Goal: Task Accomplishment & Management: Complete application form

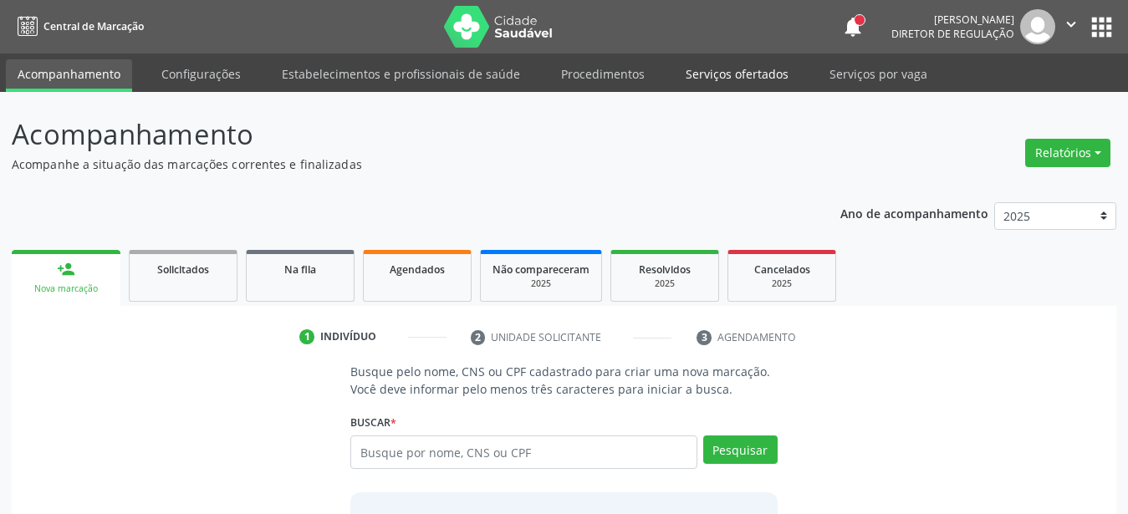
click at [749, 72] on link "Serviços ofertados" at bounding box center [737, 73] width 126 height 29
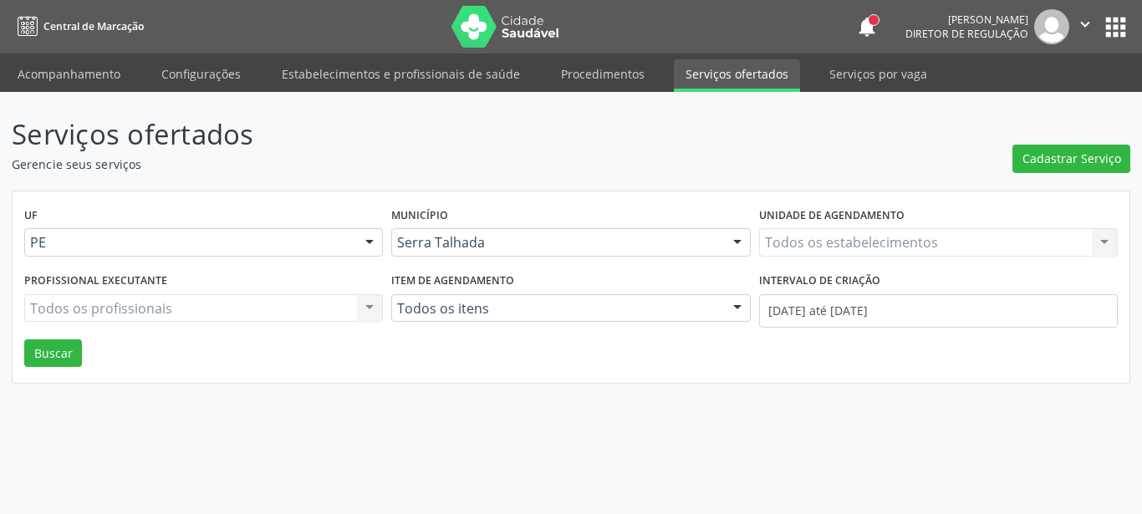
click at [817, 230] on div "Todos os estabelecimentos Todos os estabelecimentos Nenhum resultado encontrado…" at bounding box center [938, 242] width 359 height 28
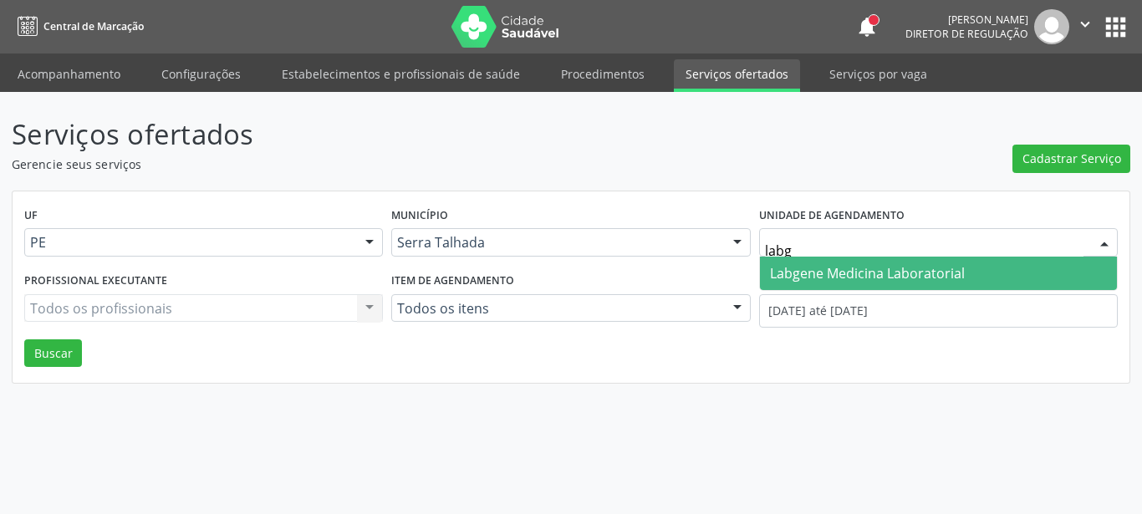
type input "labge"
click at [962, 279] on span "Labgene Medicina Laboratorial" at bounding box center [867, 273] width 195 height 18
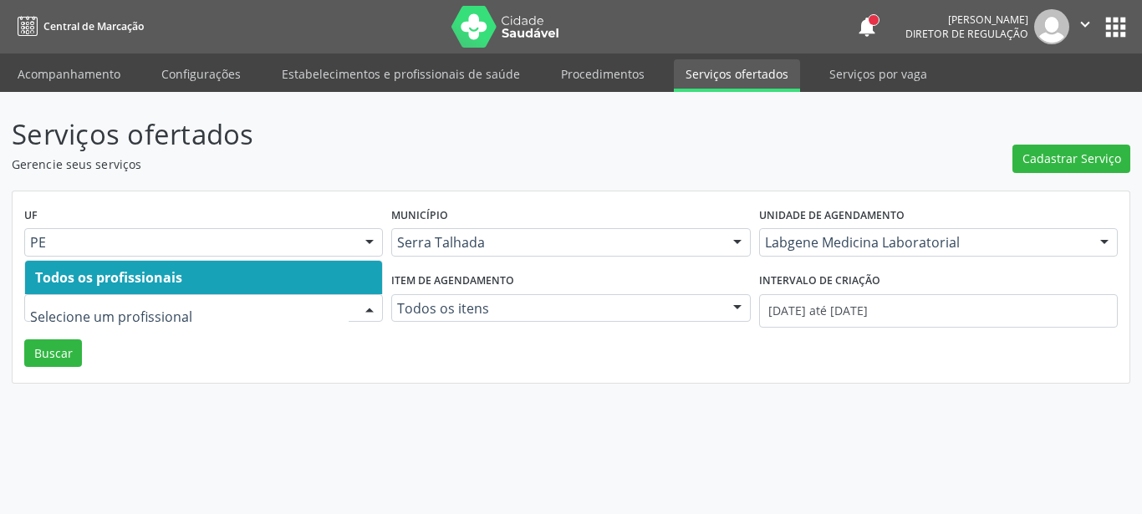
drag, startPoint x: 537, startPoint y: 442, endPoint x: 582, endPoint y: 427, distance: 47.3
click at [538, 442] on div "Serviços ofertados Gerencie seus serviços Cadastrar Serviço UF PE PE Nenhum res…" at bounding box center [571, 303] width 1142 height 422
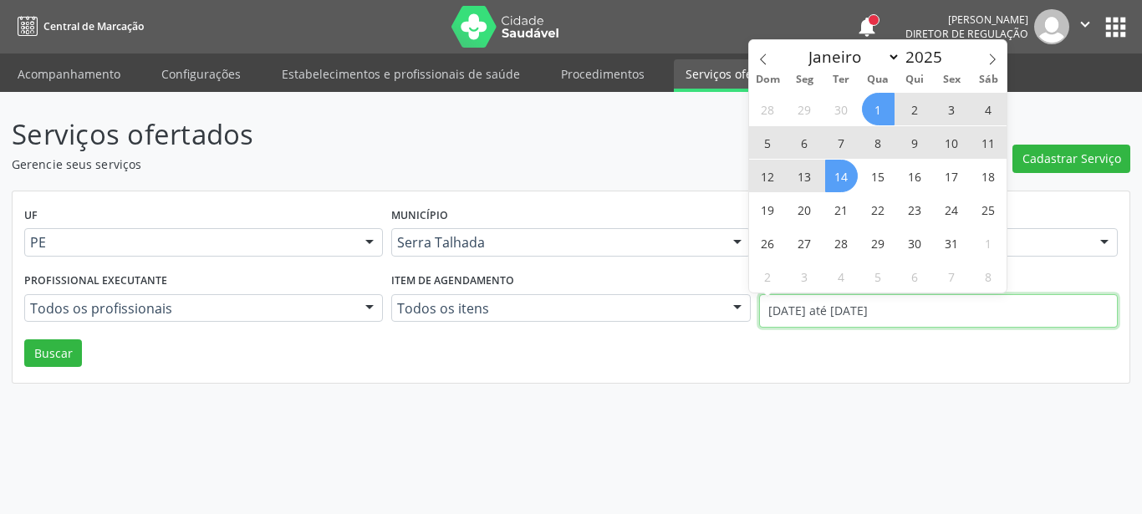
click at [833, 307] on input "01/10/2025 até 14/10/2025" at bounding box center [938, 310] width 359 height 33
click at [783, 65] on div "Janeiro Fevereiro Março Abril Maio Junho Julho Agosto Setembro Outubro Novembro…" at bounding box center [878, 54] width 193 height 28
click at [774, 60] on span at bounding box center [763, 54] width 28 height 28
select select "8"
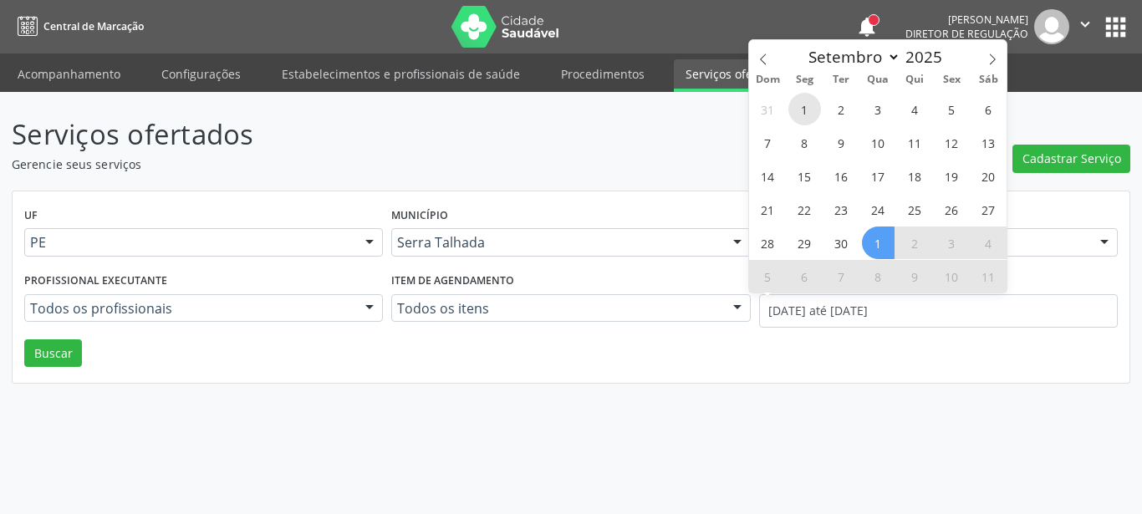
click at [809, 101] on span "1" at bounding box center [805, 109] width 33 height 33
type input "01/09/2025"
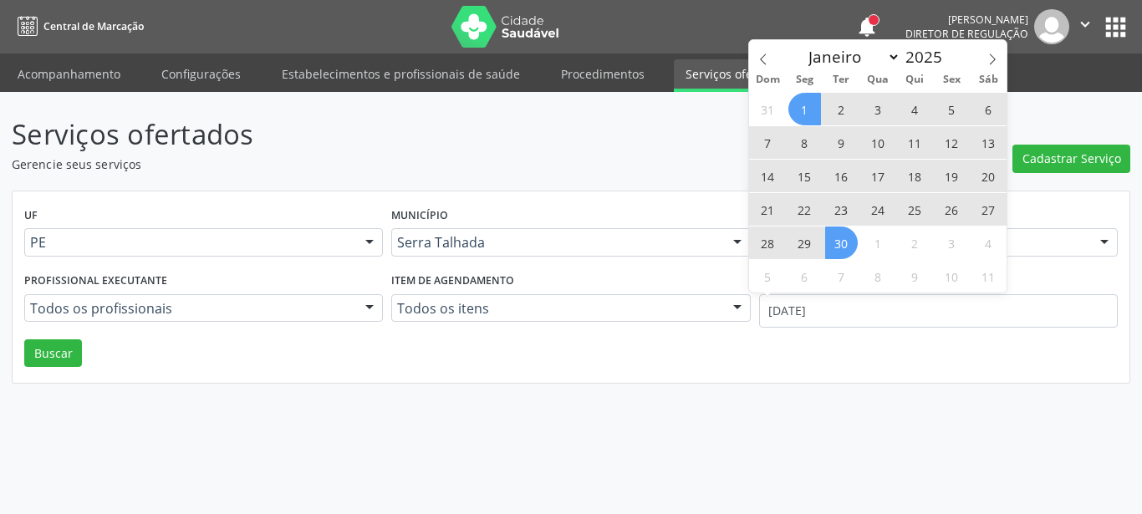
click at [846, 247] on span "30" at bounding box center [842, 243] width 33 height 33
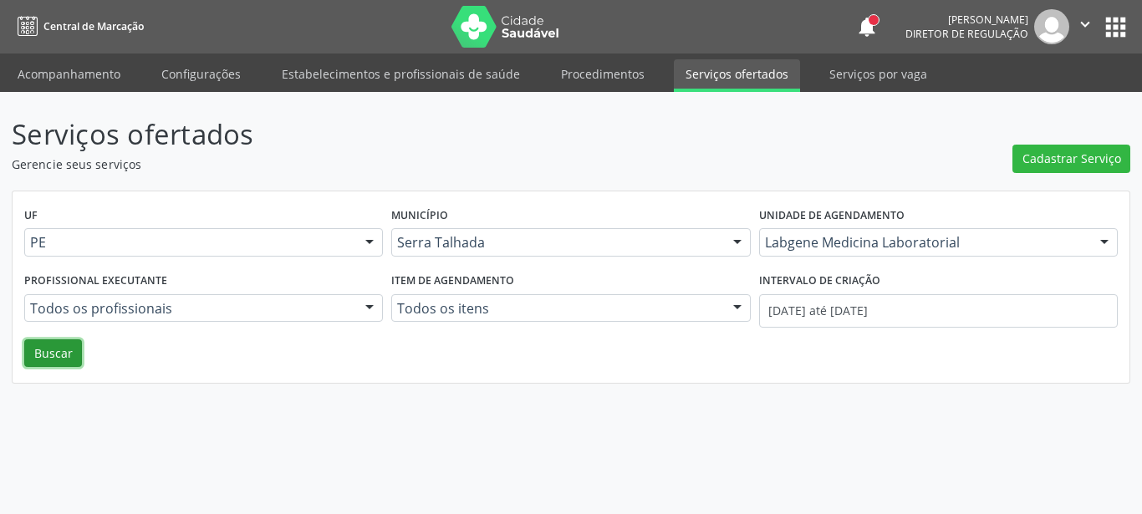
click at [36, 359] on button "Buscar" at bounding box center [53, 354] width 58 height 28
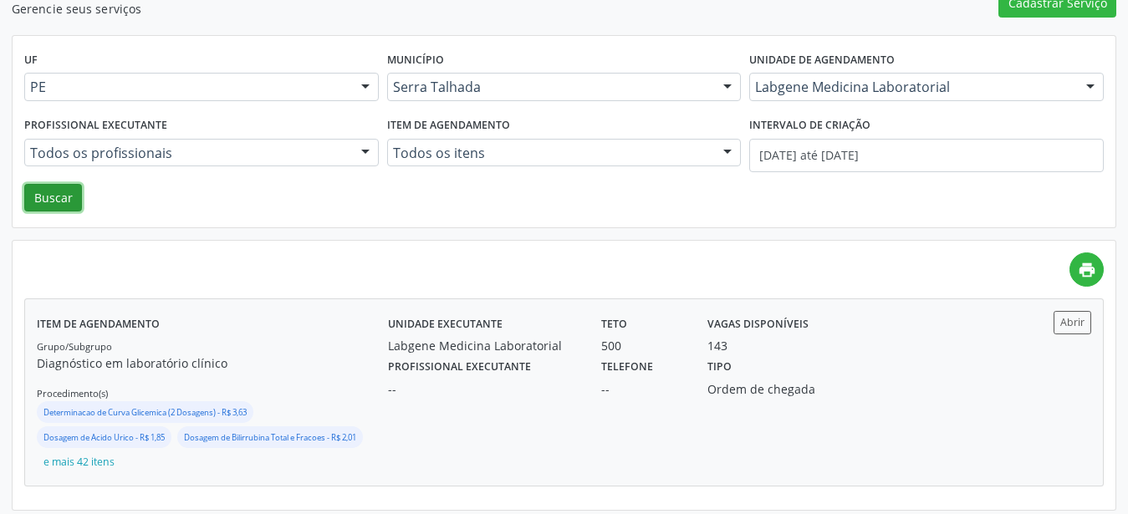
scroll to position [163, 0]
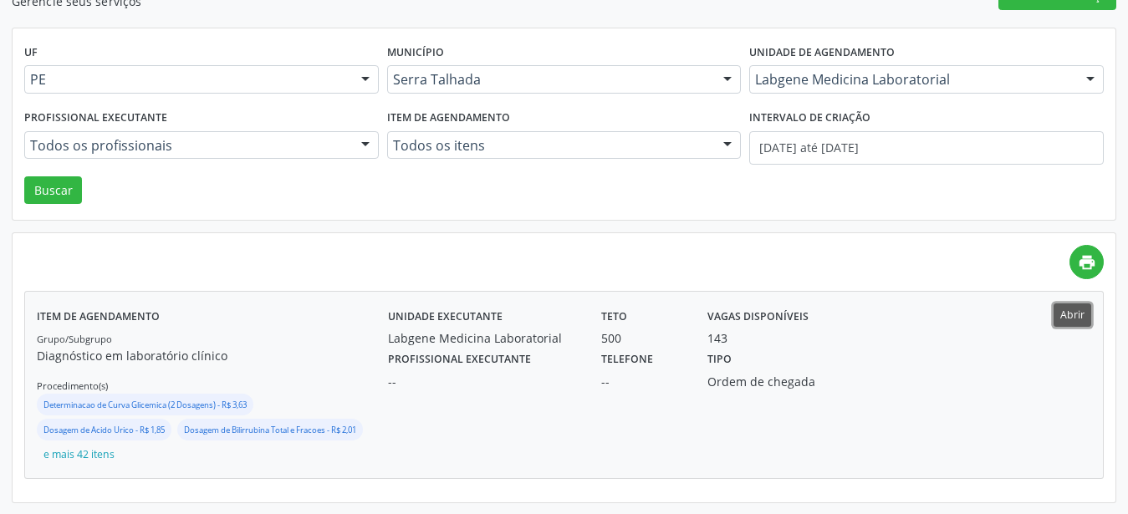
click at [1071, 318] on button "Abrir" at bounding box center [1073, 315] width 38 height 23
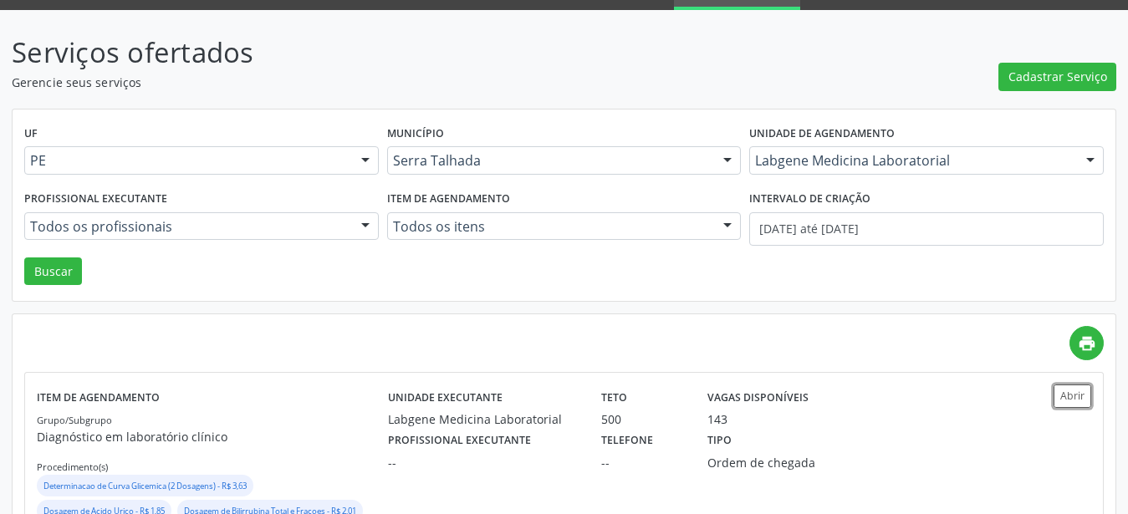
scroll to position [0, 0]
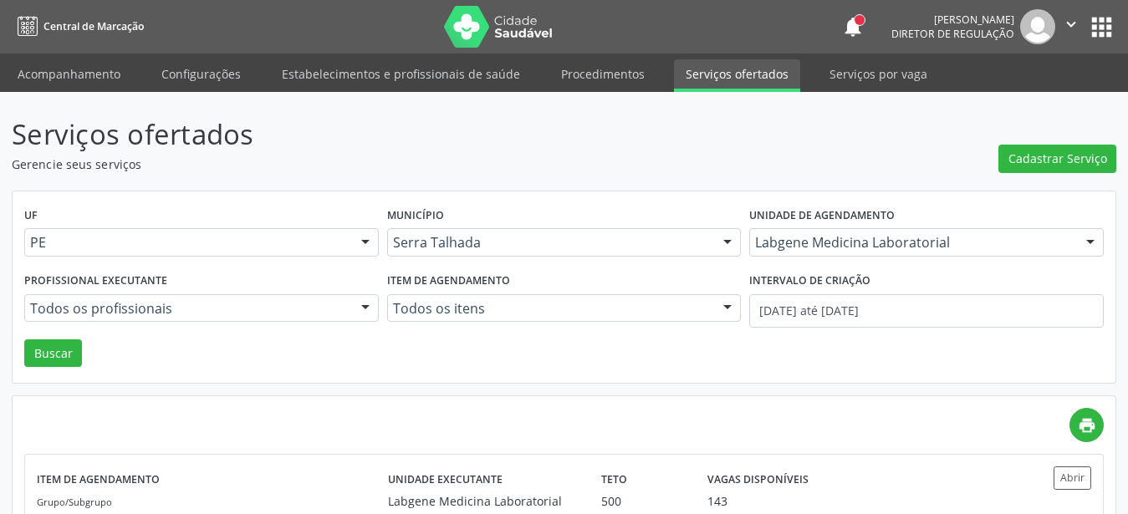
click at [1117, 31] on nav "Central de Marcação notifications Ana Paula da Silva Lima Diretor de regulação …" at bounding box center [564, 27] width 1128 height 54
click at [1102, 33] on button "apps" at bounding box center [1101, 27] width 29 height 29
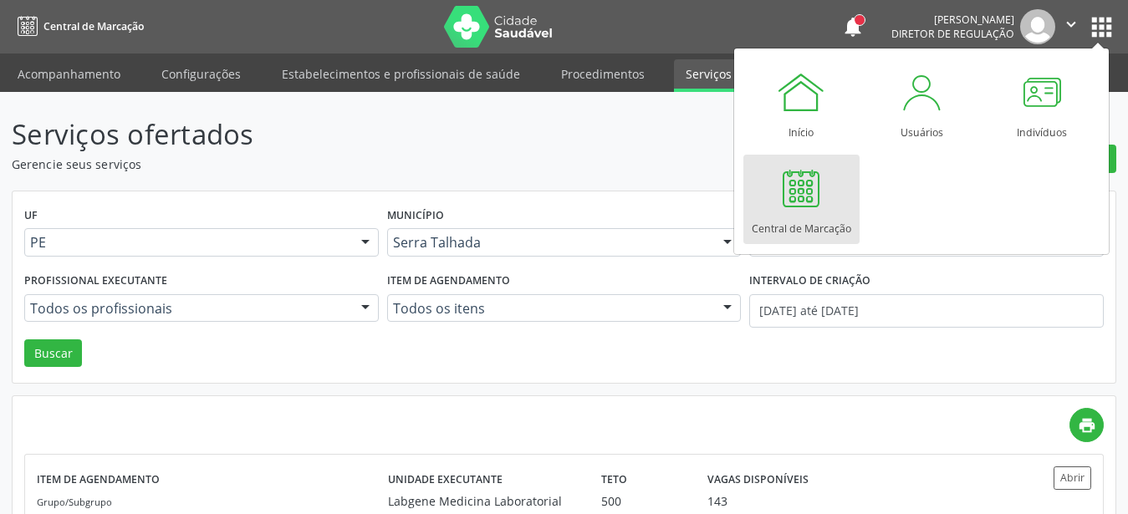
click at [788, 198] on div at bounding box center [801, 188] width 50 height 50
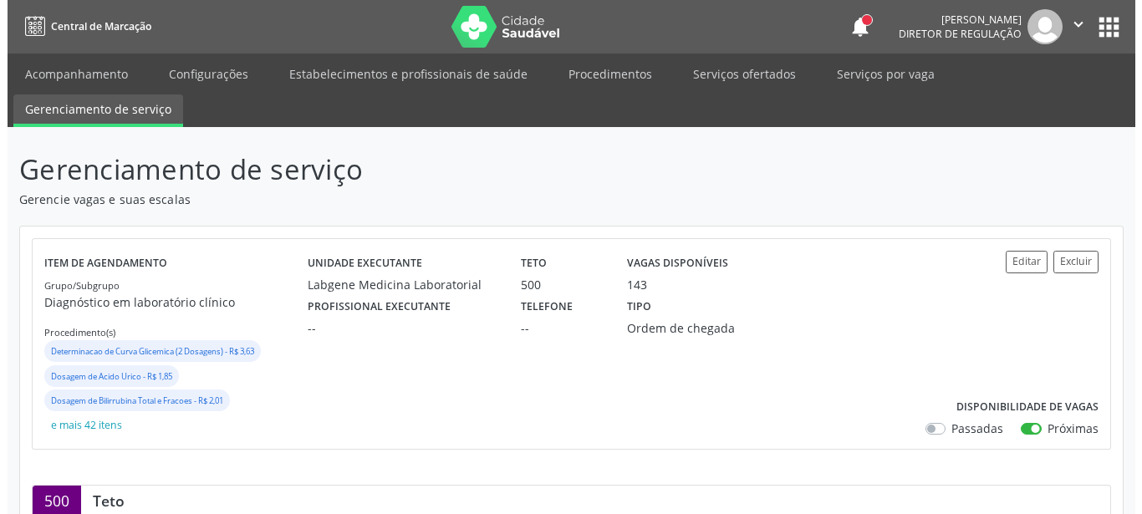
scroll to position [85, 0]
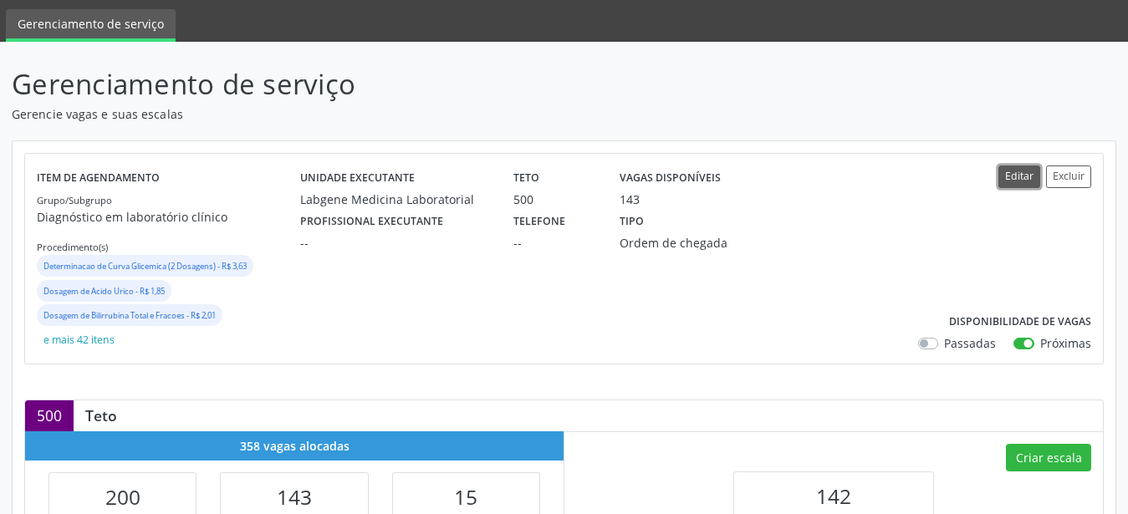
click at [1016, 182] on button "Editar" at bounding box center [1020, 177] width 42 height 23
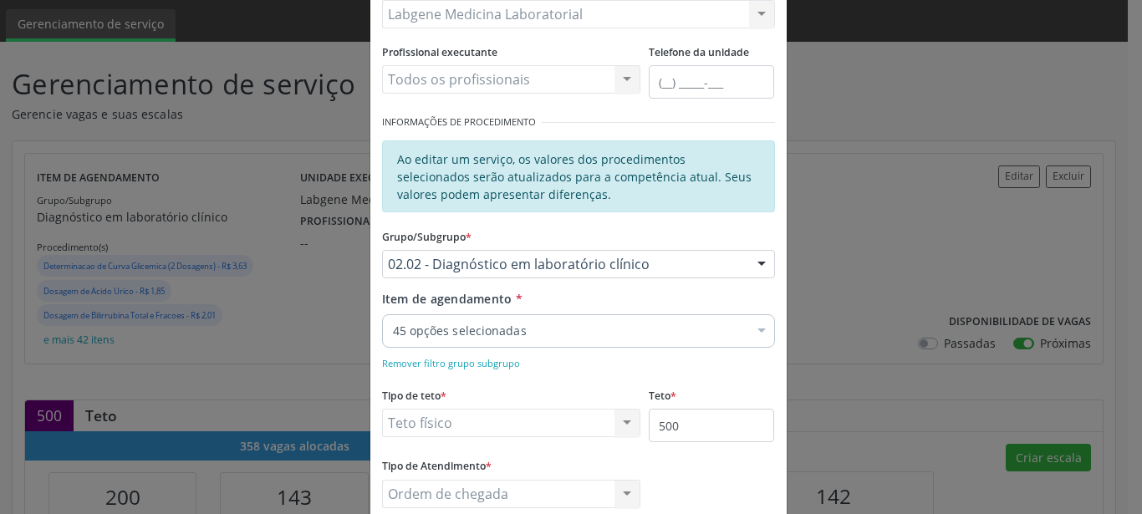
scroll to position [286, 0]
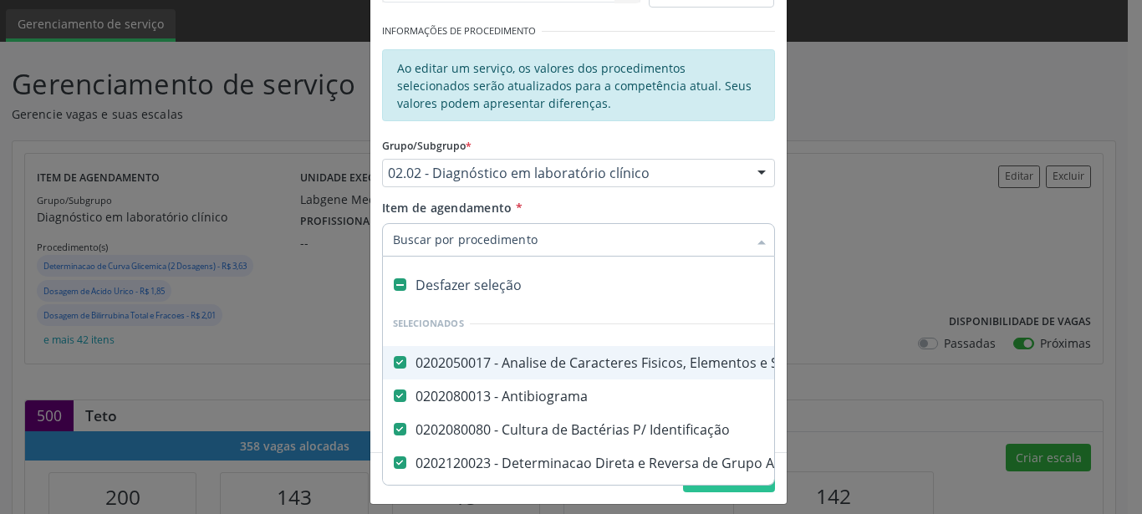
type input "f"
checkbox Fracoes "false"
checkbox Calcio "false"
checkbox Hdl "false"
checkbox Ldl "false"
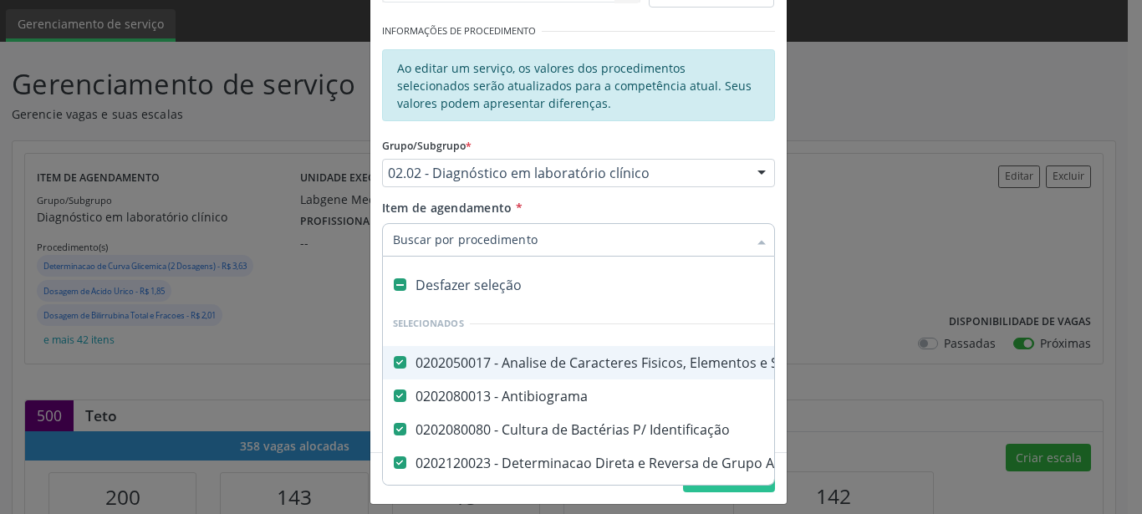
checkbox Total "false"
checkbox Creatinina "false"
checkbox Serico "false"
checkbox Gt\) "false"
checkbox Glicose "false"
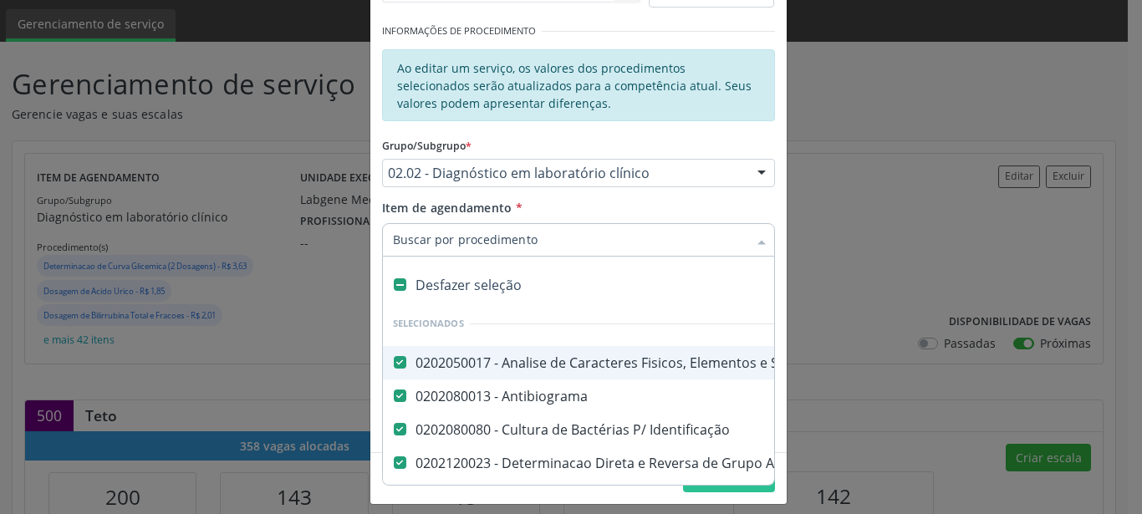
checkbox Hcg\) "false"
checkbox Glicosilada "false"
checkbox \(Tsh\) "false"
checkbox Reativa "false"
checkbox Testosterona "false"
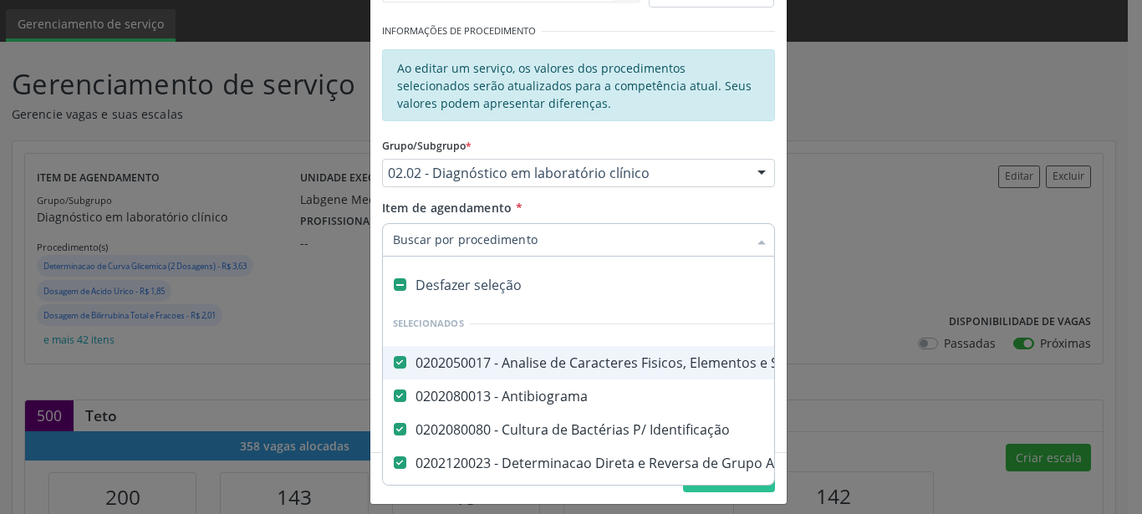
checkbox \(T4\) "false"
checkbox Livre\) "false"
checkbox \(Tgo\) "false"
checkbox \(Tgp\) "false"
checkbox Triglicerideos "false"
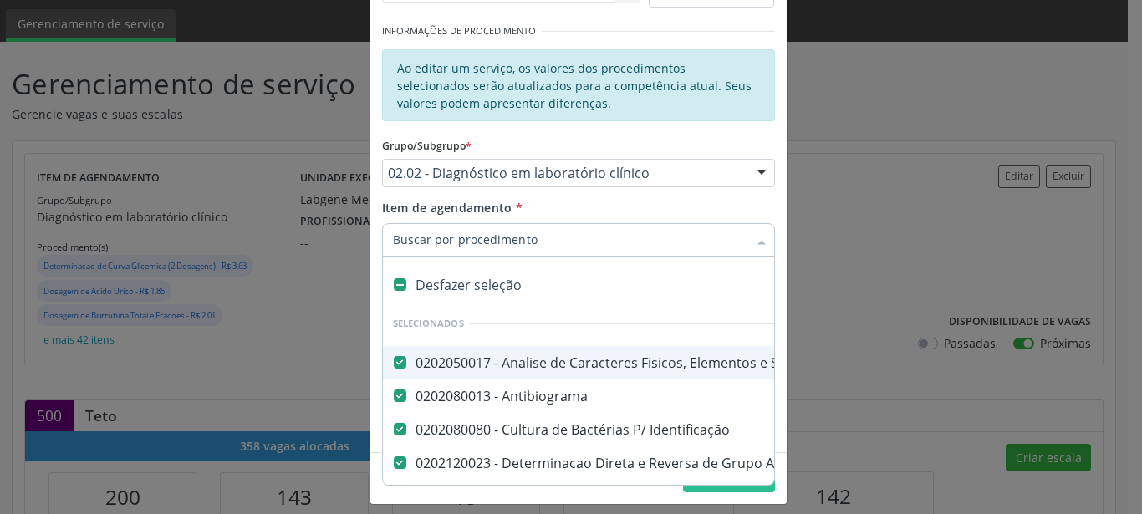
checkbox \(T3\) "false"
checkbox Ureia "false"
checkbox Hemoglobina "false"
checkbox Completo "false"
checkbox Anticitomegalovirus "false"
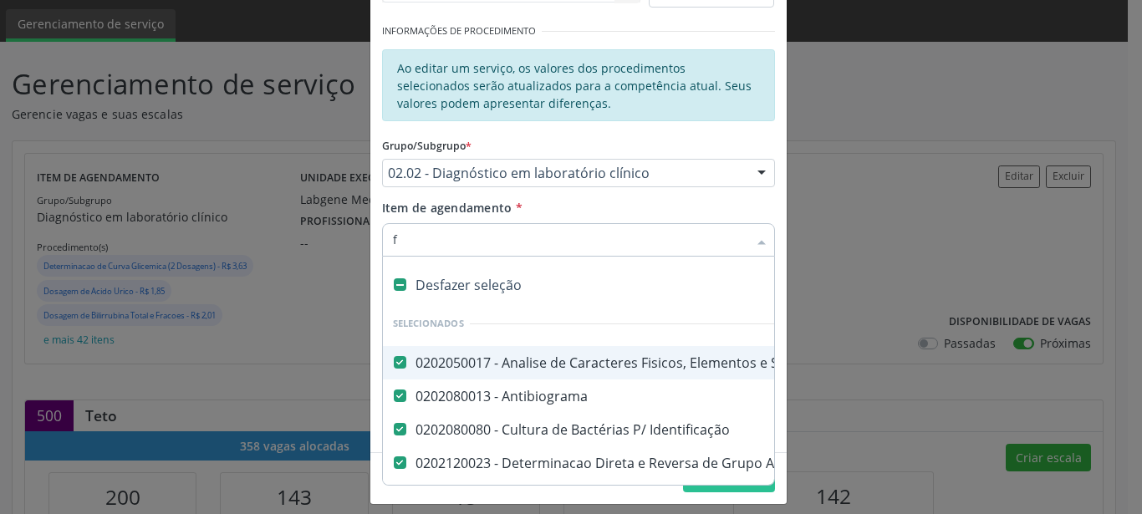
checkbox Antitoxoplasma "false"
checkbox Rubeola "false"
checkbox Anticitomegalovirus "false"
checkbox Antitoxoplasma "false"
checkbox Rubeola "false"
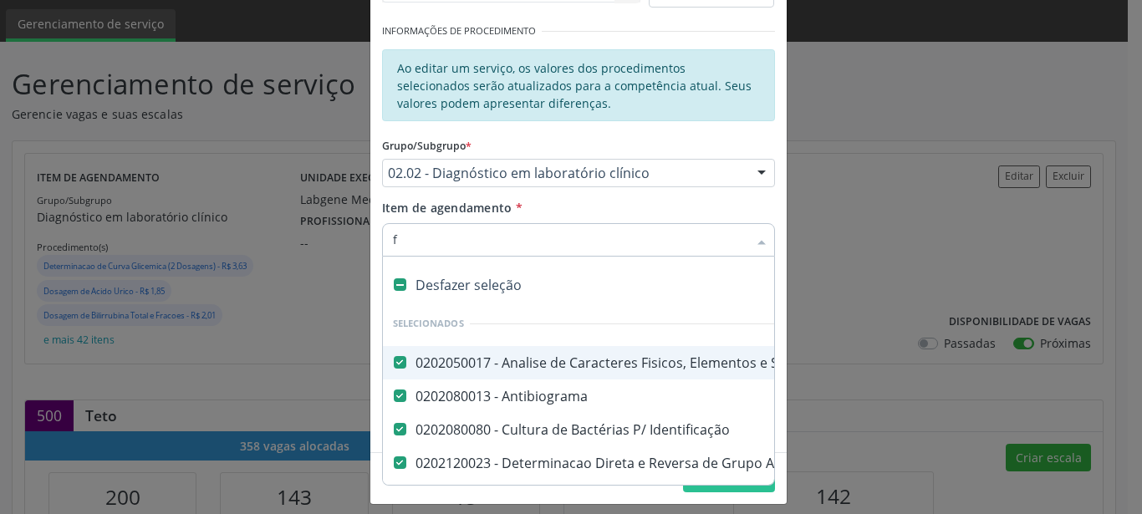
checkbox Fraco\) "false"
checkbox Parasitas "false"
checkbox Fezes "false"
checkbox \(Tia\) "false"
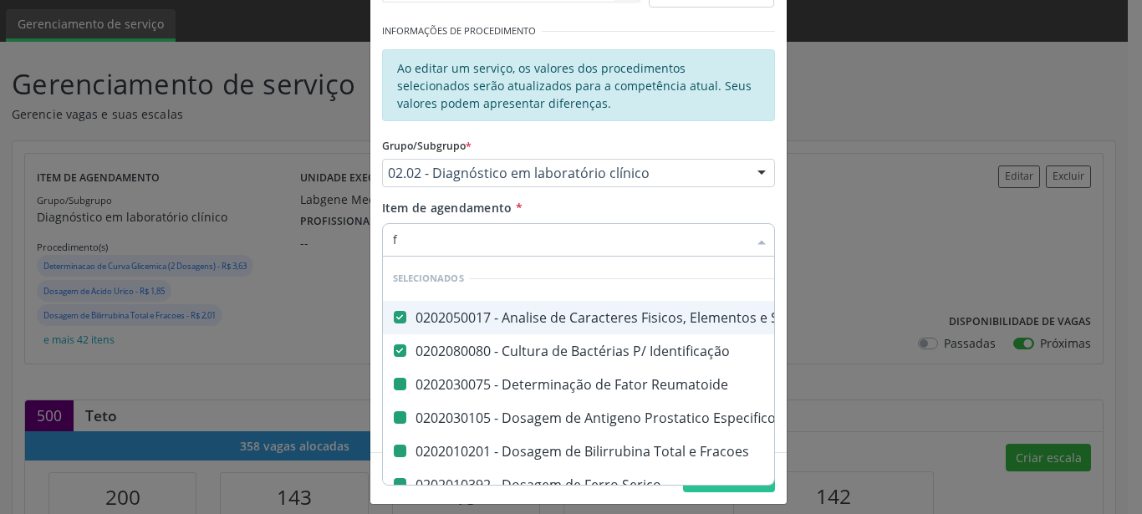
type input "fo"
checkbox Reumatoide "false"
checkbox \(Psa\) "false"
checkbox Fracoes "false"
checkbox Serico "false"
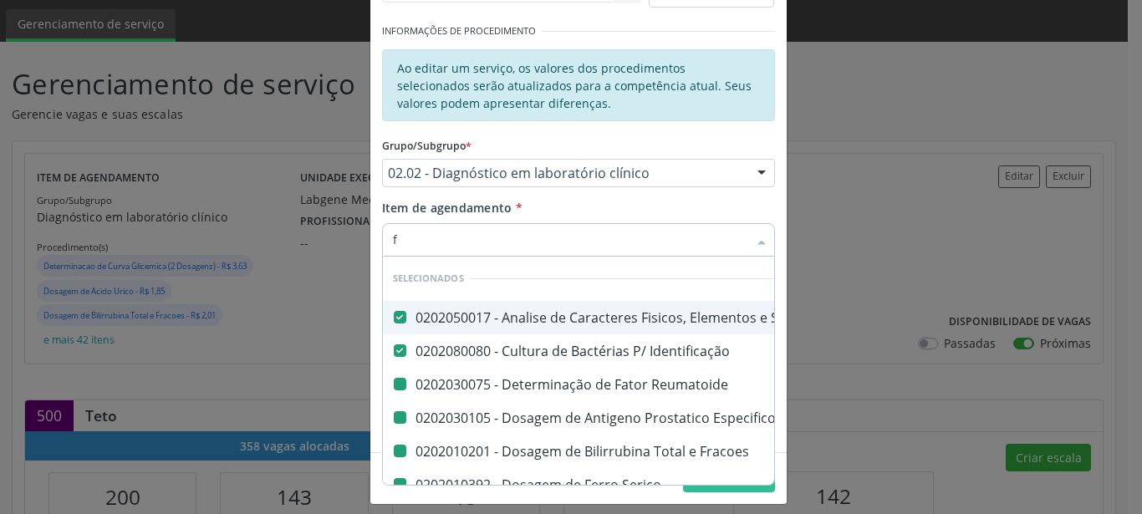
checkbox Gt\) "false"
checkbox Hcg\) "false"
checkbox Hemoglobina "false"
checkbox Fraco\) "false"
checkbox Fezes "false"
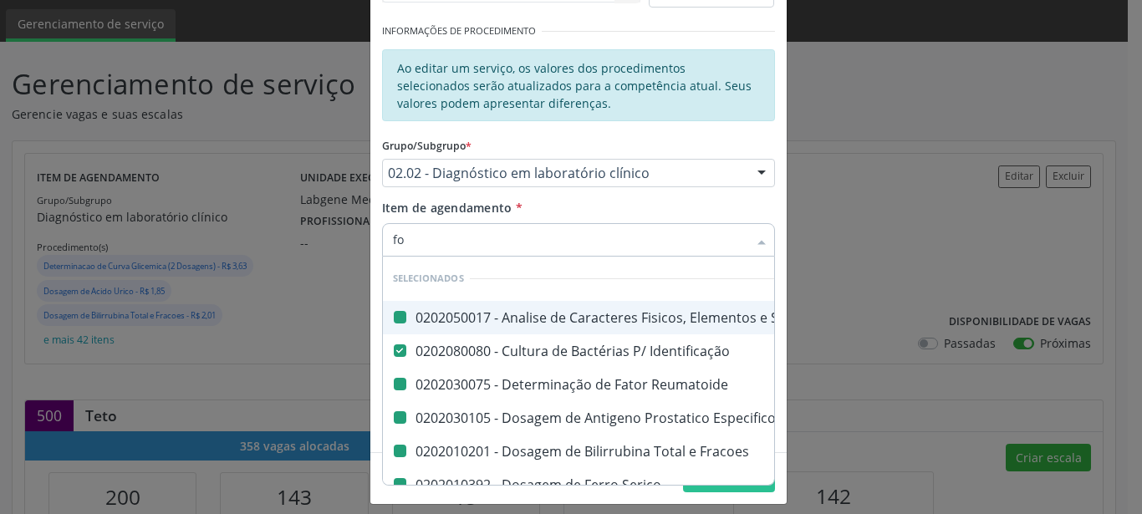
type input "fos"
checkbox Urina "false"
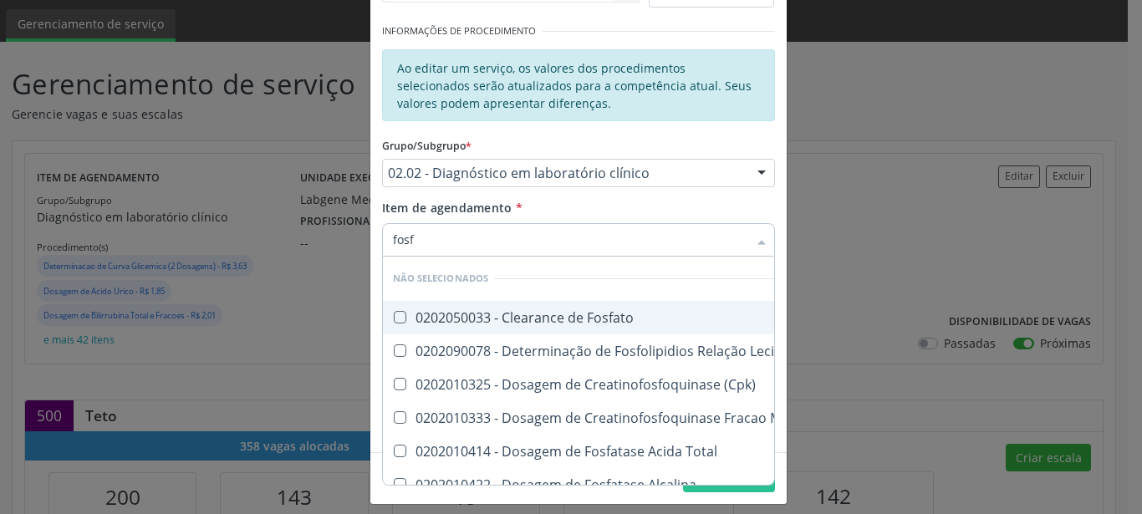
type input "fosfo"
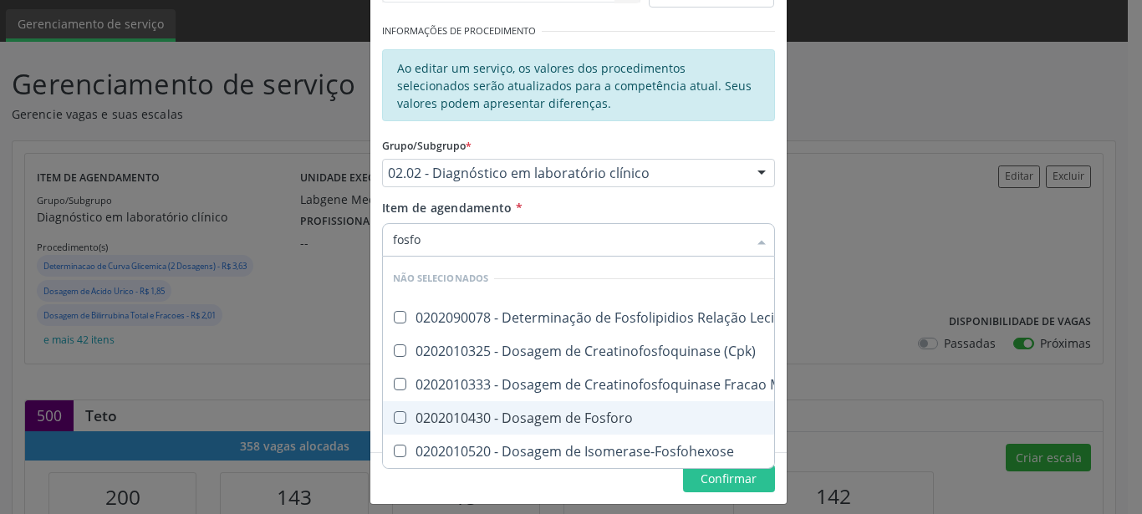
click at [401, 416] on div "0202010430 - Dosagem de Fosforo" at bounding box center [716, 417] width 647 height 13
checkbox Fosforo "true"
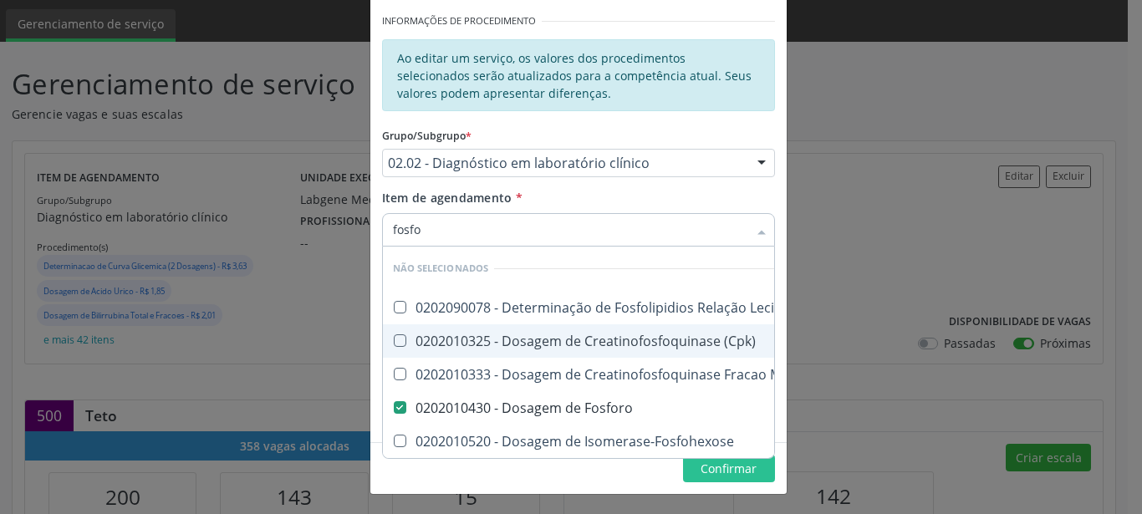
scroll to position [298, 0]
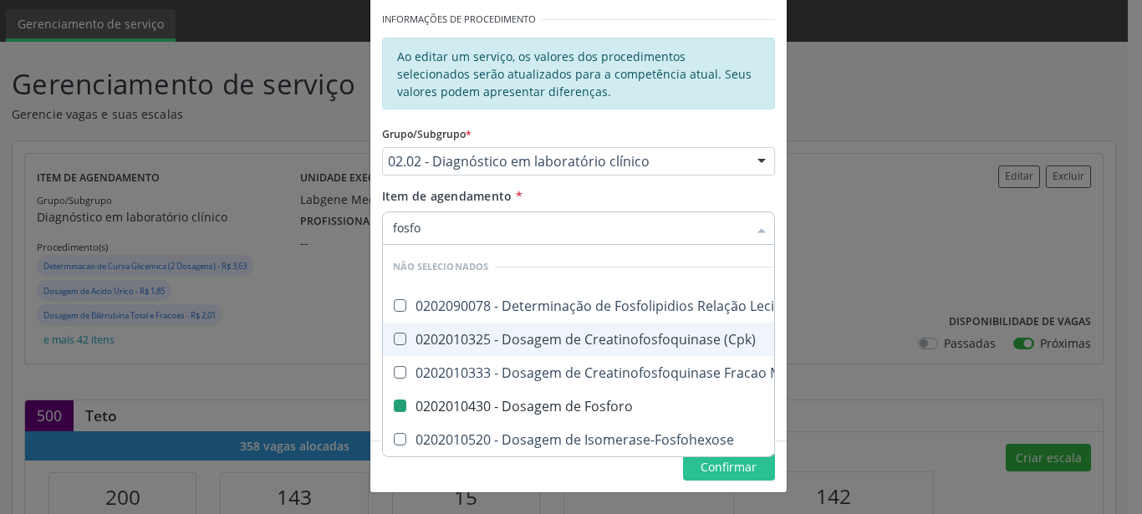
type input "fosf"
checkbox Fosforo "false"
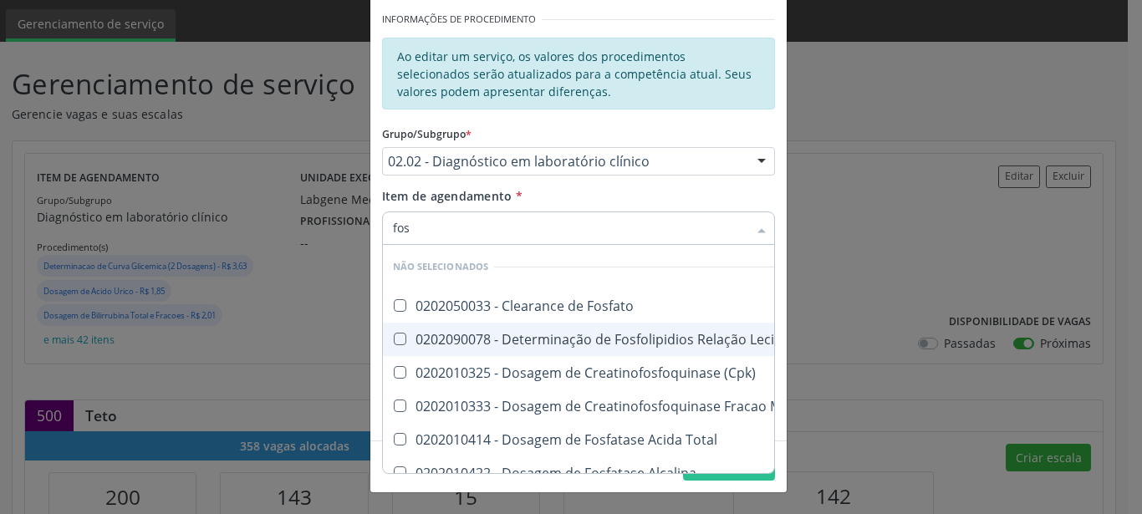
type input "fo"
checkbox Fosfato "true"
checkbox Fosforo "false"
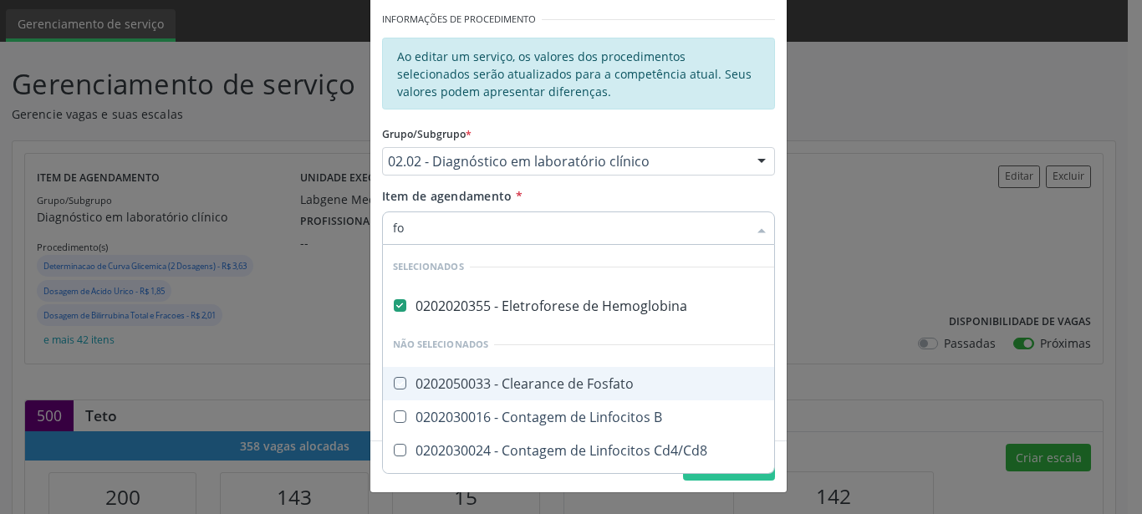
type input "f"
checkbox Fosfato "true"
checkbox B "true"
checkbox Cd4\/Cd8 "true"
checkbox Totais "true"
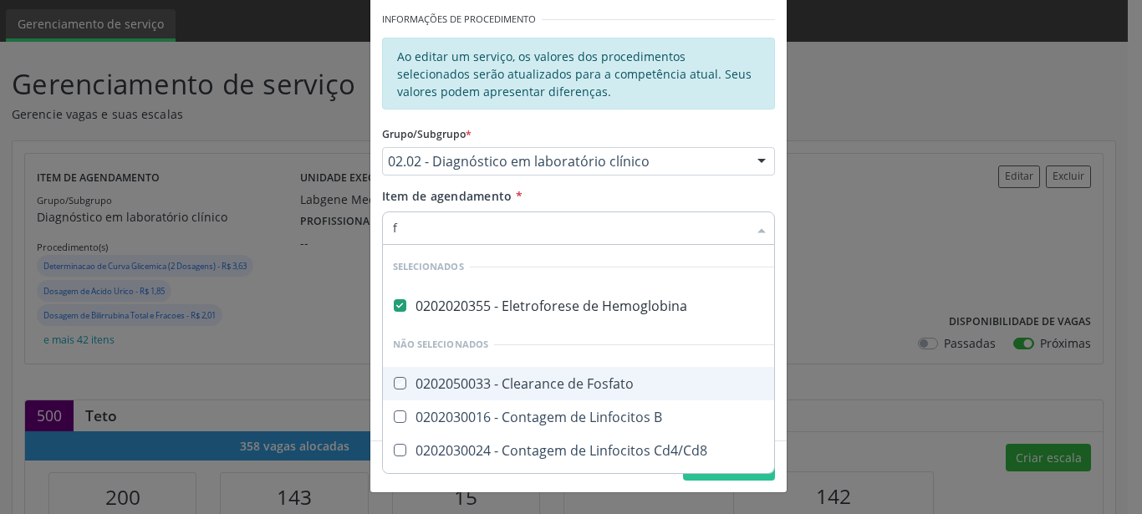
checkbox Fungos "true"
checkbox Amniótico "true"
checkbox Sulfo-Hemoglobina "true"
checkbox \(Cpk\) "true"
checkbox Mb "true"
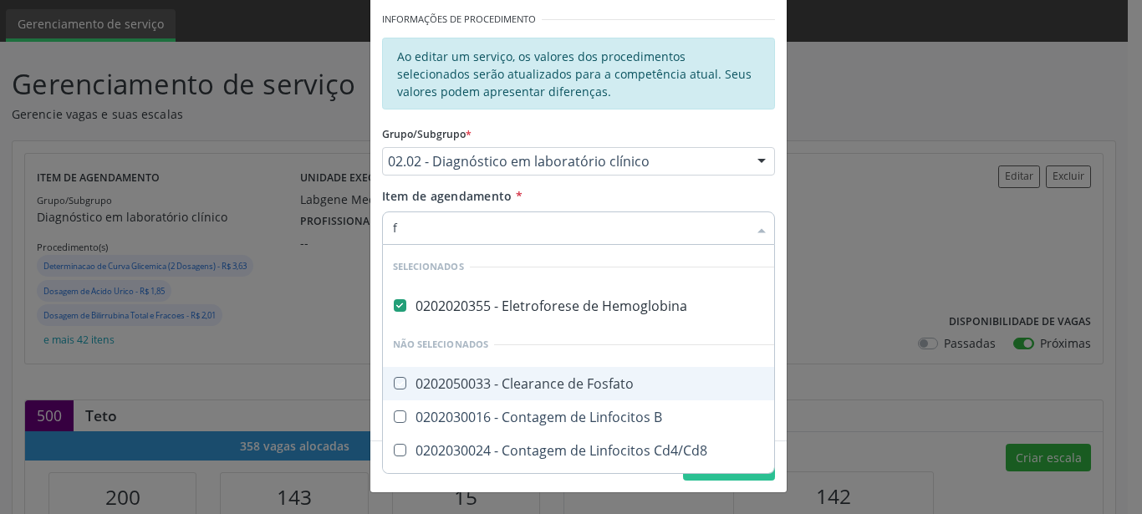
checkbox Fosforo "false"
checkbox Formaldeido "true"
checkbox Total "true"
checkbox Alcalina "true"
checkbox Esperma "true"
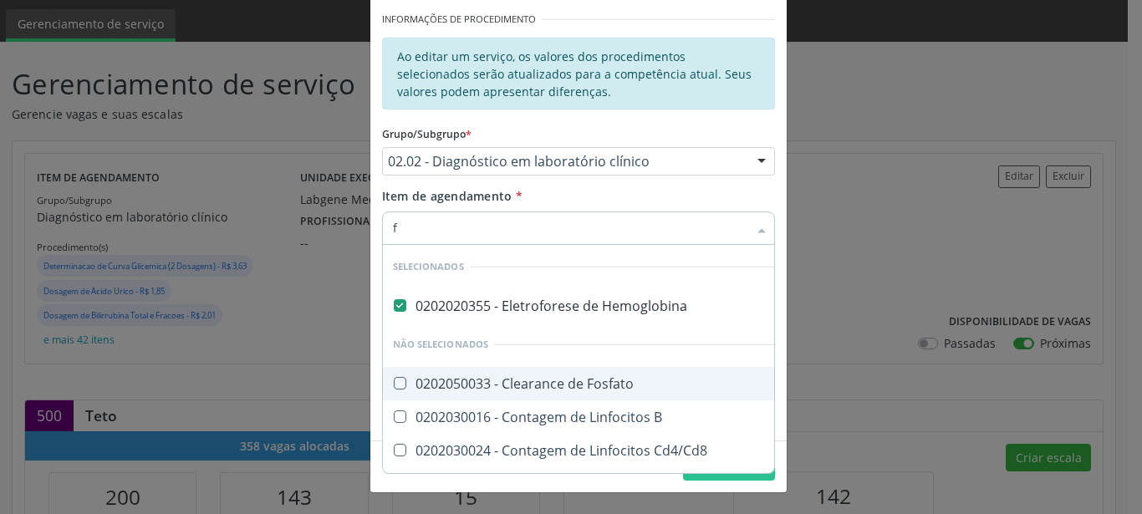
checkbox Esperma "true"
checkbox Fosforo "true"
checkbox Acida "true"
checkbox Desidrogenase "true"
checkbox \(Fsh\) "true"
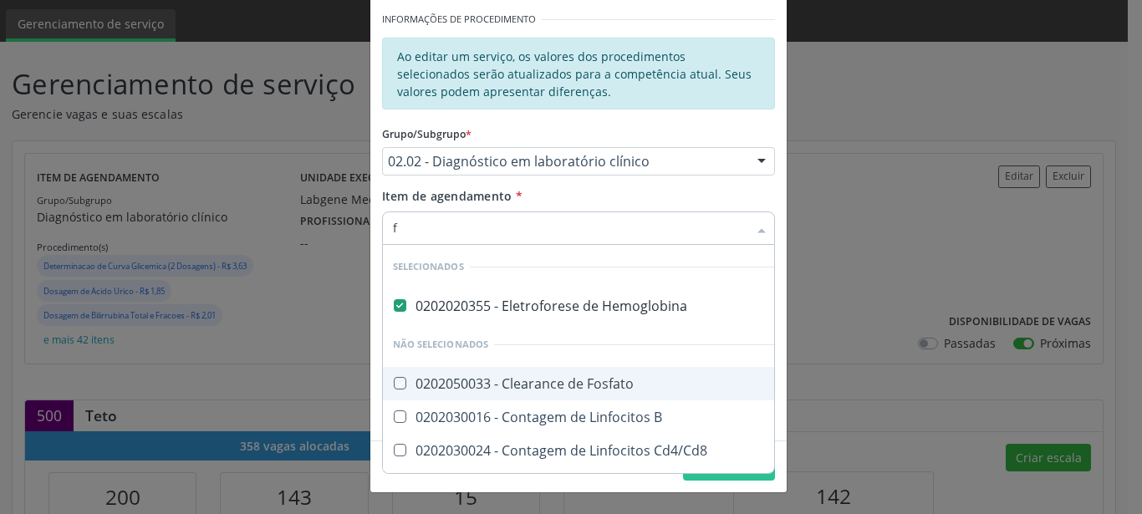
checkbox Isomerase-Fosfohexose "true"
checkbox Lipoproteinas "true"
checkbox Proteinas "true"
checkbox Liquor "true"
checkbox Amniótico "true"
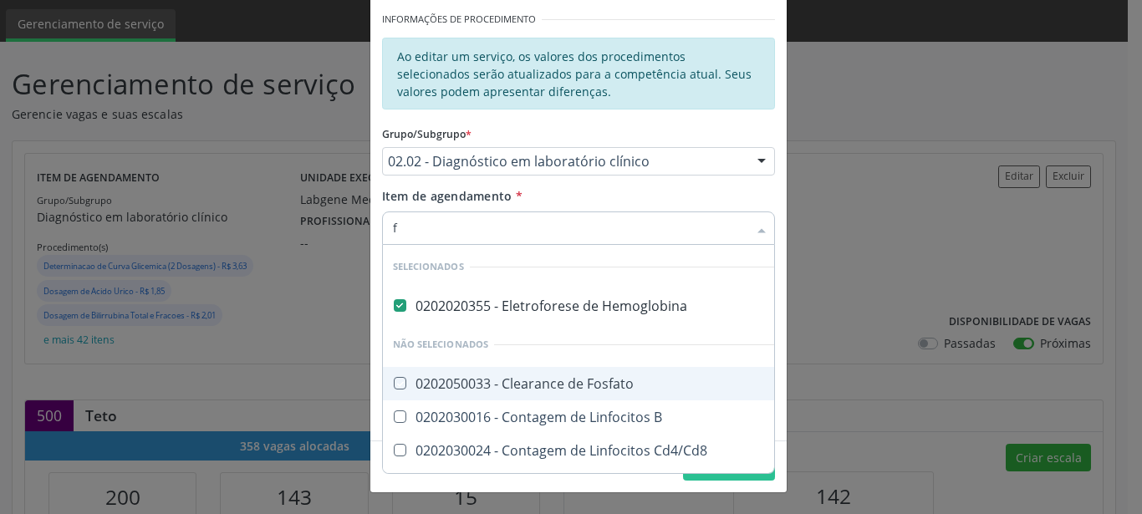
checkbox Transferrina "true"
checkbox Quantitativa "true"
checkbox Proteinas "true"
checkbox Urina "true"
checkbox Eletroforese\) "true"
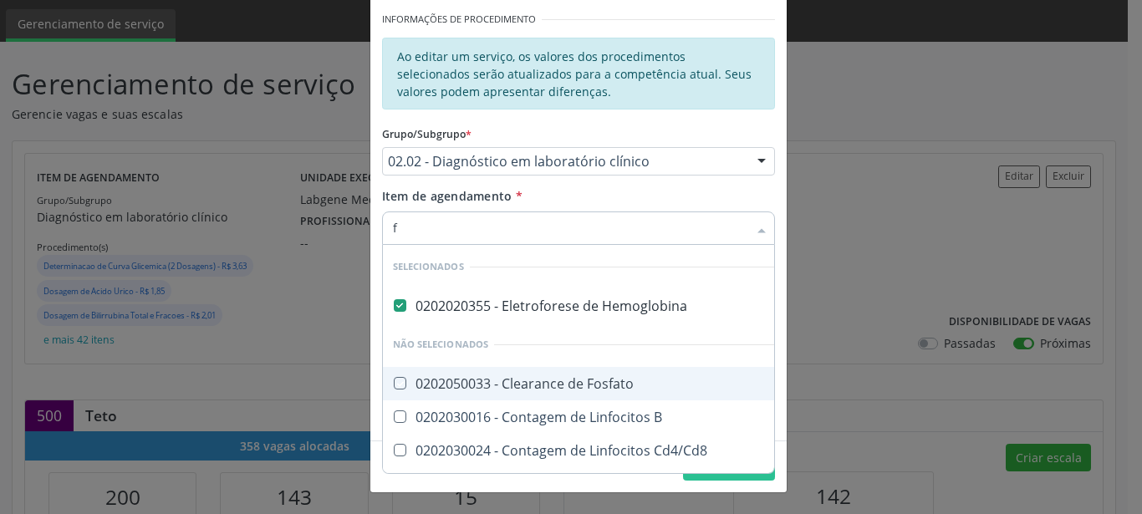
checkbox Fezes "true"
checkbox Coliformes "true"
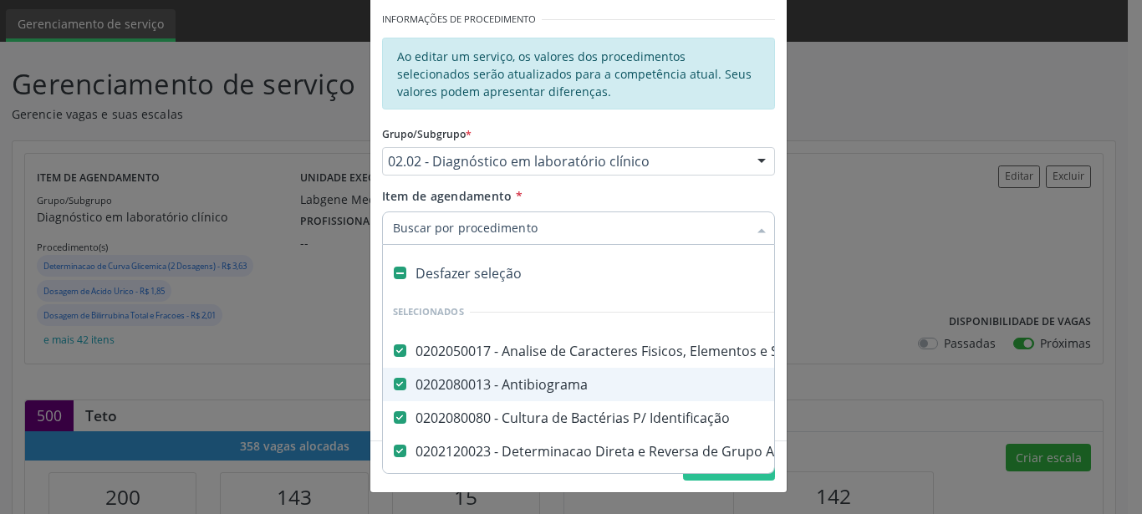
type input "m"
checkbox Fraco\) "false"
checkbox Parasitas "false"
checkbox Fezes "false"
checkbox \(Tia\) "false"
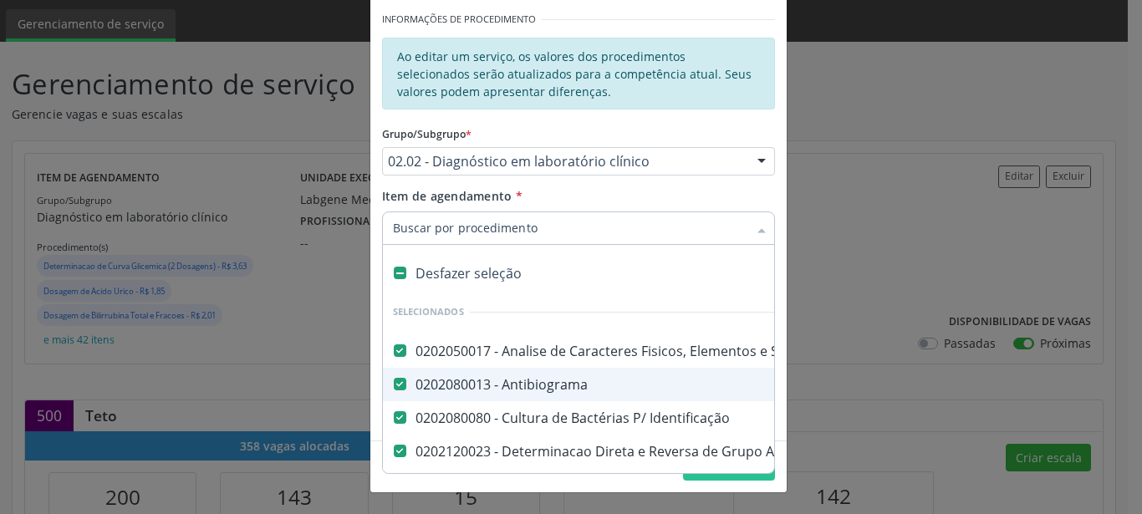
checkbox \(Inibidor\) "true"
checkbox Fosforo "false"
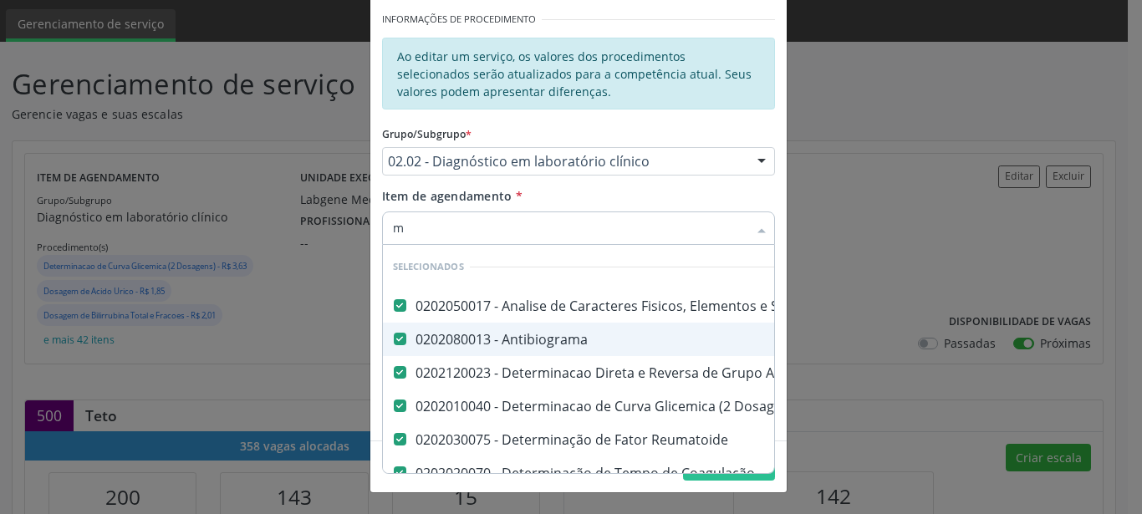
type input "ma"
checkbox Urico "false"
checkbox \(Psa\) "false"
checkbox Fracoes "false"
checkbox Calcio "false"
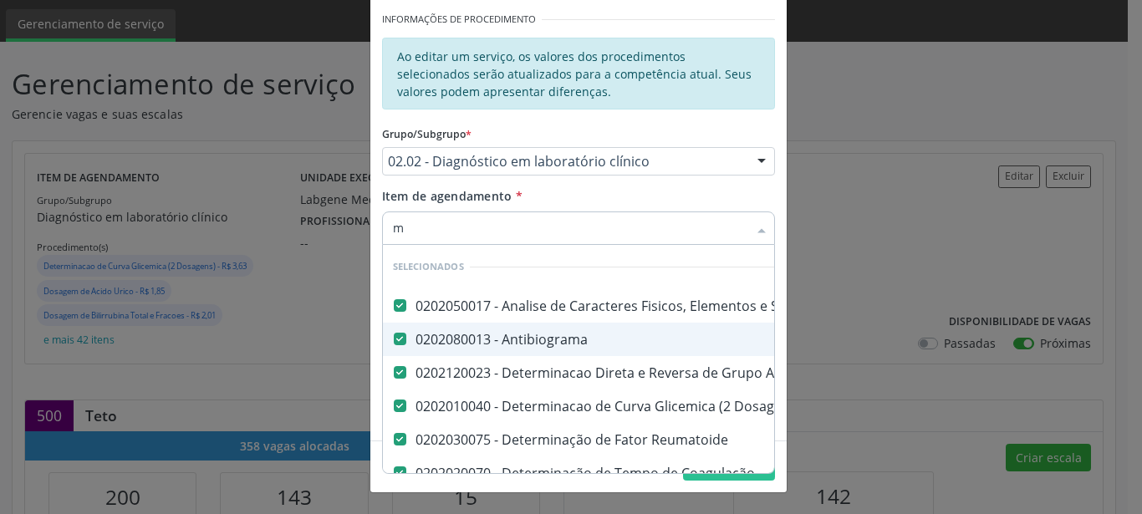
checkbox Hdl "false"
checkbox Ldl "false"
checkbox Total "false"
checkbox Creatinina "false"
checkbox Serico "false"
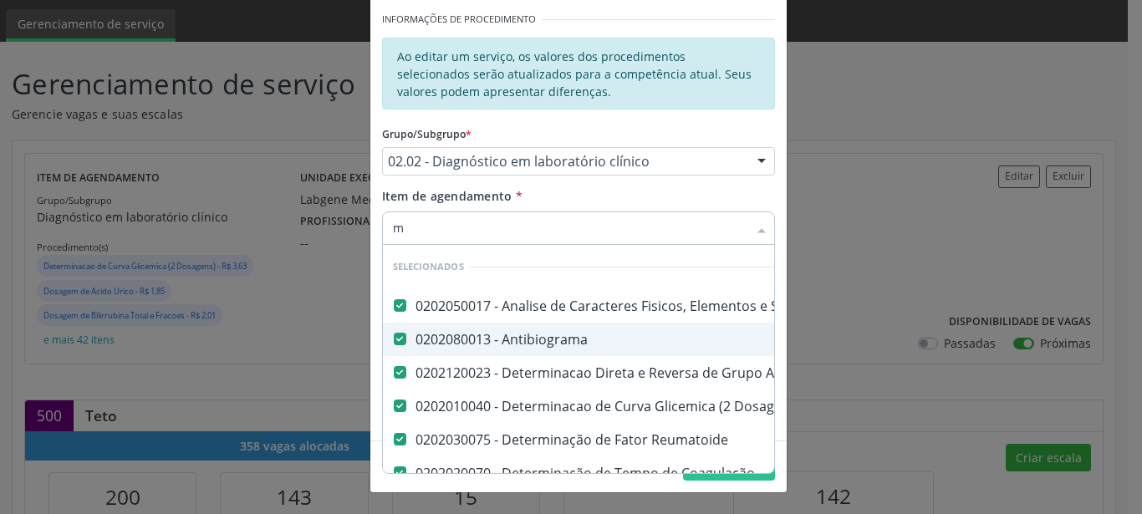
checkbox Gt\) "false"
checkbox Glicose "false"
checkbox Hcg\) "false"
checkbox Glicosilada "false"
checkbox \(Tsh\) "false"
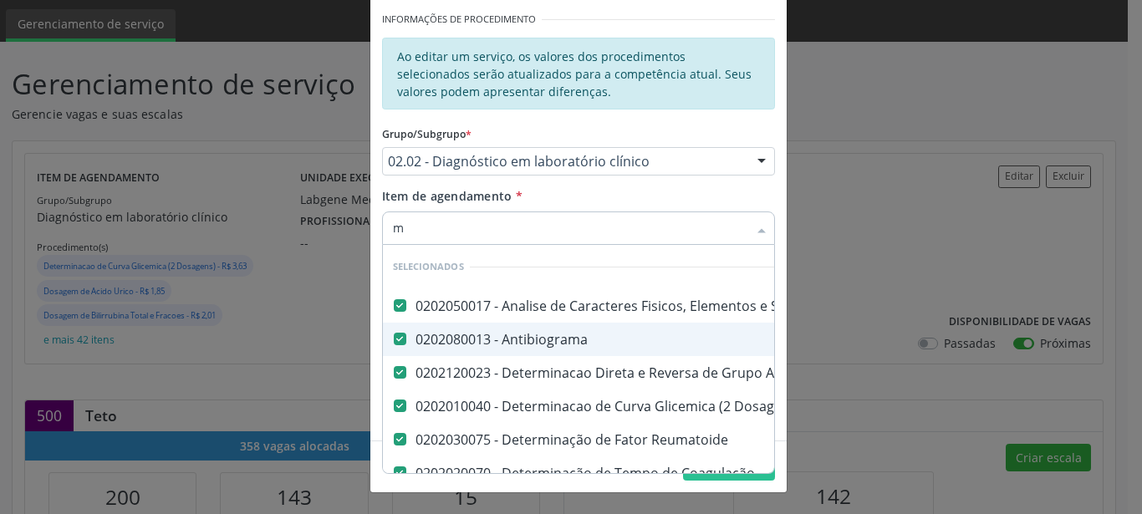
checkbox Reativa "false"
checkbox Testosterona "false"
checkbox \(T4\) "false"
checkbox Livre\) "false"
checkbox \(Tgo\) "false"
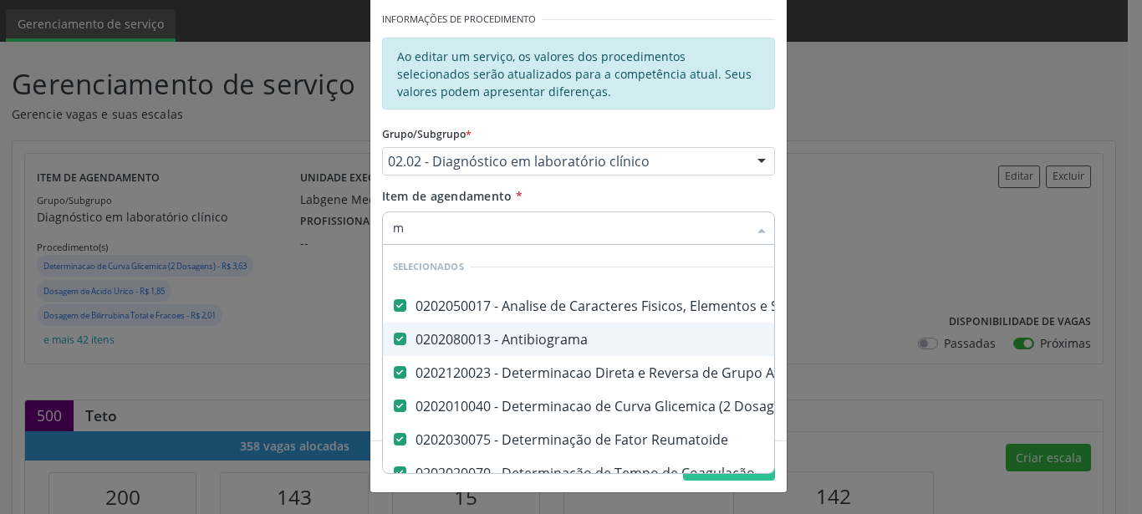
checkbox \(Tgp\) "false"
checkbox Triglicerideos "false"
checkbox \(T3\) "false"
checkbox Ureia "false"
checkbox Hemoglobina "false"
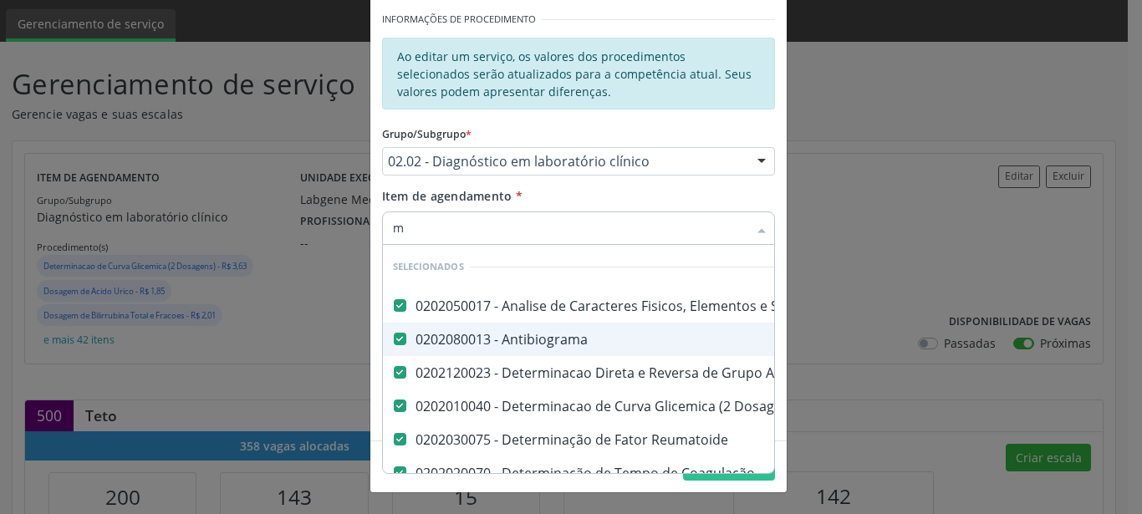
checkbox Completo "false"
checkbox Anticitomegalovirus "false"
checkbox Antitoxoplasma "false"
checkbox Anticitomegalovirus "false"
checkbox Antitoxoplasma "false"
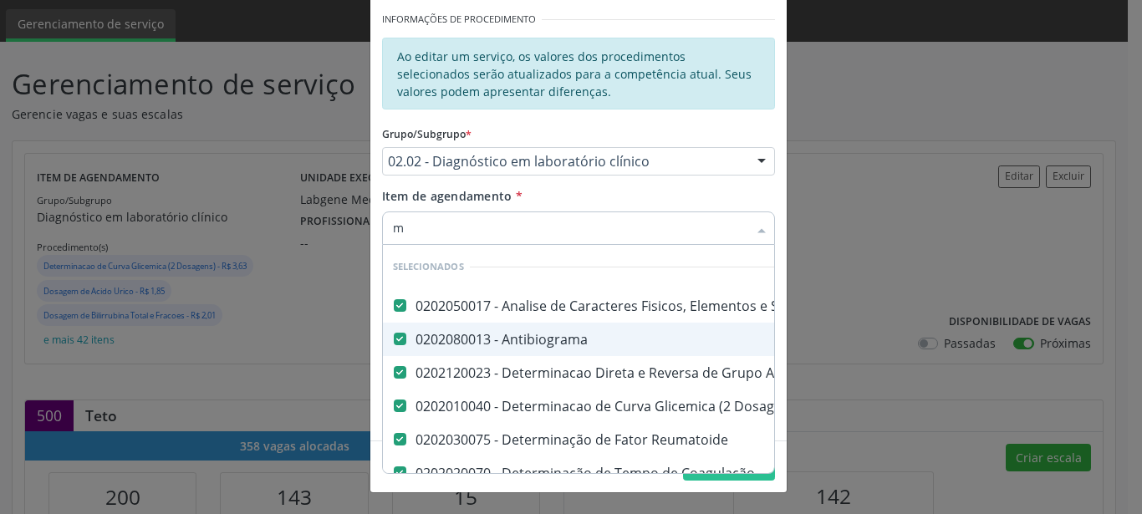
checkbox Rubeola "false"
checkbox \(Tia\) "false"
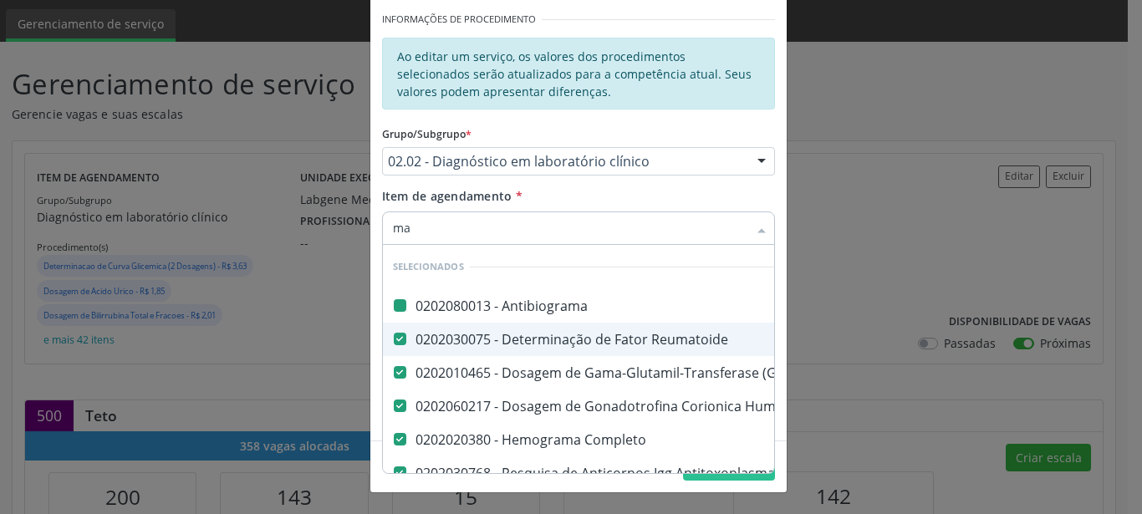
type input "mag"
checkbox Antibiograma "false"
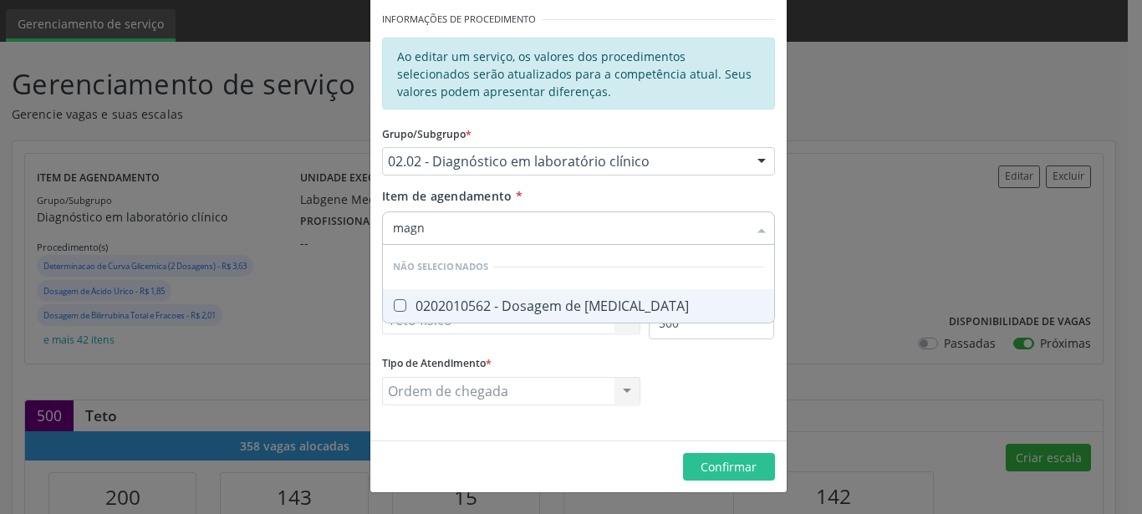
type input "magne"
click at [460, 313] on div "0202010562 - Dosagem de Magnesio" at bounding box center [578, 305] width 371 height 13
checkbox Magnesio "true"
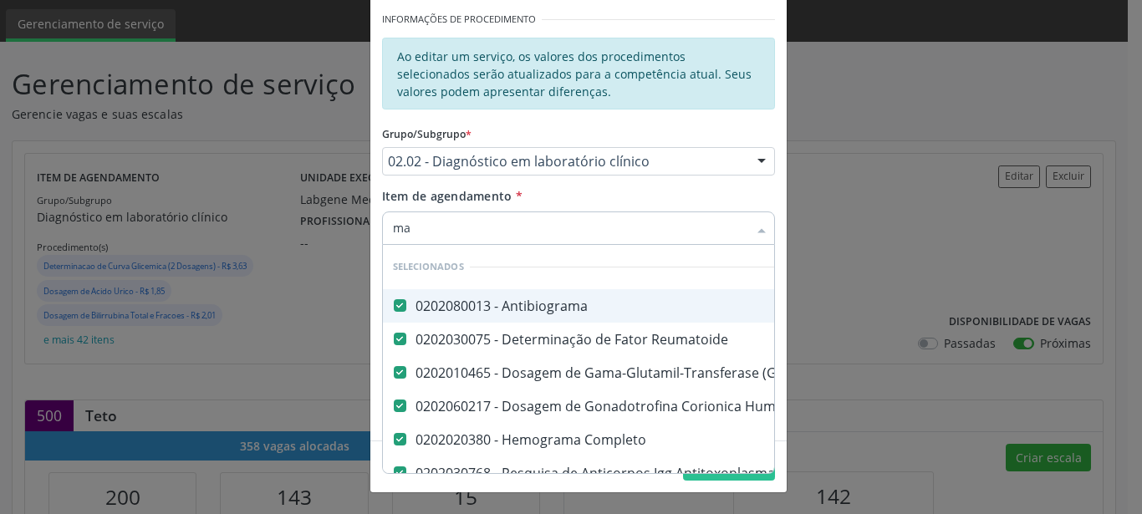
type input "m"
checkbox \(Dornic\) "true"
checkbox Adenograma "true"
checkbox Minima "true"
checkbox Hematologica "true"
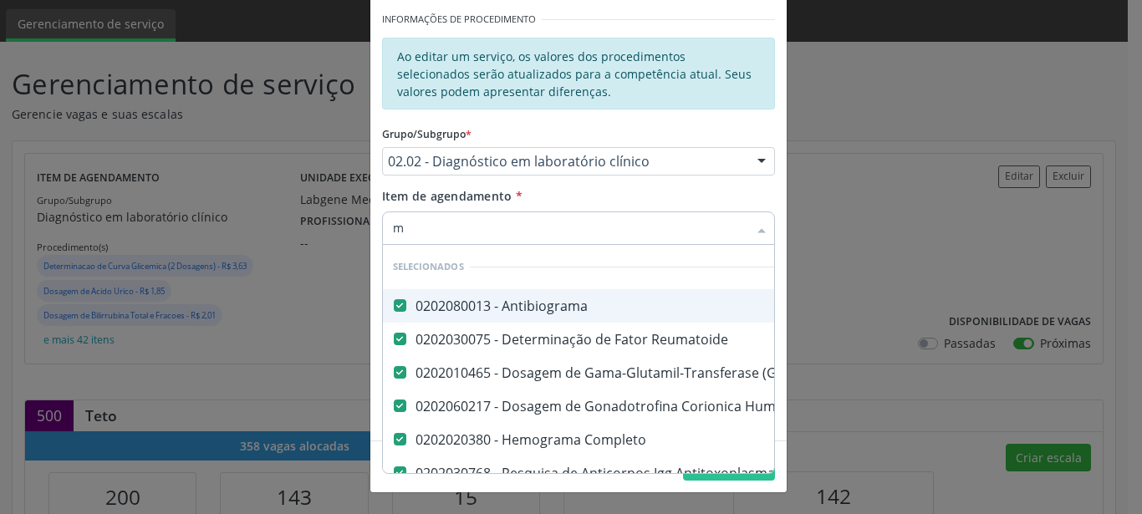
checkbox \(Pos-Pasteurização\) "true"
checkbox \(Confirmatorio\) "true"
checkbox Aminoacidos "true"
checkbox Ordenhado "true"
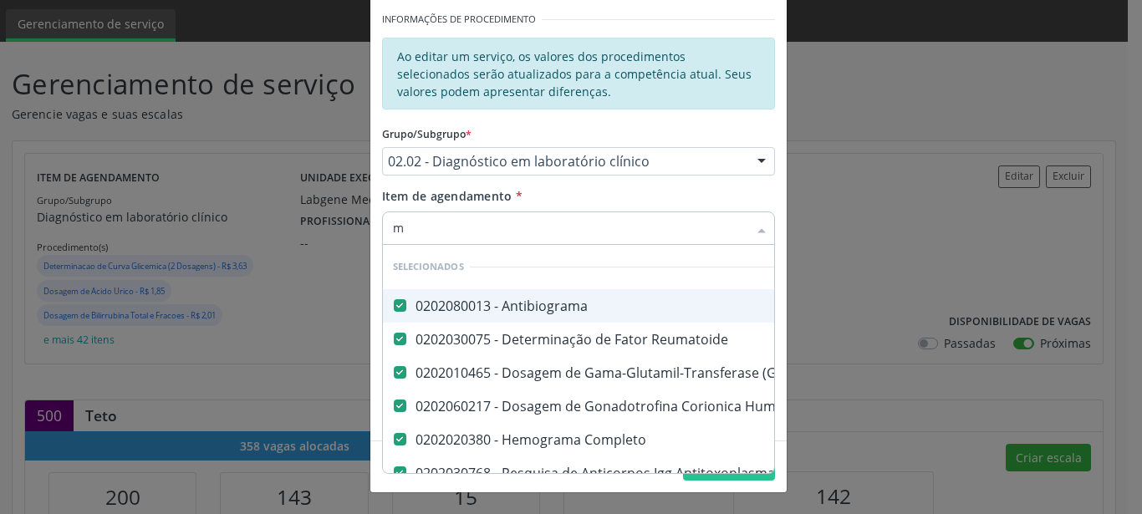
checkbox \(Cada\) "true"
checkbox Molecular "true"
checkbox Mandelico "true"
checkbox Vanilmandelico "true"
checkbox Alfa-2-Macroglobulina "true"
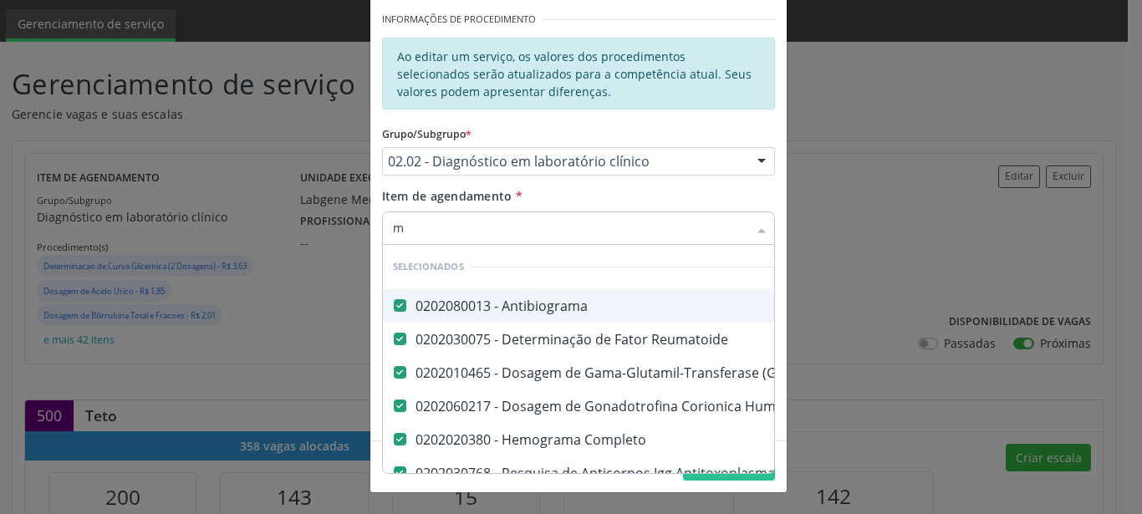
checkbox Iga "true"
checkbox Carbamazepina "true"
checkbox Fracionadas\) "true"
checkbox Formaldeido "true"
checkbox Esperma "true"
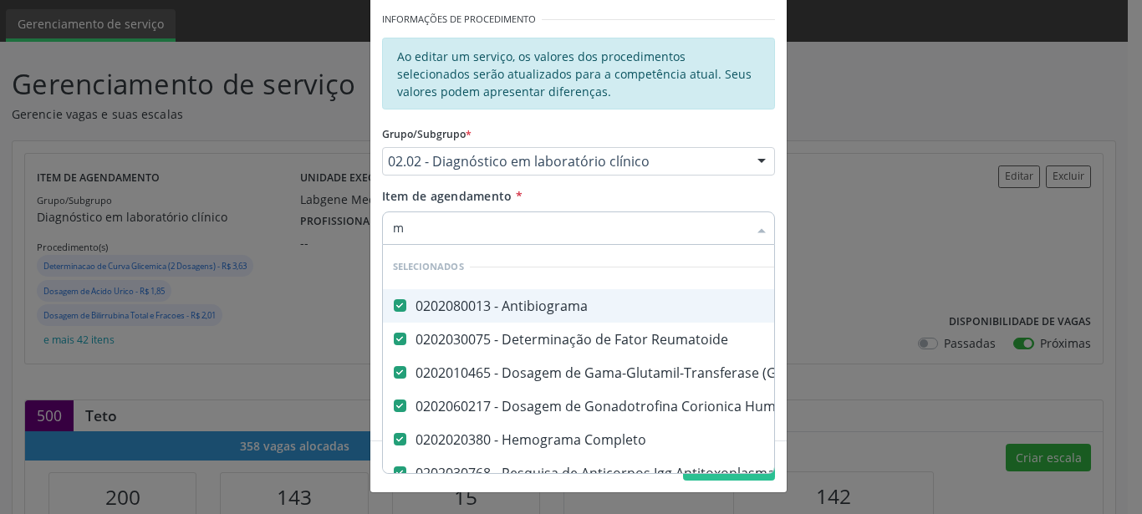
checkbox Esperma "true"
checkbox \(Igf1\) "true"
checkbox Metabolismo "true"
checkbox Hematocrito\) "true"
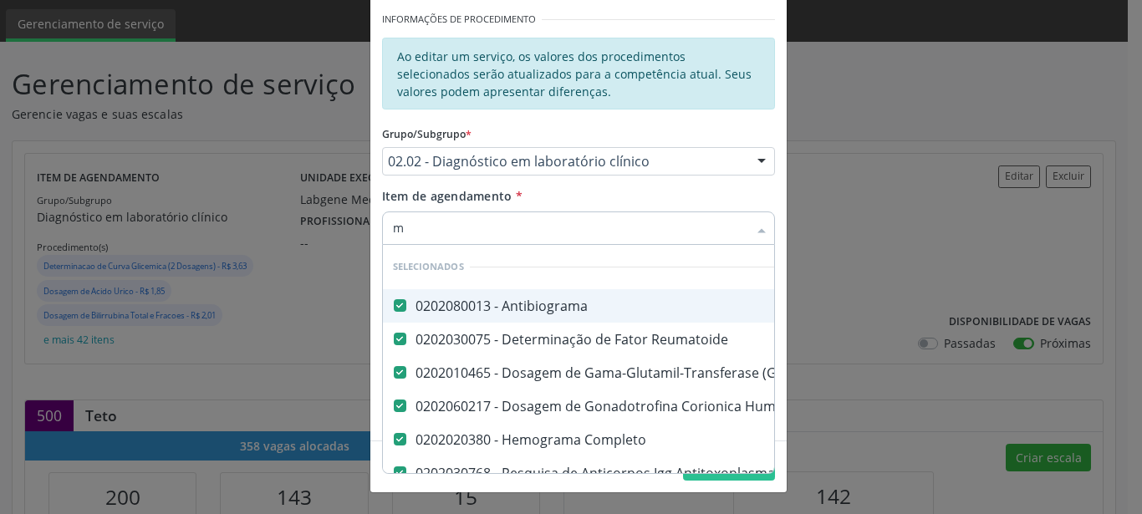
checkbox Espermograma "true"
checkbox Esplenograma "true"
checkbox Pallidum "true"
checkbox Hr "true"
checkbox Hematocrito "true"
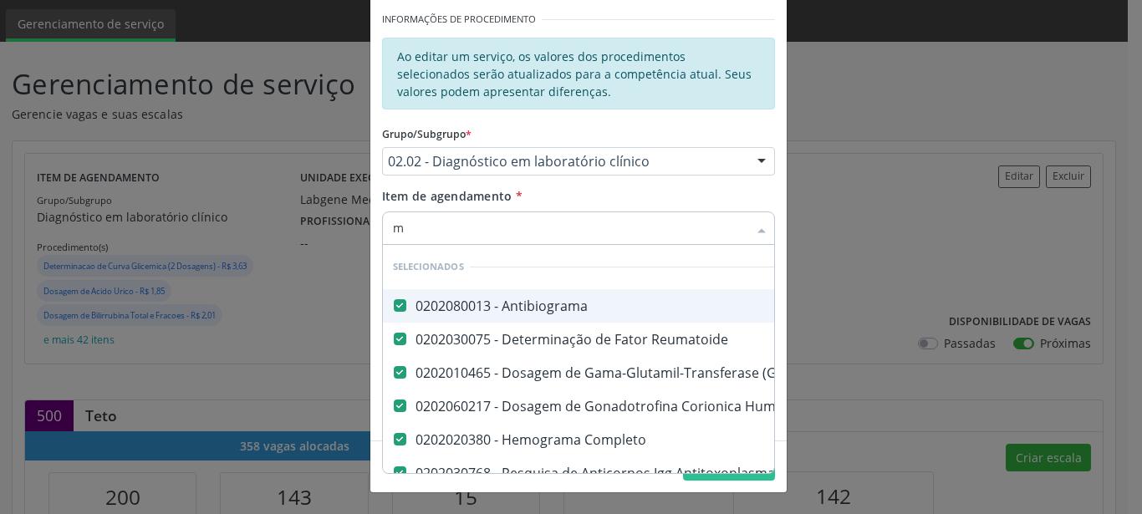
checkbox Hemacias "true"
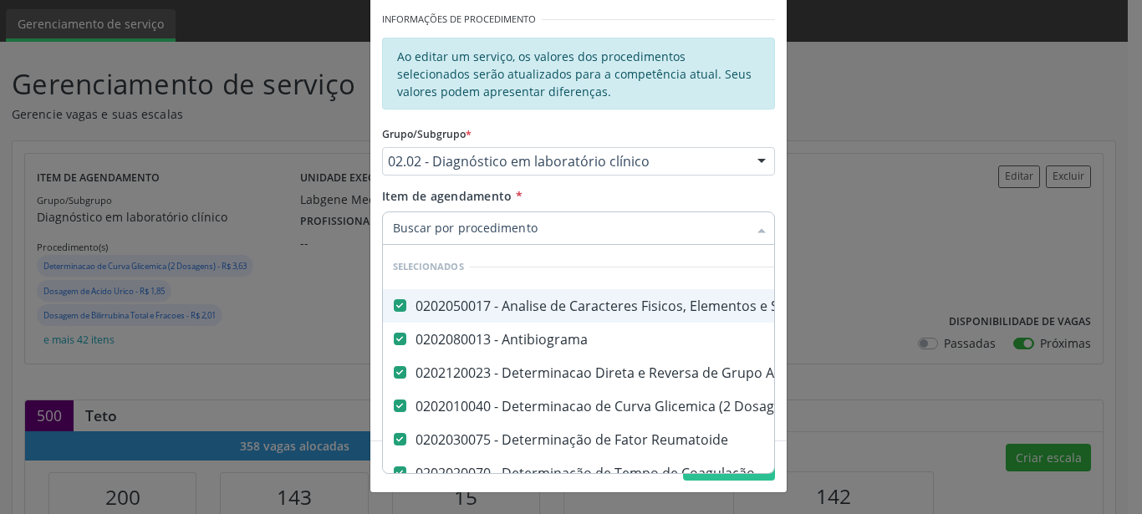
checkbox \(Dornic\) "true"
checkbox Adenograma "true"
checkbox Minima "true"
checkbox Mlpa "true"
checkbox Fosforo "false"
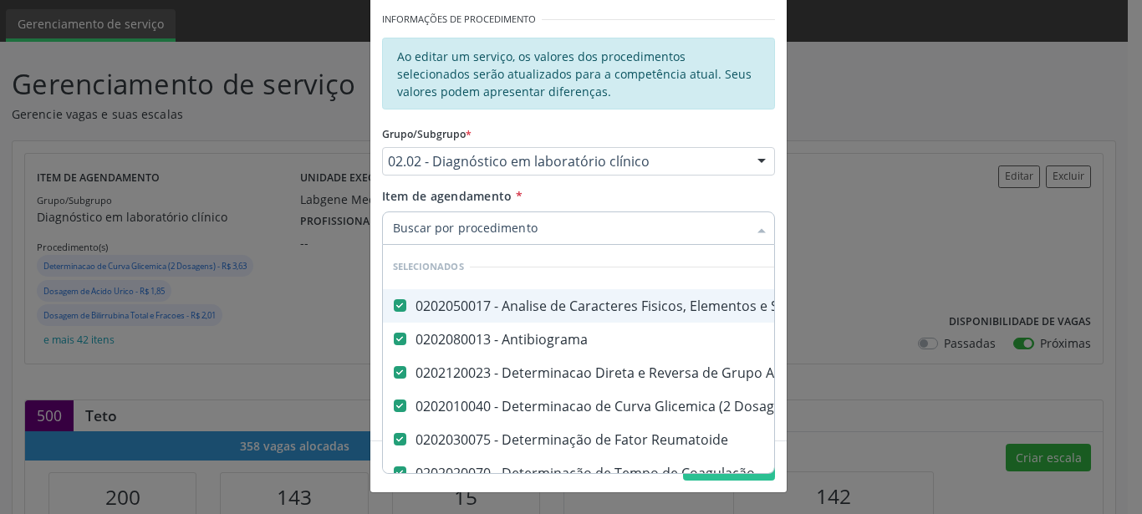
checkbox \(Iga\) "true"
checkbox Magnesio "false"
checkbox Horas\) "true"
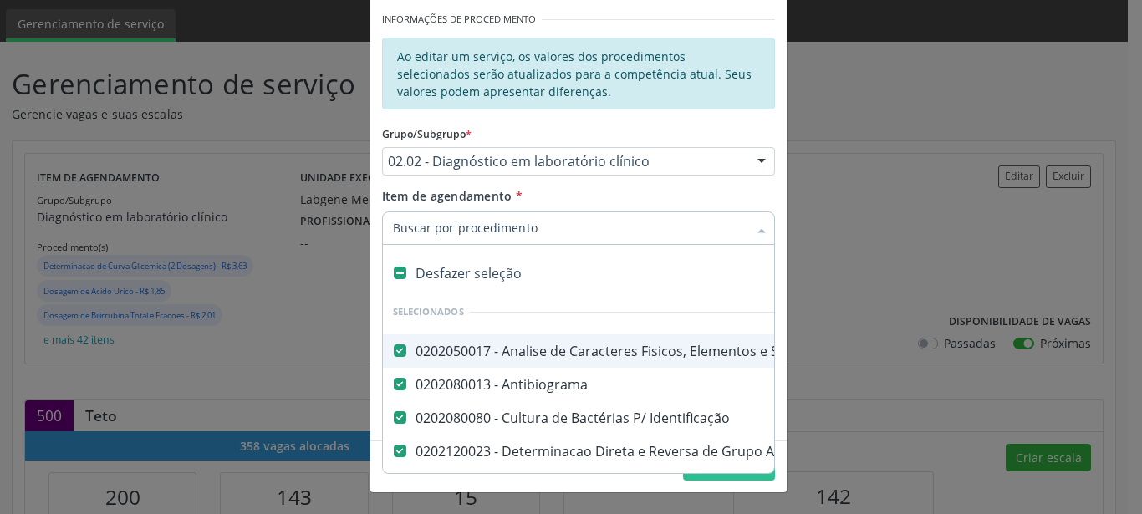
type input "v"
checkbox Calcio "false"
checkbox Hdl "false"
checkbox Ldl "false"
checkbox Total "false"
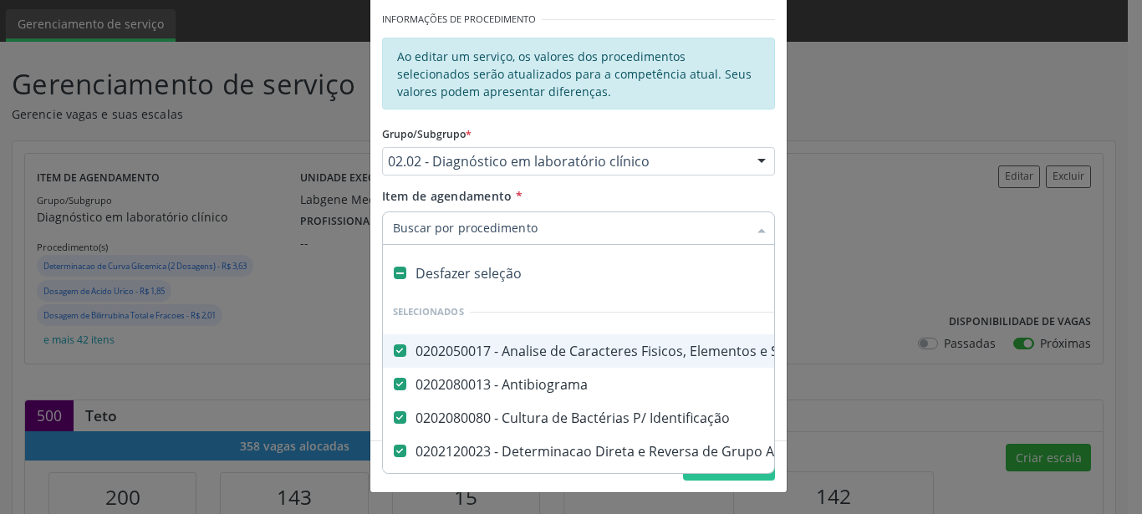
checkbox Creatinina "false"
checkbox Serico "false"
checkbox Gt\) "false"
checkbox Glicose "false"
checkbox Hcg\) "false"
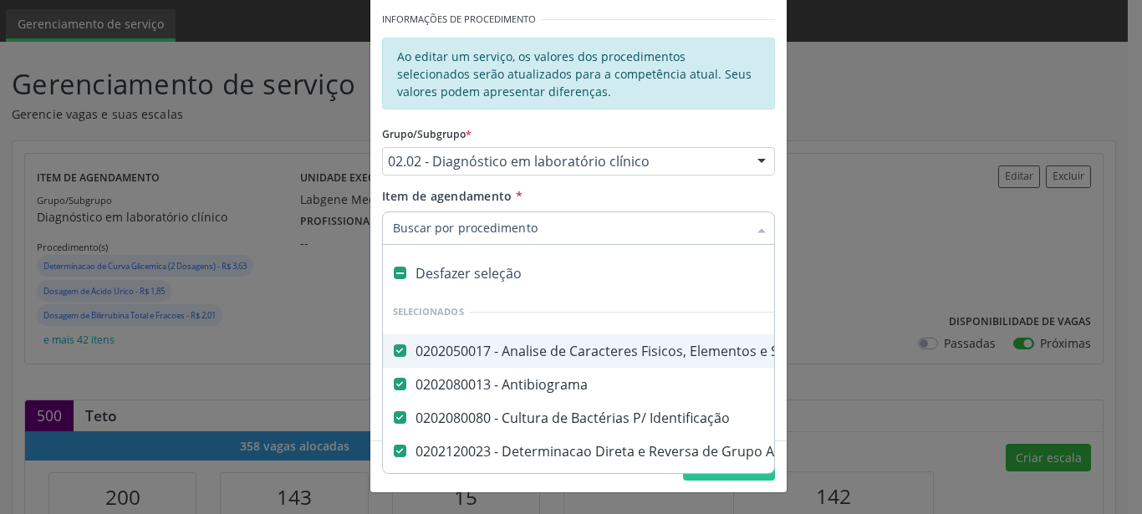
checkbox Glicosilada "false"
checkbox \(Tsh\) "false"
checkbox Reativa "false"
checkbox Testosterona "false"
checkbox \(T4\) "false"
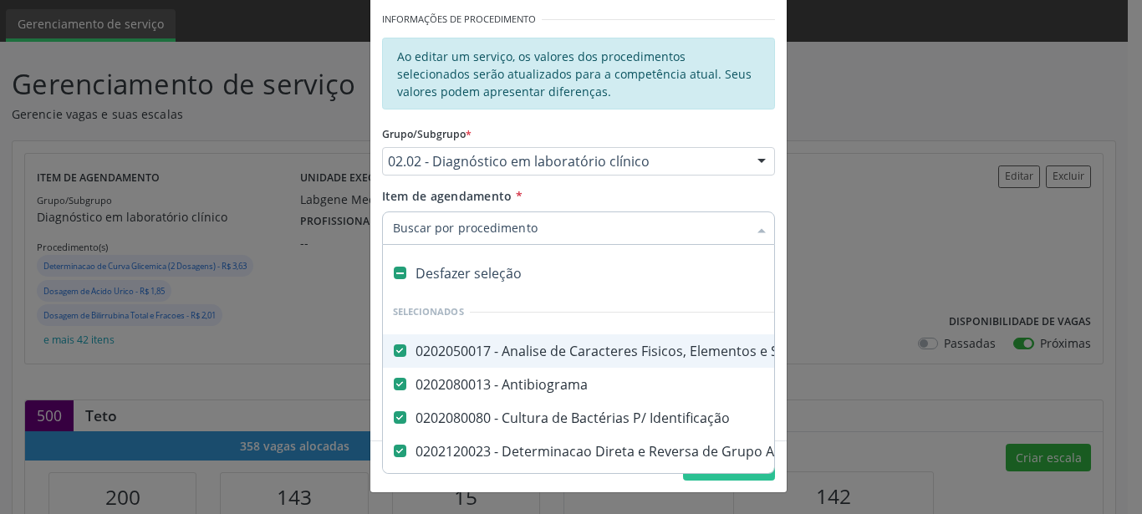
checkbox Livre\) "false"
checkbox \(Tgo\) "false"
checkbox \(Tgp\) "false"
checkbox Triglicerideos "false"
checkbox \(T3\) "false"
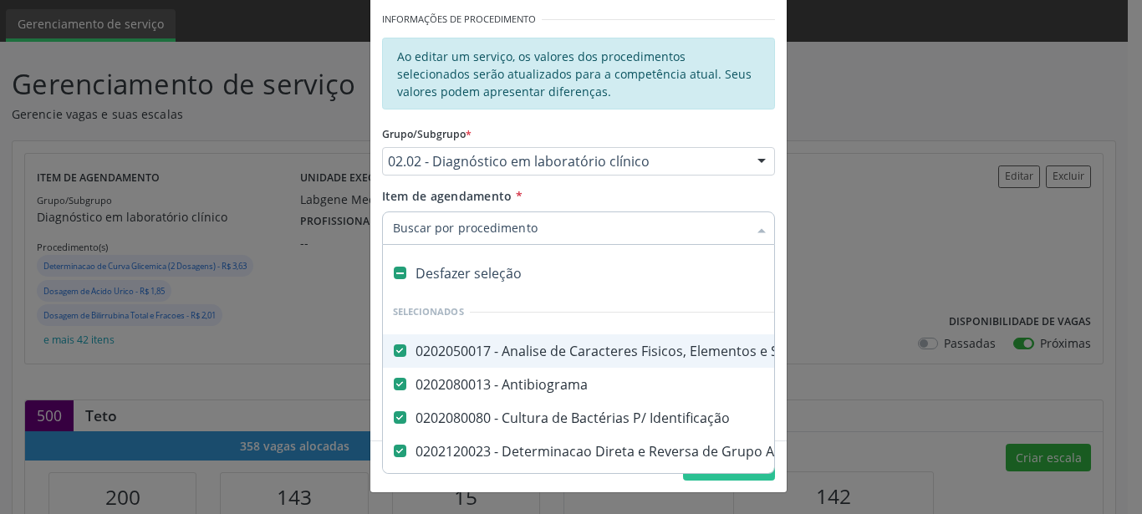
checkbox Ureia "false"
checkbox Hemoglobina "false"
checkbox Completo "false"
checkbox Anticitomegalovirus "false"
checkbox Antitoxoplasma "false"
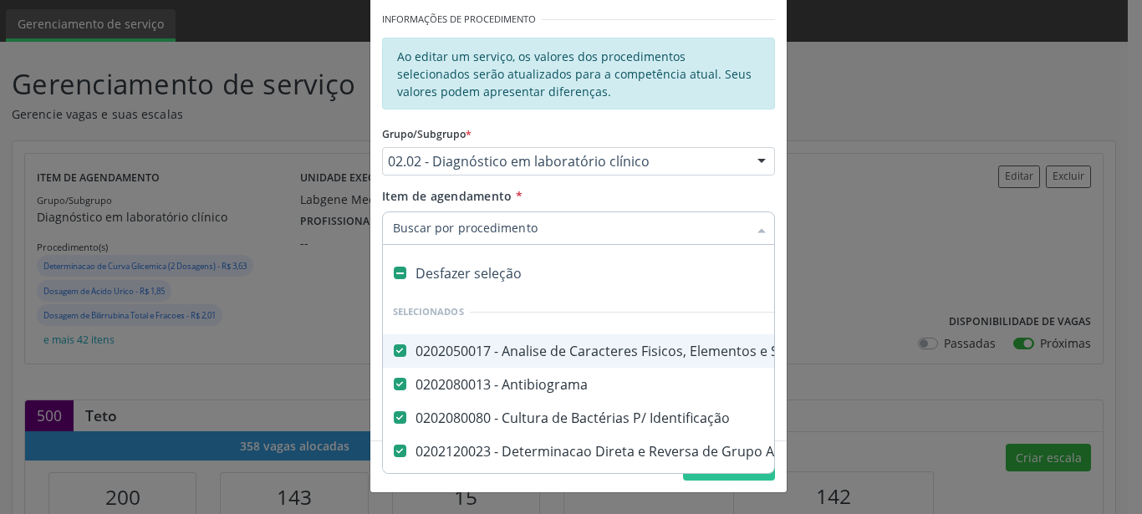
checkbox Rubeola "false"
checkbox Anticitomegalovirus "false"
checkbox Antitoxoplasma "false"
checkbox Fraco\) "false"
checkbox Parasitas "false"
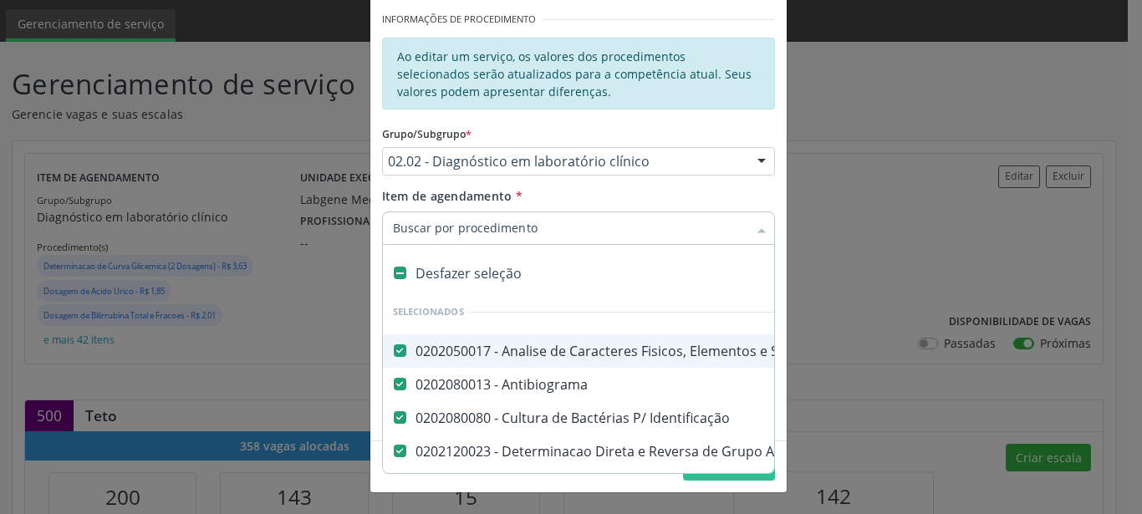
checkbox Fezes "false"
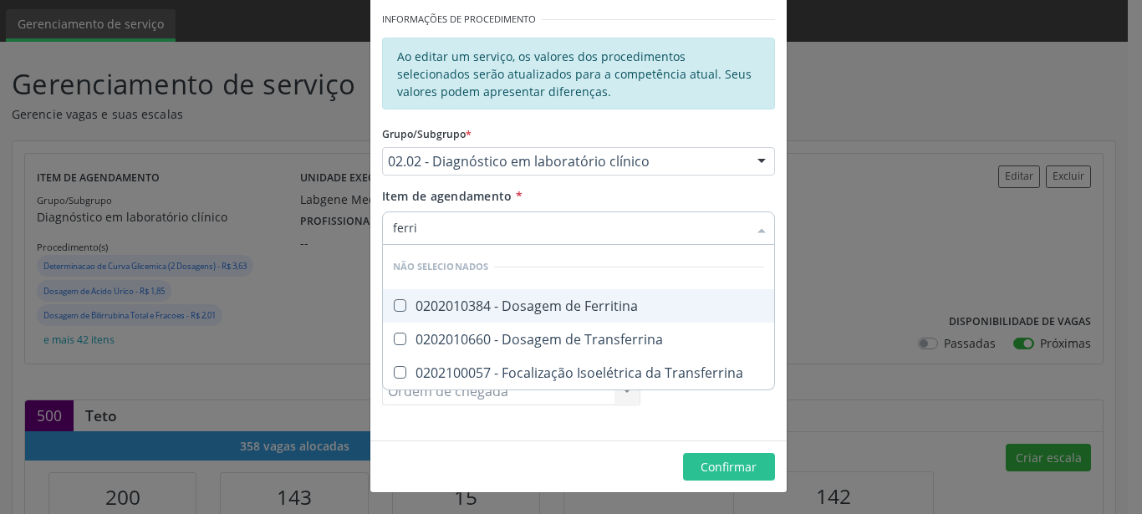
click at [460, 313] on div "0202010384 - Dosagem de Ferritina" at bounding box center [578, 305] width 371 height 13
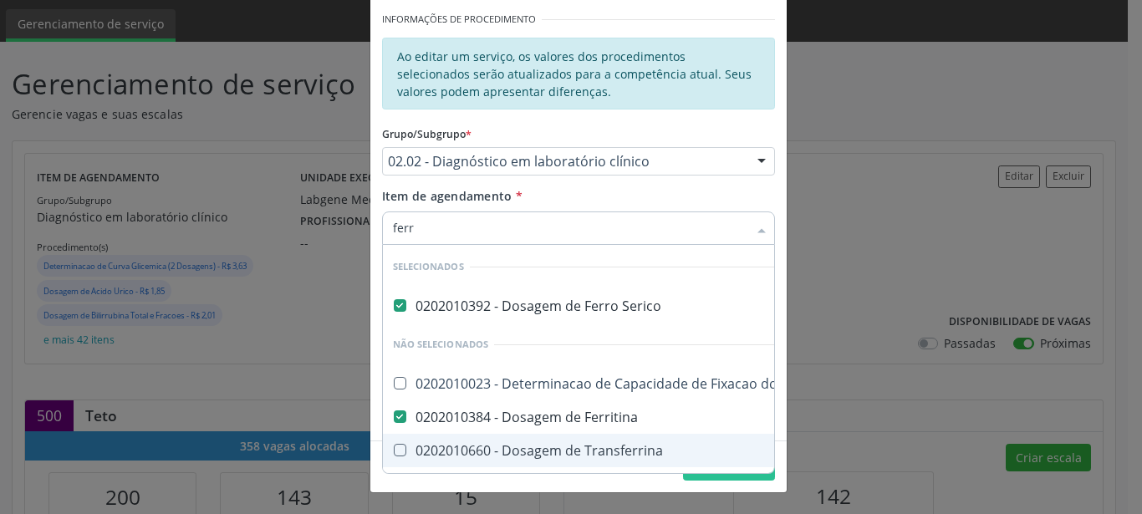
click at [396, 445] on Transferrina at bounding box center [400, 450] width 13 height 13
click at [394, 445] on Transferrina "checkbox" at bounding box center [388, 450] width 11 height 11
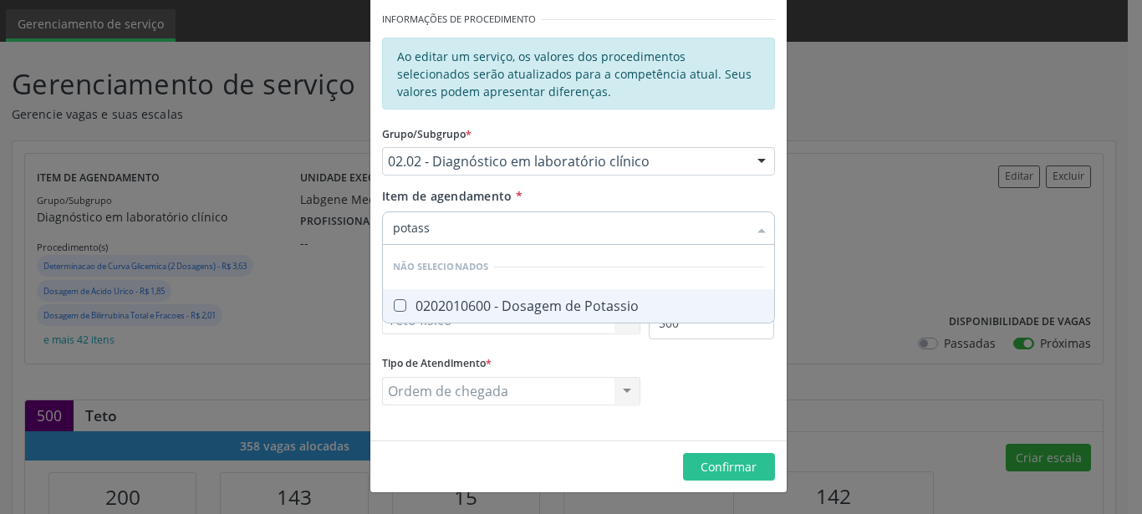
click at [492, 307] on div "0202010600 - Dosagem de Potassio" at bounding box center [578, 305] width 371 height 13
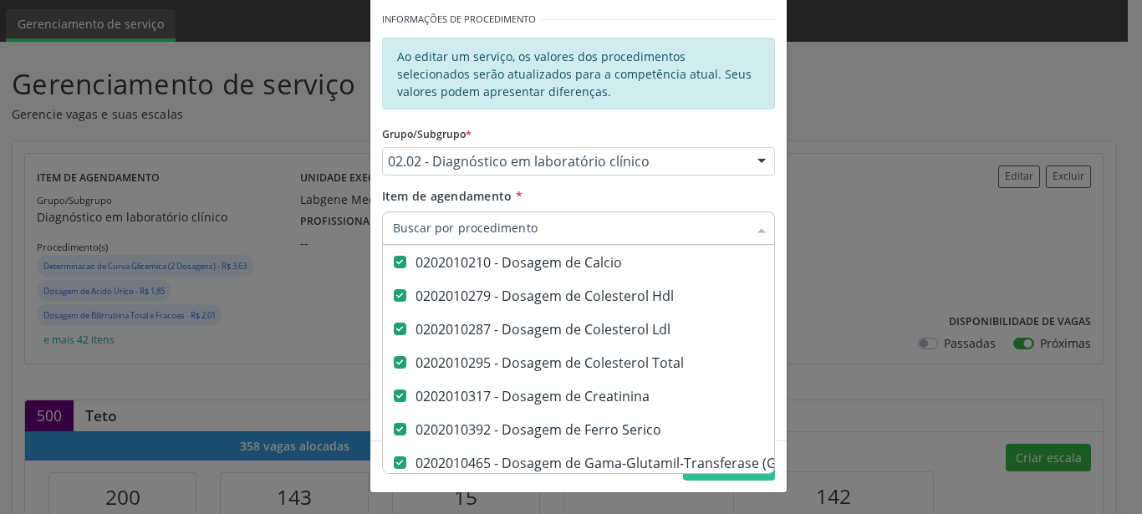
scroll to position [552, 0]
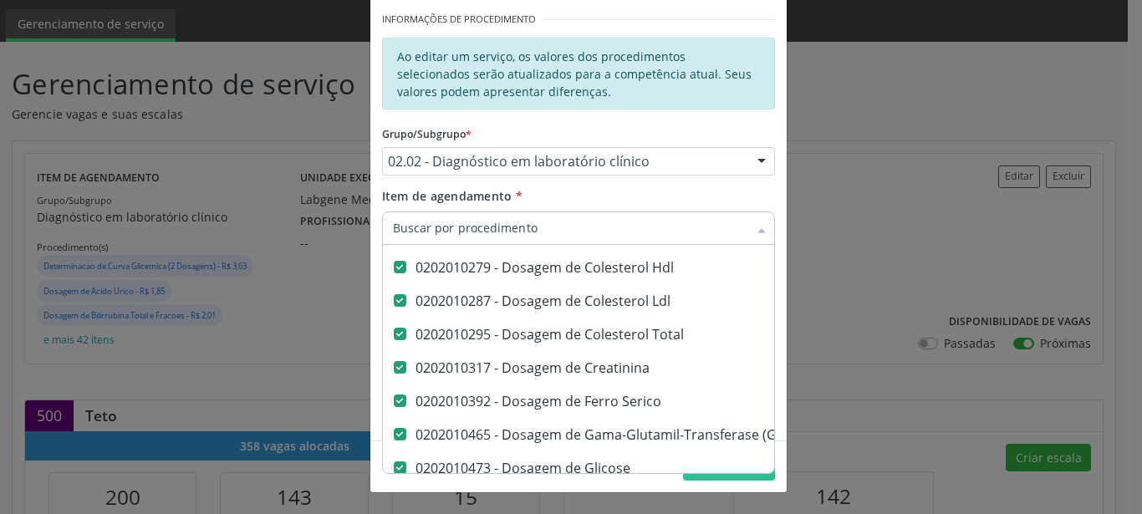
click at [735, 192] on div "Item de agendamento * Desfazer seleção Selecionados 0202050017 - Analise de Car…" at bounding box center [578, 213] width 393 height 53
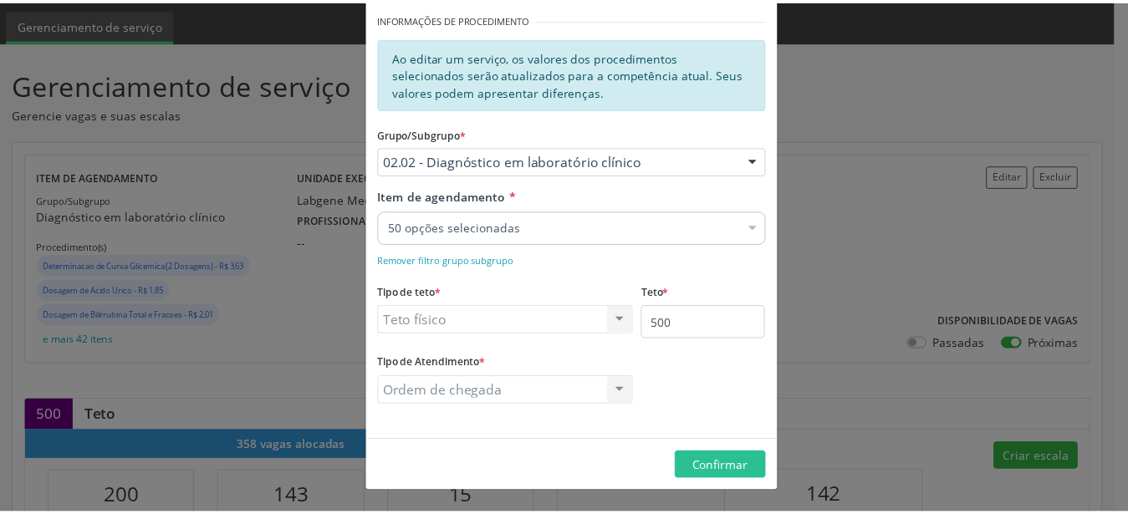
scroll to position [0, 0]
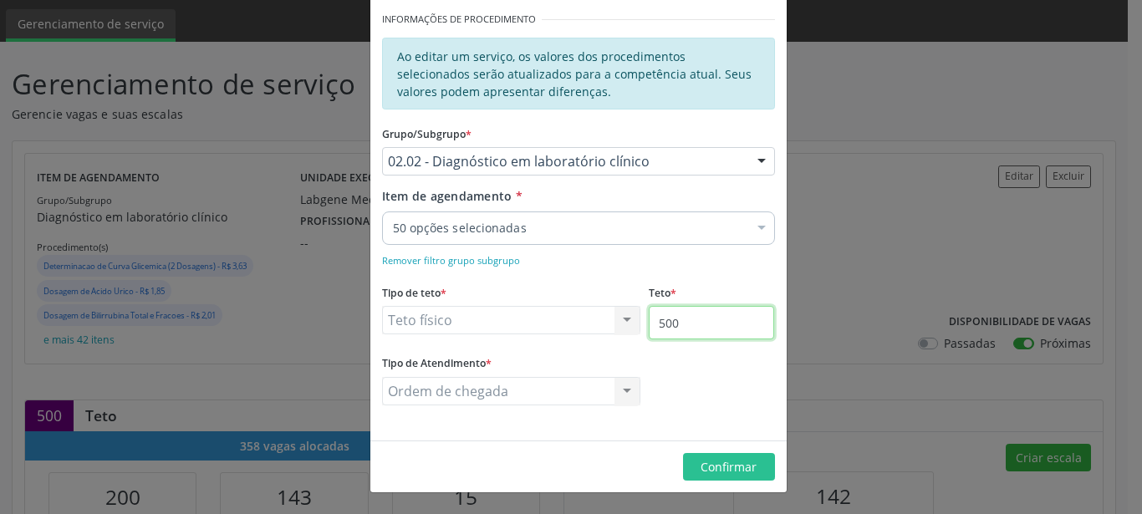
click at [696, 328] on input "500" at bounding box center [711, 322] width 125 height 33
click at [719, 470] on span "Confirmar" at bounding box center [729, 467] width 56 height 16
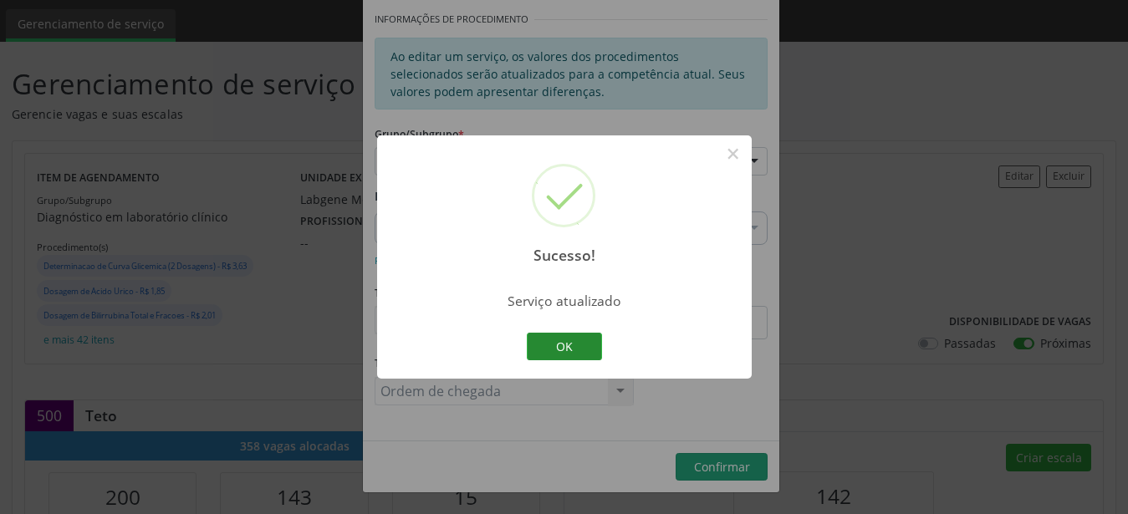
click at [569, 345] on button "OK" at bounding box center [564, 347] width 75 height 28
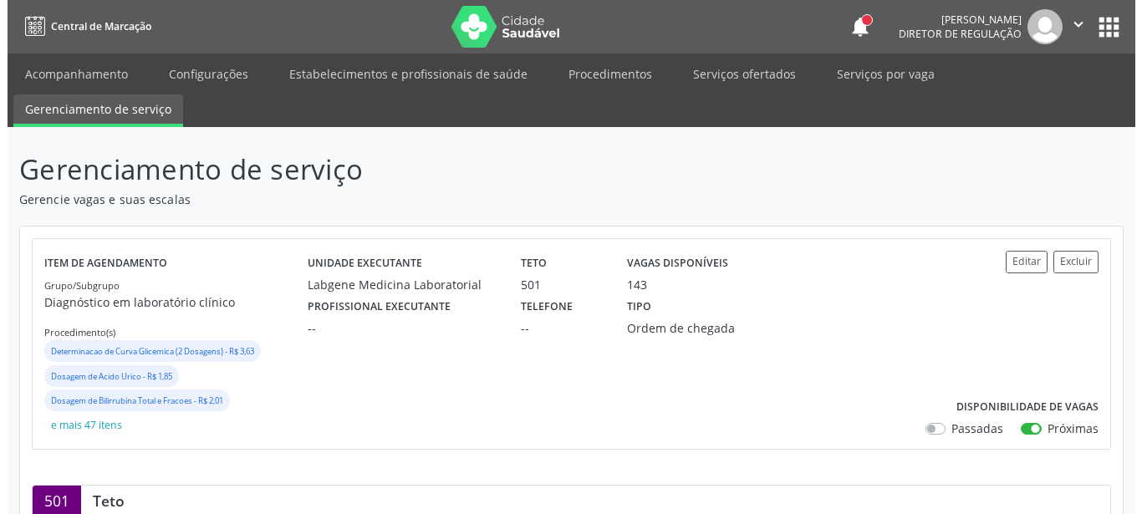
scroll to position [171, 0]
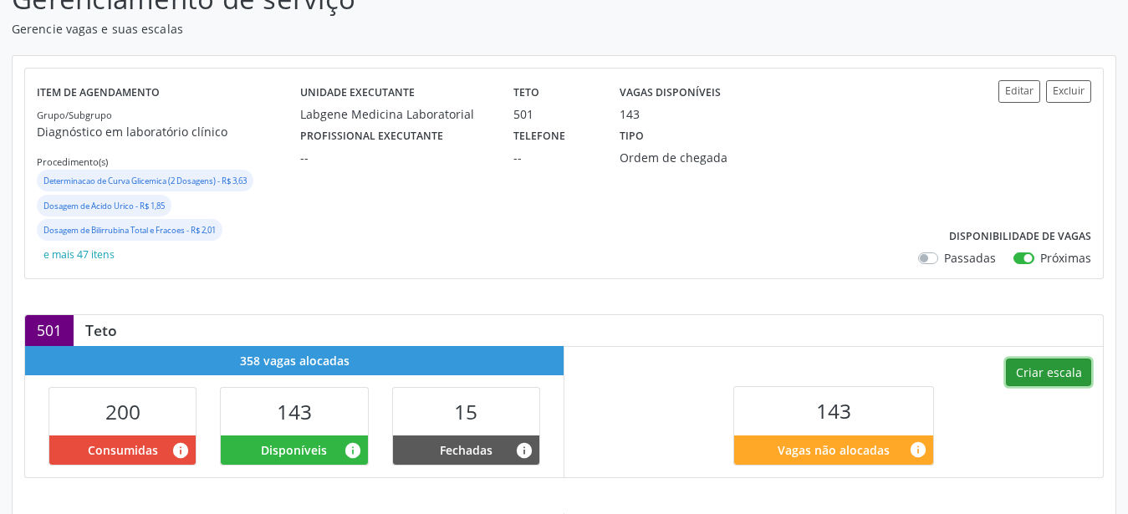
click at [1043, 369] on button "Criar escala" at bounding box center [1048, 373] width 85 height 28
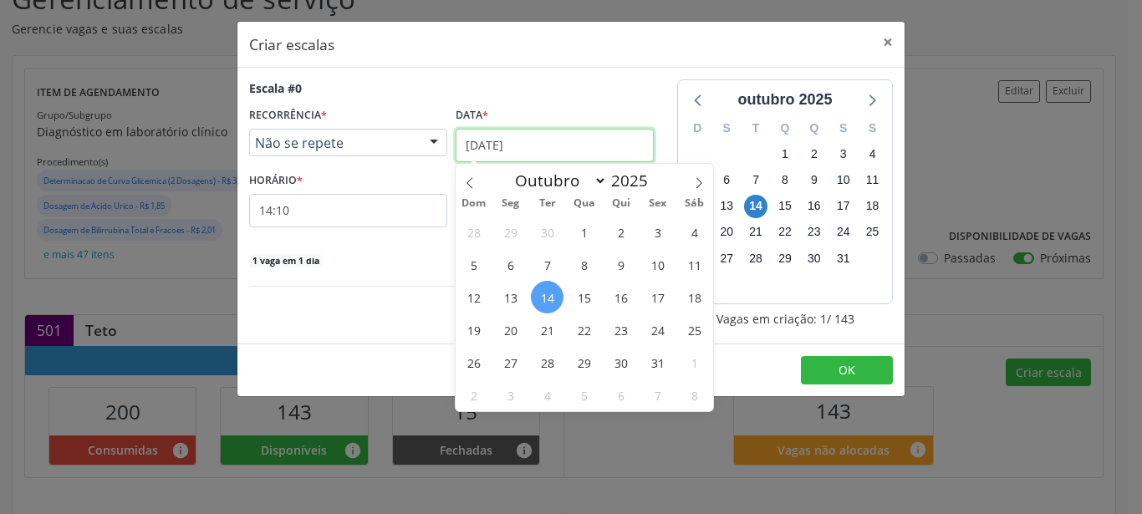
click at [498, 146] on input "14/10/2025" at bounding box center [555, 145] width 198 height 33
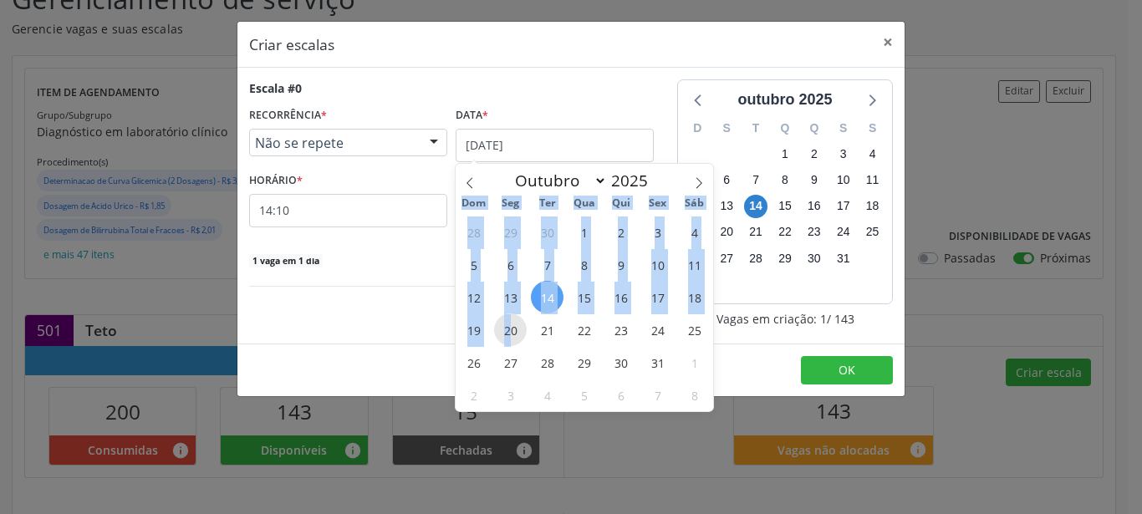
click at [508, 331] on span "20" at bounding box center [510, 330] width 33 height 33
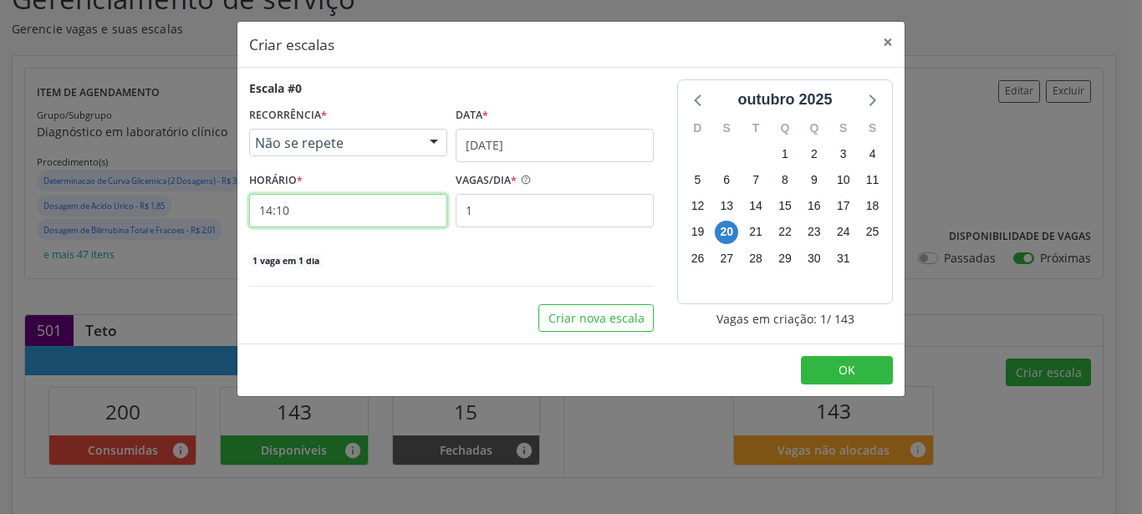
click at [289, 207] on input "14:10" at bounding box center [348, 210] width 198 height 33
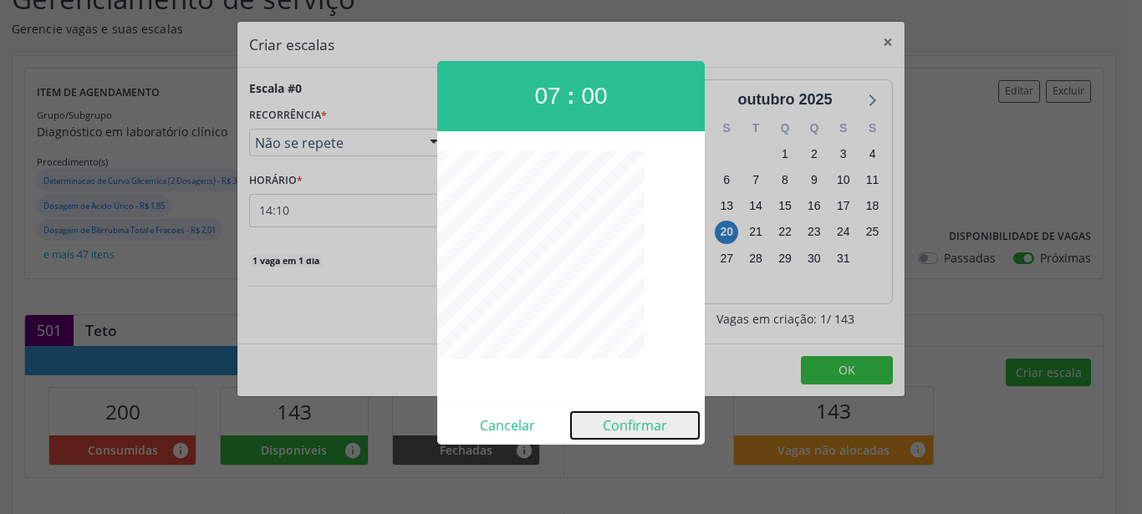
click at [654, 418] on button "Confirmar" at bounding box center [635, 425] width 128 height 27
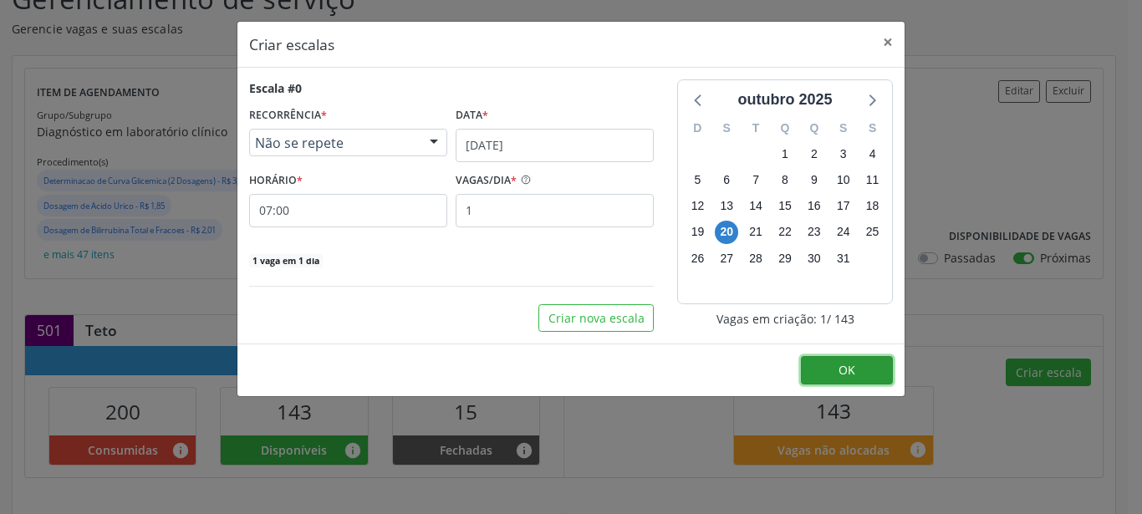
click at [851, 365] on span "OK" at bounding box center [847, 370] width 17 height 16
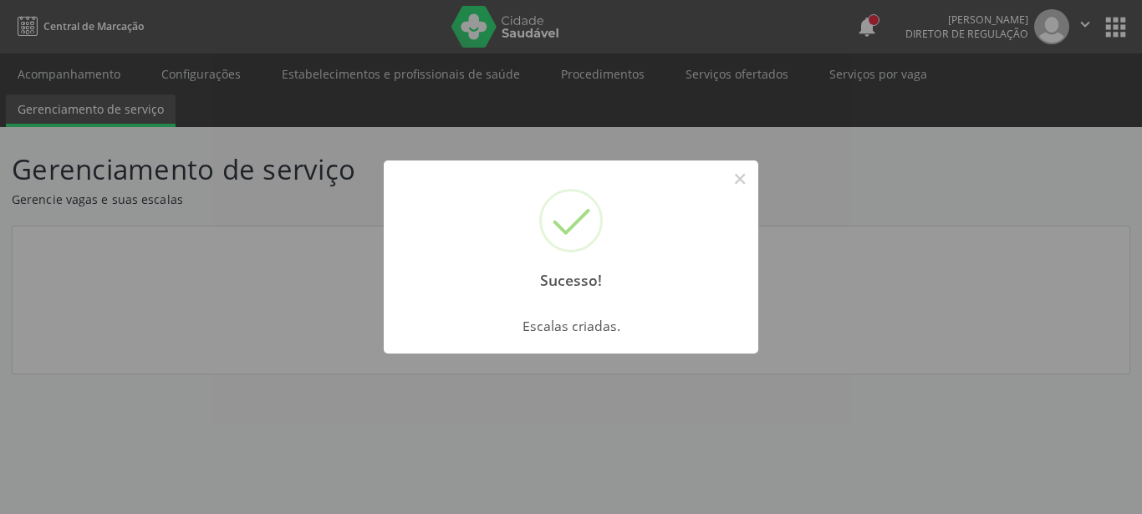
scroll to position [0, 0]
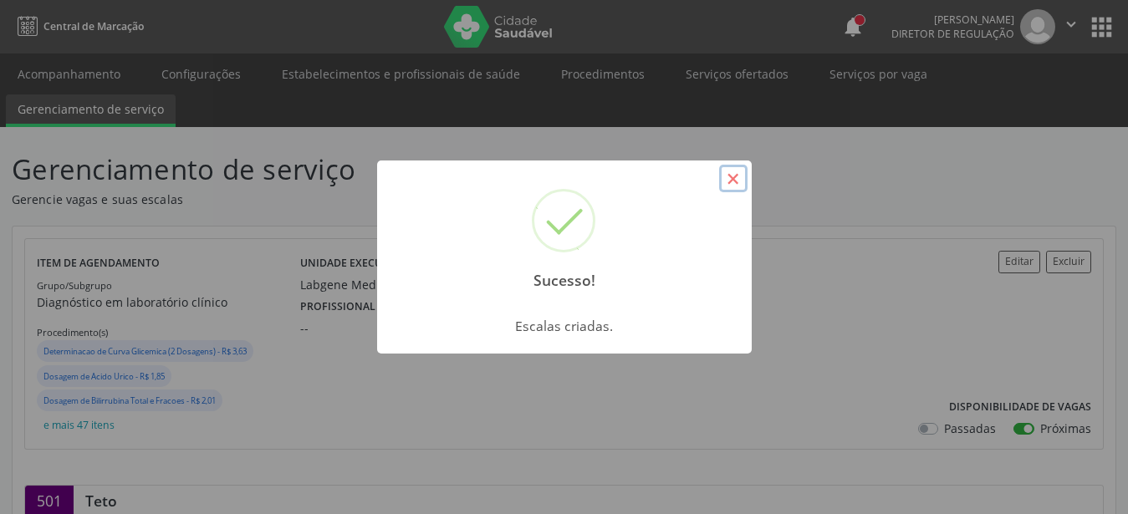
click at [737, 177] on button "×" at bounding box center [733, 179] width 28 height 28
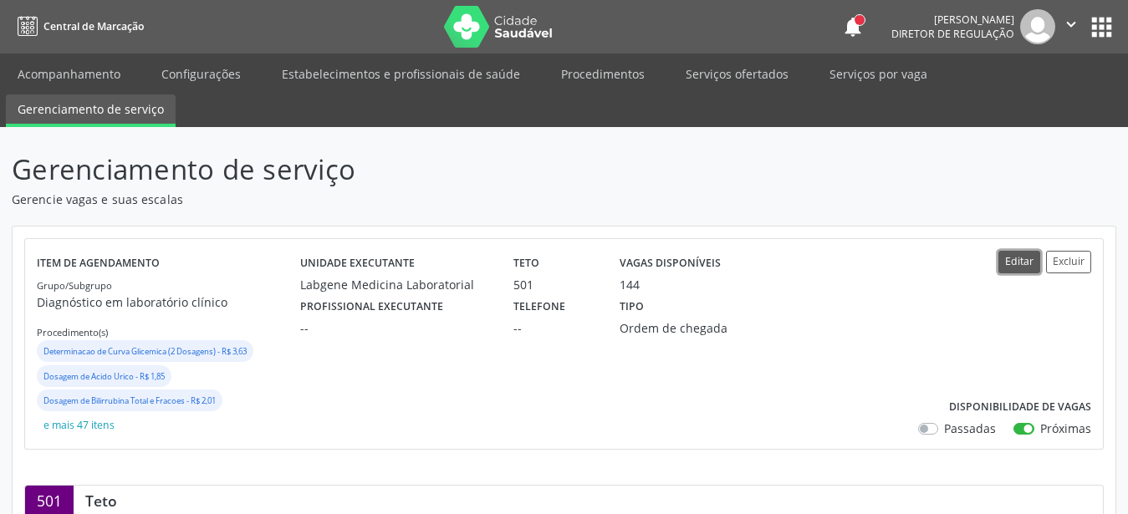
click at [1012, 257] on button "Editar" at bounding box center [1020, 262] width 42 height 23
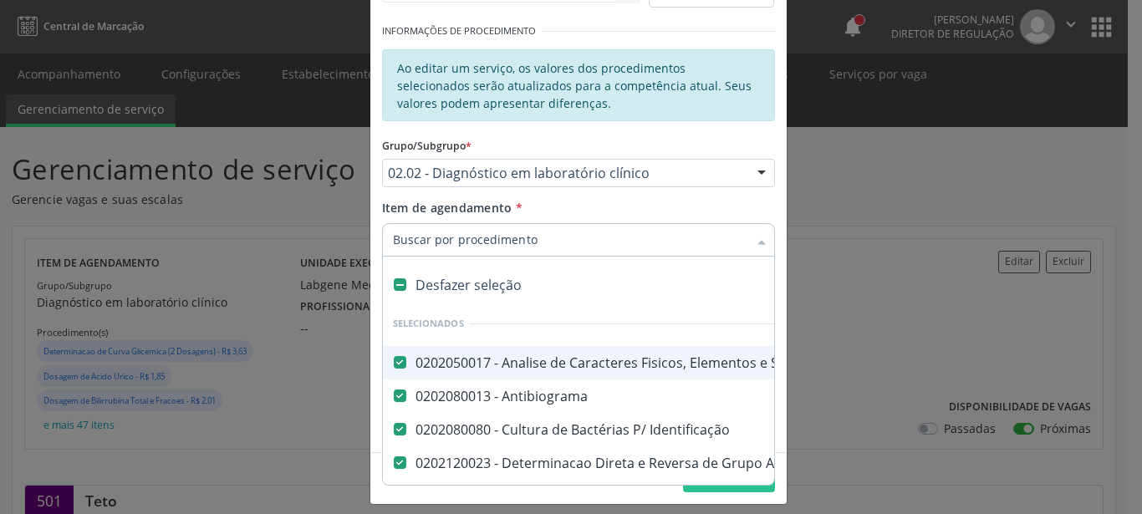
click at [858, 314] on div "Editar Serviço × Informações de Local UF * PE PE Nenhum resultado encontrado pa…" at bounding box center [571, 257] width 1142 height 514
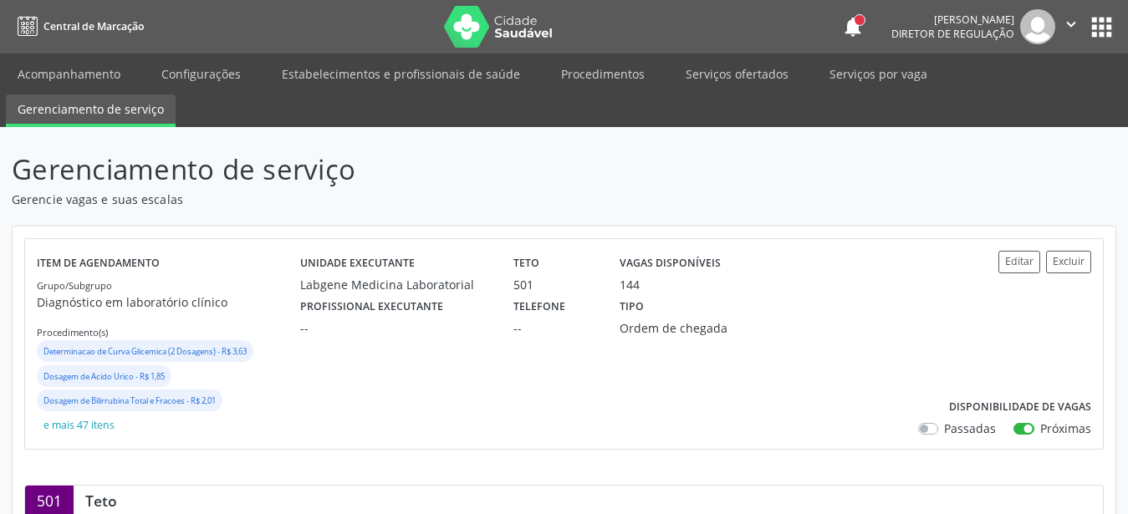
click at [1108, 26] on button "apps" at bounding box center [1101, 27] width 29 height 29
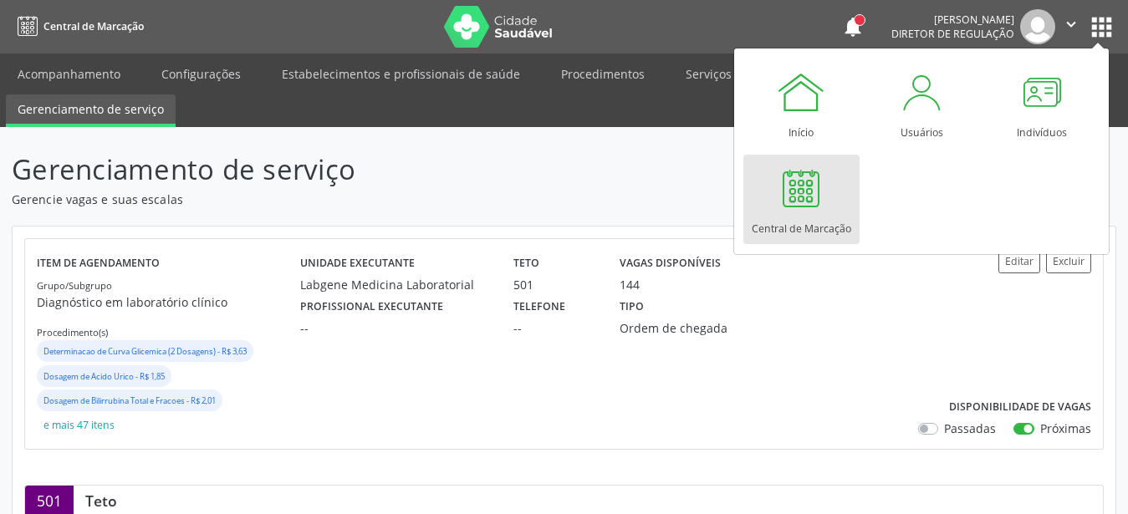
click at [812, 229] on div "Central de Marcação" at bounding box center [802, 224] width 100 height 23
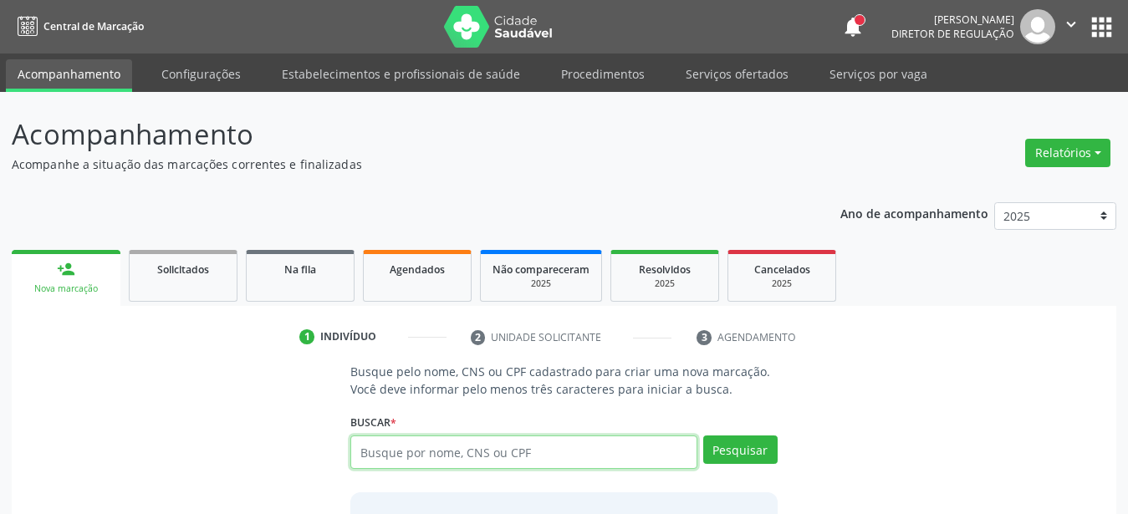
click at [455, 461] on input "text" at bounding box center [523, 452] width 347 height 33
type input "700004820174503"
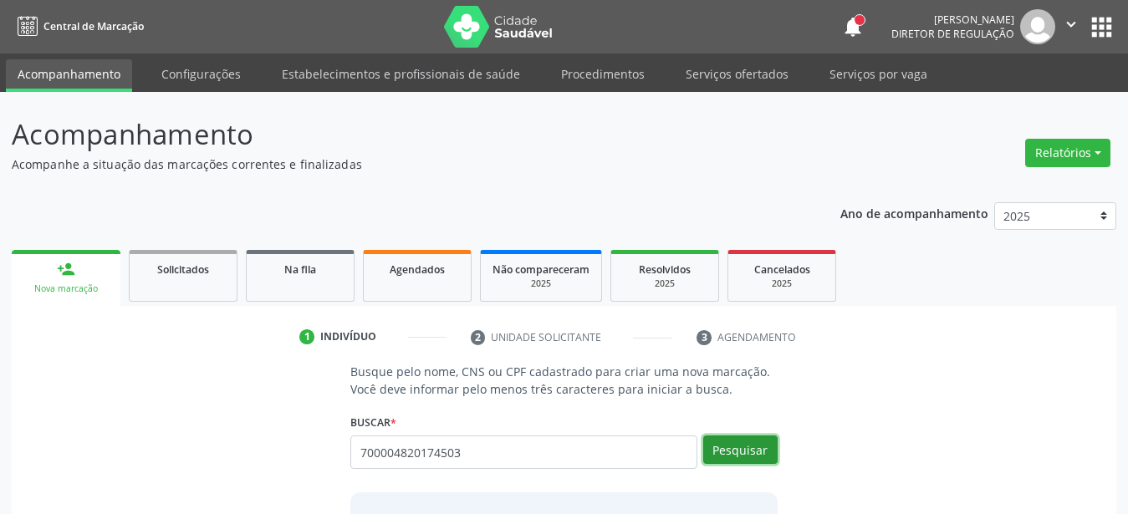
click at [741, 451] on button "Pesquisar" at bounding box center [740, 450] width 74 height 28
type input "700004820174503"
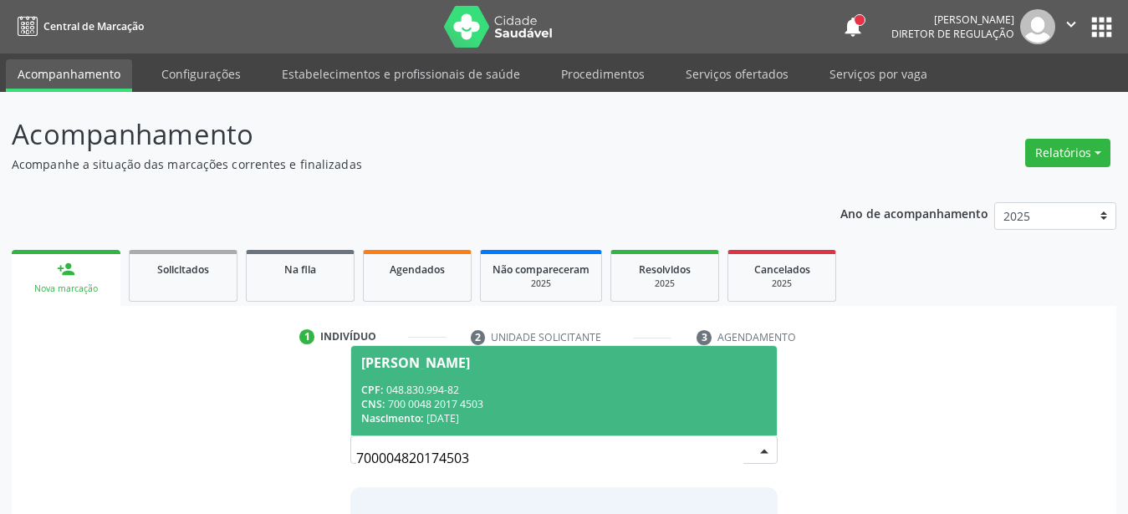
click at [424, 404] on div "CNS: 700 0048 2017 4503" at bounding box center [564, 404] width 406 height 14
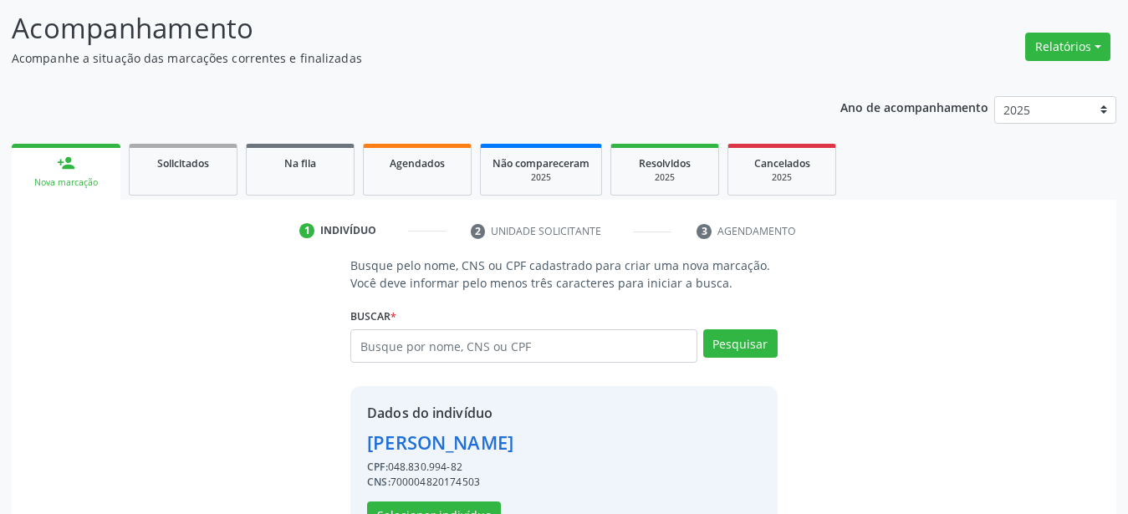
scroll to position [161, 0]
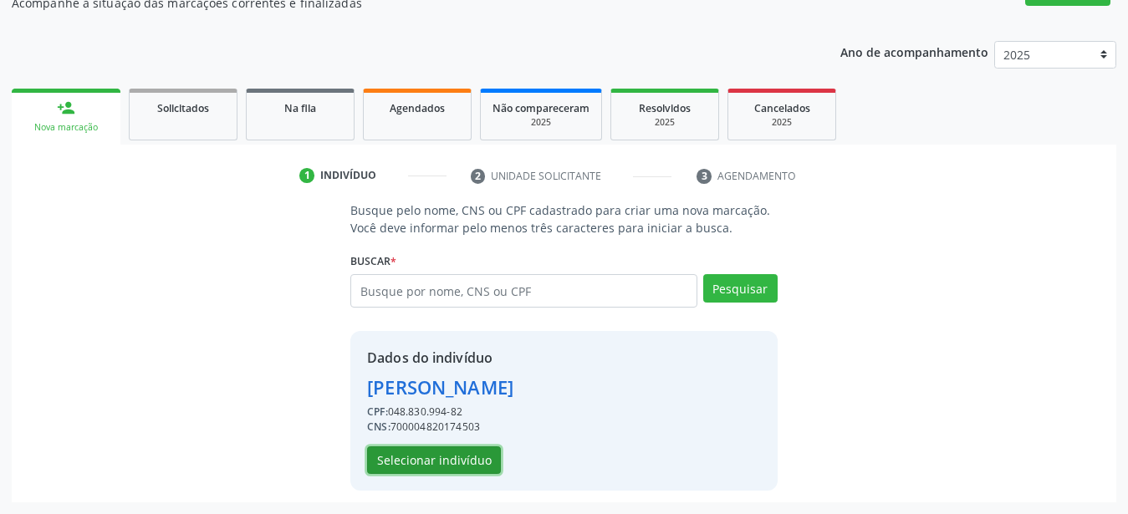
click at [472, 459] on button "Selecionar indivíduo" at bounding box center [434, 461] width 134 height 28
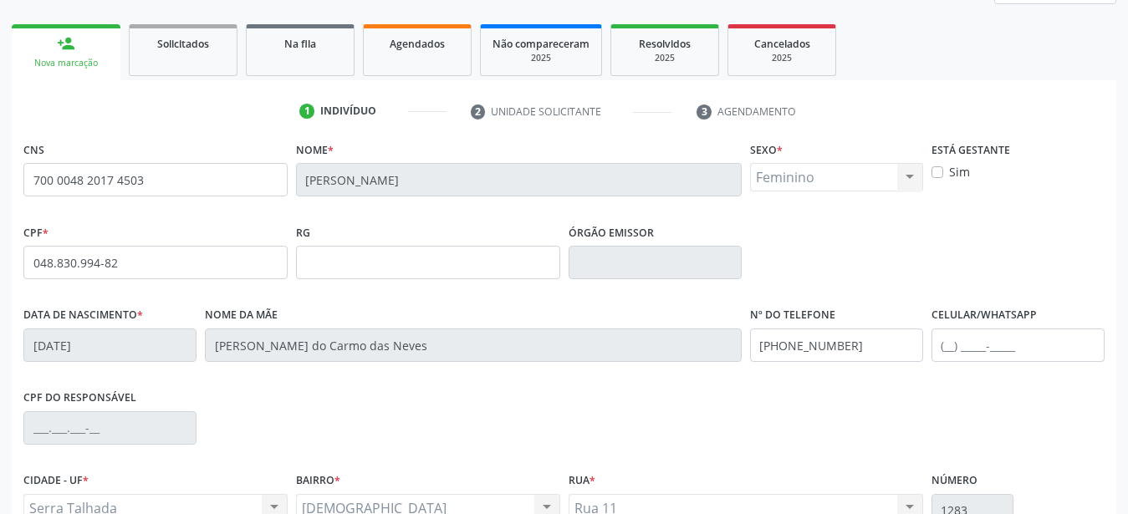
scroll to position [247, 0]
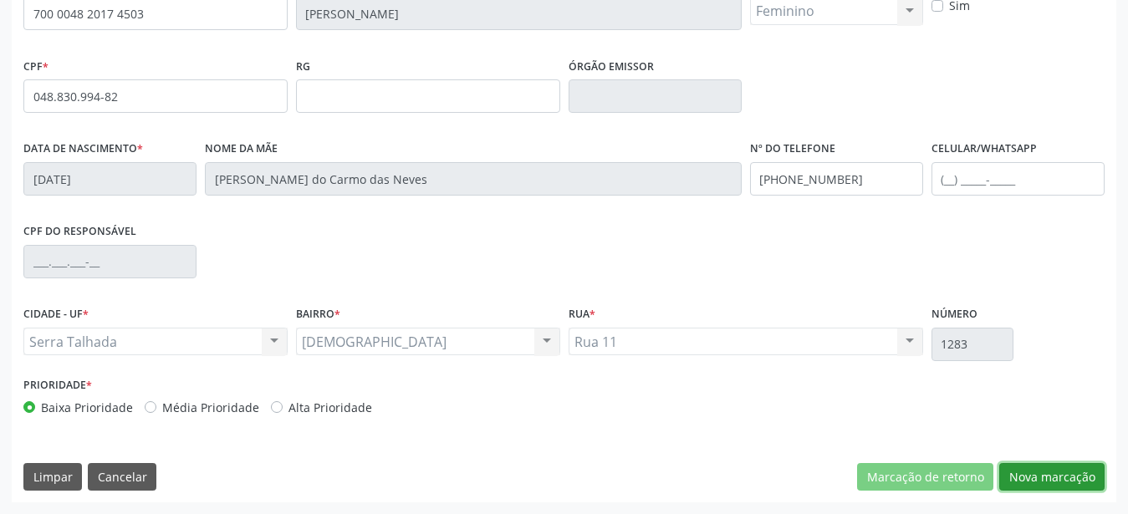
click at [1071, 482] on button "Nova marcação" at bounding box center [1051, 477] width 105 height 28
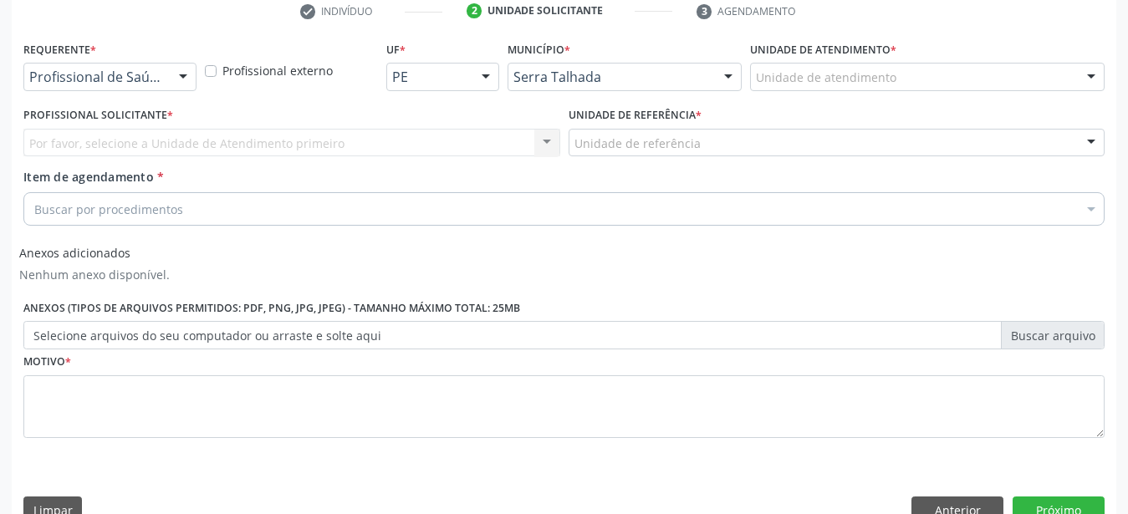
scroll to position [289, 0]
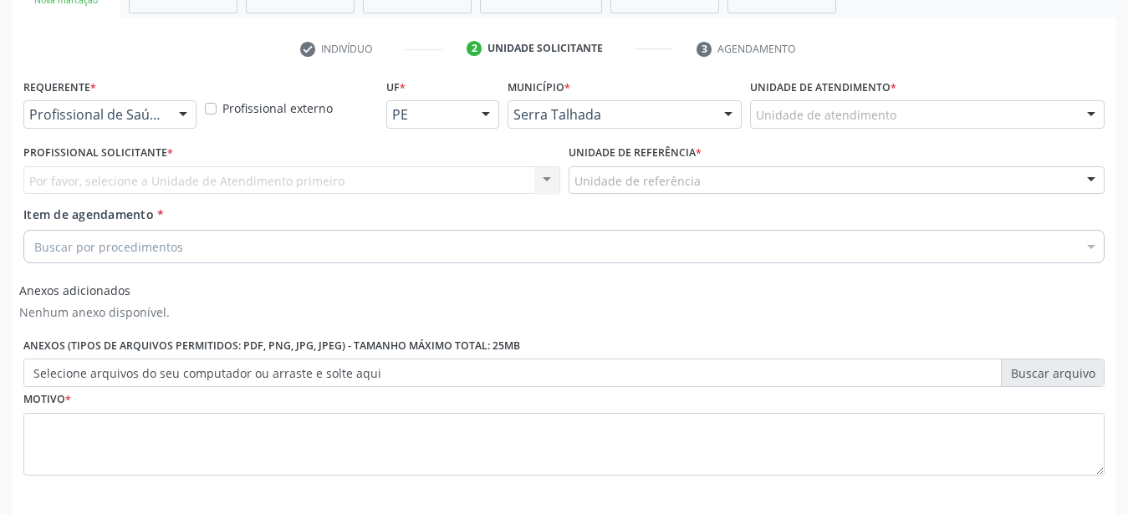
click at [170, 118] on div "Profissional de Saúde Profissional de Saúde Paciente Nenhum resultado encontrad…" at bounding box center [109, 114] width 173 height 28
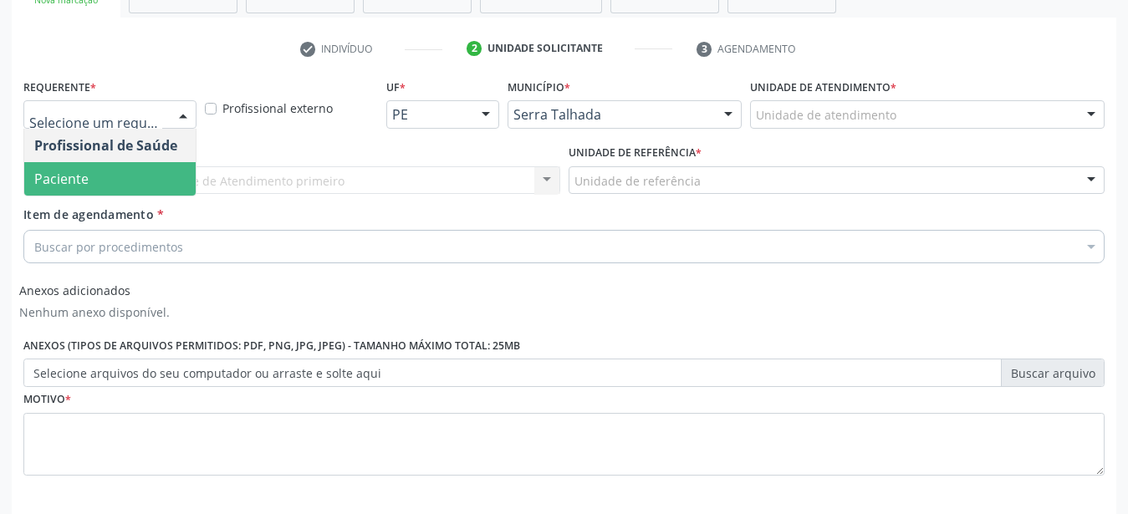
click at [130, 157] on span "Profissional de Saúde" at bounding box center [109, 145] width 171 height 33
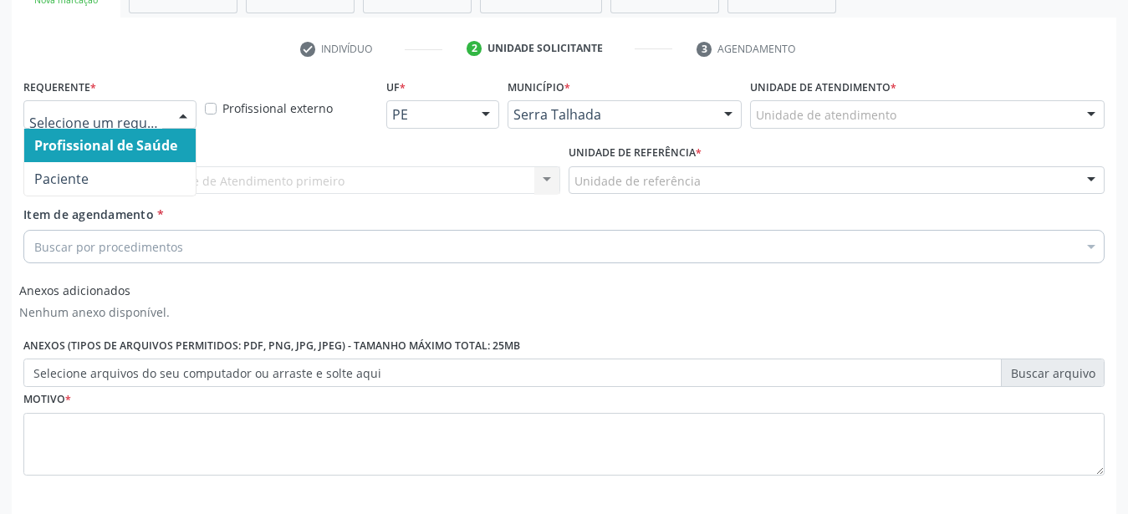
click at [115, 167] on span "Paciente" at bounding box center [109, 178] width 171 height 33
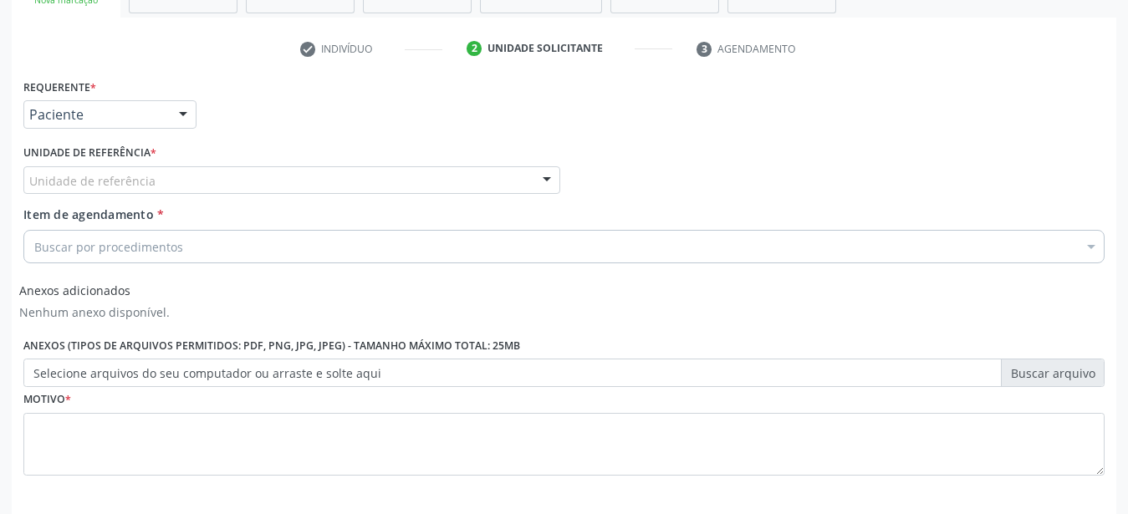
click at [103, 171] on div "Unidade de referência" at bounding box center [291, 180] width 537 height 28
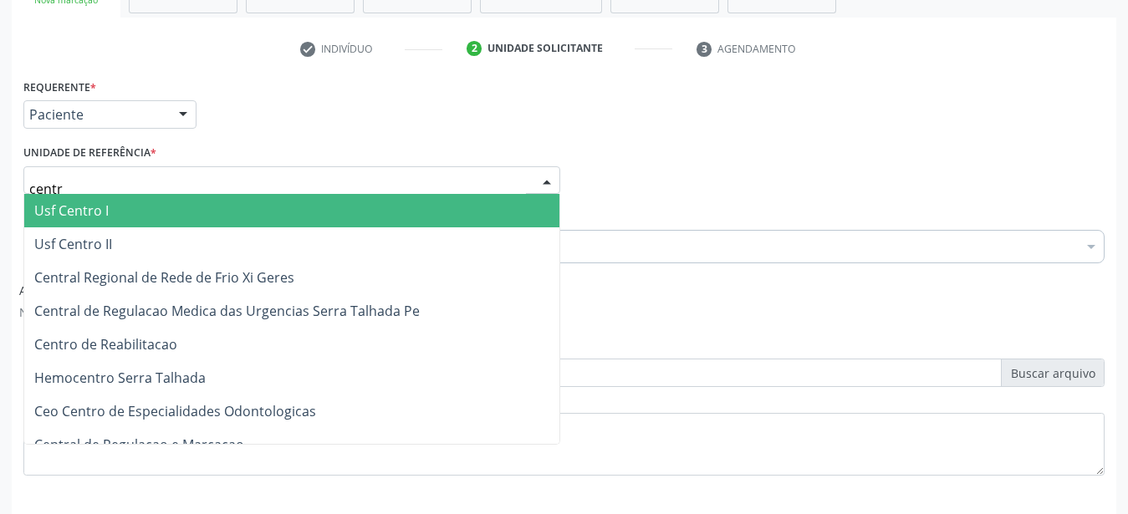
type input "centro"
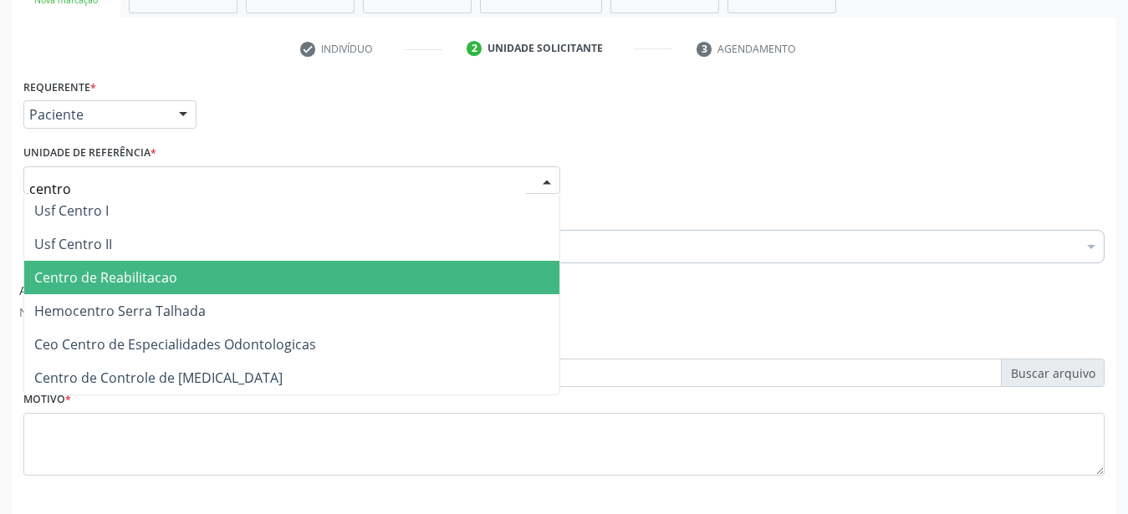
click at [130, 279] on span "Centro de Reabilitacao" at bounding box center [105, 277] width 143 height 18
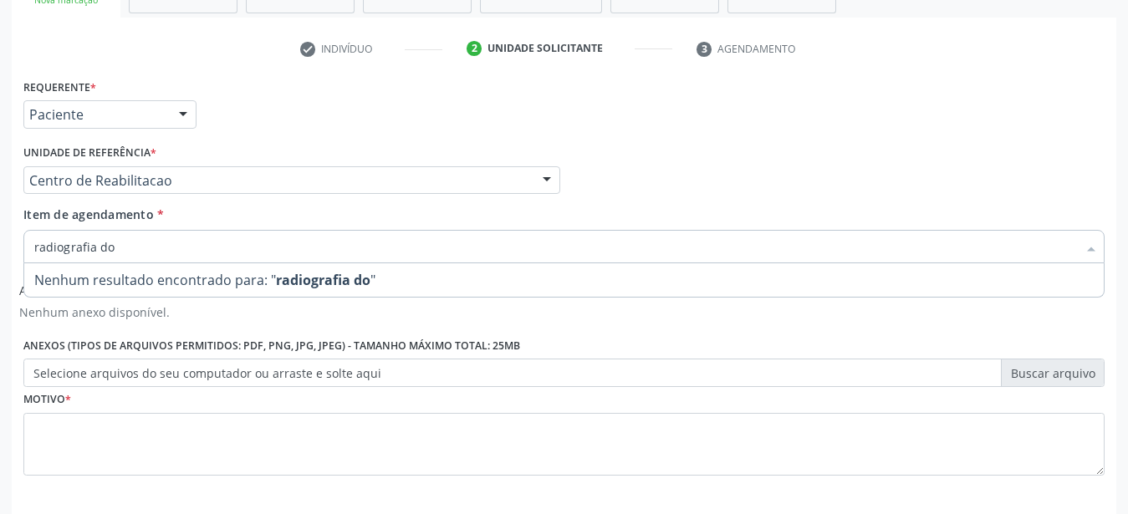
scroll to position [0, 0]
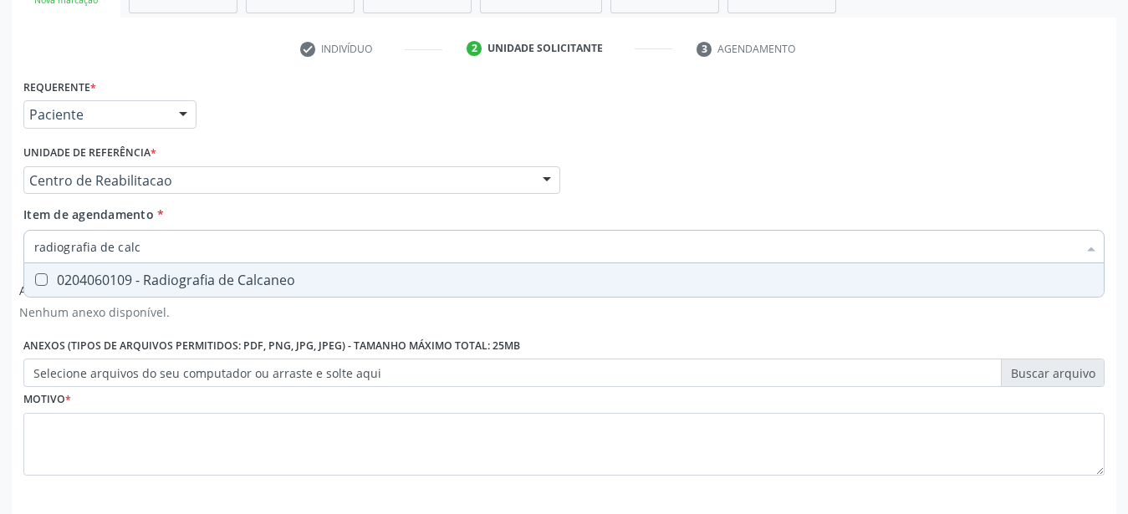
type input "radiografia de calca"
click at [97, 283] on div "0204060109 - Radiografia de Calcaneo" at bounding box center [564, 279] width 1060 height 13
checkbox Calcaneo "true"
click at [570, 140] on div "Requerente * Paciente Profissional de Saúde Paciente Nenhum resultado encontrad…" at bounding box center [564, 106] width 1090 height 65
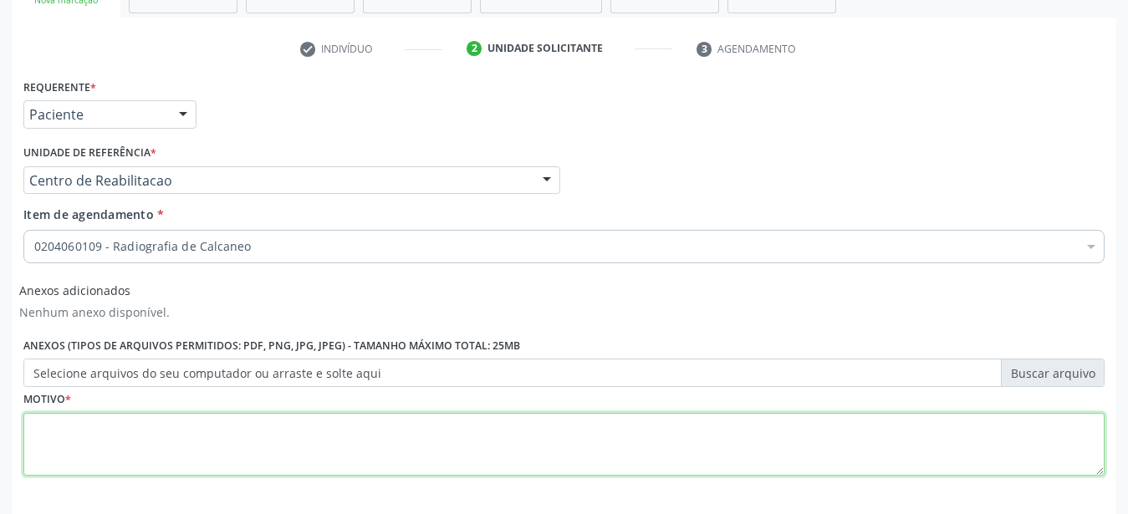
click at [121, 437] on textarea at bounding box center [563, 445] width 1081 height 64
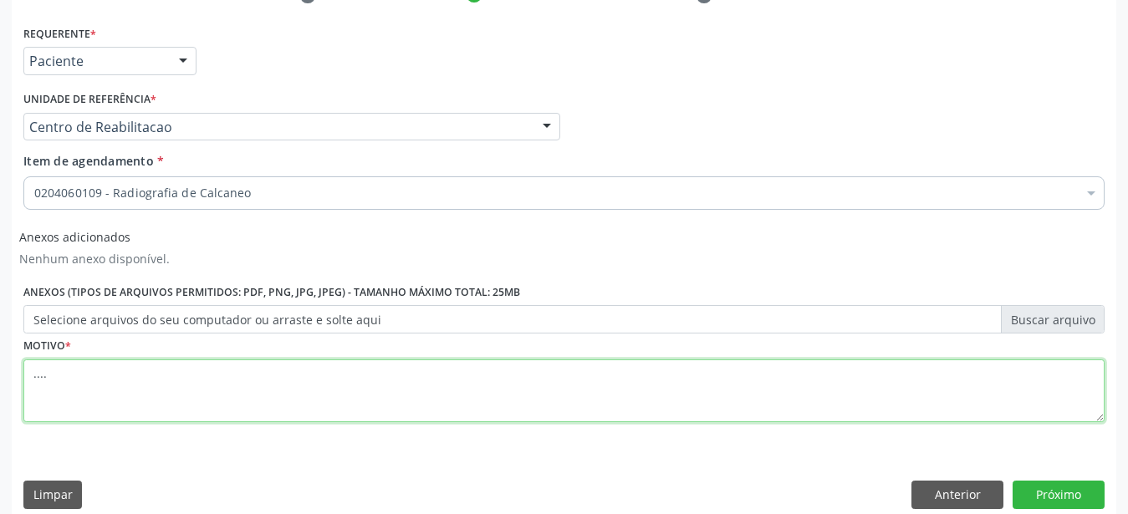
scroll to position [374, 0]
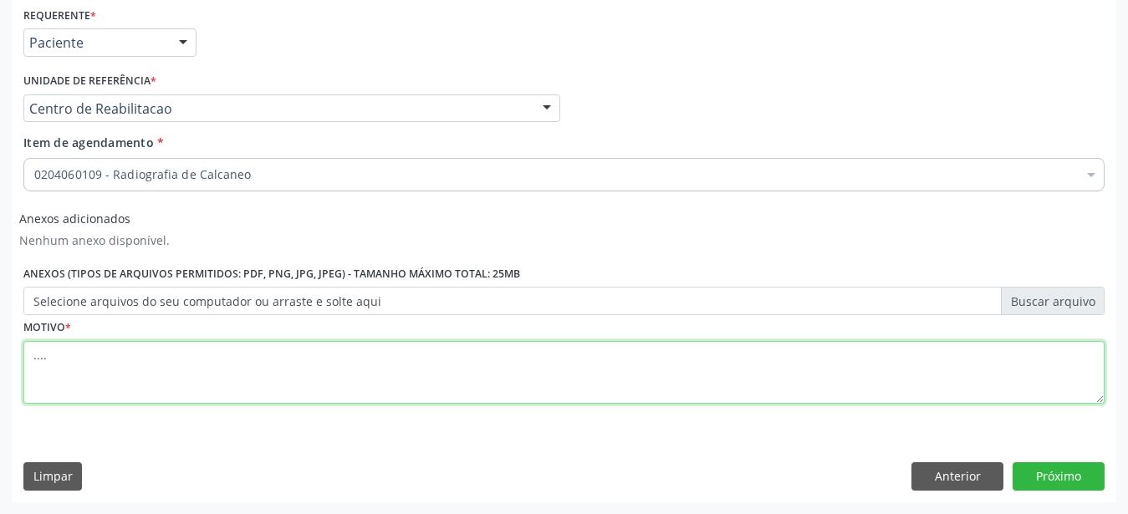
type textarea "...."
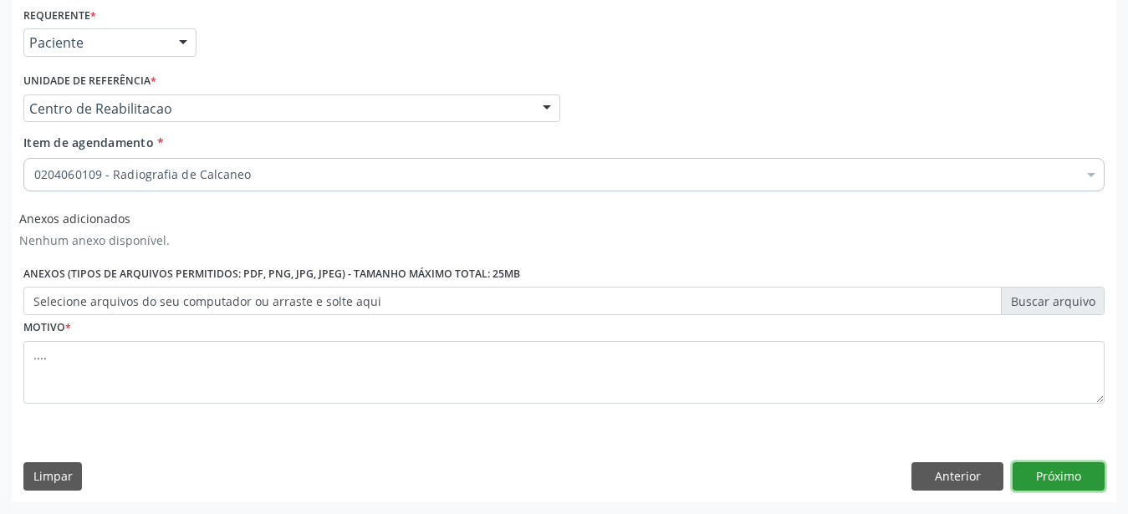
click at [1074, 477] on button "Próximo" at bounding box center [1059, 477] width 92 height 28
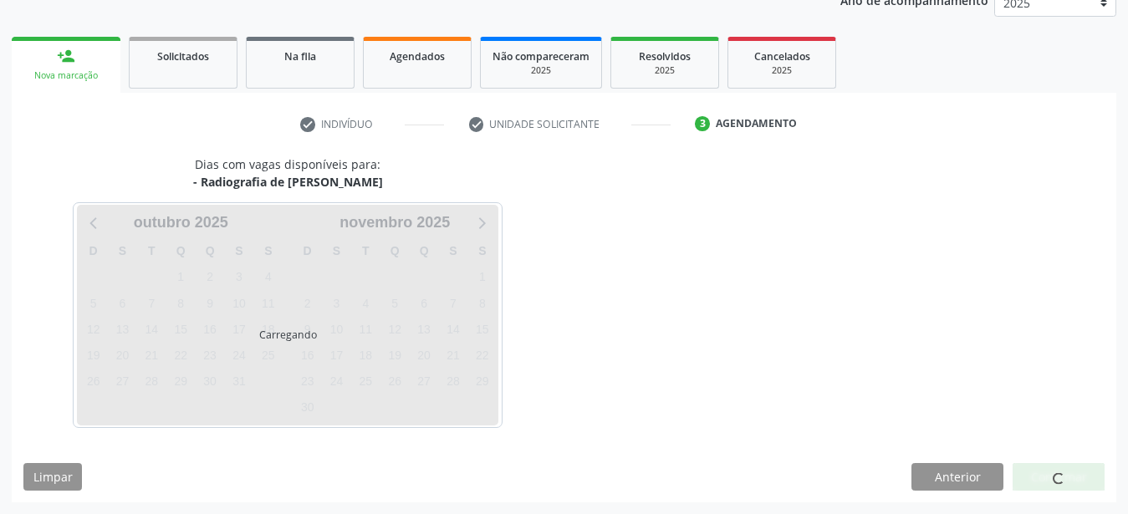
scroll to position [213, 0]
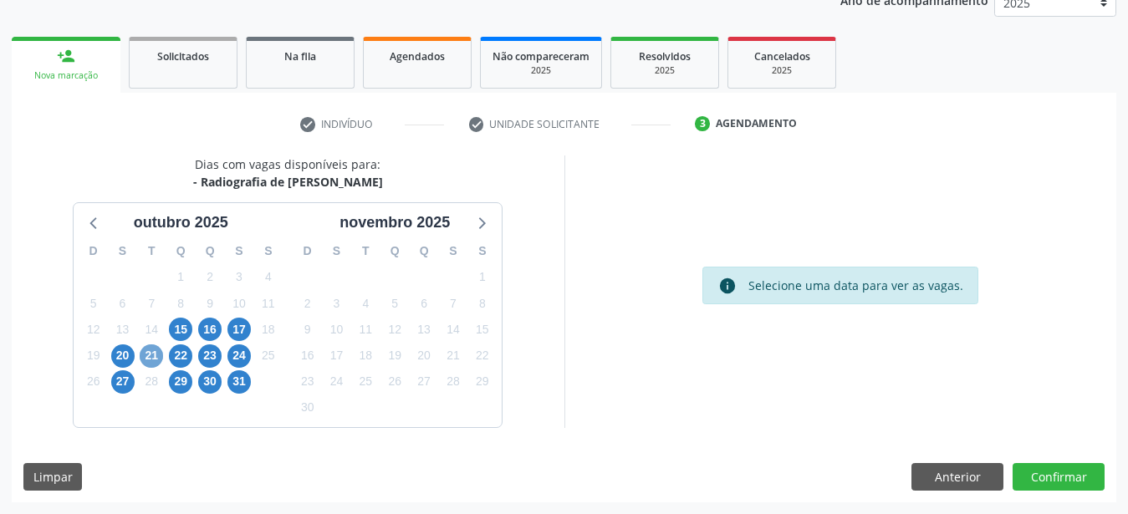
click at [150, 355] on span "21" at bounding box center [151, 356] width 23 height 23
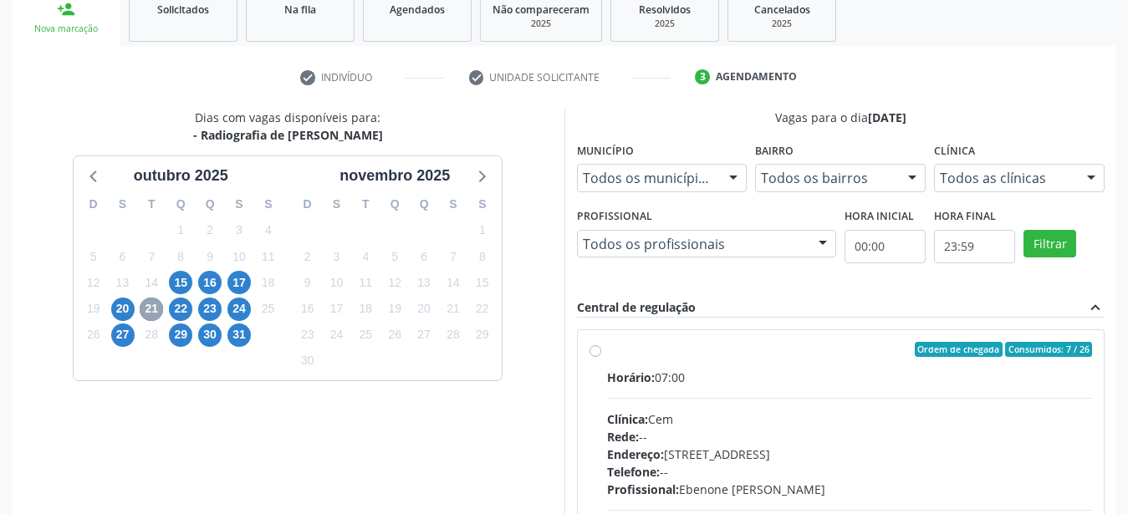
scroll to position [299, 0]
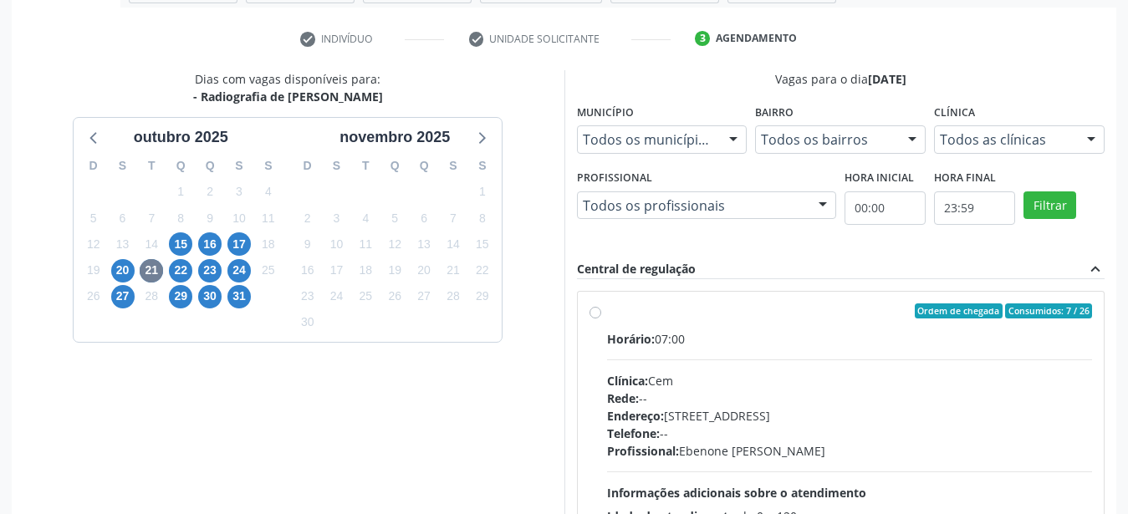
click at [588, 312] on div "Ordem de chegada Consumidos: 7 / 26 Horário: 07:00 Clínica: Cem Rede: -- Endere…" at bounding box center [841, 432] width 527 height 280
radio input "true"
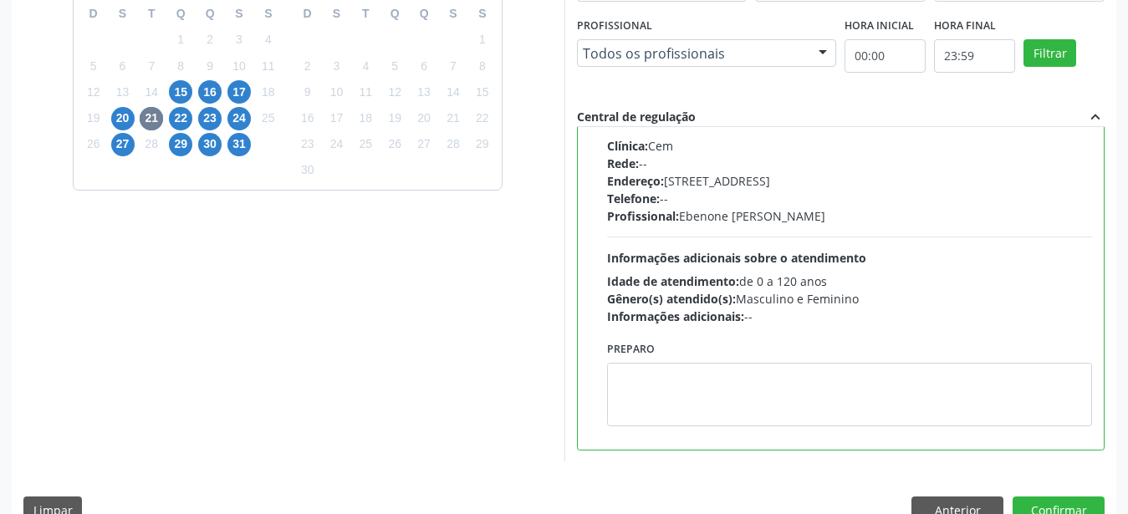
scroll to position [484, 0]
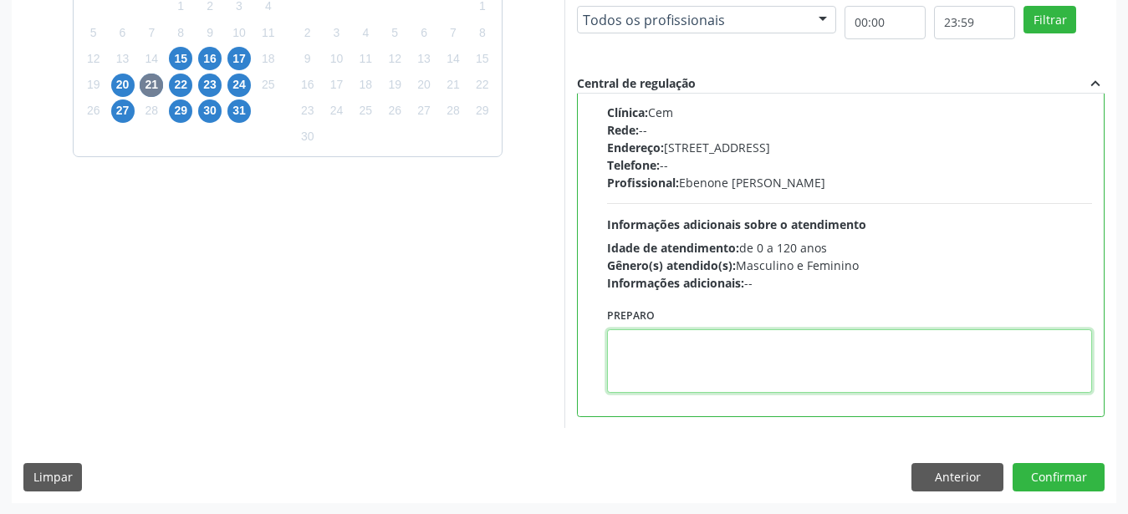
click at [646, 355] on textarea at bounding box center [850, 362] width 486 height 64
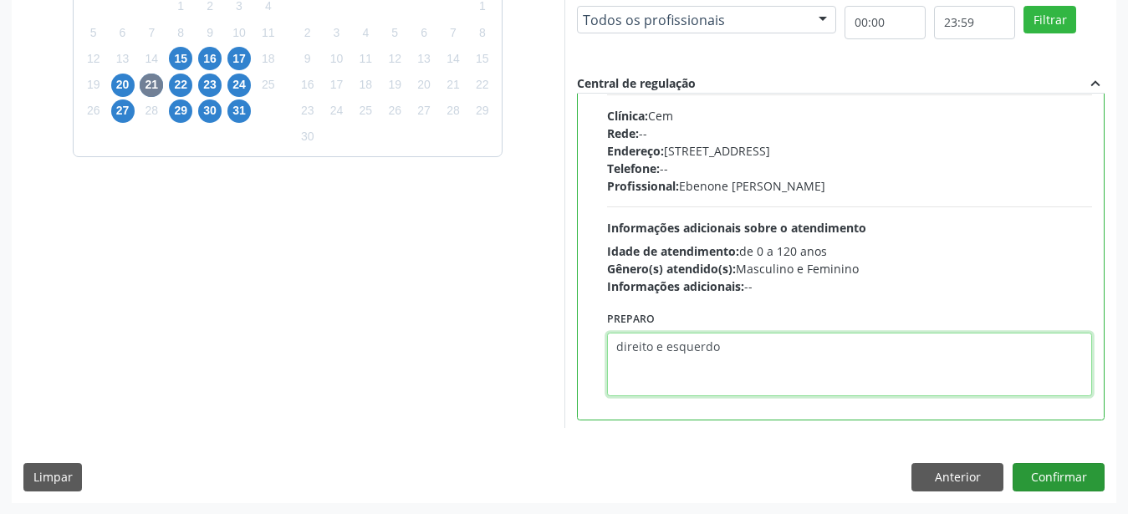
type textarea "direito e esquerdo"
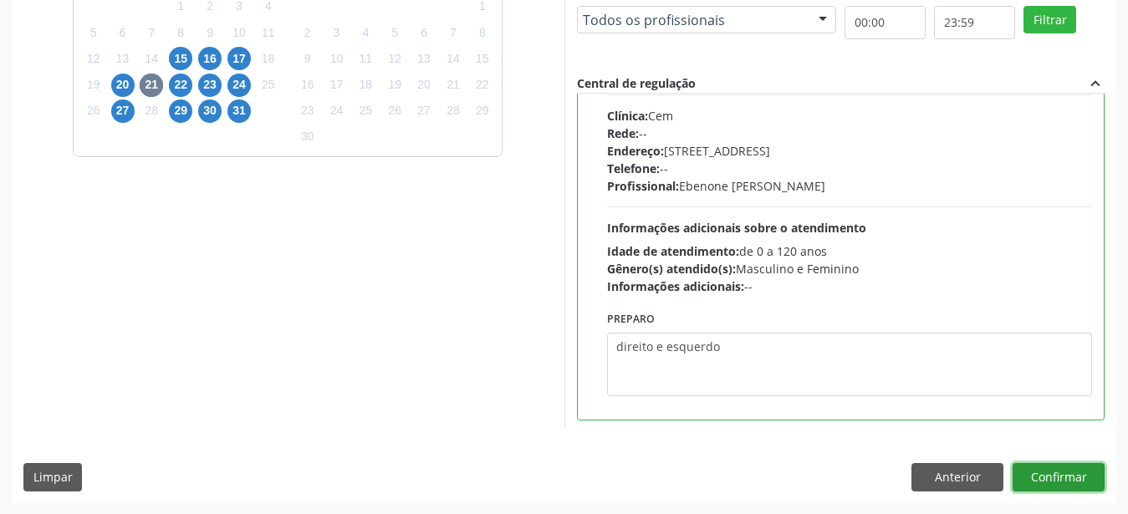
click at [1073, 484] on button "Confirmar" at bounding box center [1059, 477] width 92 height 28
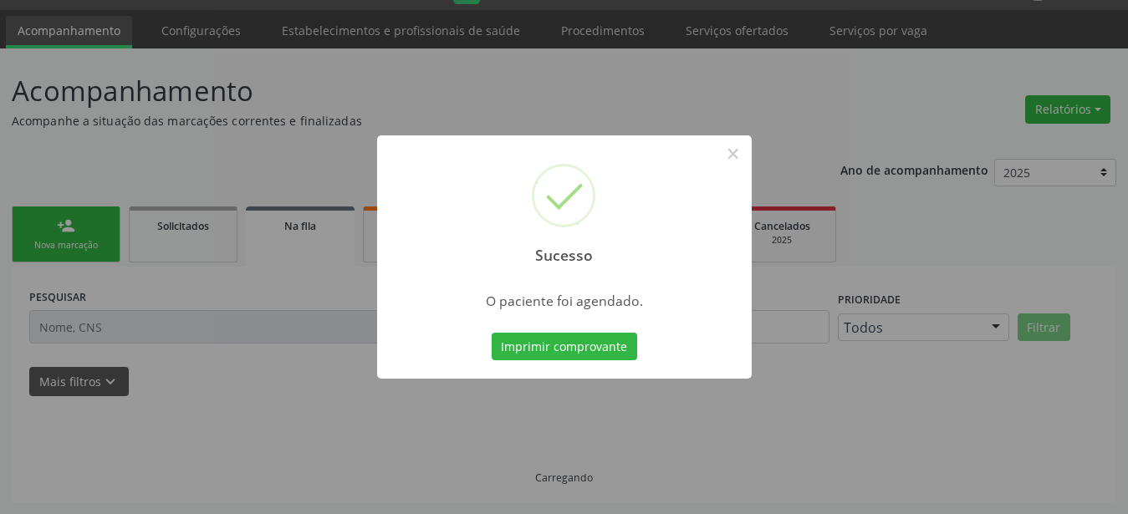
scroll to position [43, 0]
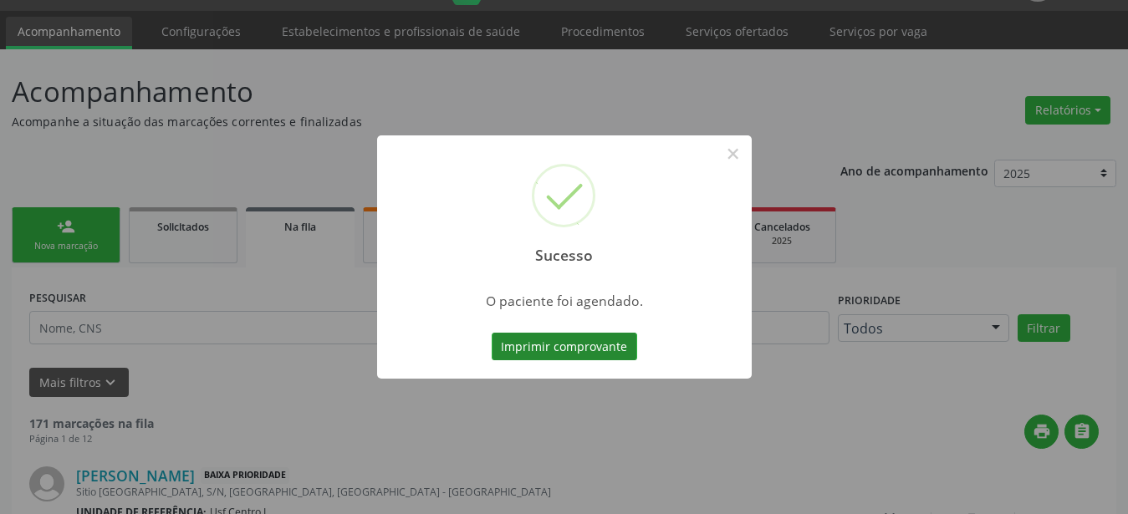
click at [568, 352] on button "Imprimir comprovante" at bounding box center [565, 347] width 146 height 28
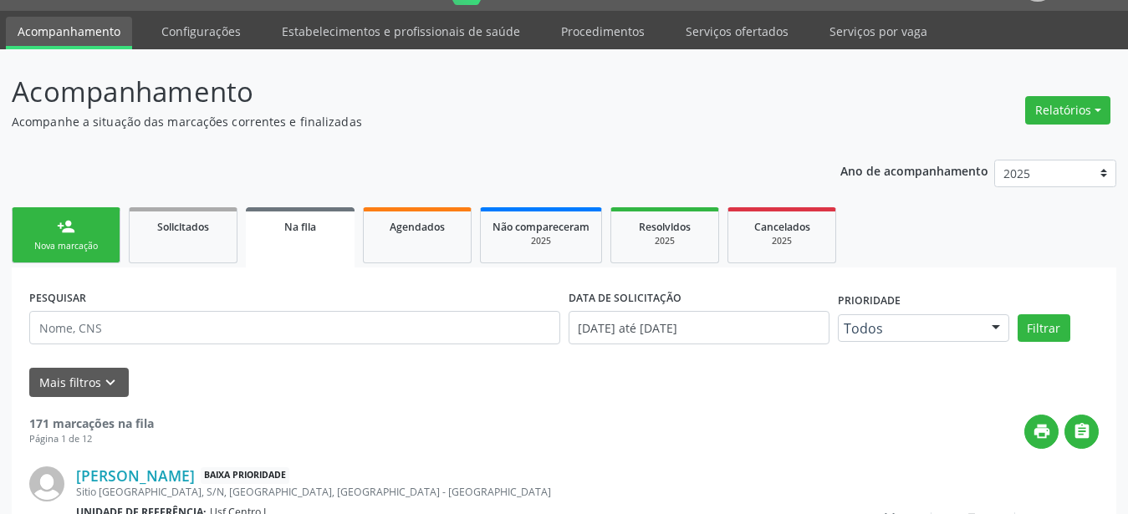
scroll to position [42, 0]
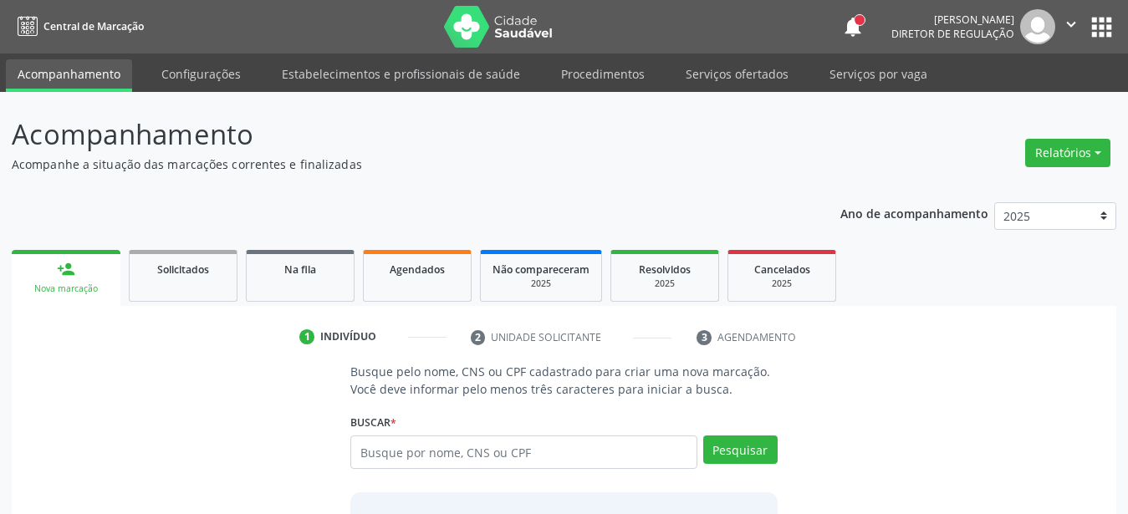
type input "700 0048 2017 4503"
click at [756, 363] on div "1 Indivíduo 2 Unidade solicitante 3 Agendamento Busque pelo nome, CNS ou CPF ca…" at bounding box center [564, 481] width 1105 height 314
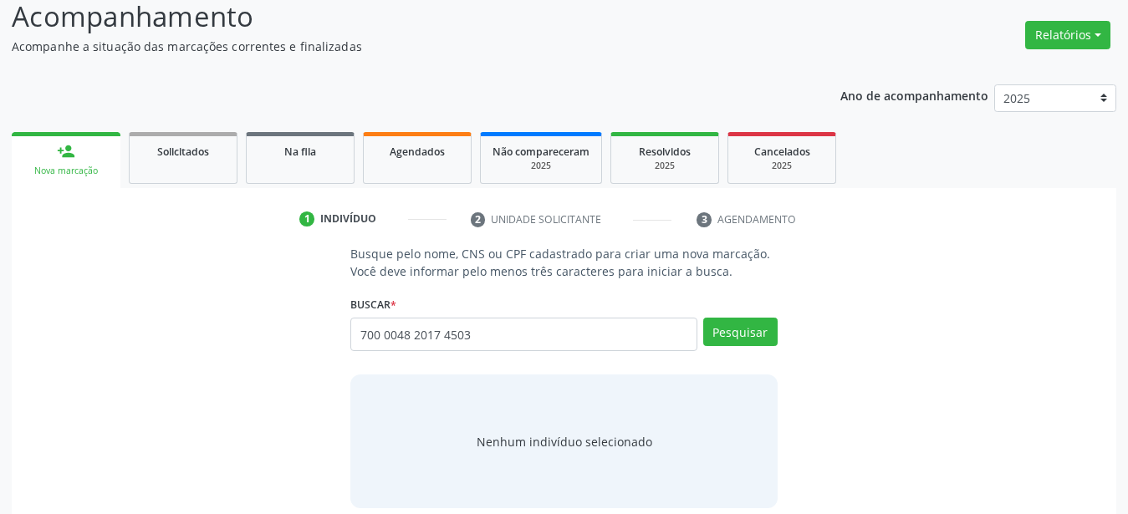
scroll to position [135, 0]
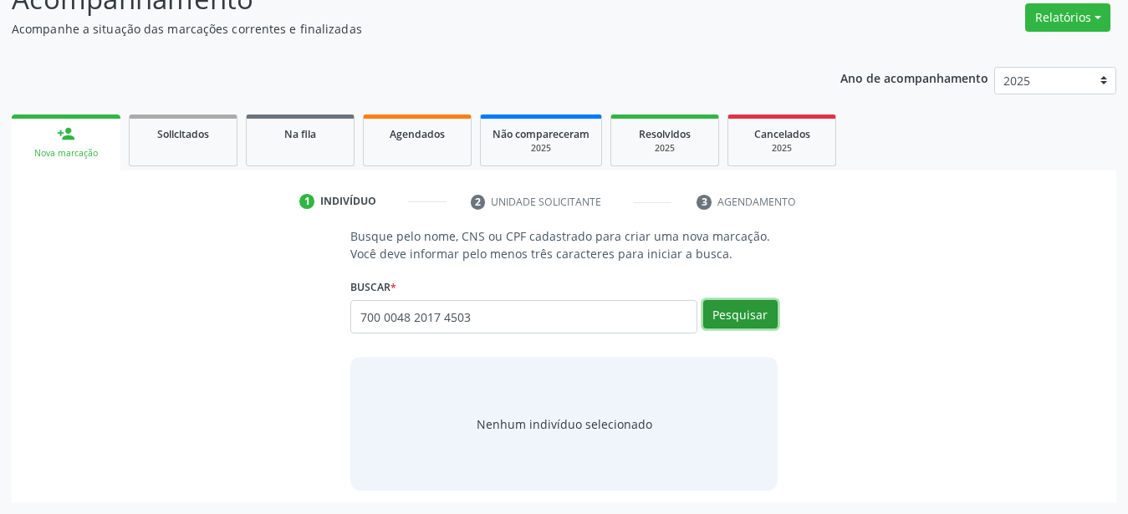
click at [728, 325] on button "Pesquisar" at bounding box center [740, 314] width 74 height 28
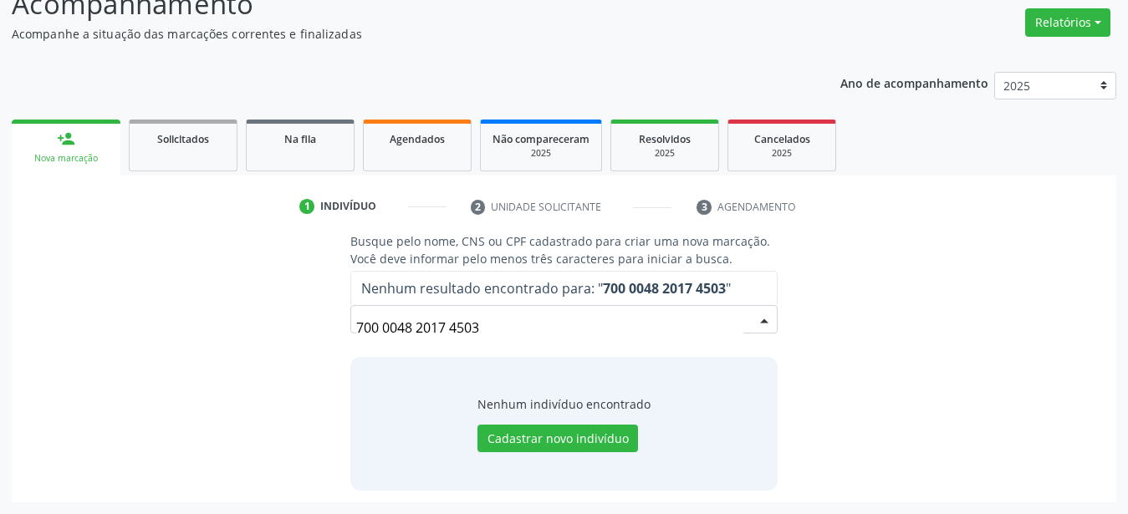
scroll to position [130, 0]
drag, startPoint x: 302, startPoint y: 305, endPoint x: 239, endPoint y: 313, distance: 63.2
click at [356, 314] on input "700 0048 2017 4503" at bounding box center [549, 328] width 387 height 33
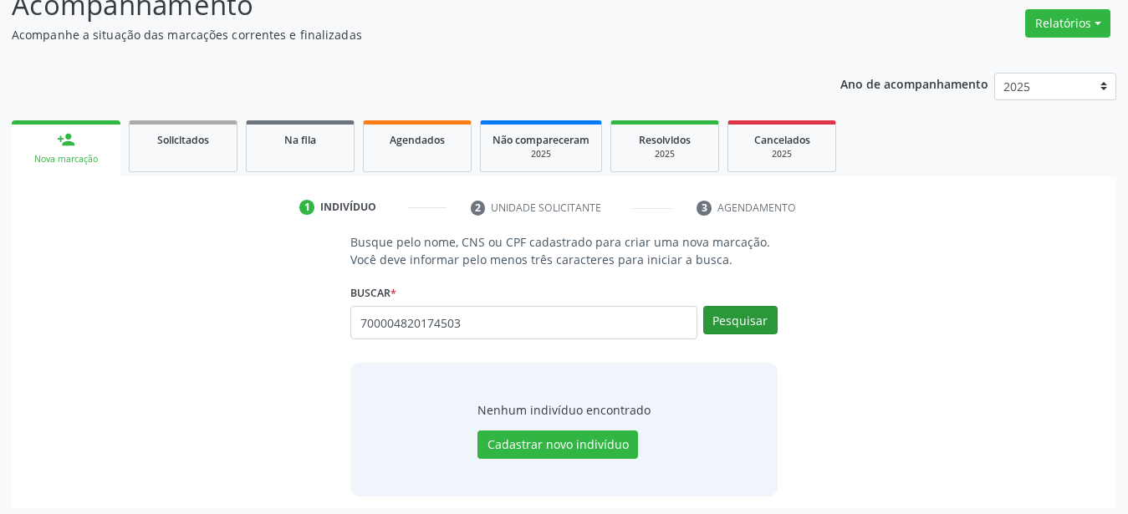
type input "700004820174503"
click at [743, 318] on button "Pesquisar" at bounding box center [740, 320] width 74 height 28
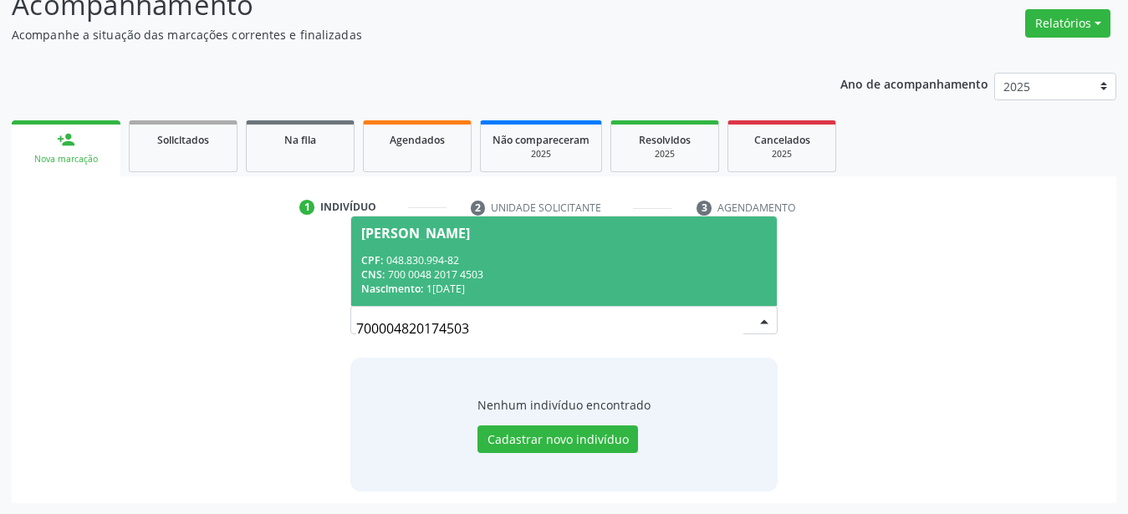
click at [490, 269] on div "CNS: 700 0048 2017 4503" at bounding box center [564, 275] width 406 height 14
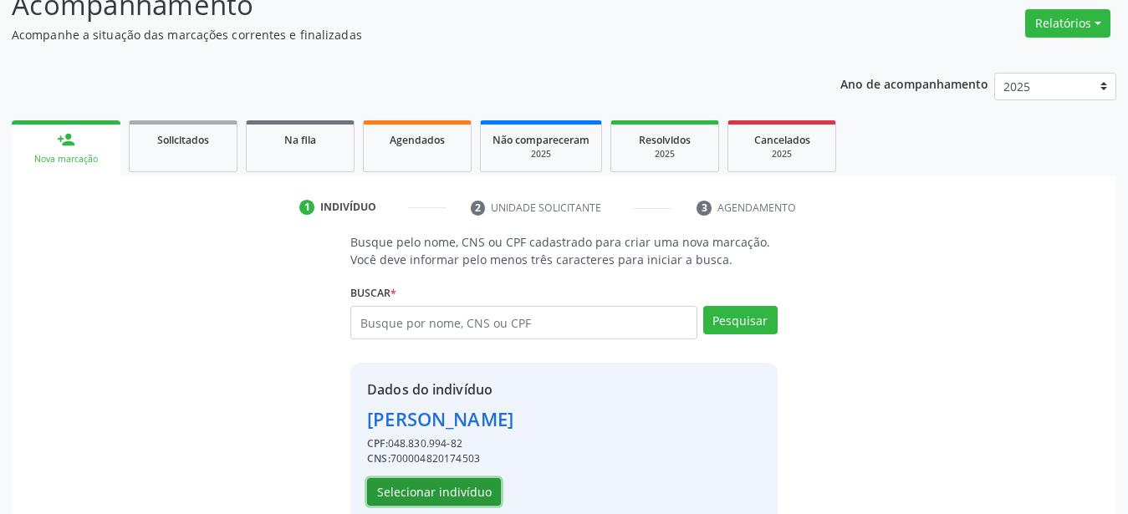
click at [416, 485] on button "Selecionar indivíduo" at bounding box center [434, 492] width 134 height 28
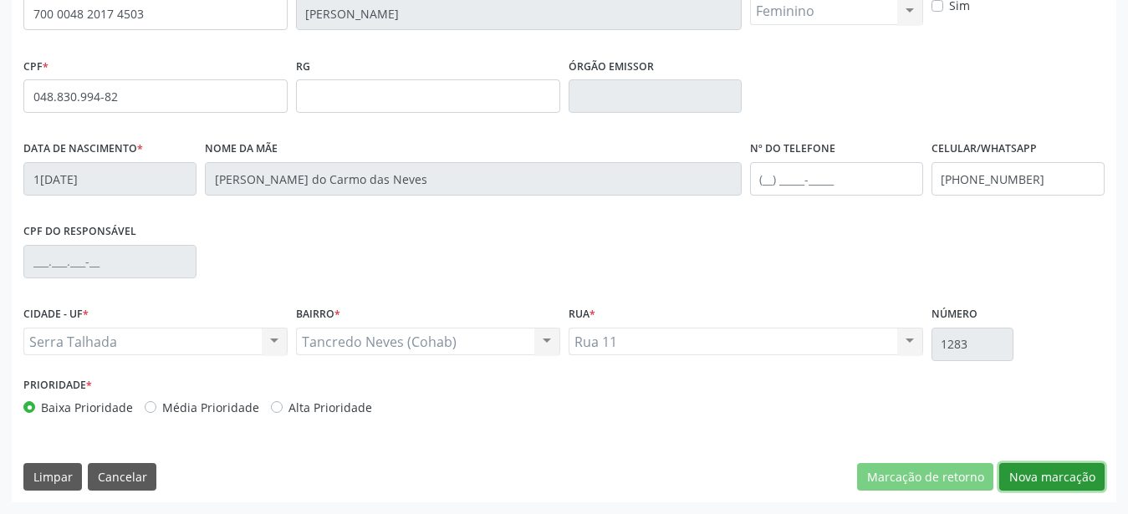
click at [1072, 474] on button "Nova marcação" at bounding box center [1051, 477] width 105 height 28
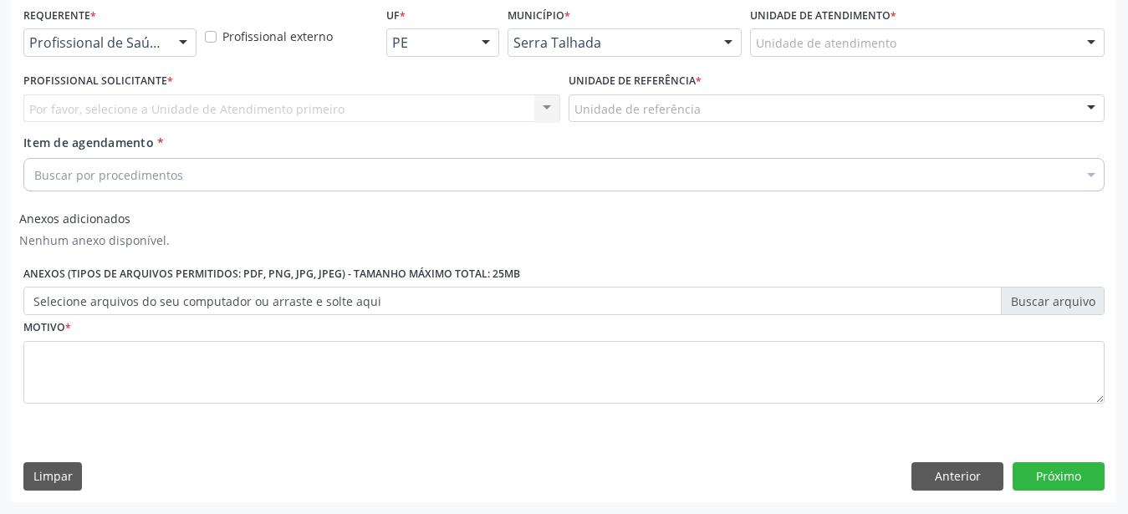
scroll to position [374, 0]
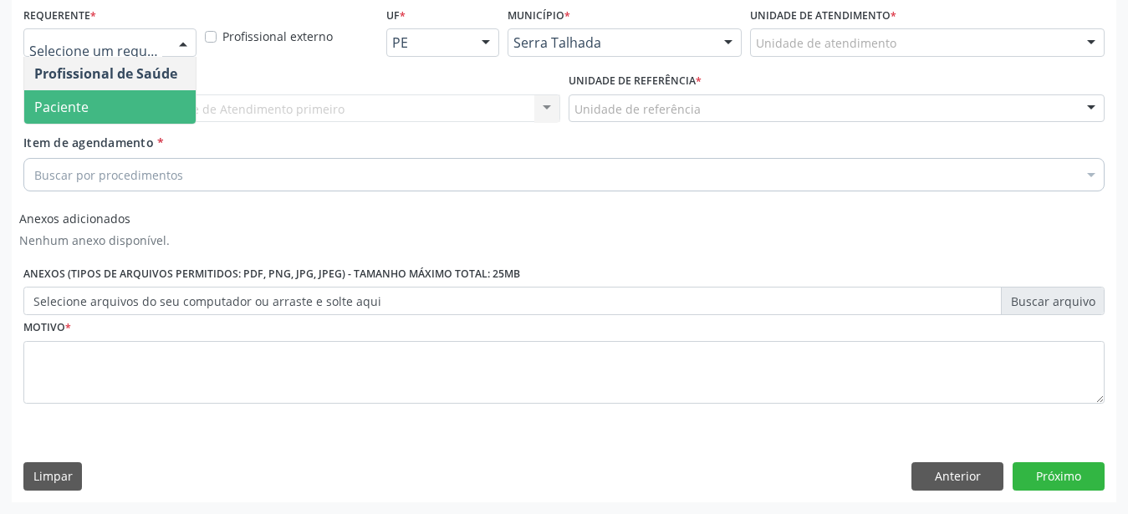
click at [102, 90] on span "Paciente" at bounding box center [109, 106] width 171 height 33
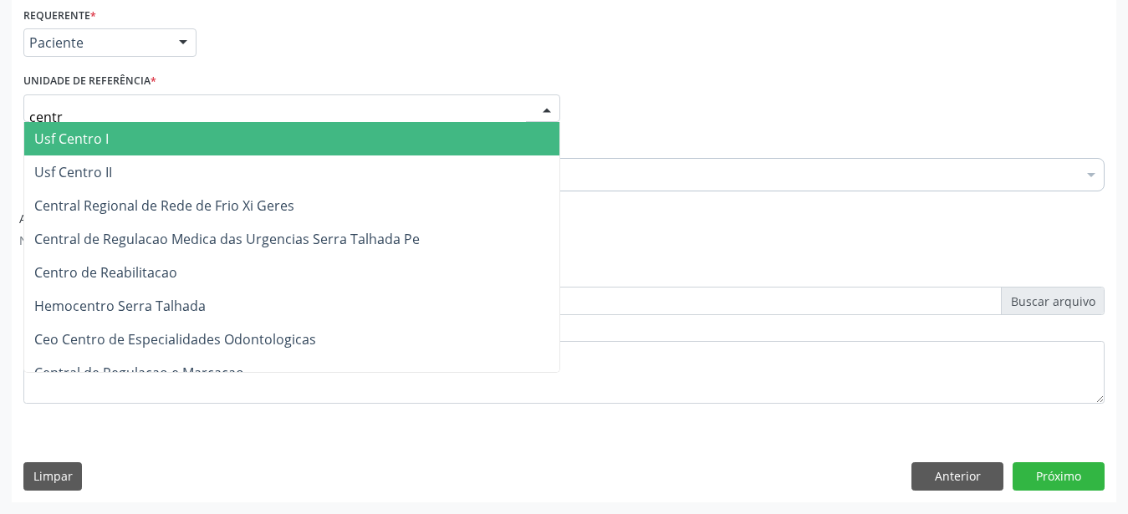
type input "centro"
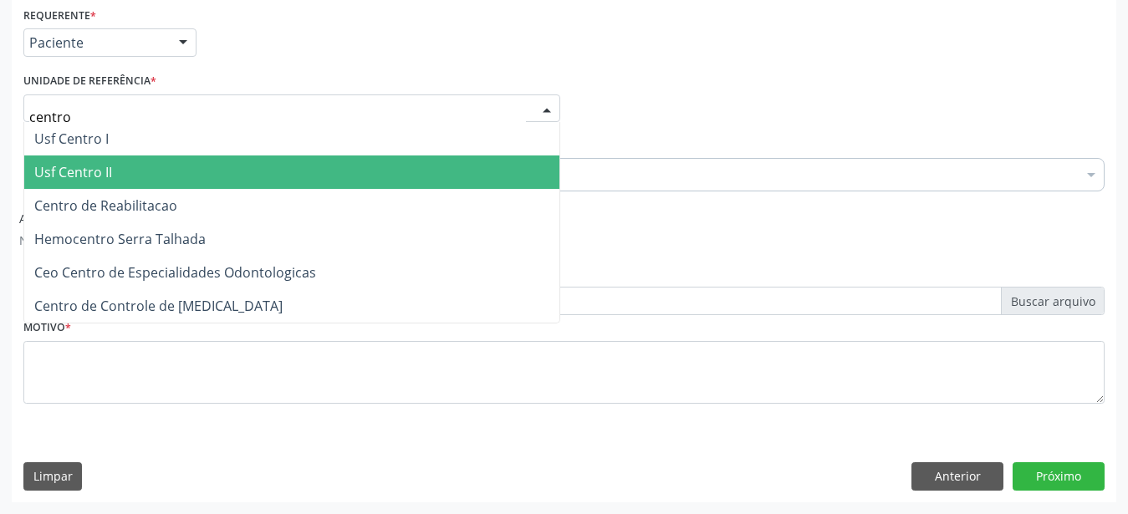
click at [130, 197] on span "Centro de Reabilitacao" at bounding box center [105, 206] width 143 height 18
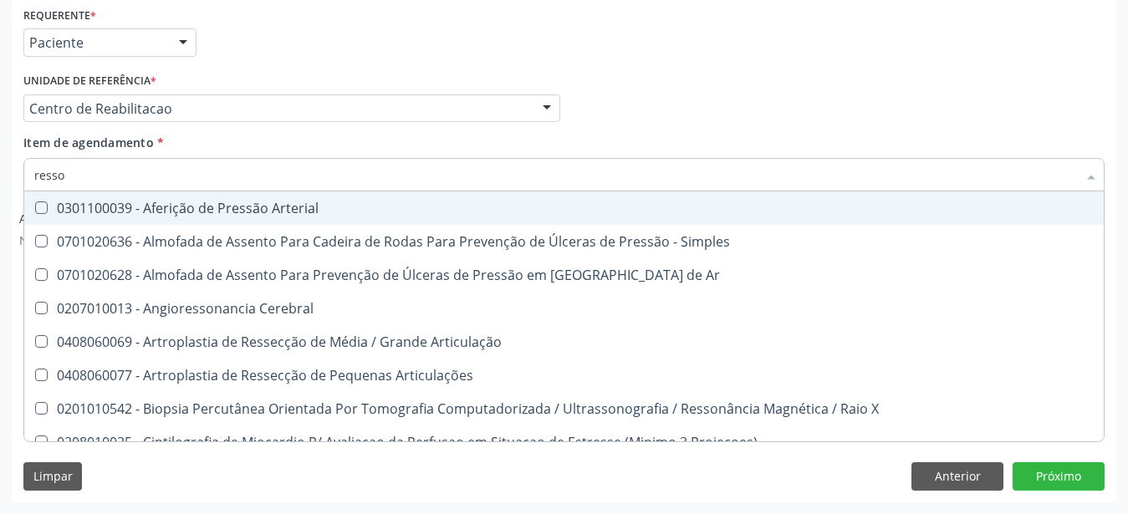
type input "resson"
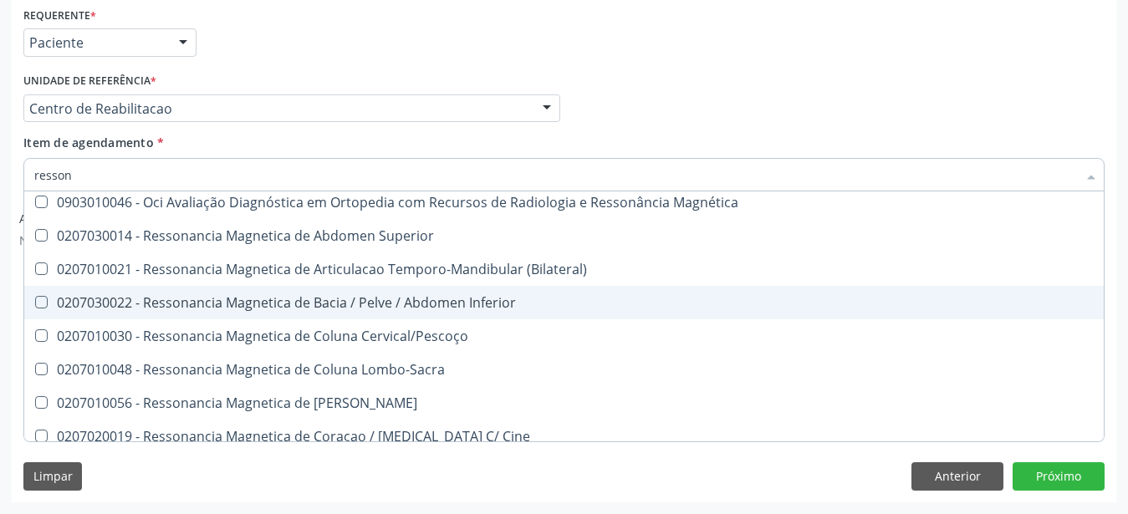
scroll to position [110, 0]
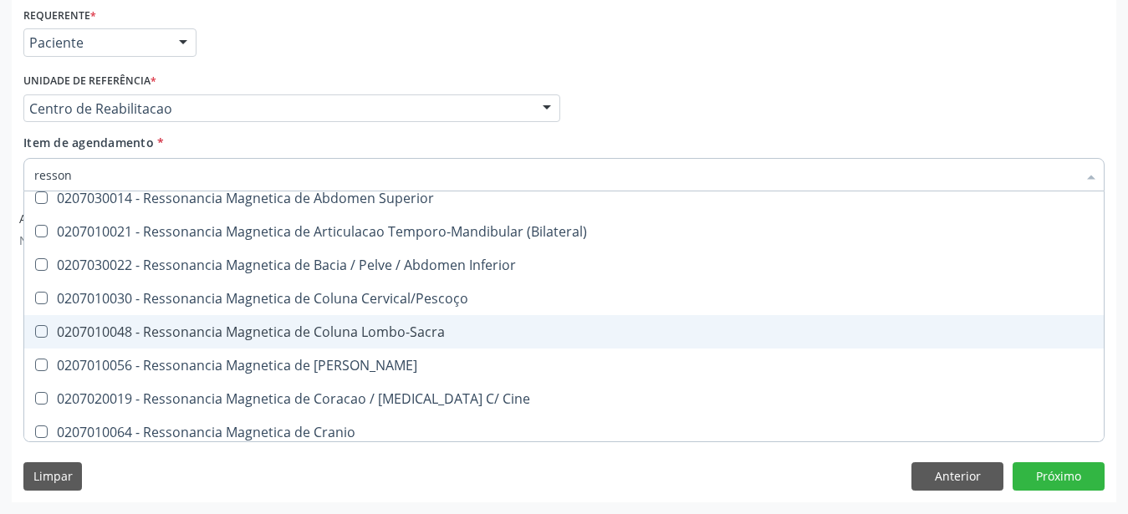
click at [417, 325] on div "0207010048 - Ressonancia Magnetica de Coluna Lombo-Sacra" at bounding box center [564, 331] width 1060 height 13
checkbox Lombo-Sacra "true"
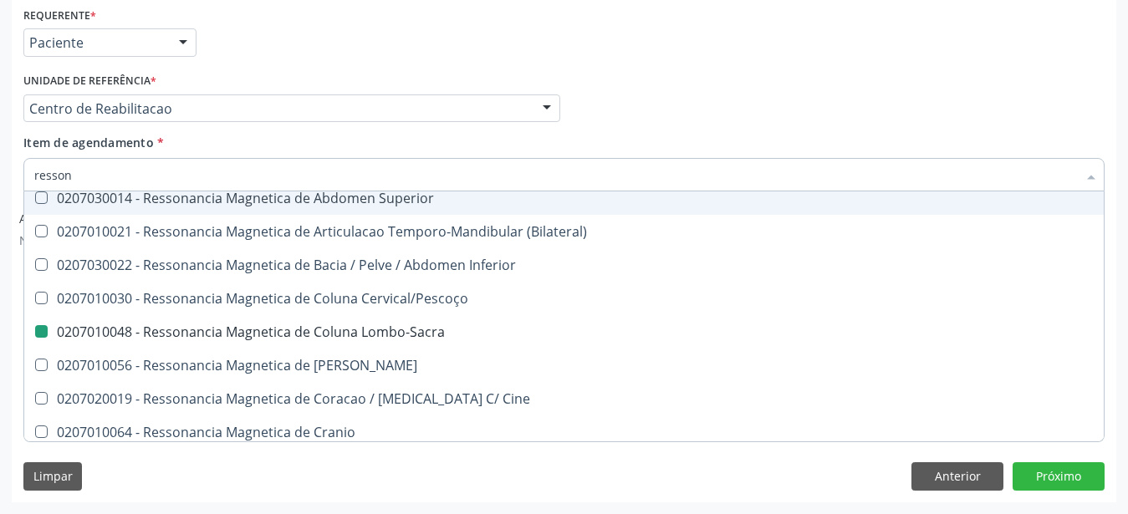
click at [775, 81] on div "Profissional Solicitante Por favor, selecione a Unidade de Atendimento primeiro…" at bounding box center [564, 101] width 1090 height 65
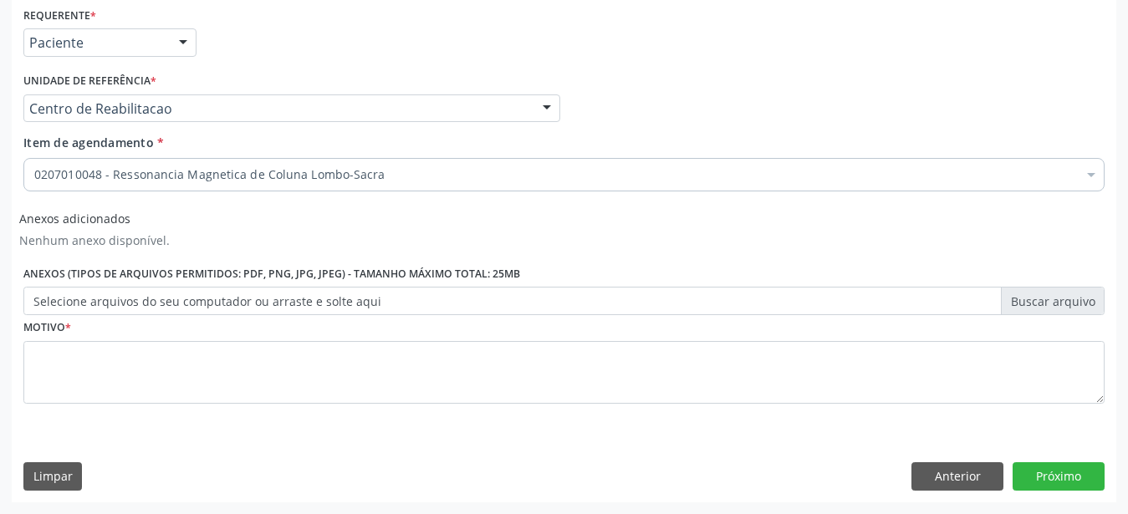
scroll to position [0, 0]
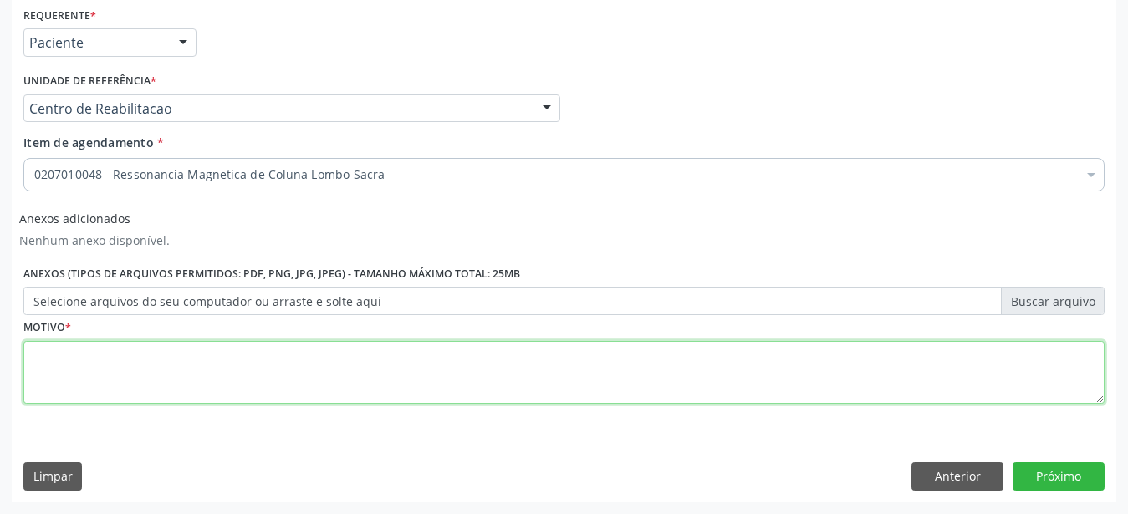
click at [115, 345] on textarea at bounding box center [563, 373] width 1081 height 64
type textarea "..."
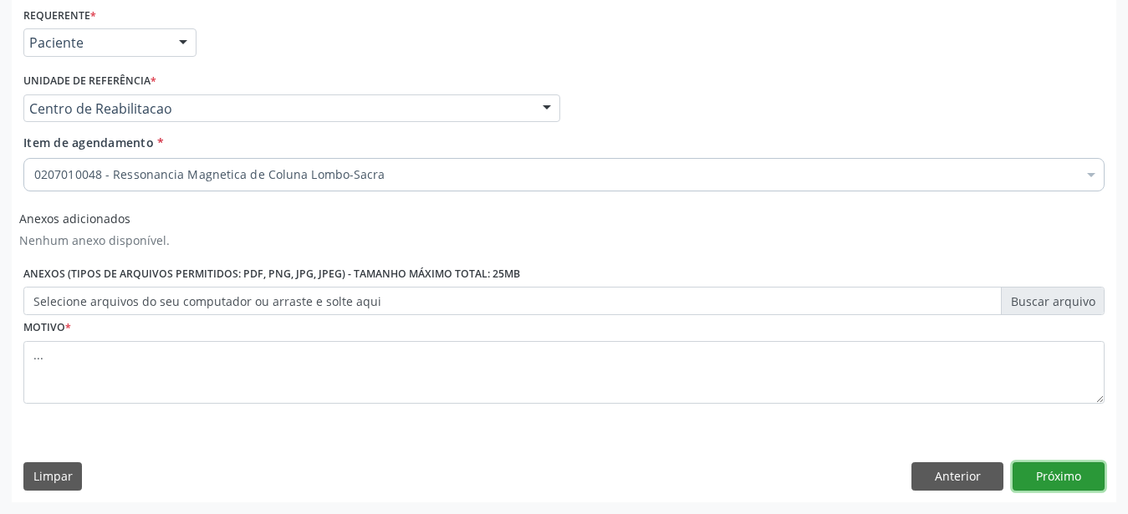
click at [1066, 480] on button "Próximo" at bounding box center [1059, 477] width 92 height 28
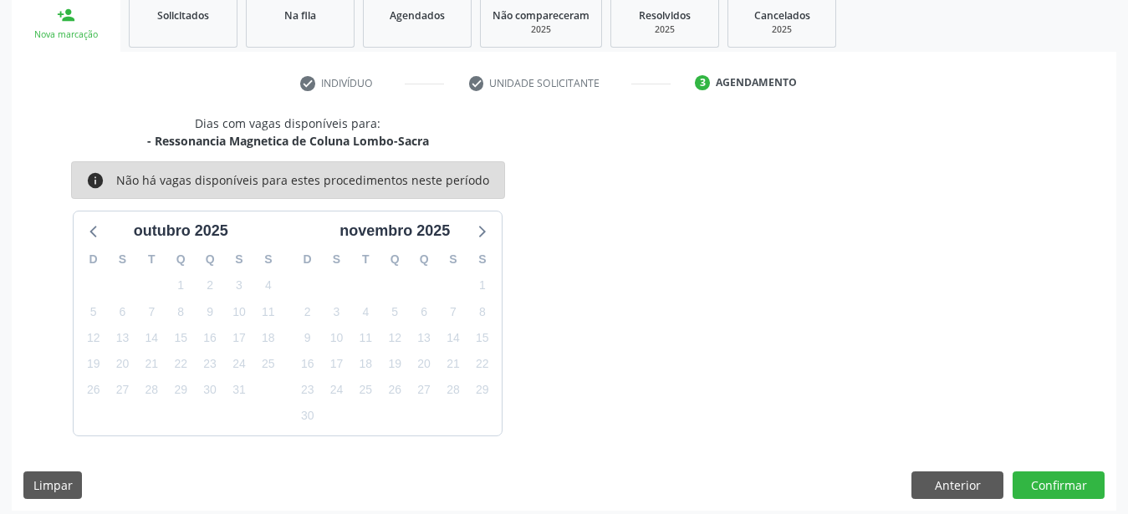
scroll to position [263, 0]
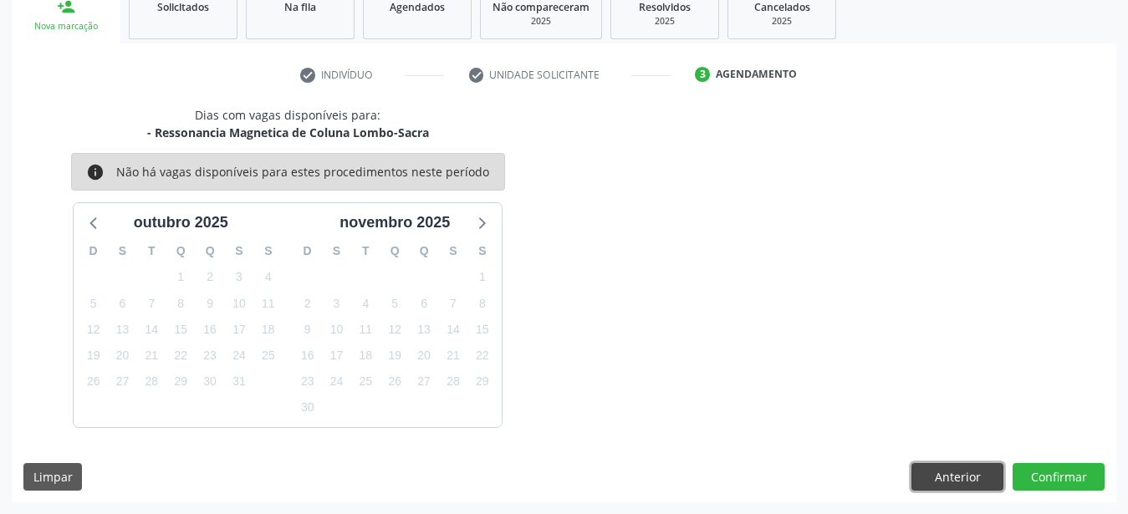
click at [958, 472] on button "Anterior" at bounding box center [958, 477] width 92 height 28
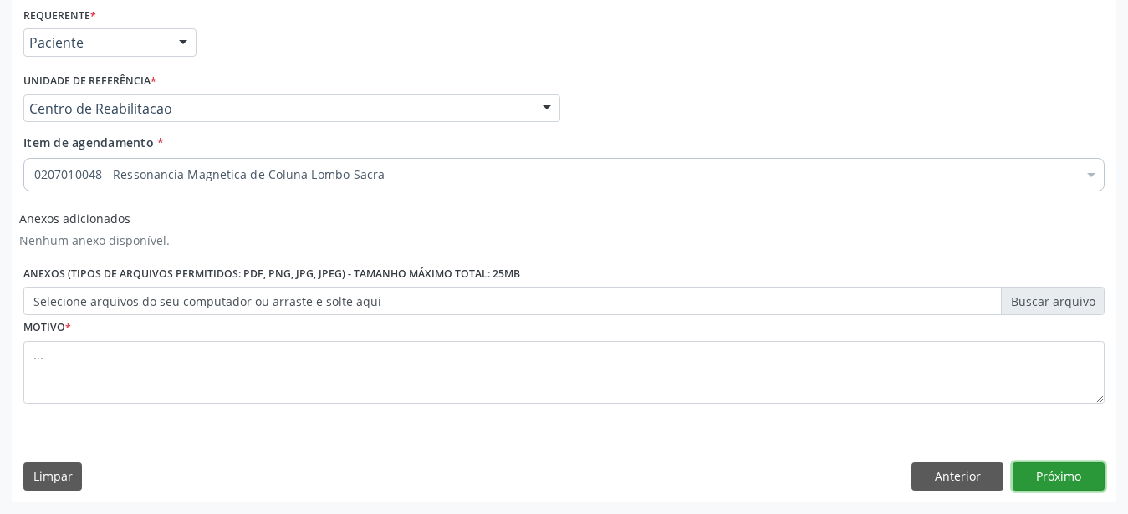
click at [1079, 474] on button "Próximo" at bounding box center [1059, 477] width 92 height 28
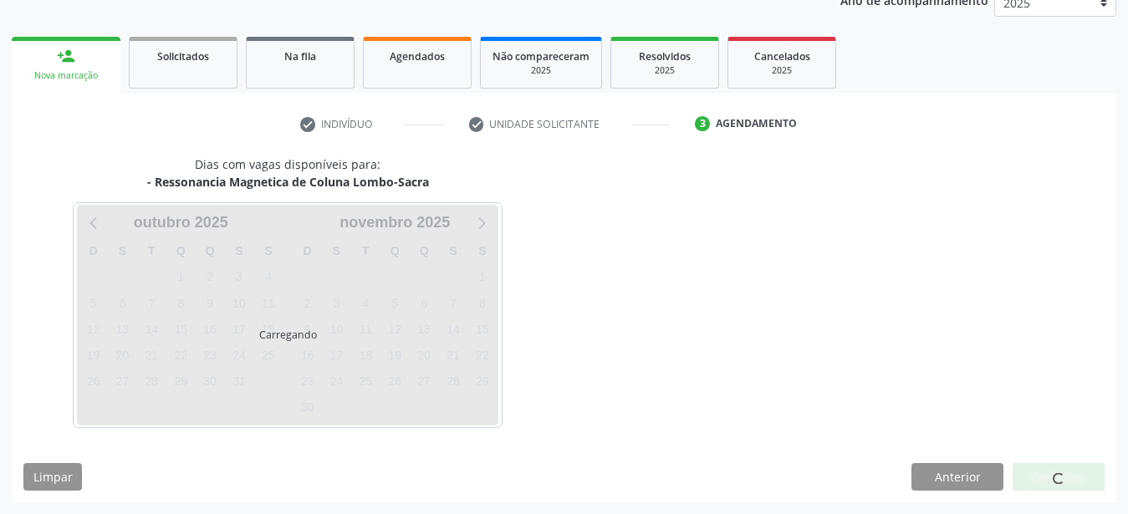
scroll to position [213, 0]
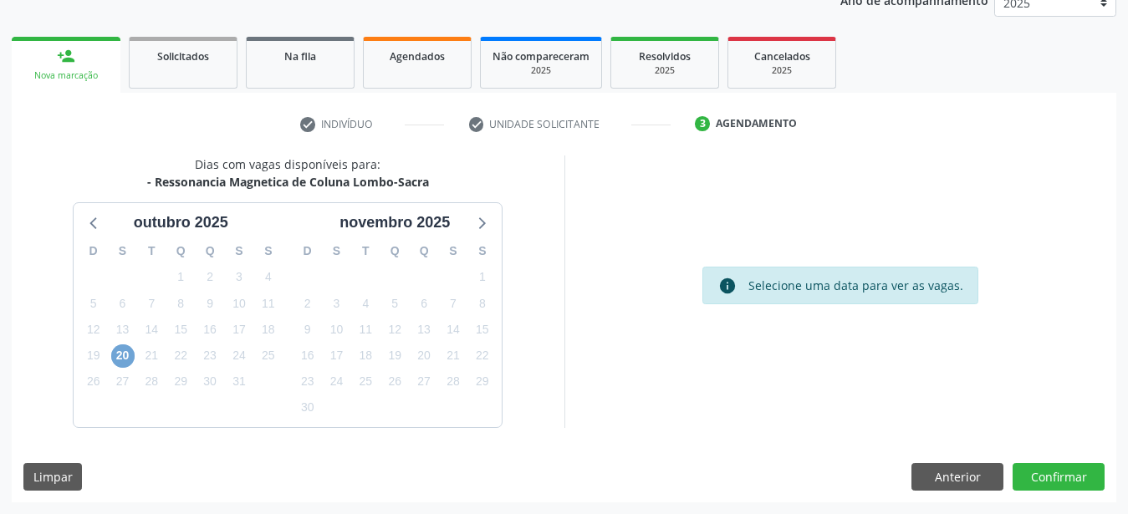
click at [128, 353] on span "20" at bounding box center [122, 356] width 23 height 23
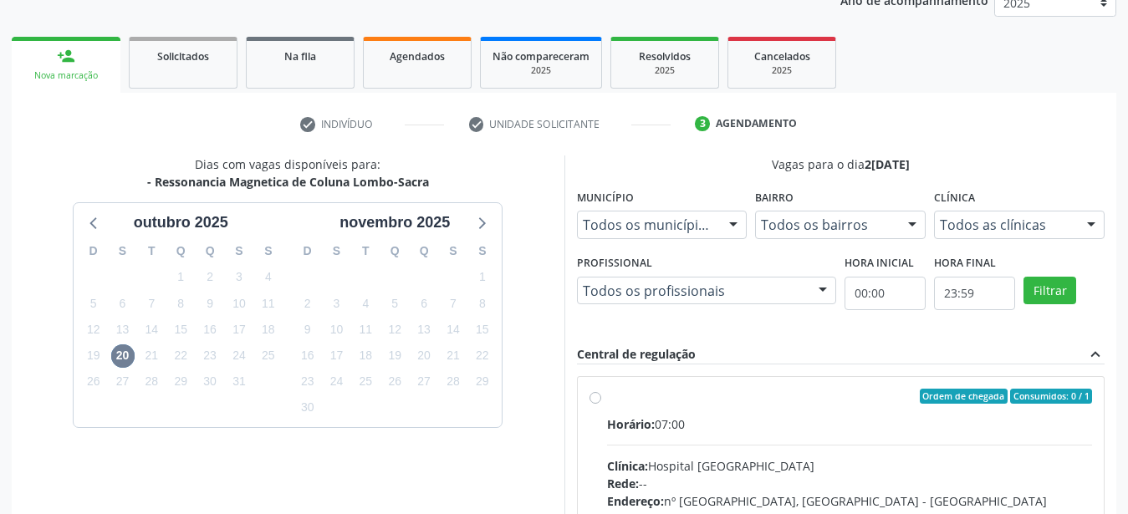
click at [607, 396] on label "Ordem de chegada Consumidos: 0 / 1 Horário: 07:00 Clínica: Hospital [GEOGRAPHIC…" at bounding box center [850, 517] width 486 height 257
click at [595, 396] on input "Ordem de chegada Consumidos: 0 / 1 Horário: 07:00 Clínica: Hospital [GEOGRAPHIC…" at bounding box center [596, 396] width 12 height 15
radio input "true"
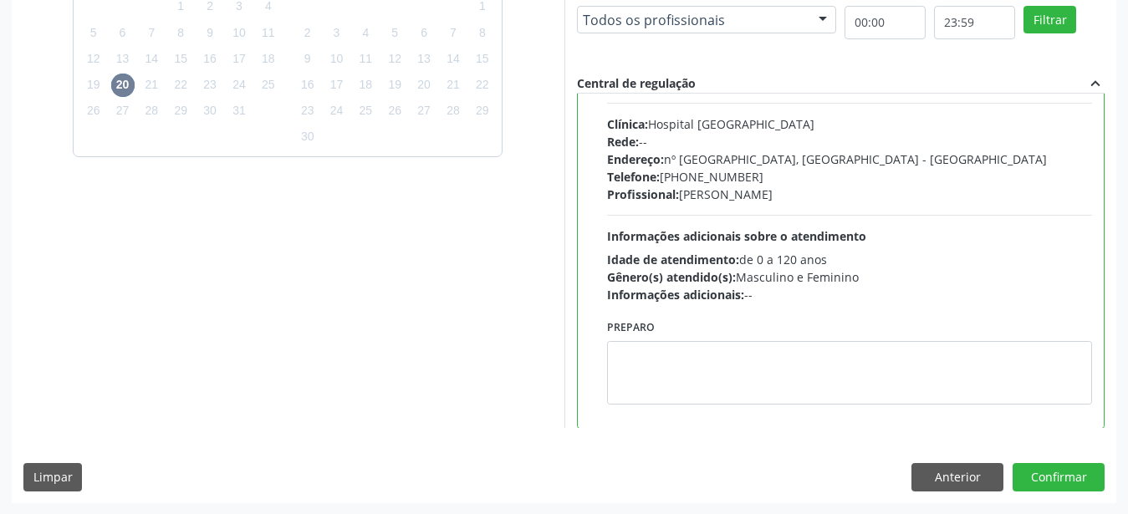
scroll to position [83, 0]
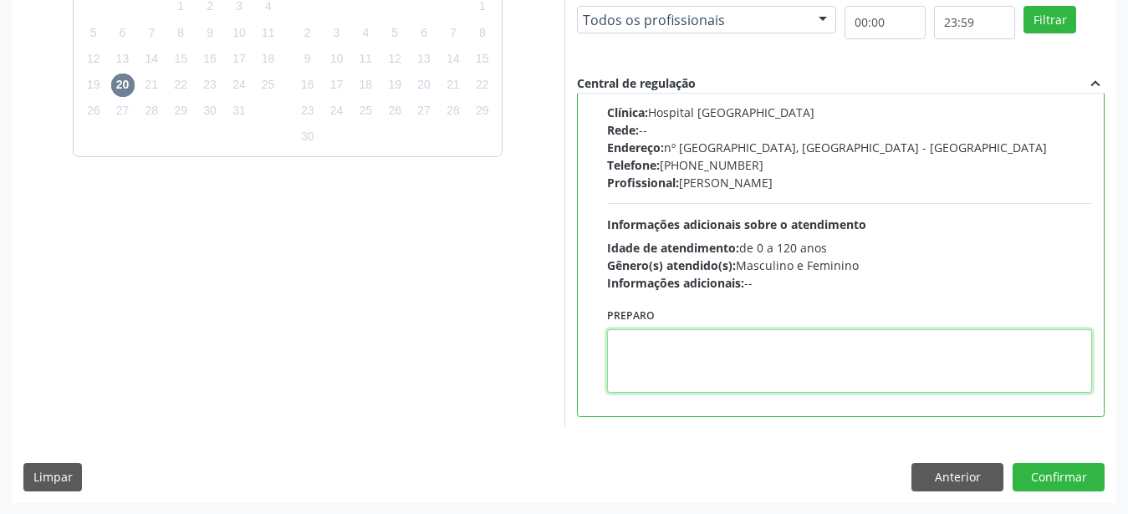
click at [706, 379] on textarea at bounding box center [850, 362] width 486 height 64
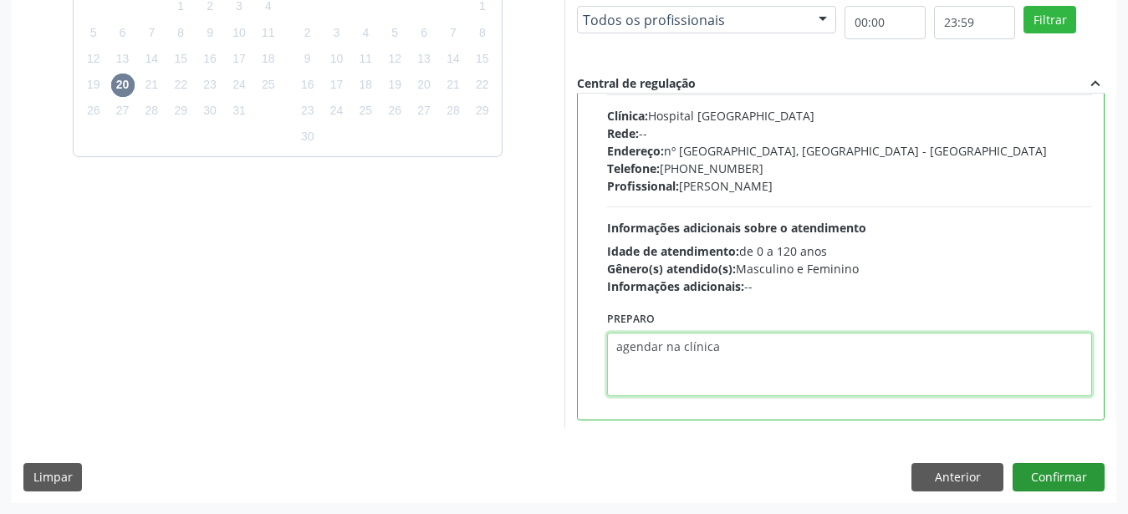
type textarea "agendar na clínica"
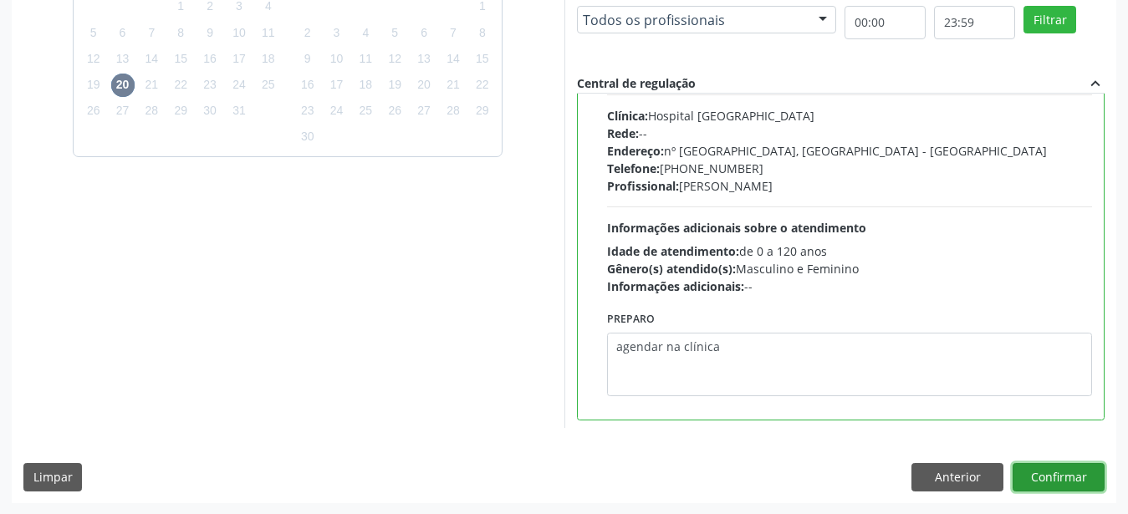
click at [1064, 482] on button "Confirmar" at bounding box center [1059, 477] width 92 height 28
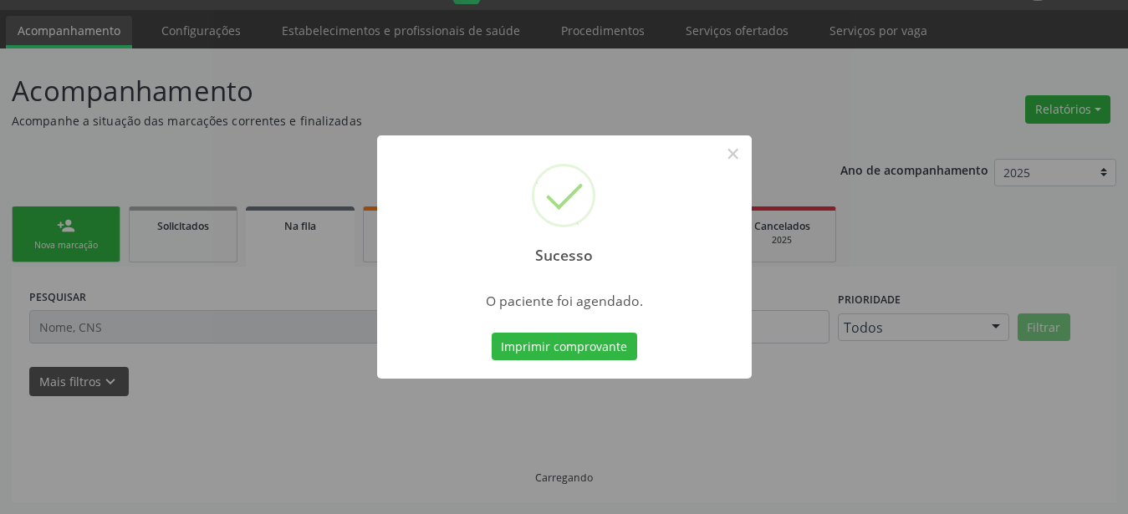
scroll to position [43, 0]
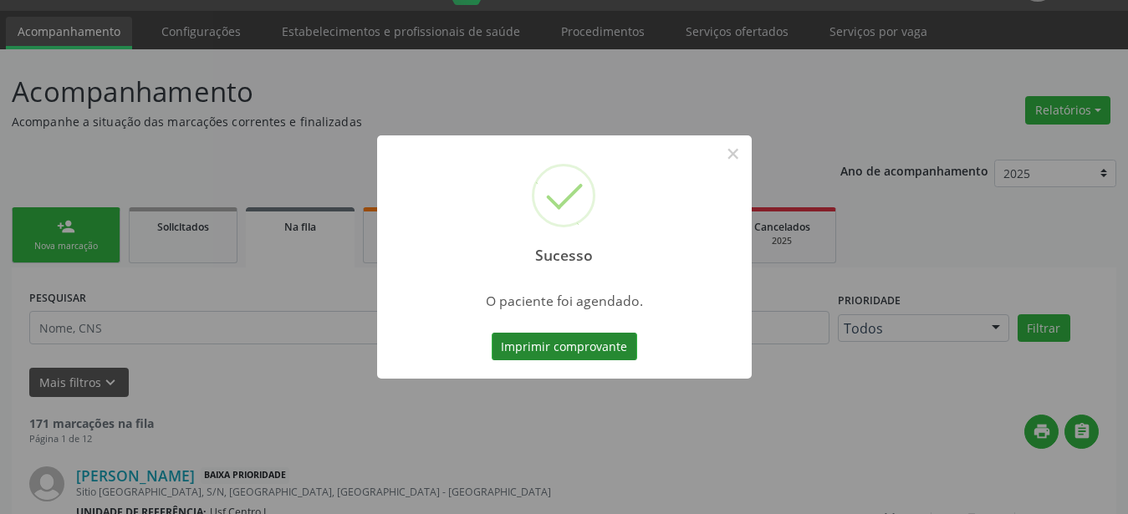
click at [546, 345] on button "Imprimir comprovante" at bounding box center [565, 347] width 146 height 28
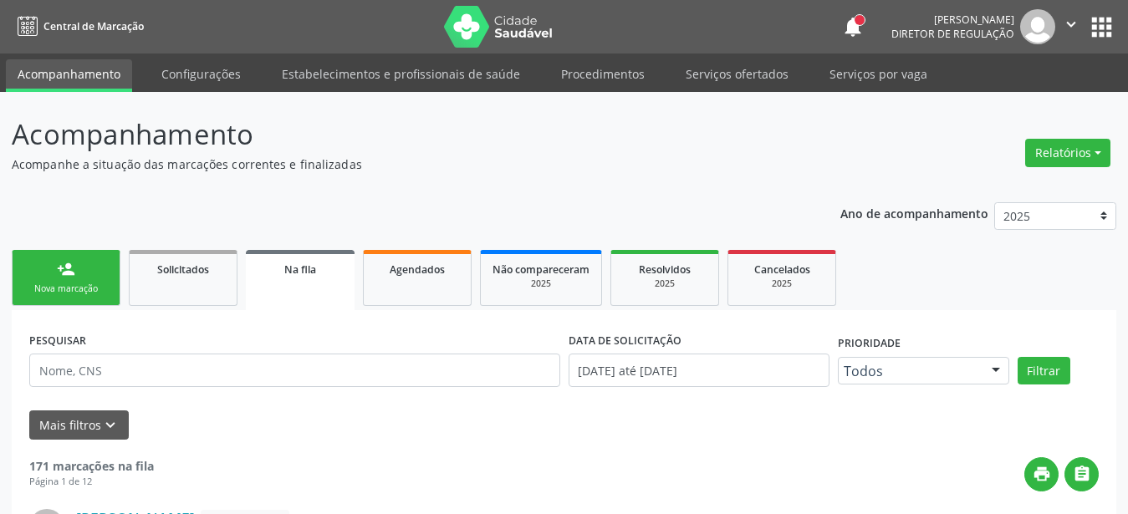
scroll to position [0, 0]
click at [1105, 24] on button "apps" at bounding box center [1101, 27] width 29 height 29
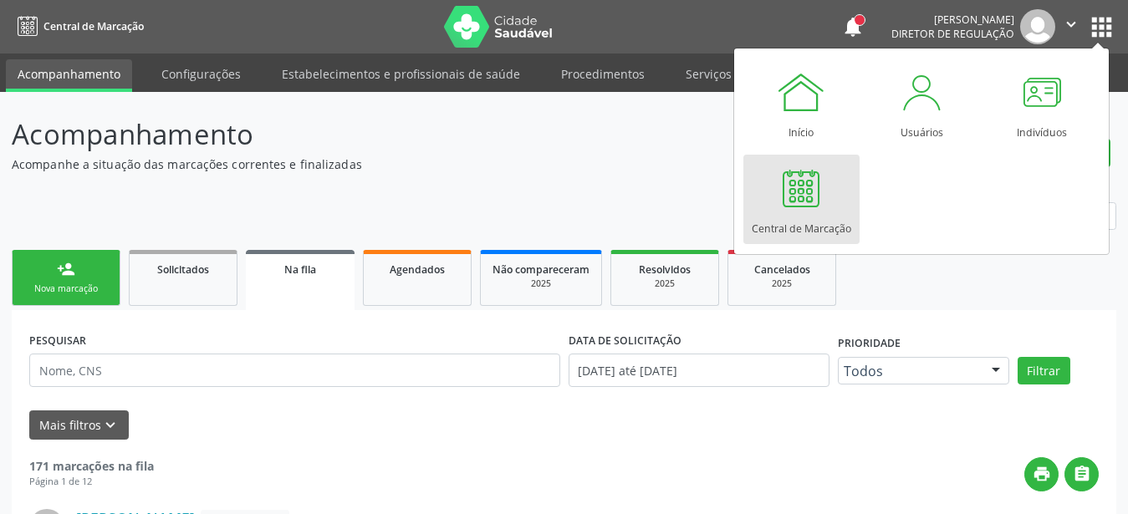
click at [773, 195] on link "Central de Marcação" at bounding box center [802, 199] width 116 height 89
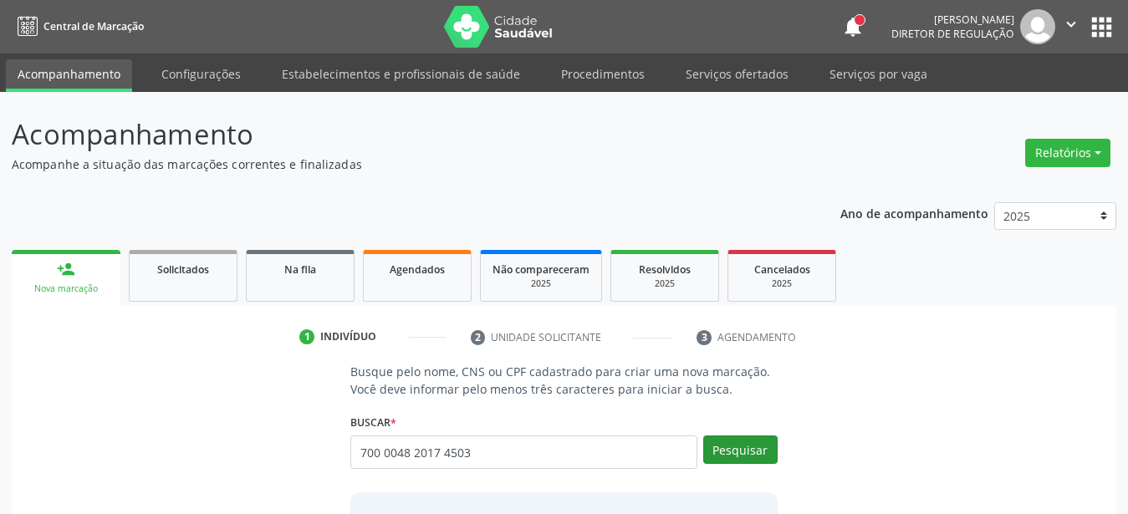
type input "700 0048 2017 4503"
click at [745, 457] on button "Pesquisar" at bounding box center [740, 450] width 74 height 28
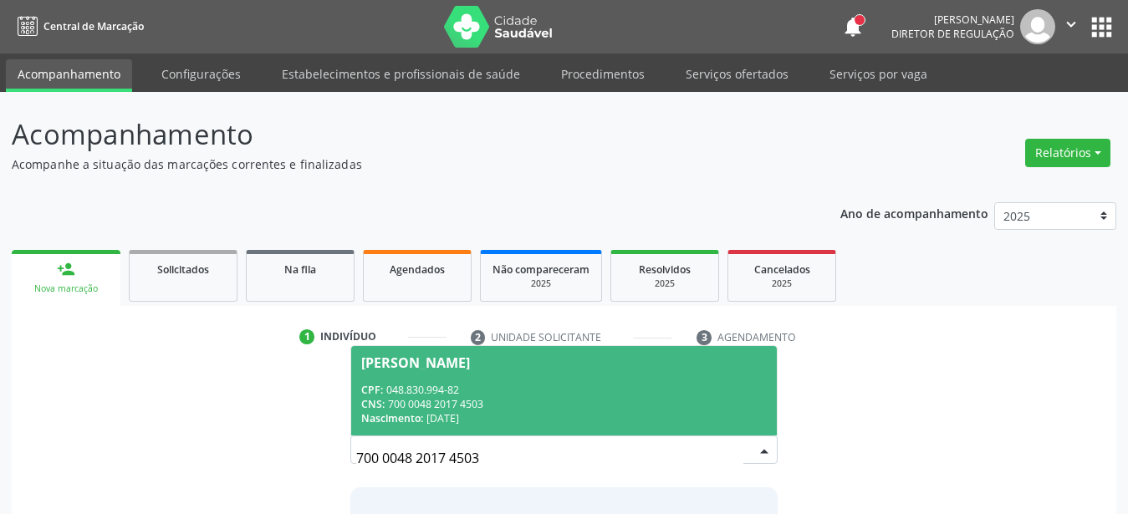
click at [419, 372] on span "[PERSON_NAME] CPF: 048.830.994-82 CNS: 700 0048 2017 4503 Nascimento: [DATE]" at bounding box center [564, 390] width 426 height 89
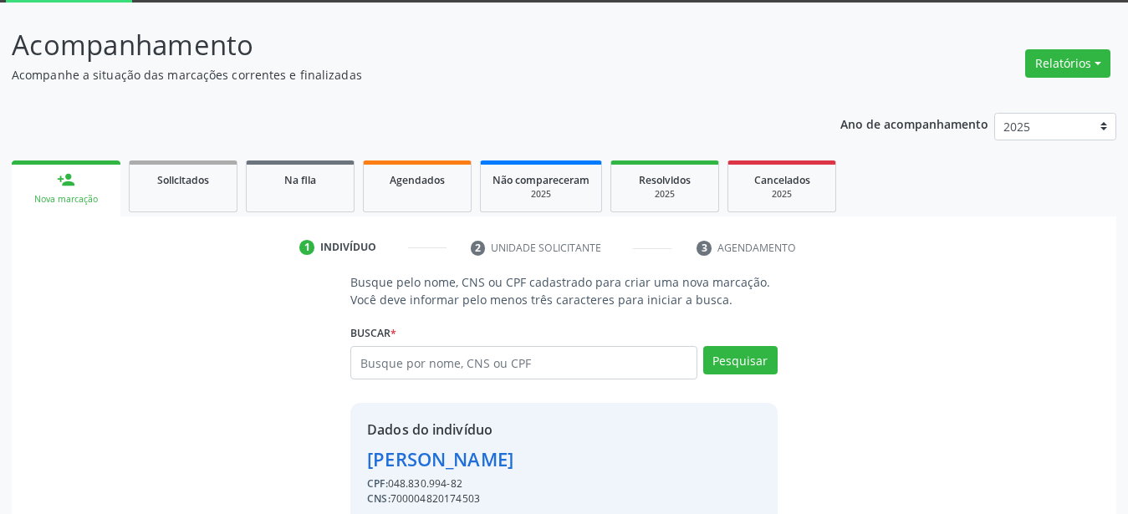
scroll to position [161, 0]
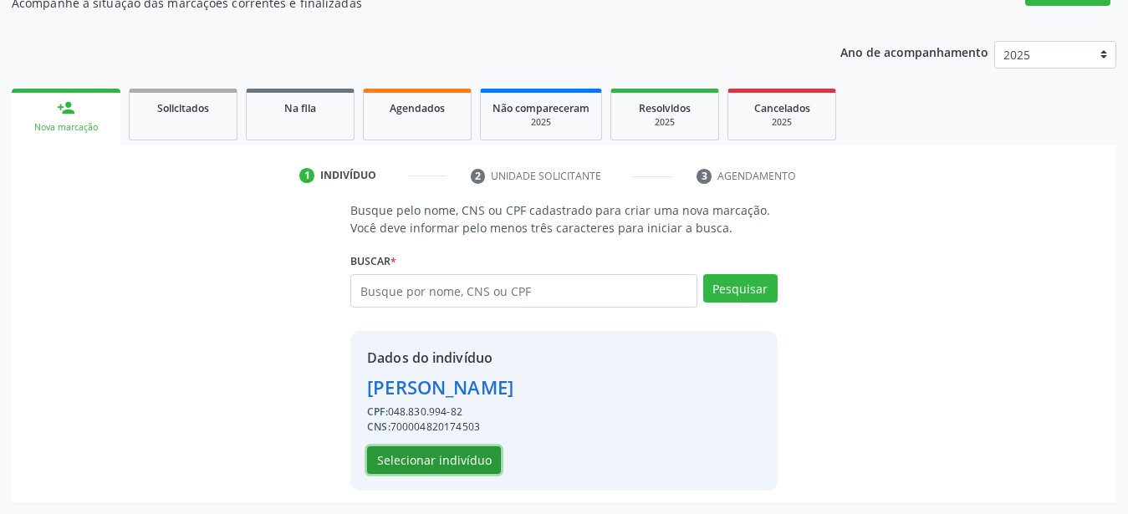
click at [453, 455] on button "Selecionar indivíduo" at bounding box center [434, 461] width 134 height 28
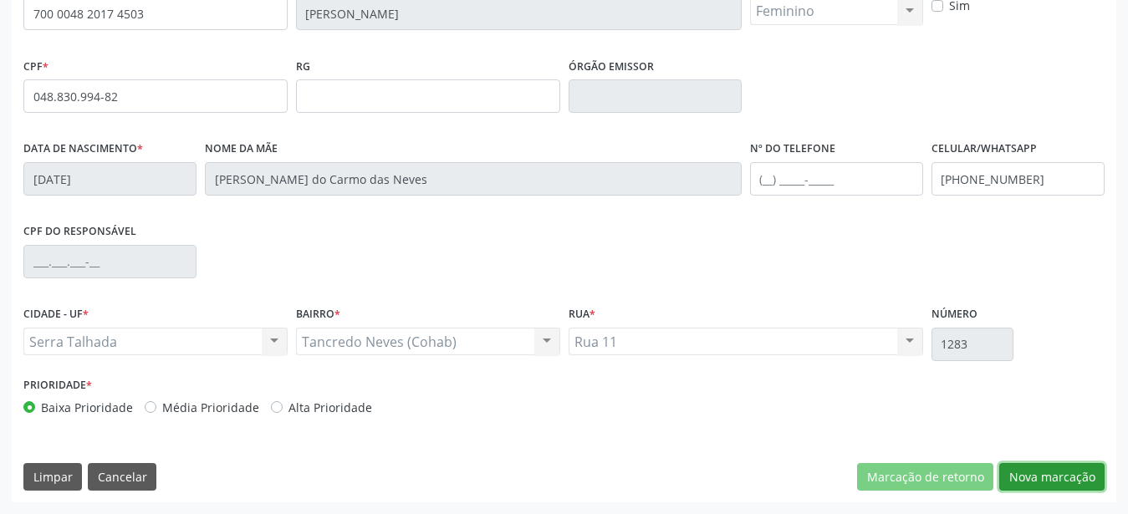
click at [1059, 480] on button "Nova marcação" at bounding box center [1051, 477] width 105 height 28
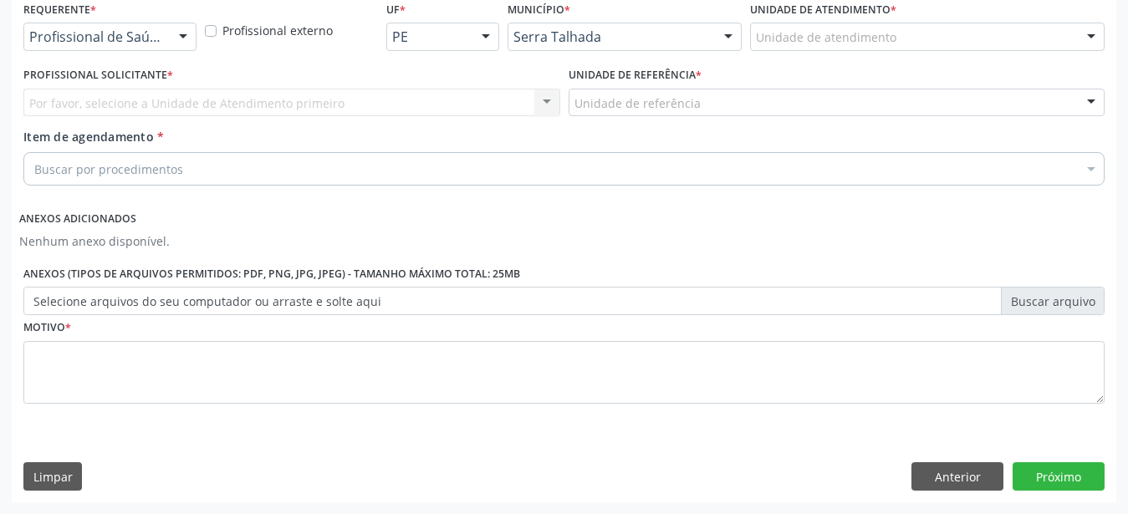
scroll to position [380, 0]
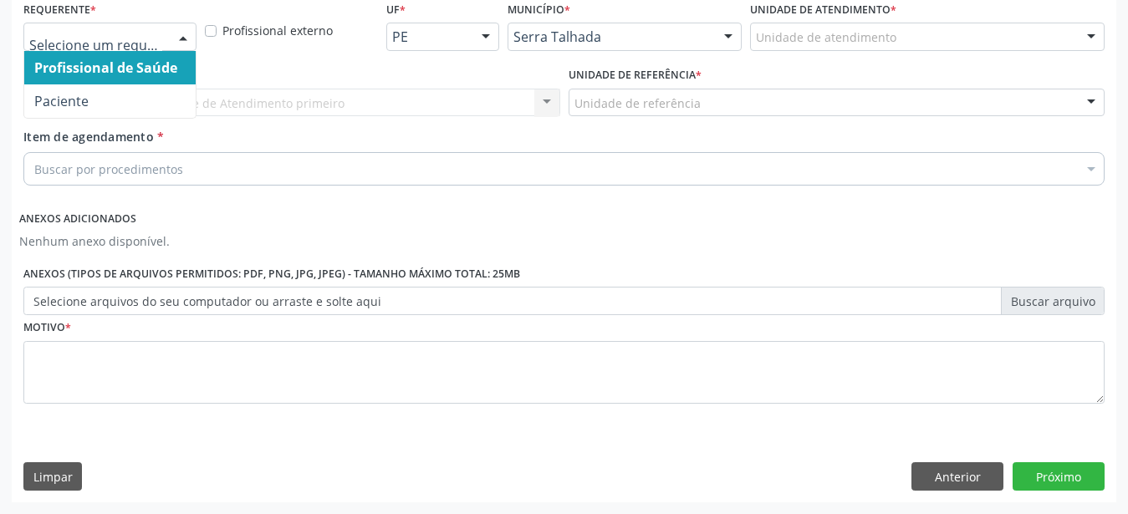
click at [100, 68] on span "Profissional de Saúde" at bounding box center [109, 67] width 171 height 33
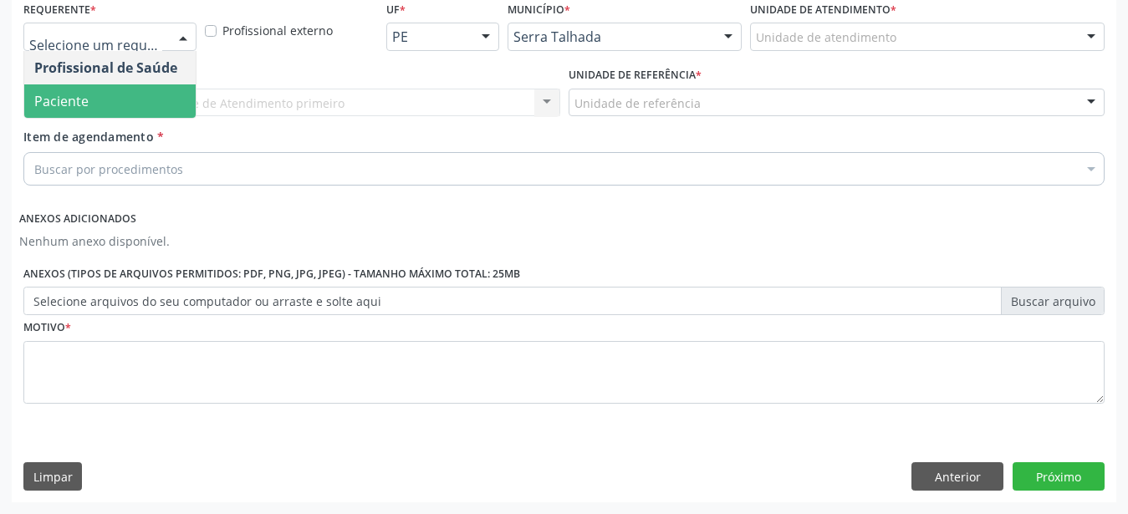
drag, startPoint x: 125, startPoint y: 84, endPoint x: 102, endPoint y: 91, distance: 24.6
click at [127, 84] on span "Paciente" at bounding box center [109, 100] width 171 height 33
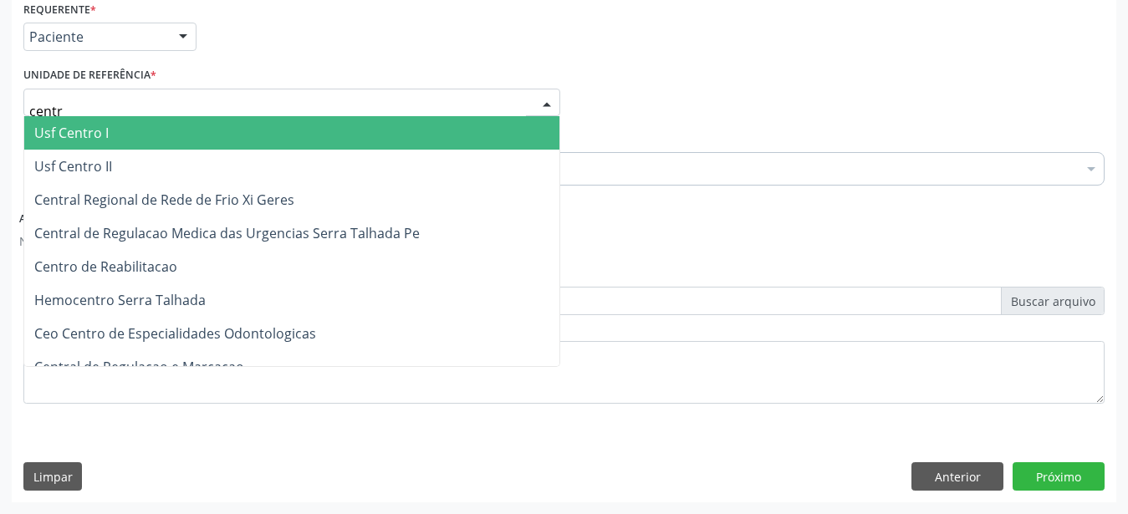
type input "centro"
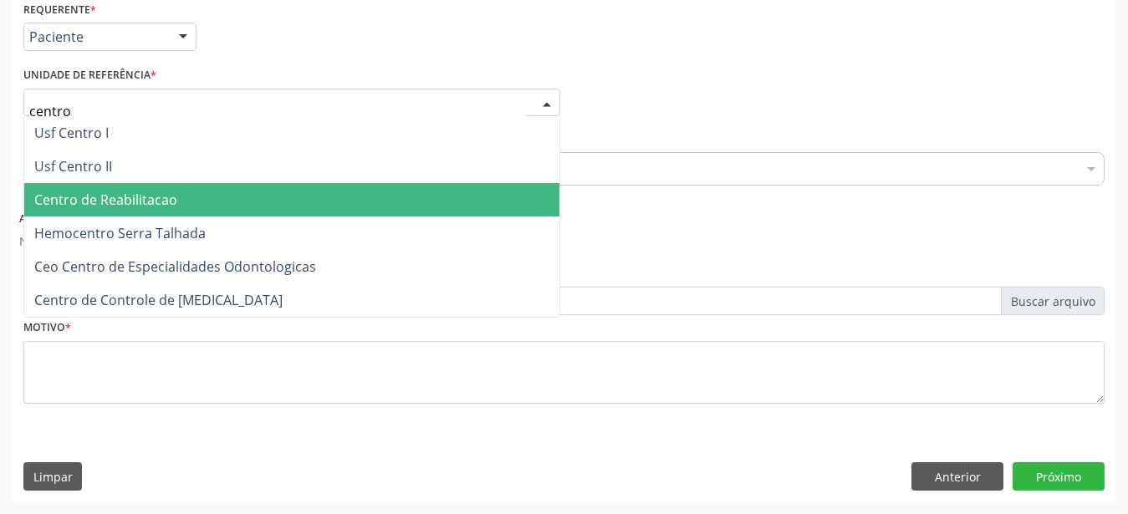
click at [112, 191] on span "Centro de Reabilitacao" at bounding box center [105, 200] width 143 height 18
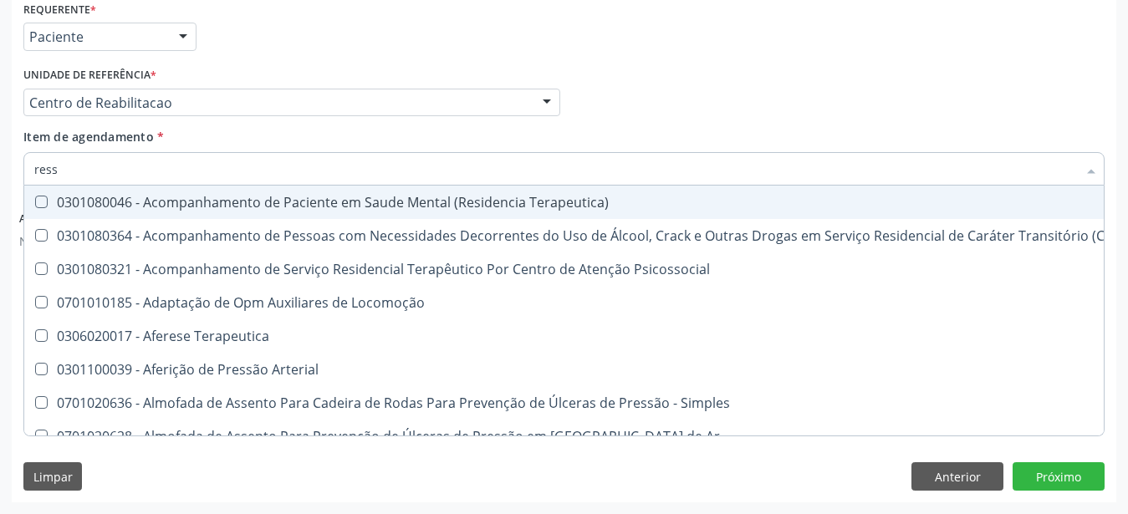
type input "resso"
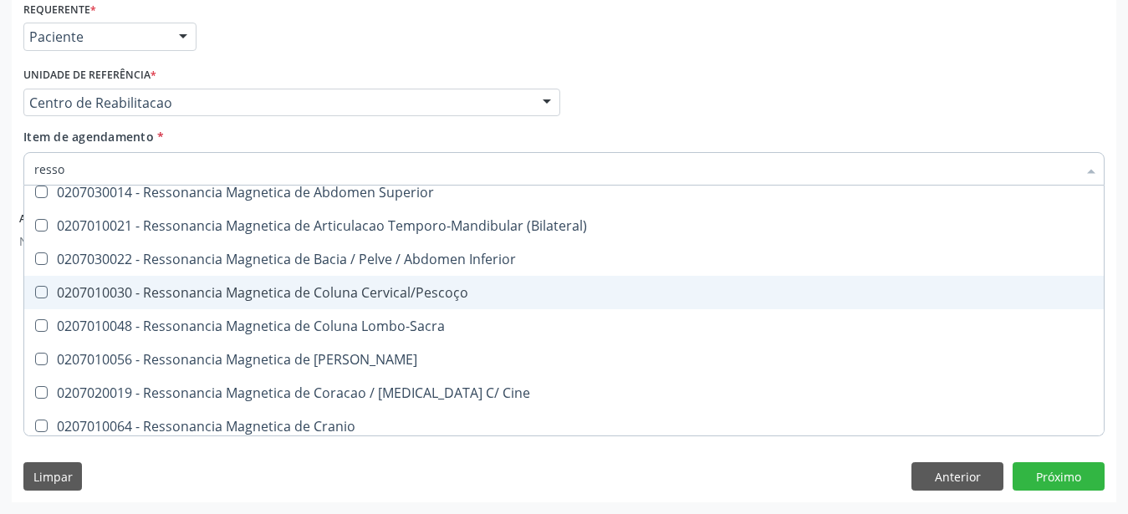
scroll to position [221, 0]
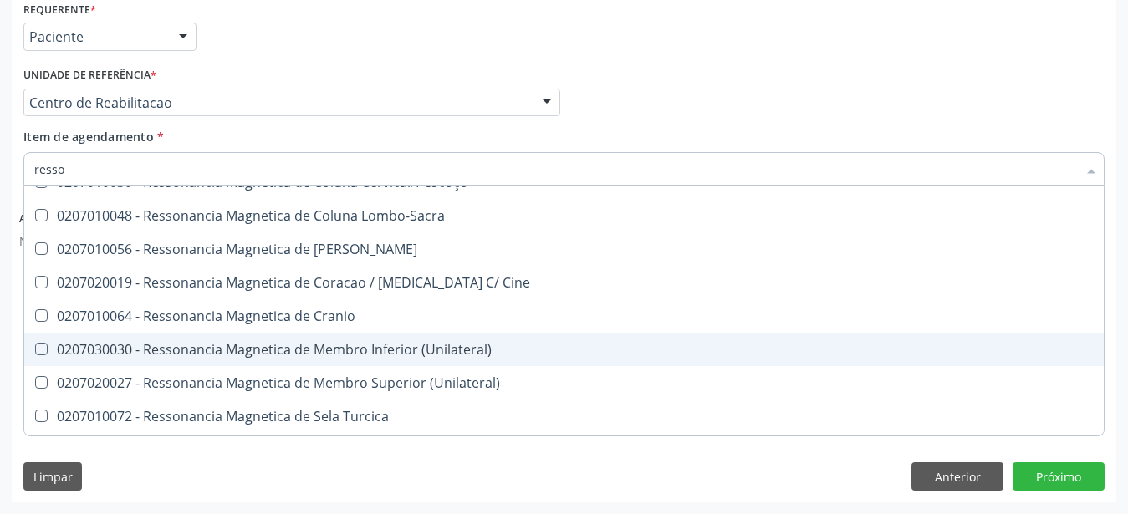
click at [426, 343] on div "0207030030 - Ressonancia Magnetica de Membro Inferior (Unilateral)" at bounding box center [564, 349] width 1060 height 13
checkbox \(Unilateral\) "true"
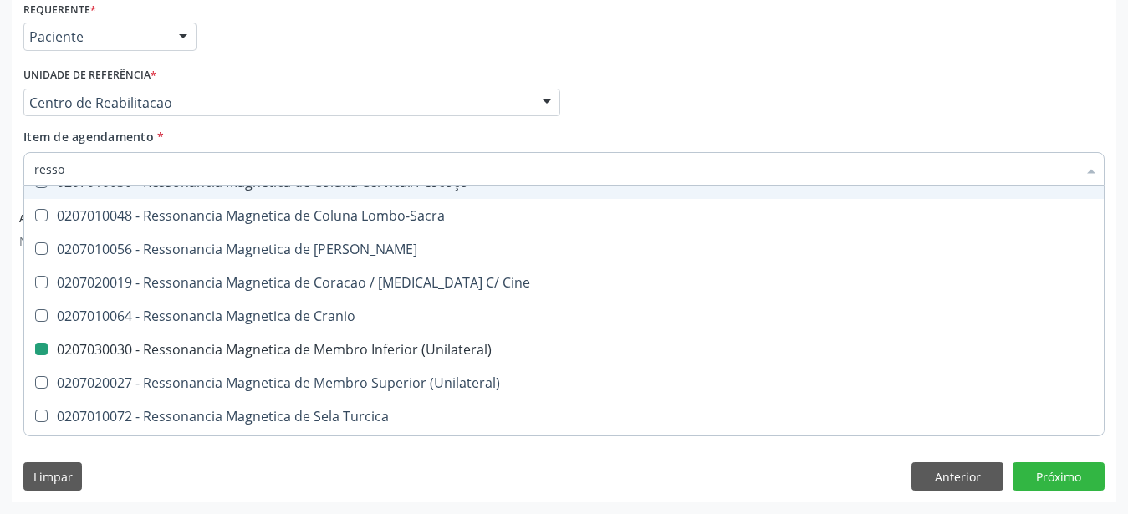
click at [658, 100] on div "Profissional Solicitante Por favor, selecione a Unidade de Atendimento primeiro…" at bounding box center [564, 95] width 1090 height 65
checkbox X "true"
checkbox \(Unilateral\) "false"
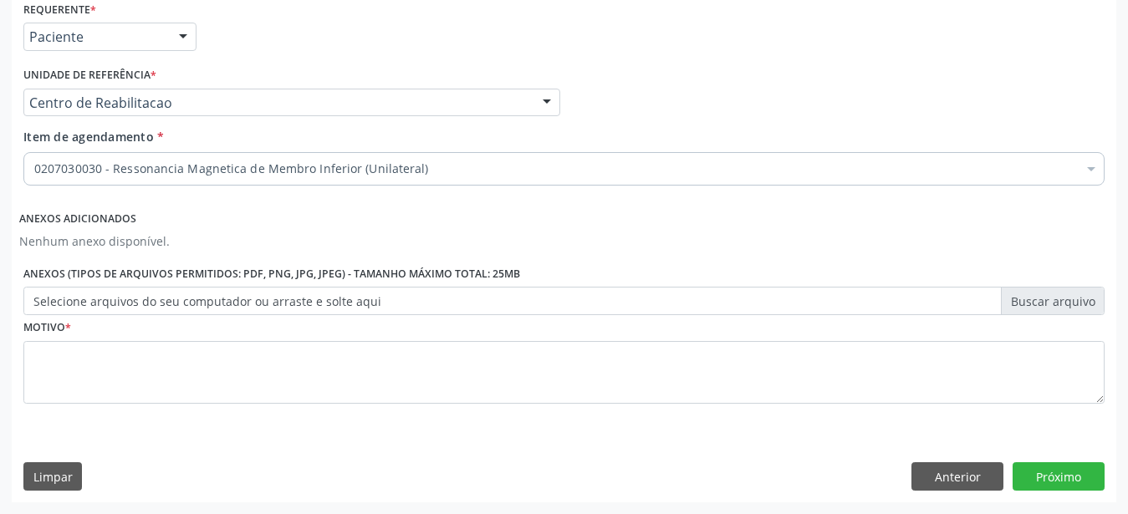
scroll to position [0, 0]
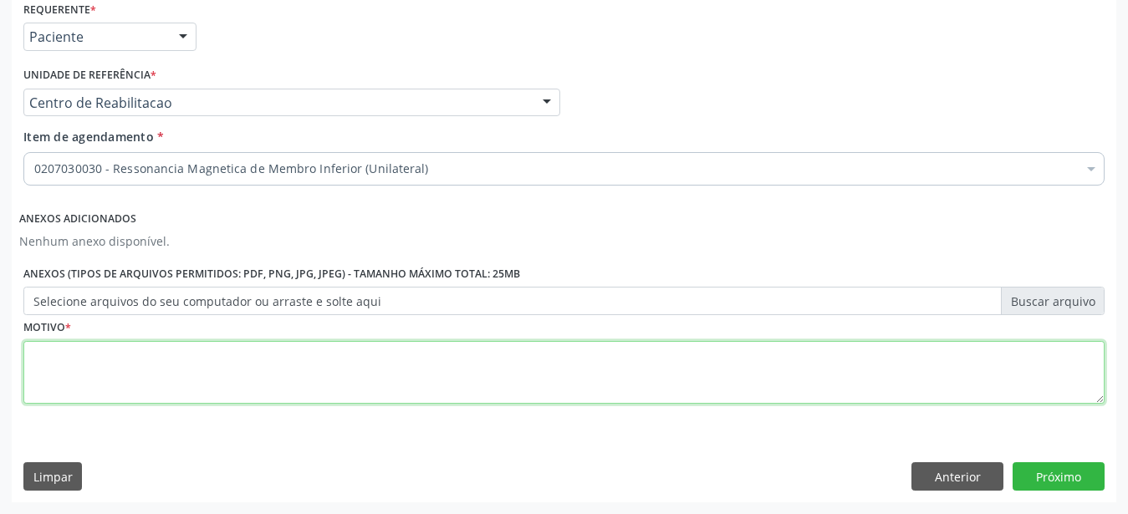
click at [161, 361] on textarea at bounding box center [563, 373] width 1081 height 64
type textarea "..."
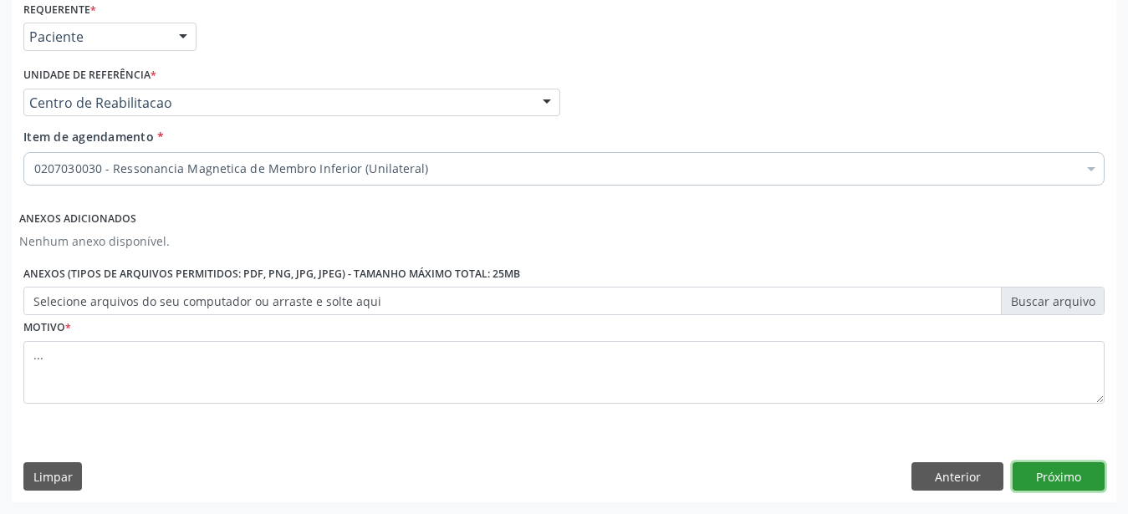
click at [1060, 475] on button "Próximo" at bounding box center [1059, 477] width 92 height 28
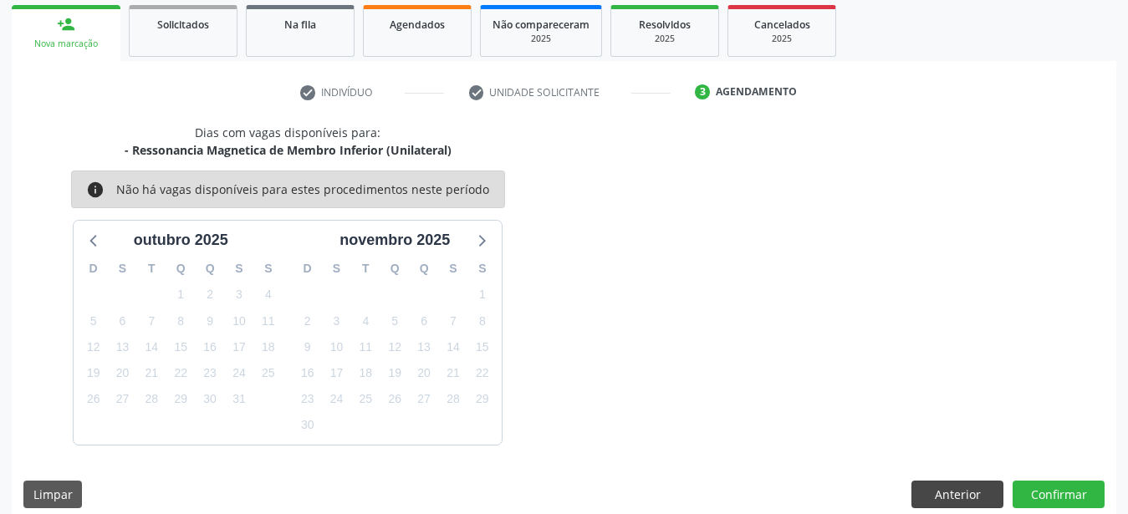
scroll to position [263, 0]
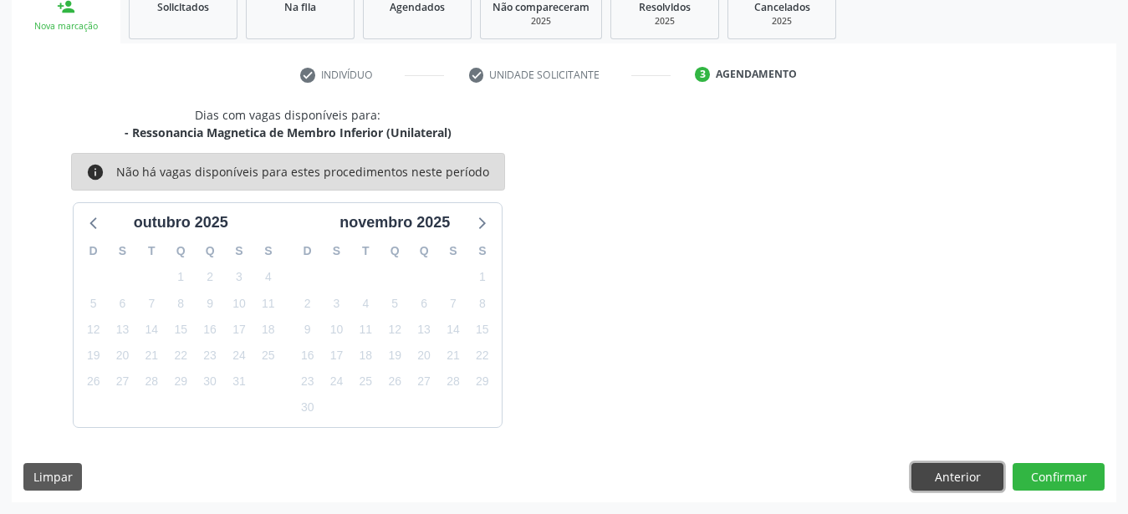
click at [943, 477] on button "Anterior" at bounding box center [958, 477] width 92 height 28
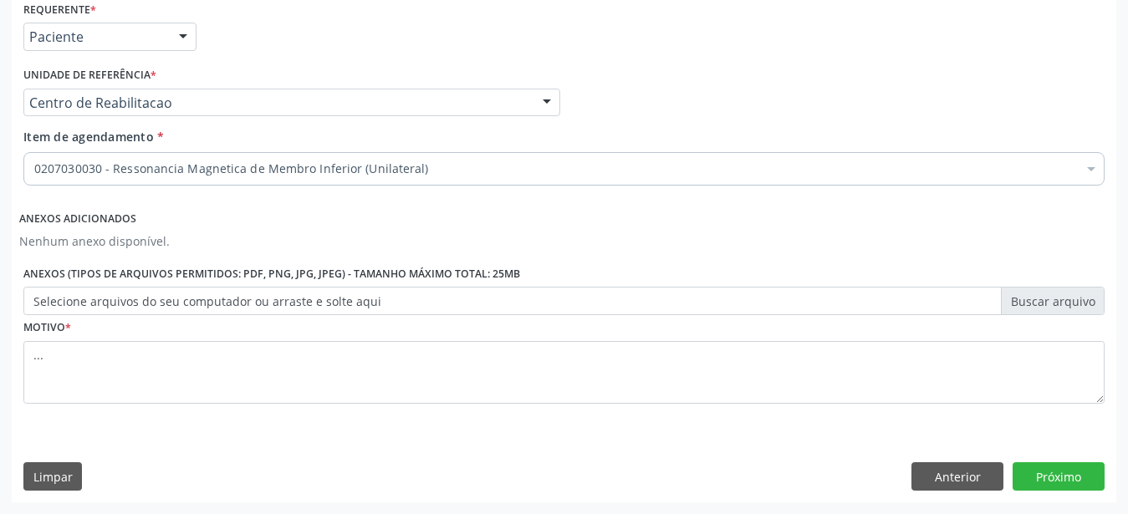
scroll to position [380, 0]
click at [1061, 479] on button "Próximo" at bounding box center [1059, 477] width 92 height 28
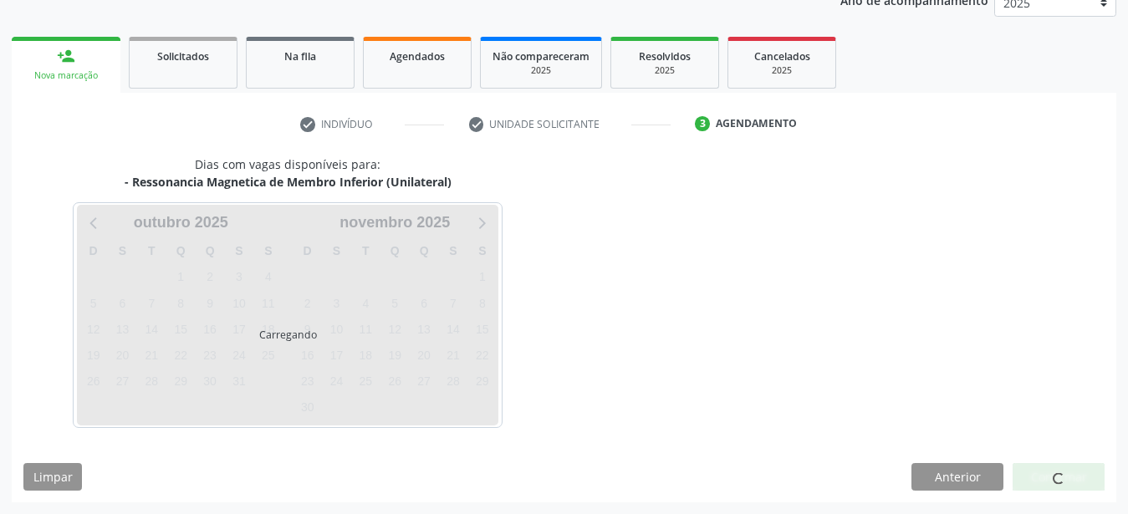
scroll to position [213, 0]
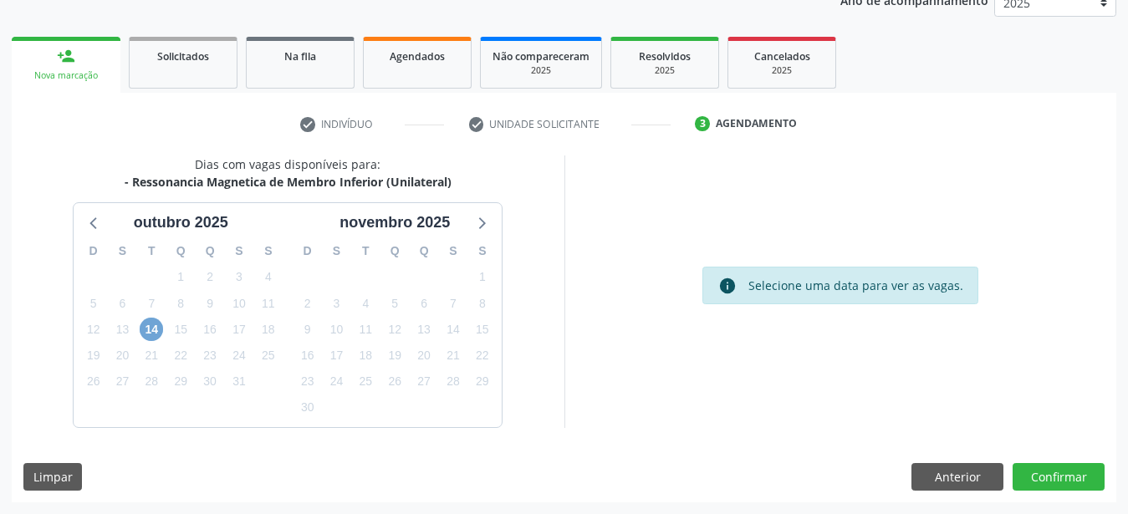
click at [152, 331] on span "14" at bounding box center [151, 329] width 23 height 23
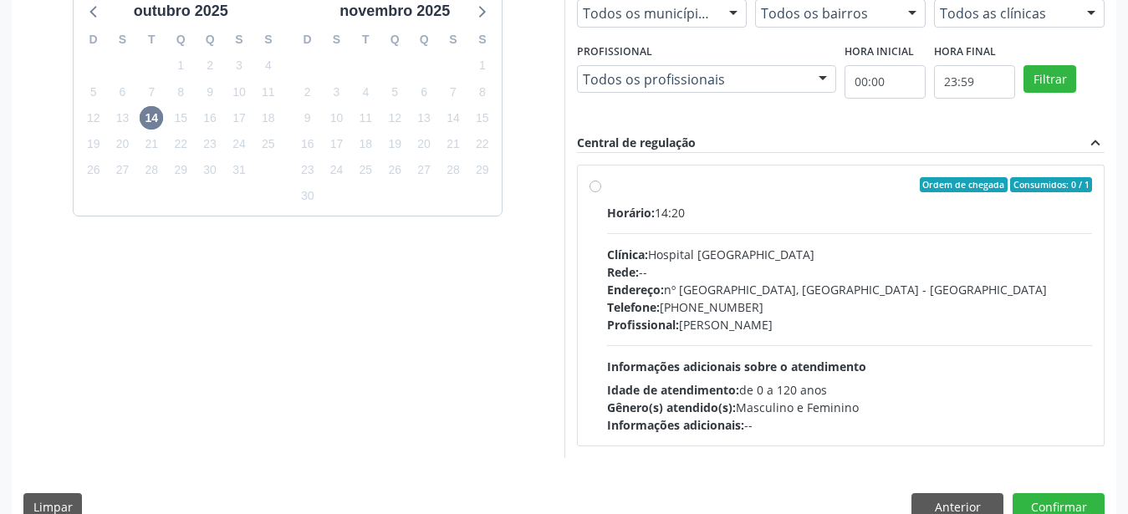
scroll to position [455, 0]
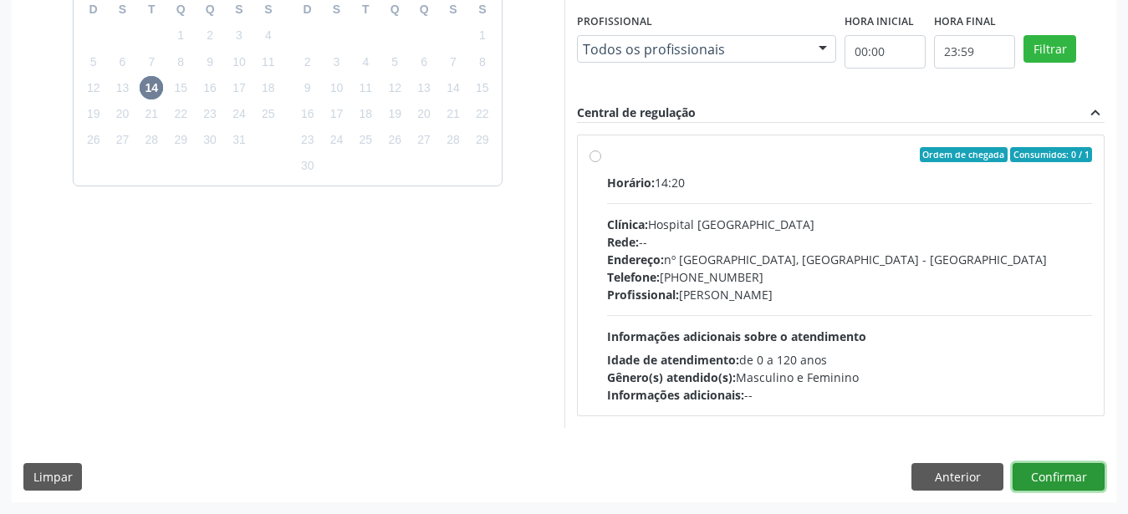
click at [1061, 475] on button "Confirmar" at bounding box center [1059, 477] width 92 height 28
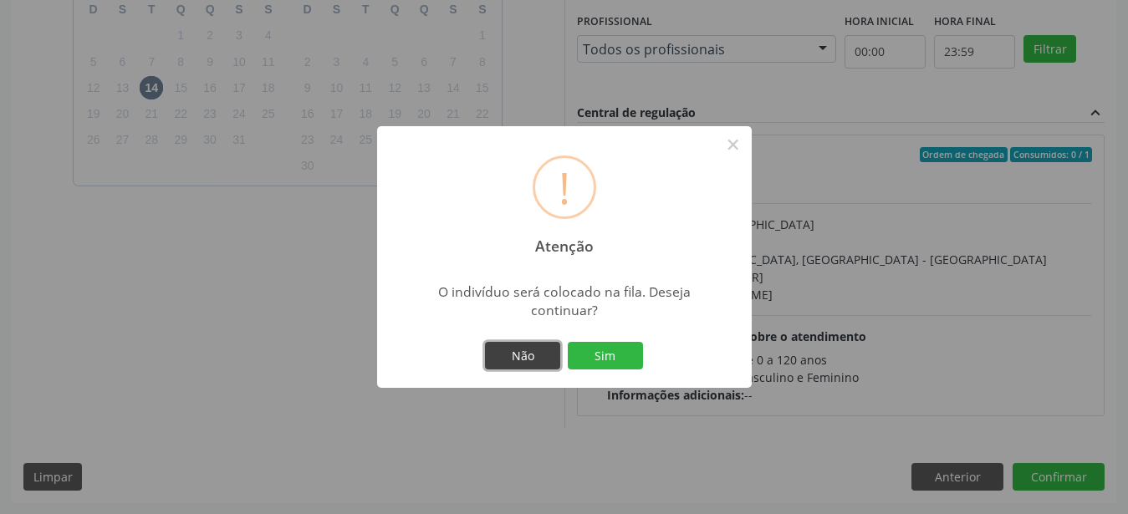
click at [528, 357] on button "Não" at bounding box center [522, 356] width 75 height 28
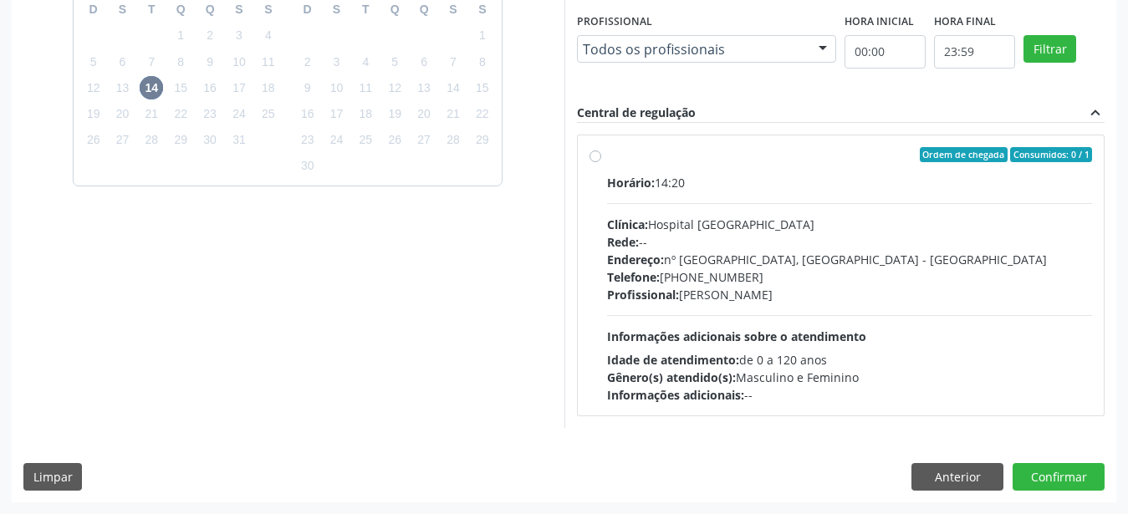
click at [607, 153] on label "Ordem de chegada Consumidos: 0 / 1 Horário: 14:20 Clínica: Hospital Santa Marta…" at bounding box center [850, 275] width 486 height 257
click at [592, 153] on input "Ordem de chegada Consumidos: 0 / 1 Horário: 14:20 Clínica: Hospital Santa Marta…" at bounding box center [596, 154] width 12 height 15
radio input "true"
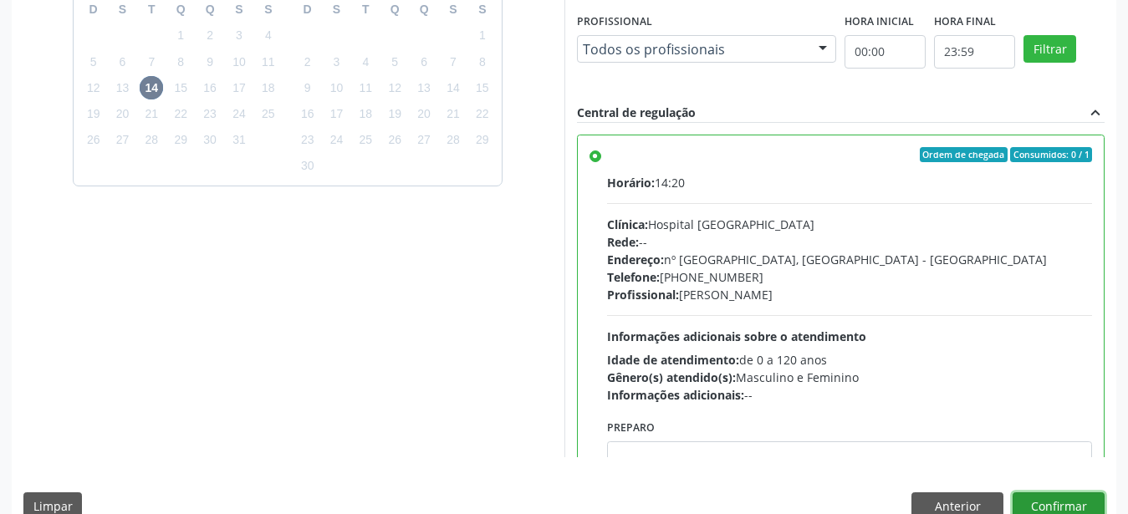
click at [1055, 502] on button "Confirmar" at bounding box center [1059, 507] width 92 height 28
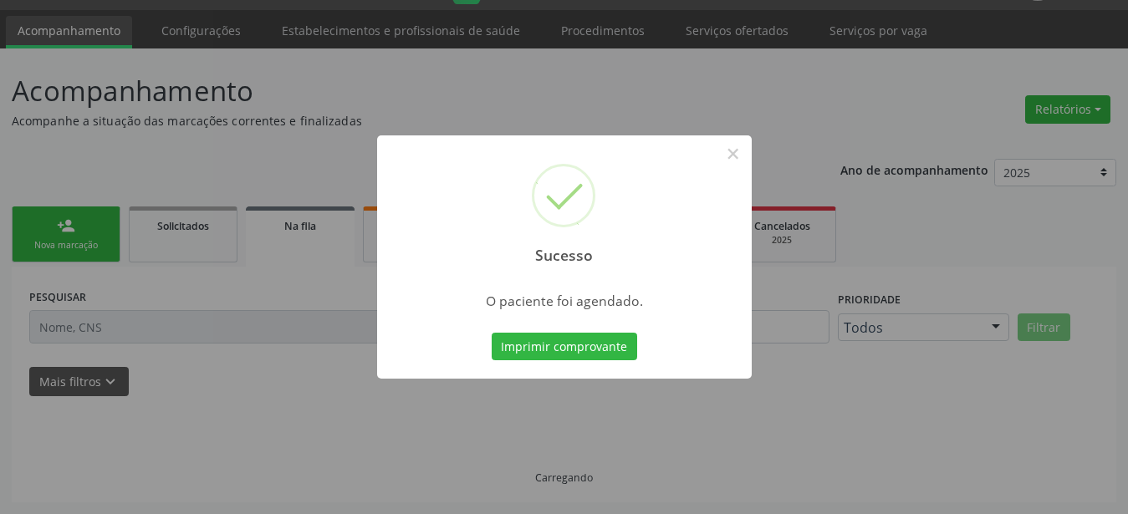
scroll to position [43, 0]
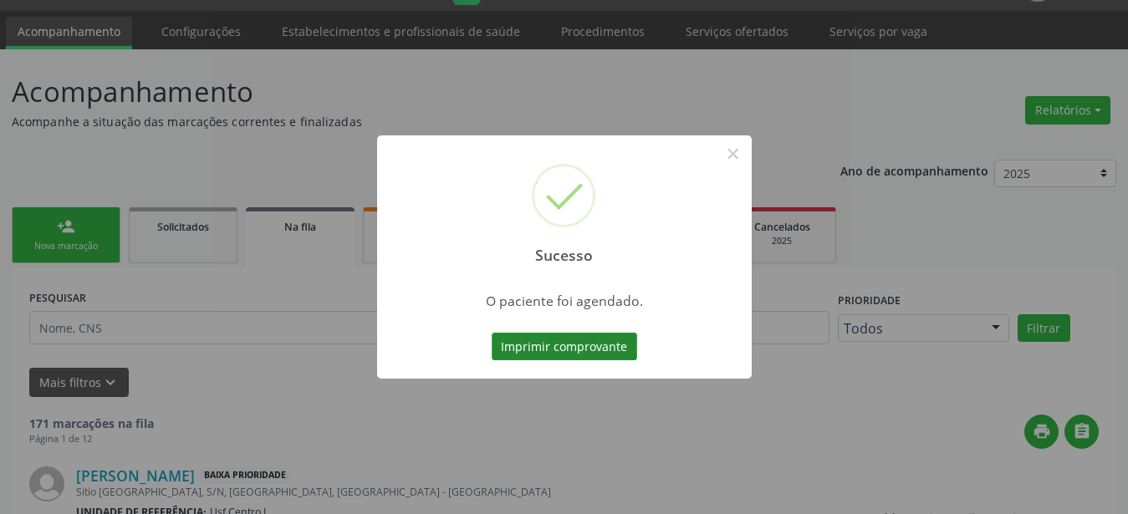
click at [548, 341] on button "Imprimir comprovante" at bounding box center [565, 347] width 146 height 28
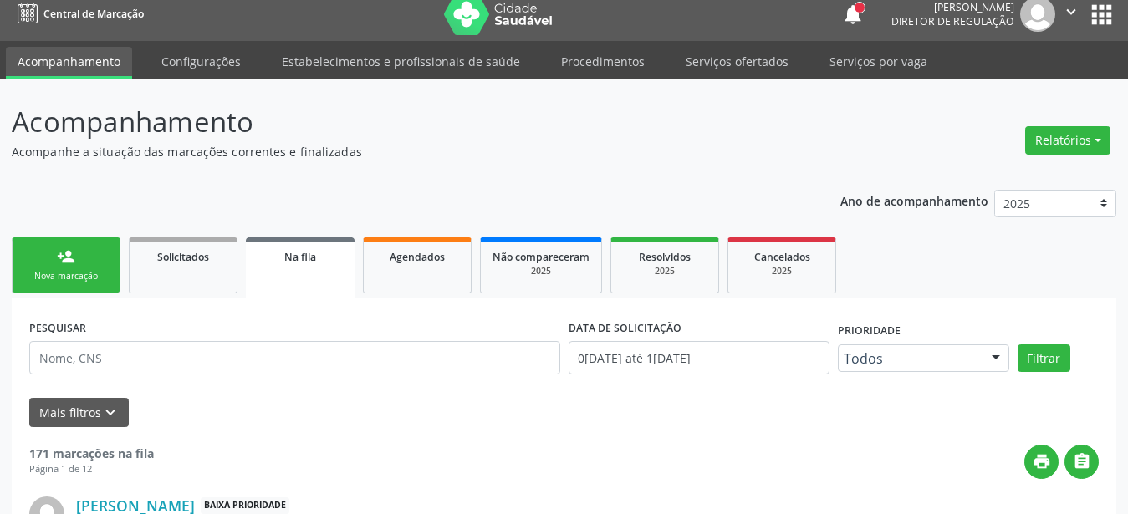
scroll to position [0, 0]
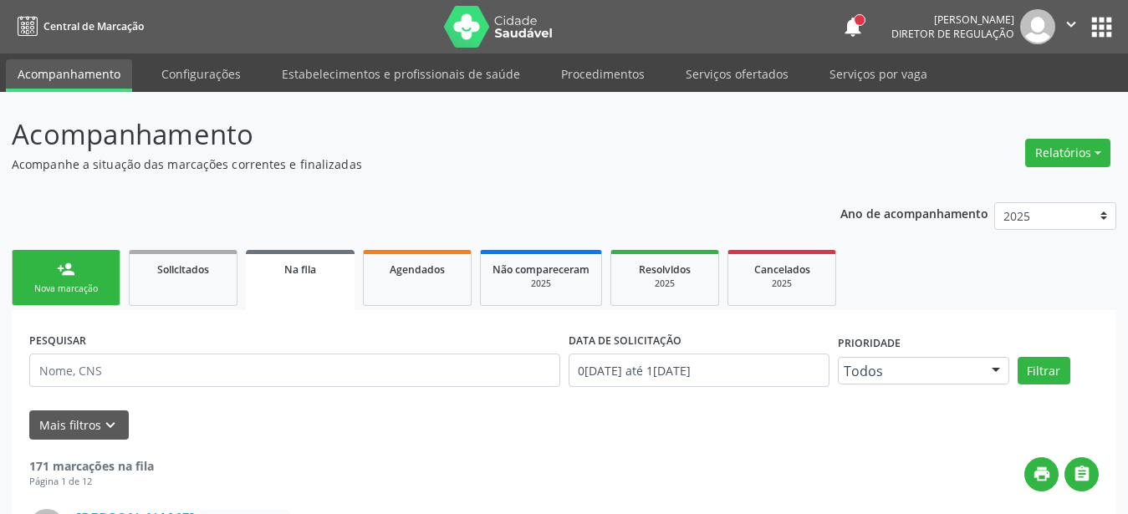
click at [1098, 30] on button "apps" at bounding box center [1101, 27] width 29 height 29
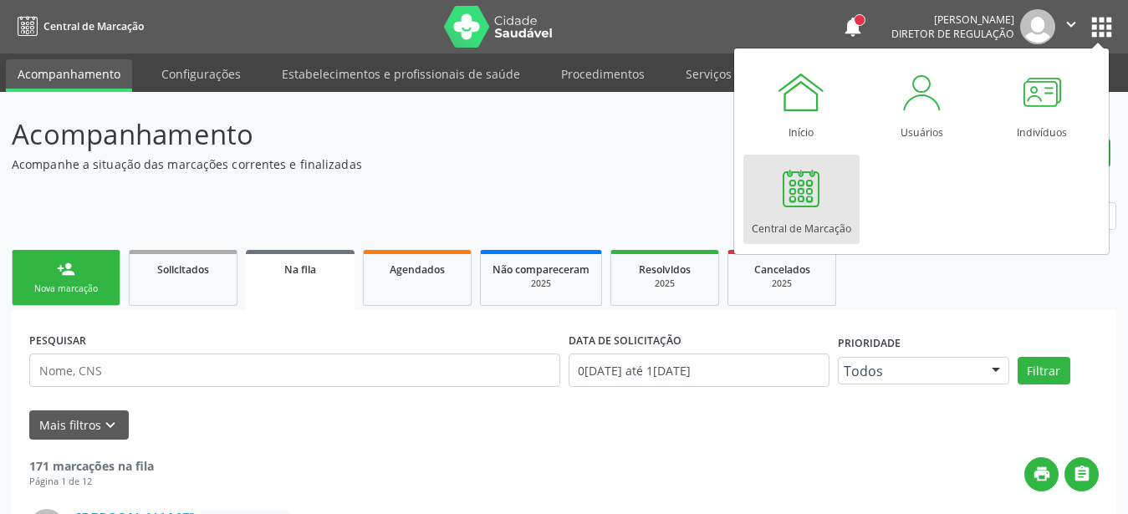
drag, startPoint x: 800, startPoint y: 199, endPoint x: 670, endPoint y: 264, distance: 145.1
click at [798, 199] on div at bounding box center [801, 188] width 50 height 50
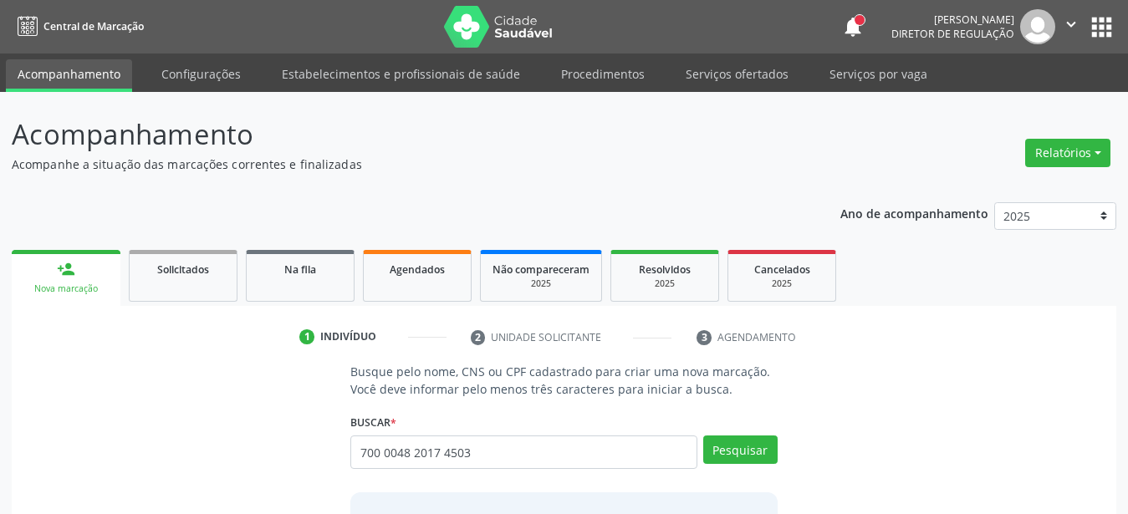
type input "700 0048 2017 4503"
click at [763, 452] on button "Pesquisar" at bounding box center [740, 450] width 74 height 28
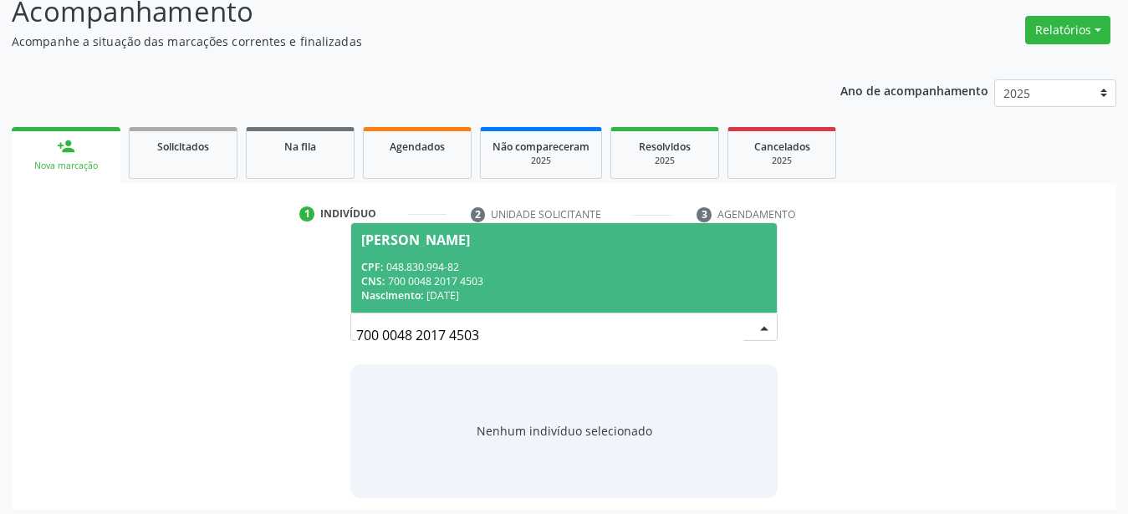
scroll to position [130, 0]
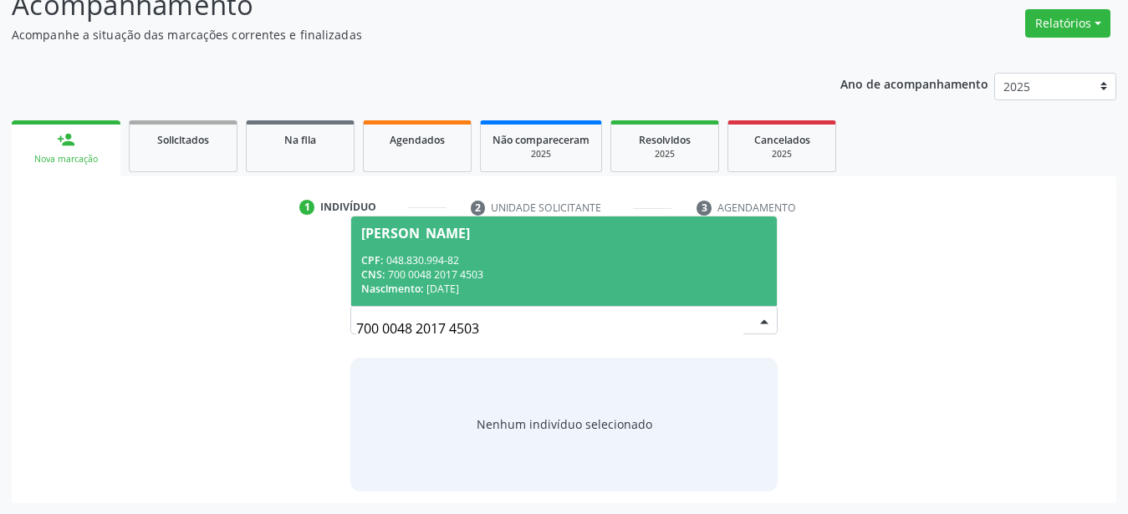
click at [476, 266] on div "CPF: 048.830.994-82" at bounding box center [564, 260] width 406 height 14
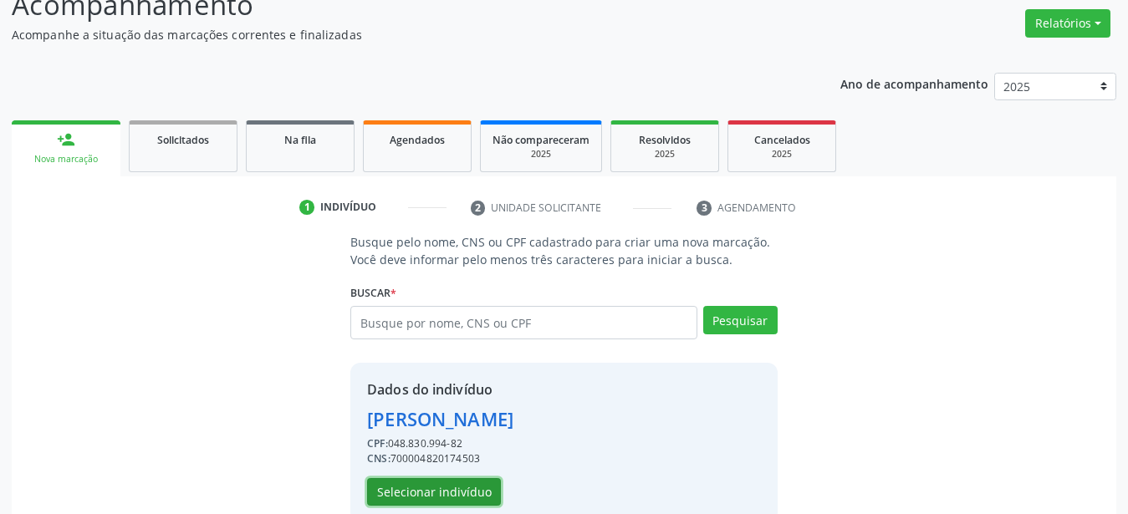
click at [464, 488] on button "Selecionar indivíduo" at bounding box center [434, 492] width 134 height 28
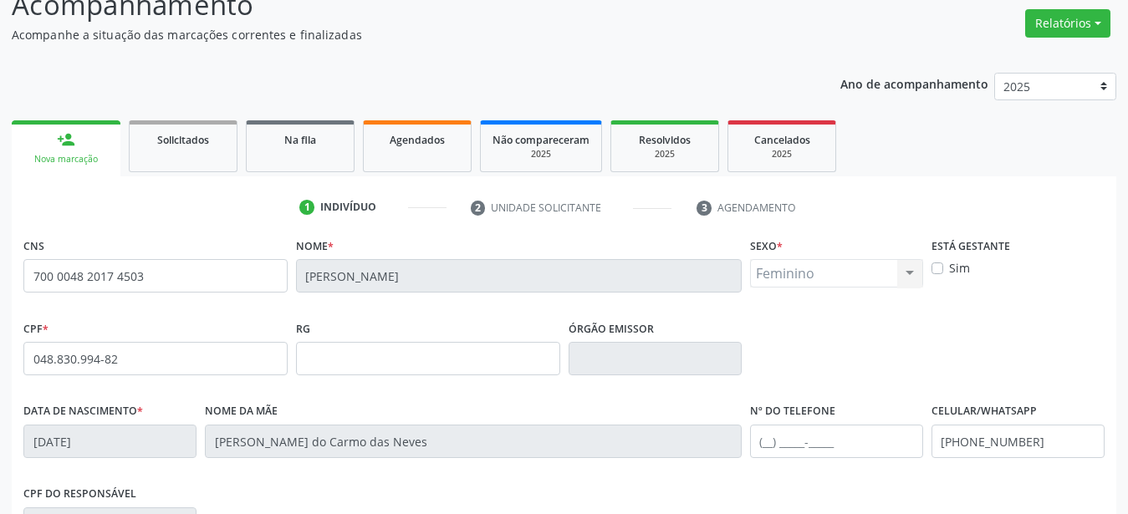
click at [1025, 494] on div "CPF do responsável" at bounding box center [564, 523] width 1090 height 83
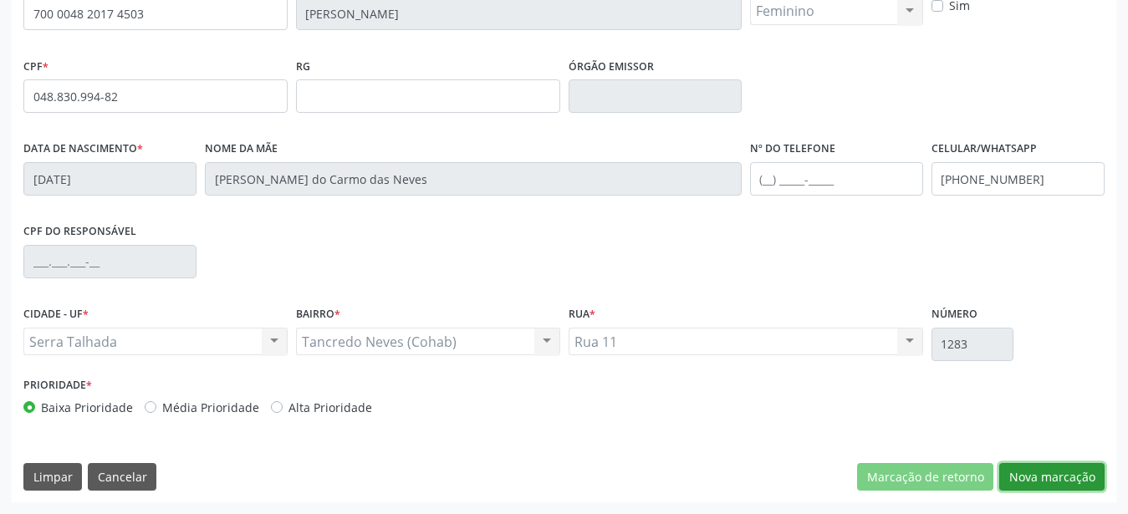
drag, startPoint x: 1022, startPoint y: 473, endPoint x: 947, endPoint y: 445, distance: 80.5
click at [1020, 473] on button "Nova marcação" at bounding box center [1051, 477] width 105 height 28
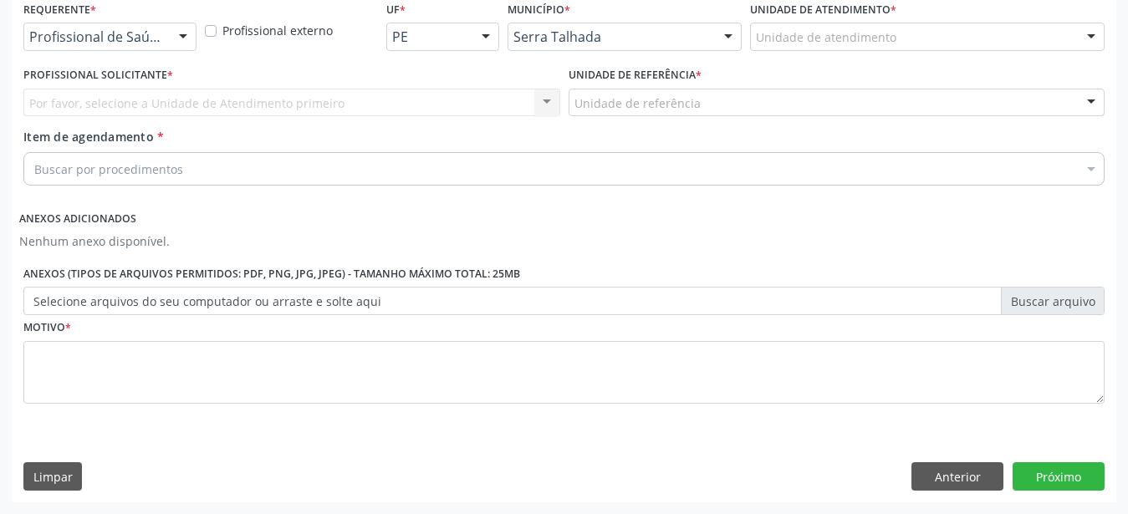
scroll to position [380, 0]
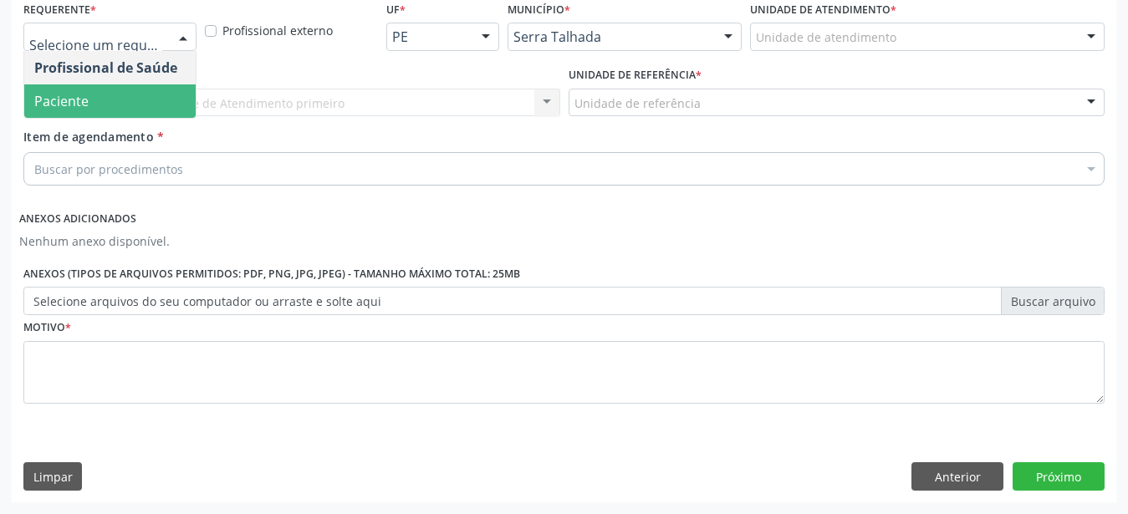
click at [114, 87] on span "Paciente" at bounding box center [109, 100] width 171 height 33
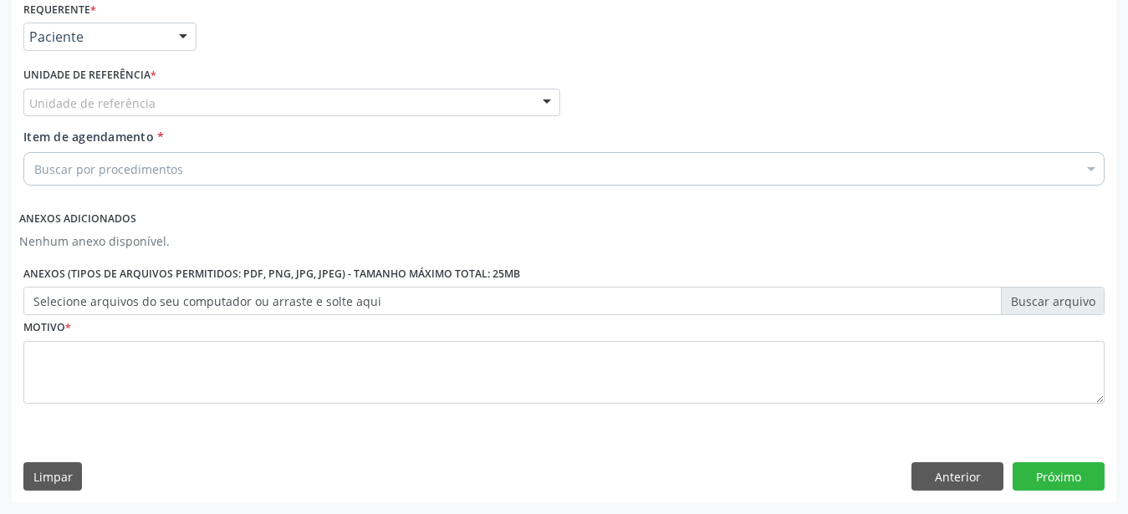
click at [90, 89] on div "Unidade de referência" at bounding box center [291, 103] width 537 height 28
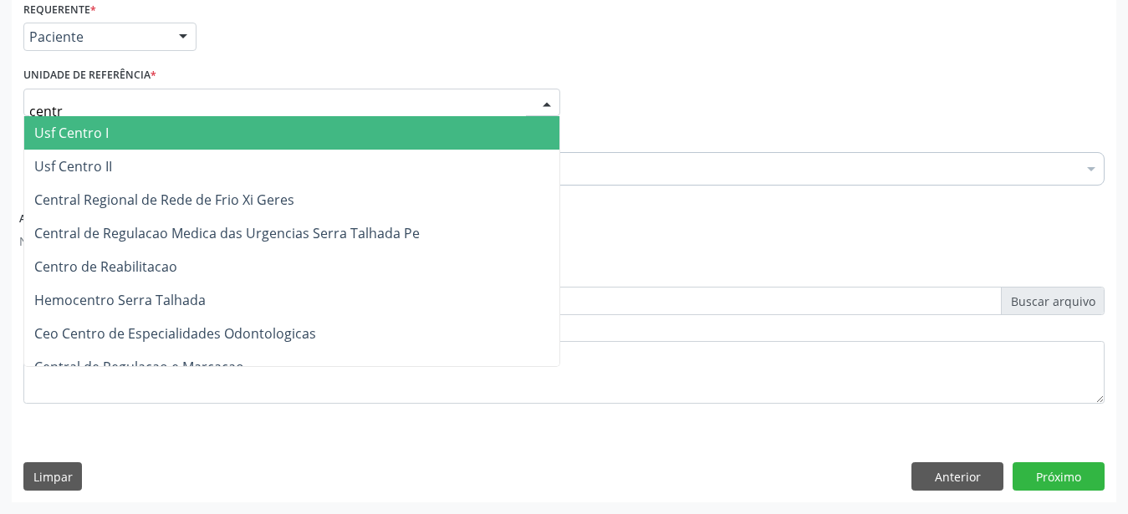
type input "centro"
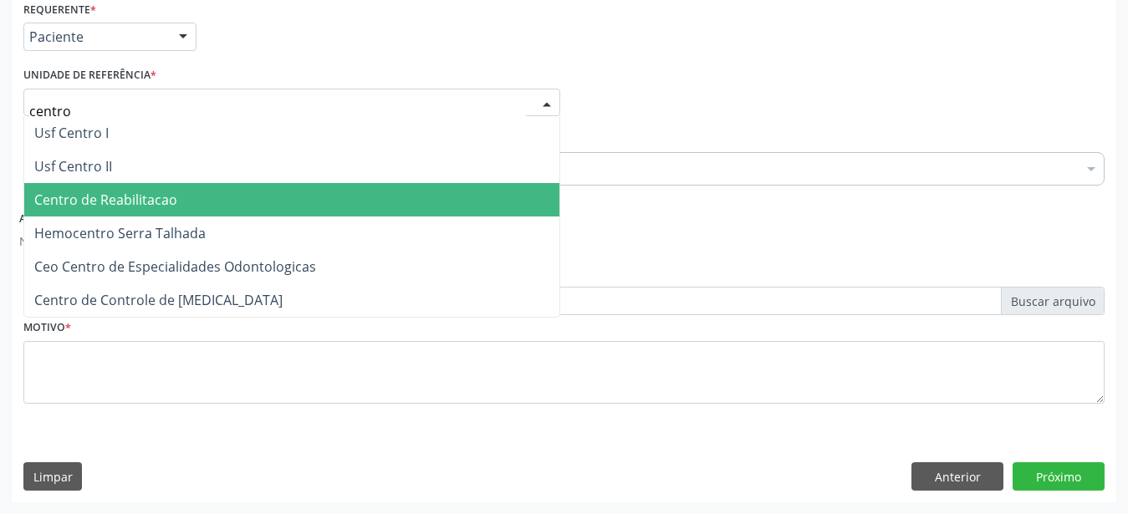
click at [110, 191] on span "Centro de Reabilitacao" at bounding box center [105, 200] width 143 height 18
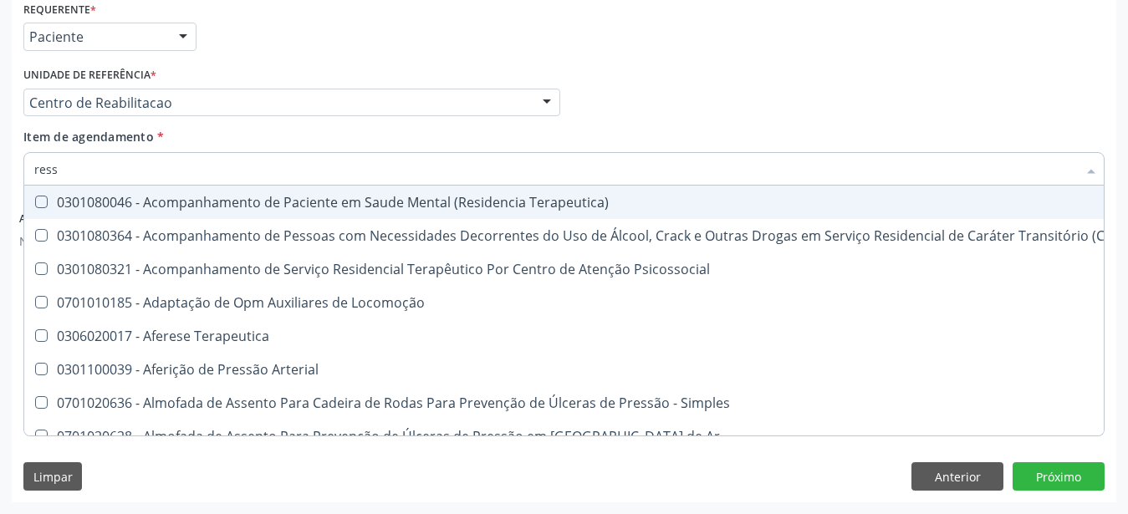
type input "resso"
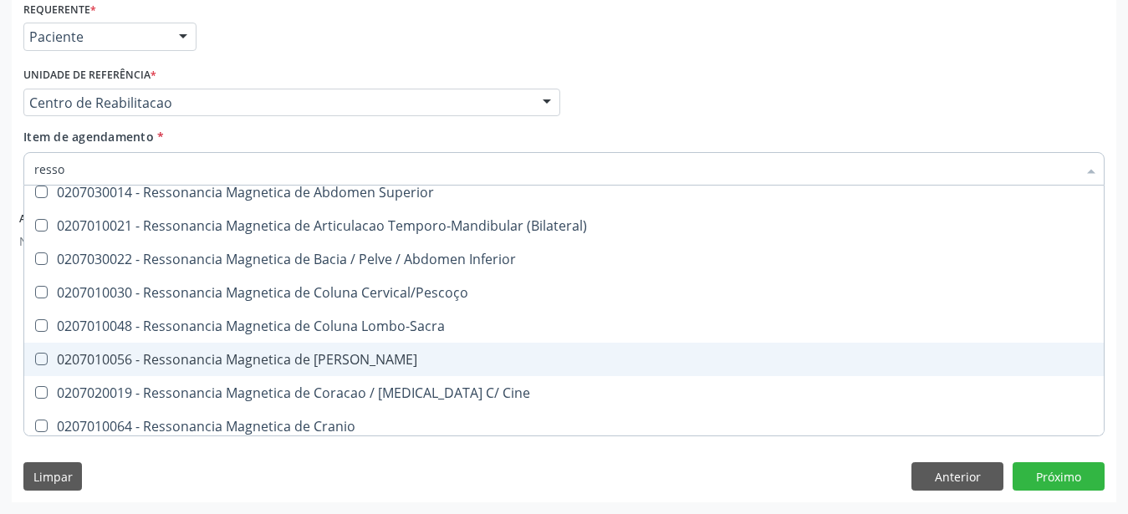
scroll to position [221, 0]
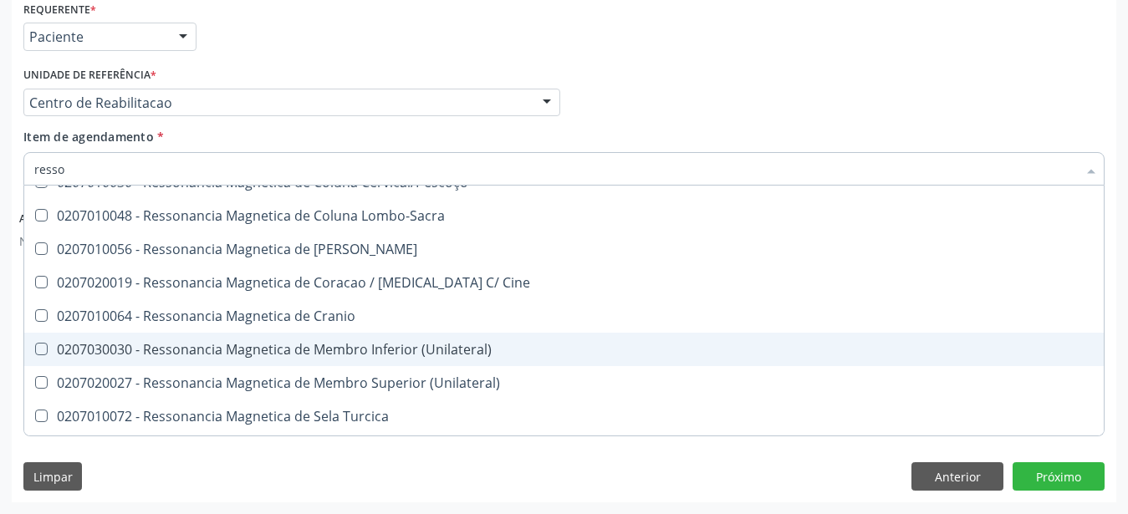
drag, startPoint x: 429, startPoint y: 329, endPoint x: 466, endPoint y: 323, distance: 37.3
click at [428, 343] on div "0207030030 - Ressonancia Magnetica de Membro Inferior (Unilateral)" at bounding box center [564, 349] width 1060 height 13
checkbox \(Unilateral\) "true"
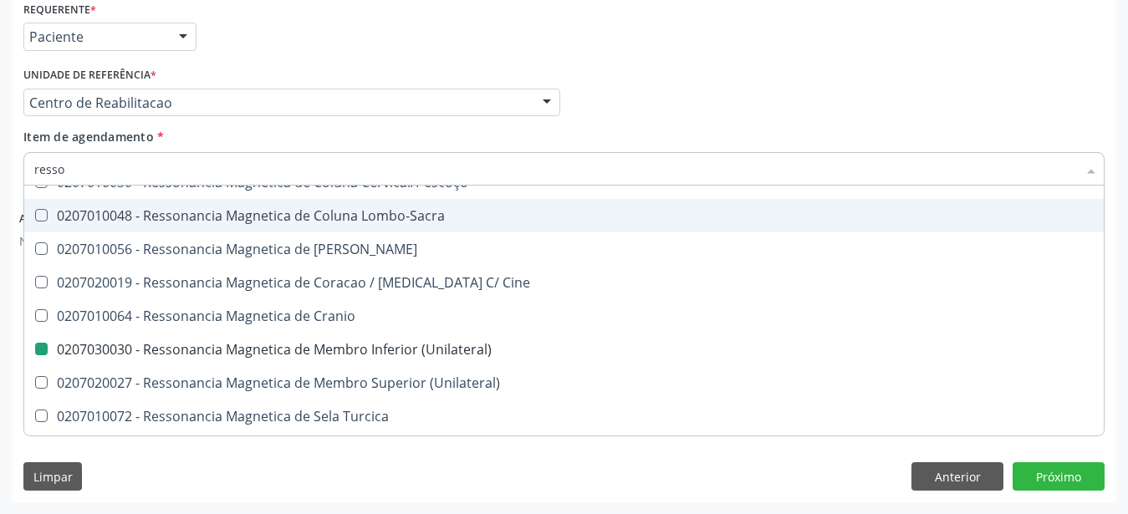
click at [747, 80] on div "Profissional Solicitante Por favor, selecione a Unidade de Atendimento primeiro…" at bounding box center [564, 95] width 1090 height 65
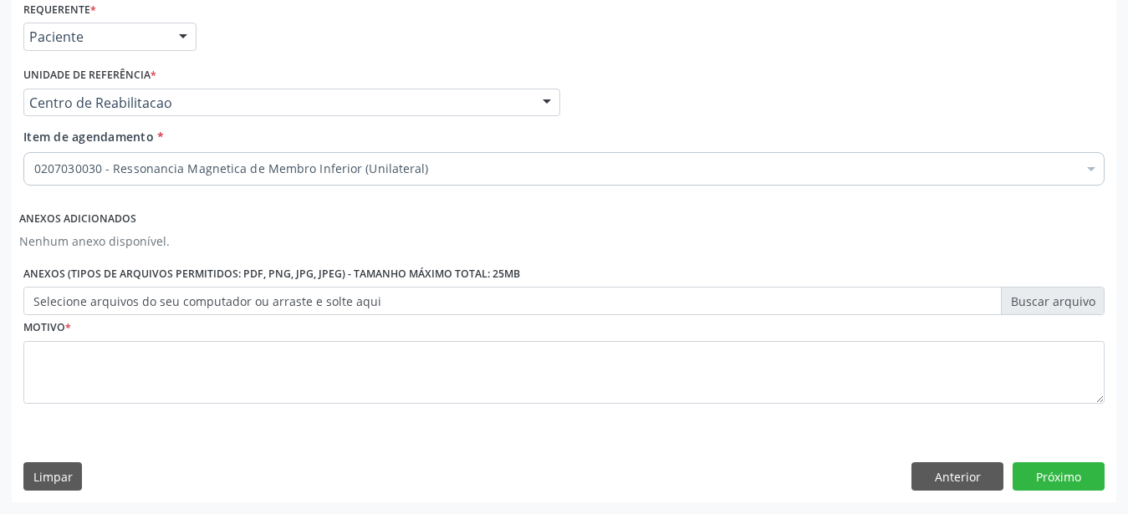
scroll to position [0, 0]
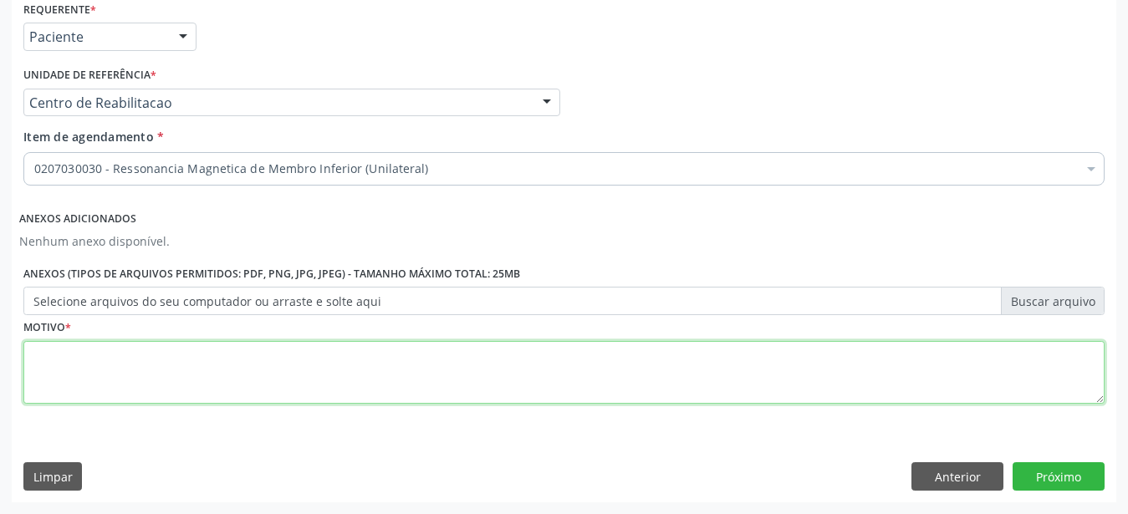
click at [131, 365] on textarea at bounding box center [563, 373] width 1081 height 64
type textarea "..."
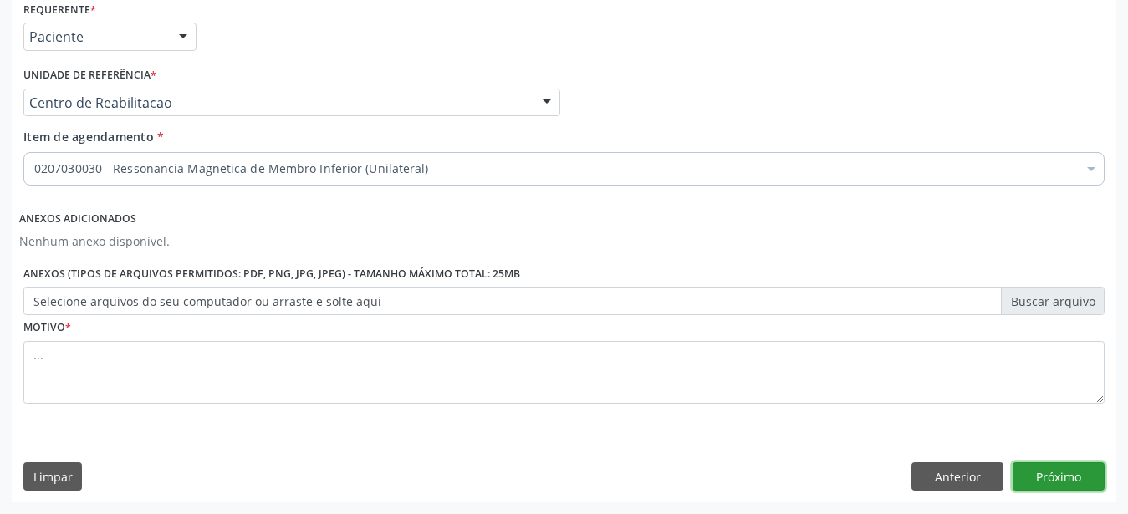
click at [1065, 463] on button "Próximo" at bounding box center [1059, 477] width 92 height 28
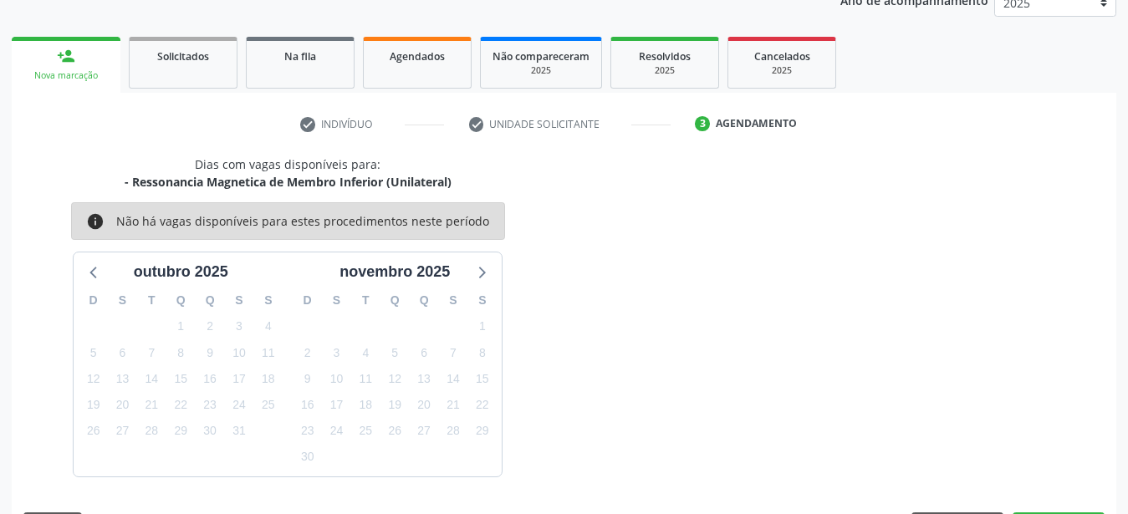
scroll to position [263, 0]
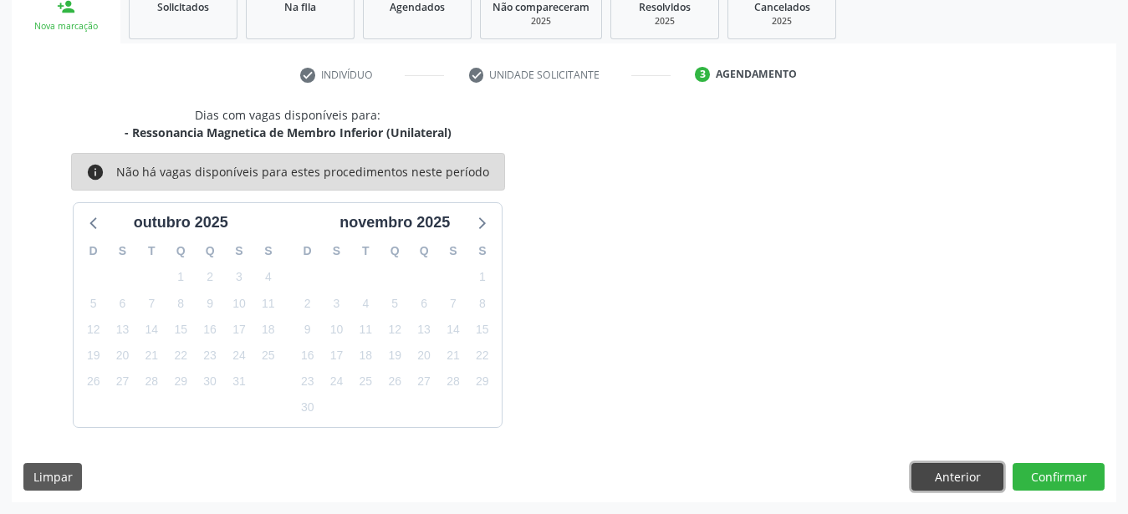
click at [979, 468] on button "Anterior" at bounding box center [958, 477] width 92 height 28
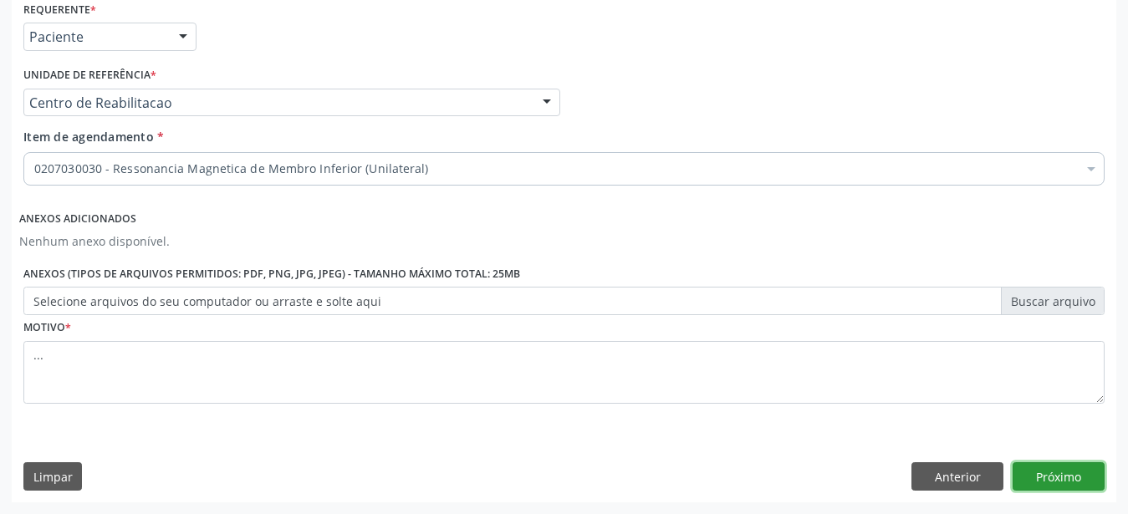
click at [1083, 478] on button "Próximo" at bounding box center [1059, 477] width 92 height 28
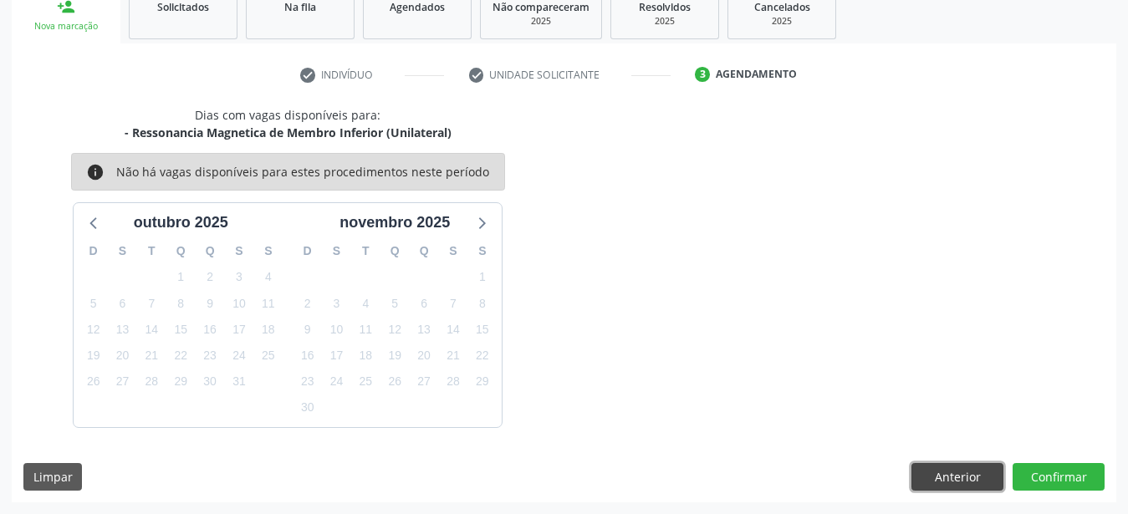
click at [953, 474] on button "Anterior" at bounding box center [958, 477] width 92 height 28
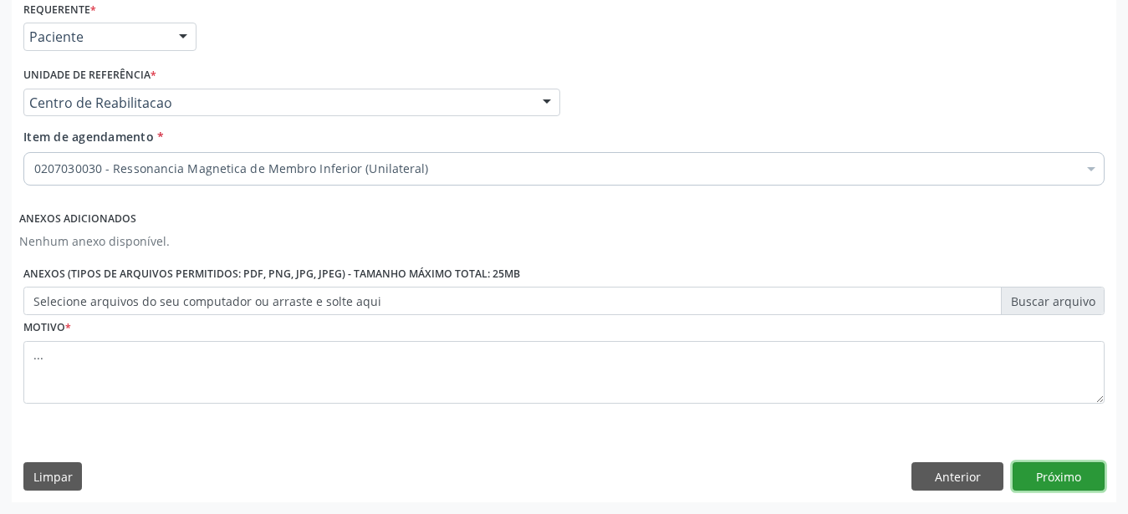
click at [1054, 469] on button "Próximo" at bounding box center [1059, 477] width 92 height 28
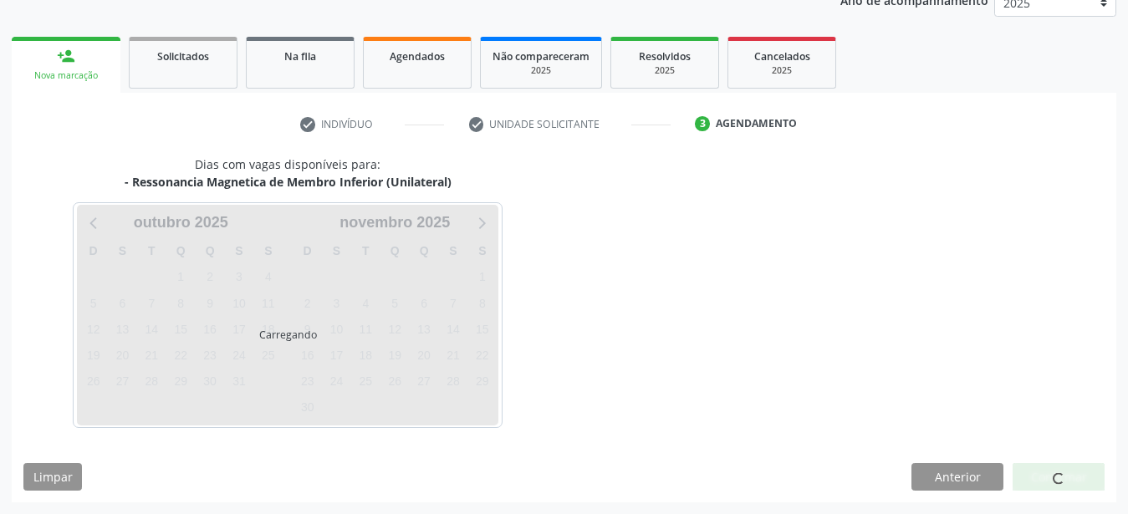
scroll to position [213, 0]
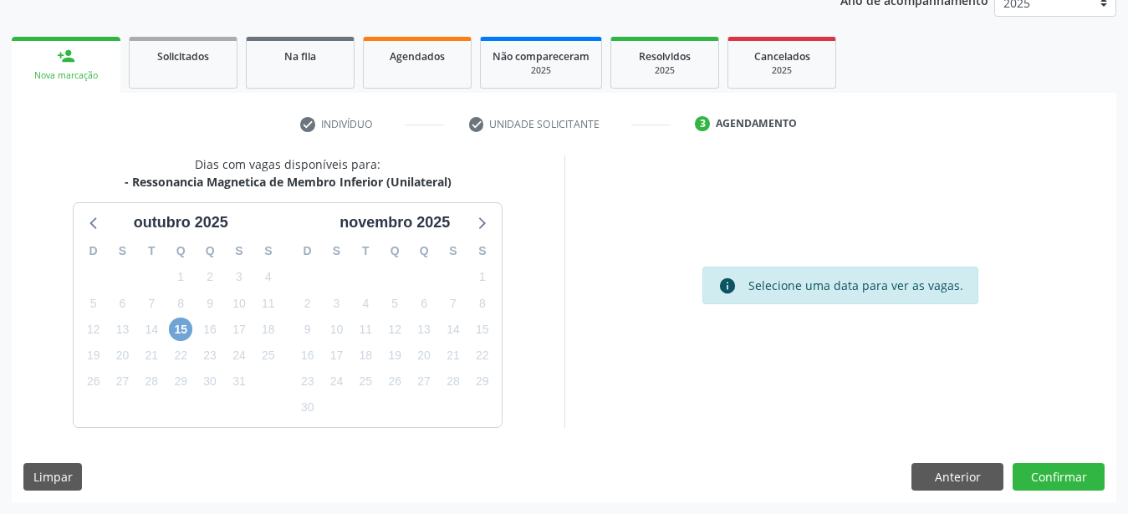
click at [188, 325] on span "15" at bounding box center [180, 329] width 23 height 23
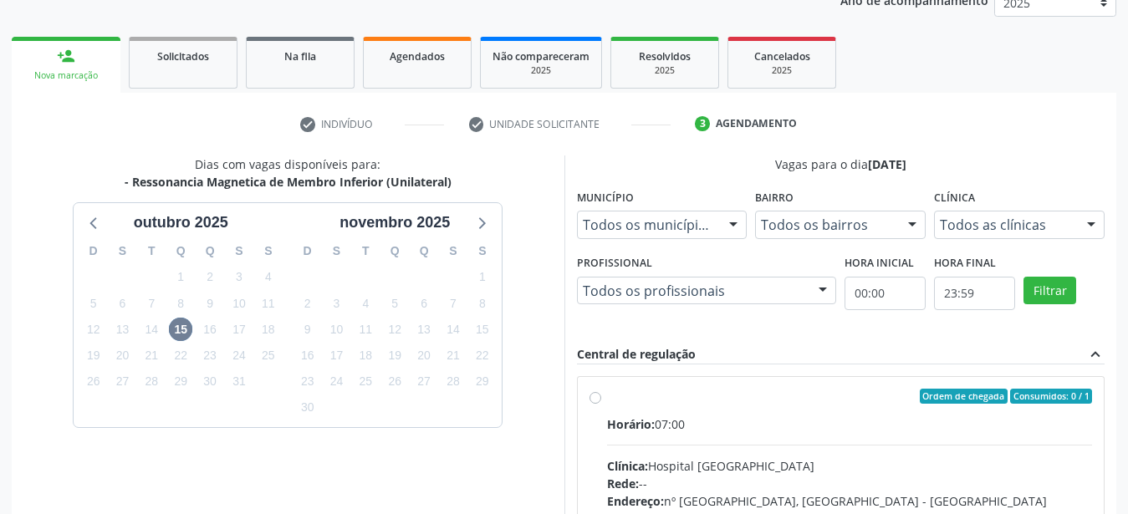
click at [589, 398] on div "Ordem de chegada Consumidos: 0 / 1 Horário: 07:00 Clínica: Hospital Santa Marta…" at bounding box center [841, 517] width 527 height 280
radio input "true"
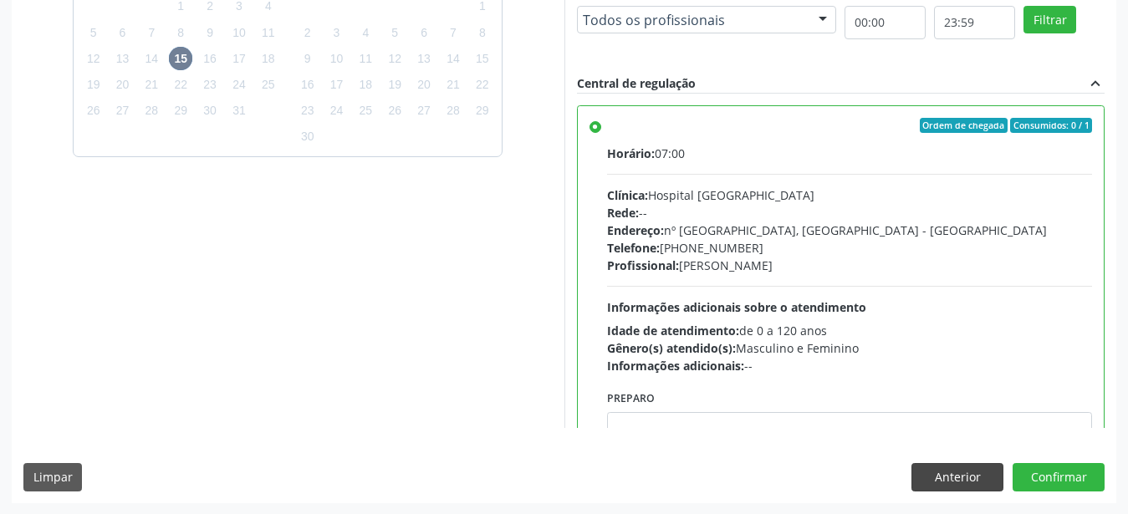
scroll to position [484, 0]
click at [1031, 483] on button "Confirmar" at bounding box center [1059, 477] width 92 height 28
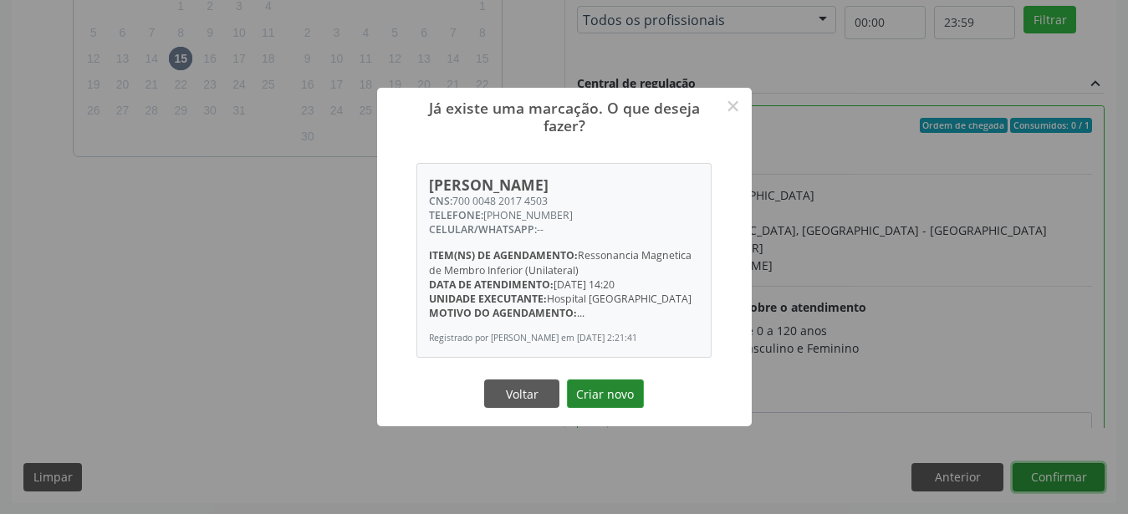
click at [620, 387] on button "Criar novo" at bounding box center [605, 394] width 77 height 28
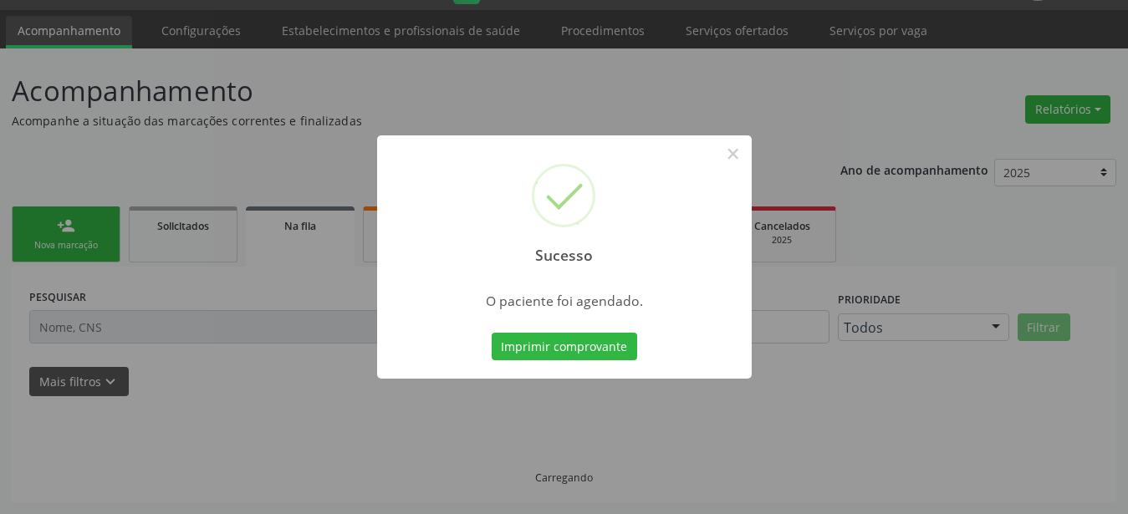
scroll to position [43, 0]
click at [531, 347] on button "Imprimir comprovante" at bounding box center [565, 347] width 146 height 28
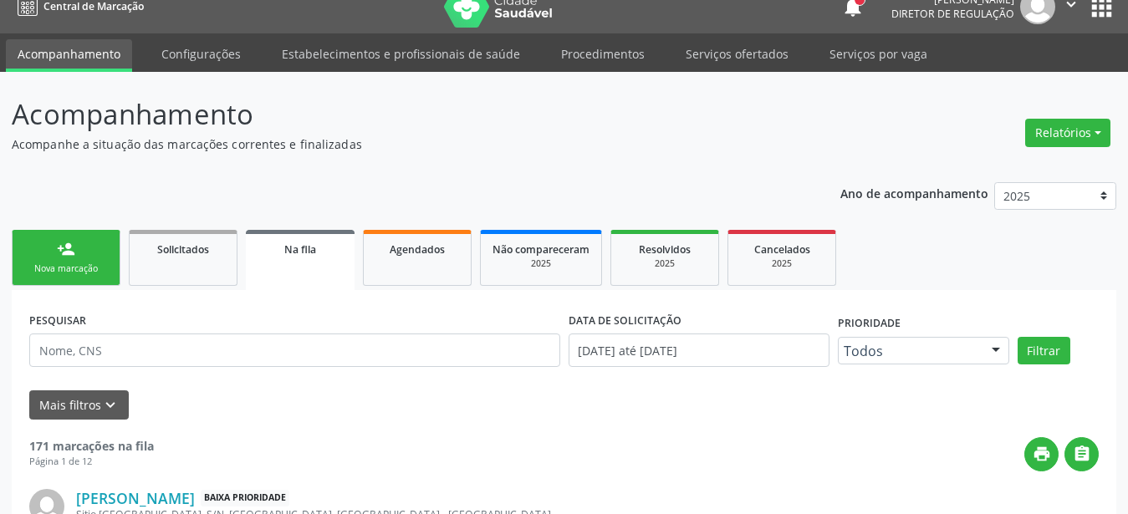
scroll to position [0, 0]
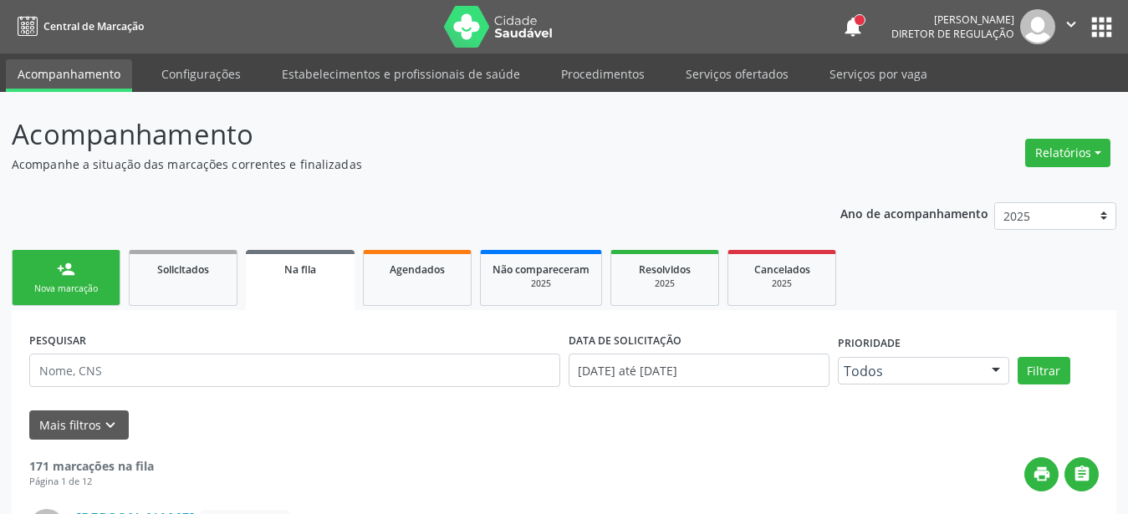
click at [1091, 31] on button "apps" at bounding box center [1101, 27] width 29 height 29
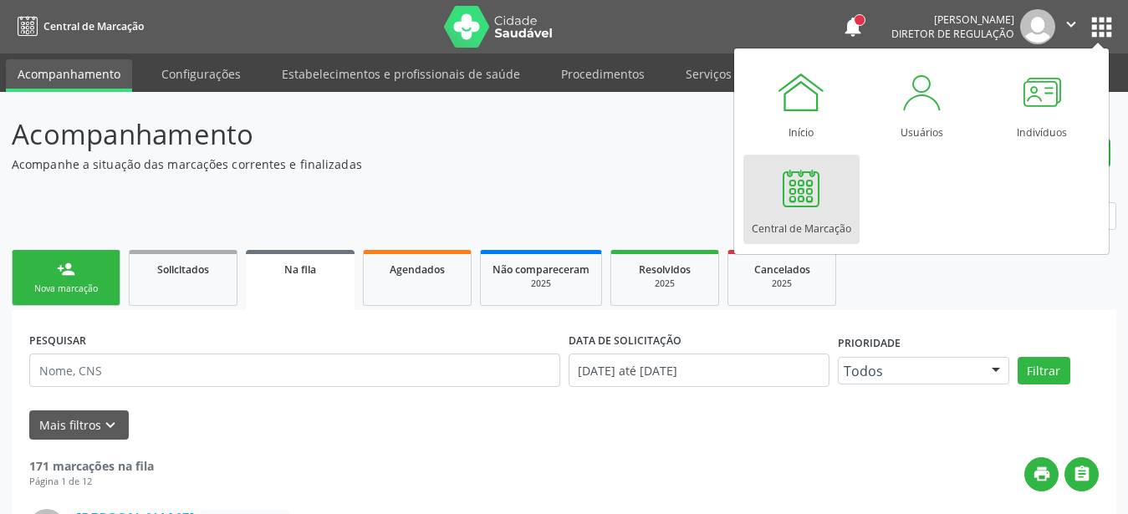
drag, startPoint x: 824, startPoint y: 182, endPoint x: 786, endPoint y: 188, distance: 38.1
click at [823, 182] on div at bounding box center [801, 188] width 50 height 50
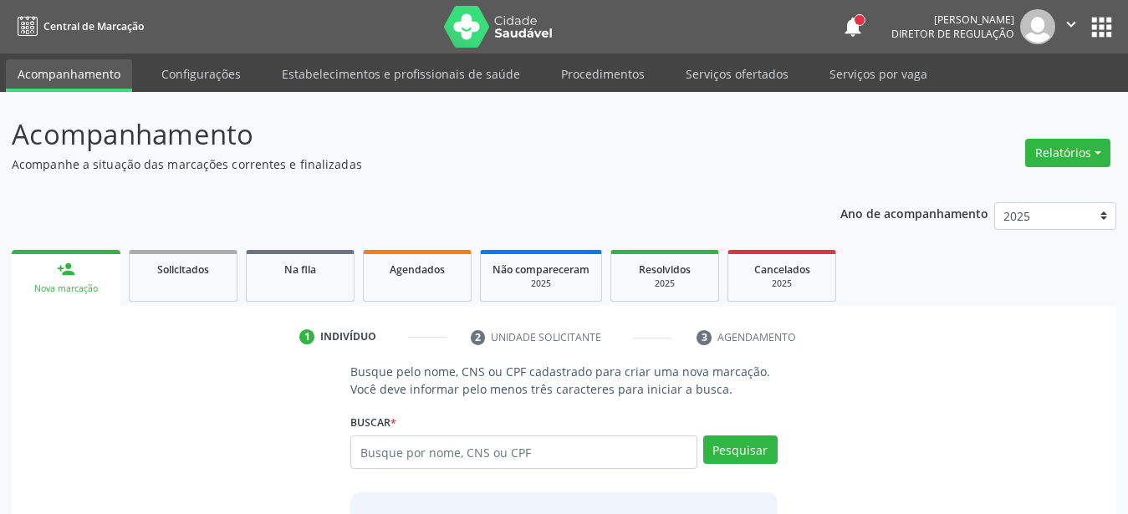
scroll to position [85, 0]
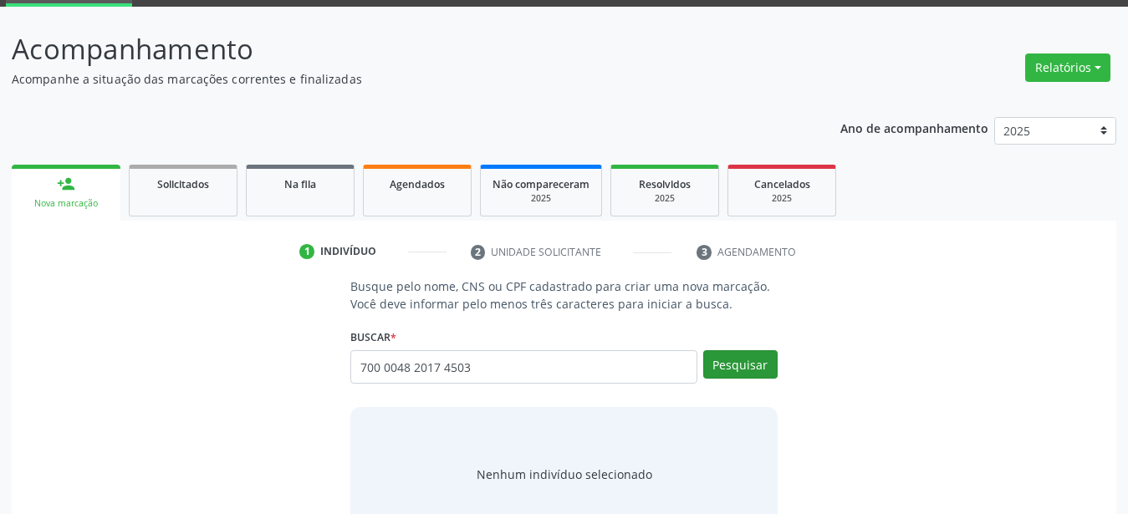
type input "700 0048 2017 4503"
click at [744, 365] on button "Pesquisar" at bounding box center [740, 364] width 74 height 28
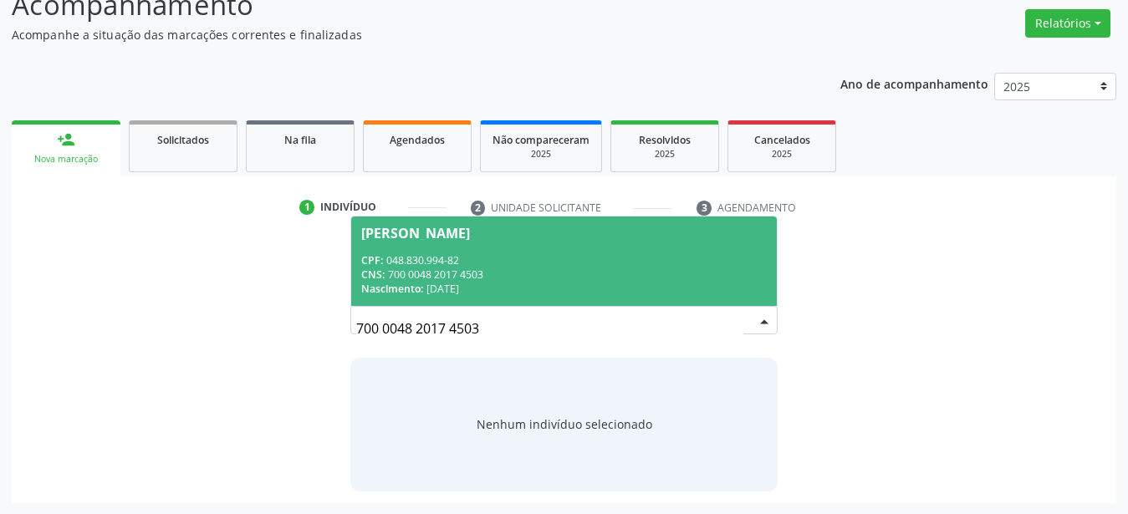
click at [423, 285] on span "Nascimento:" at bounding box center [392, 289] width 62 height 14
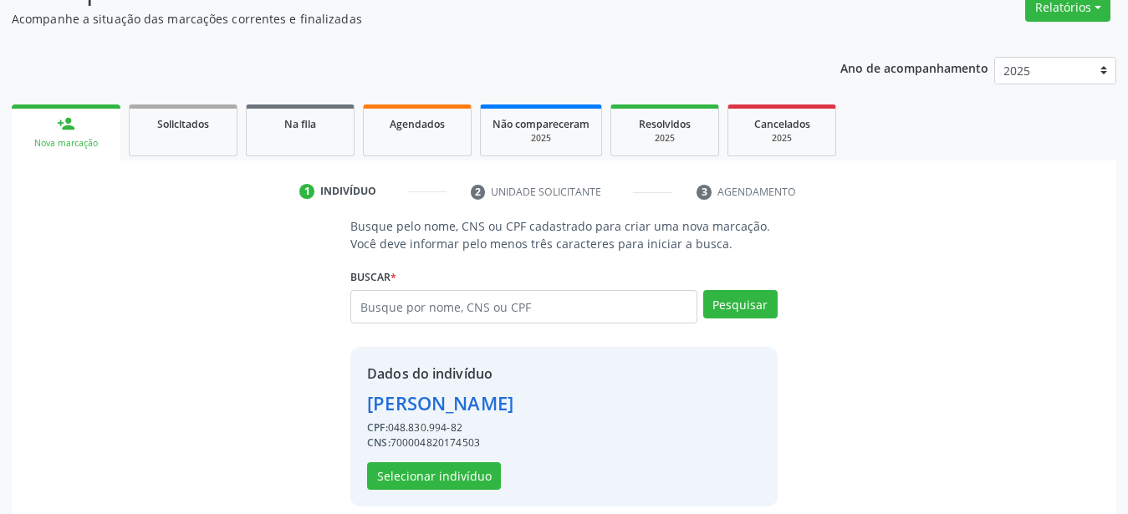
scroll to position [161, 0]
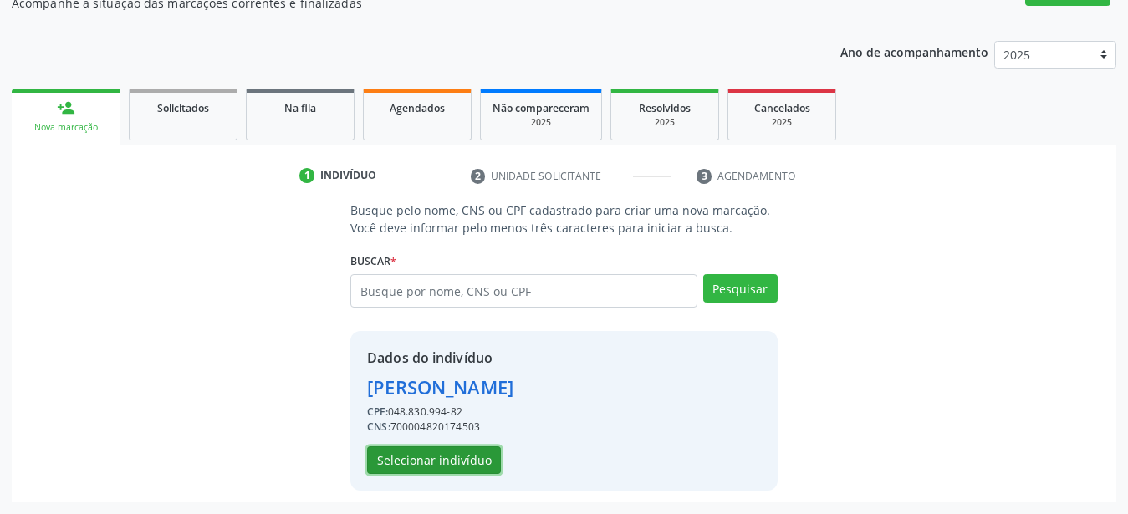
click at [439, 463] on button "Selecionar indivíduo" at bounding box center [434, 461] width 134 height 28
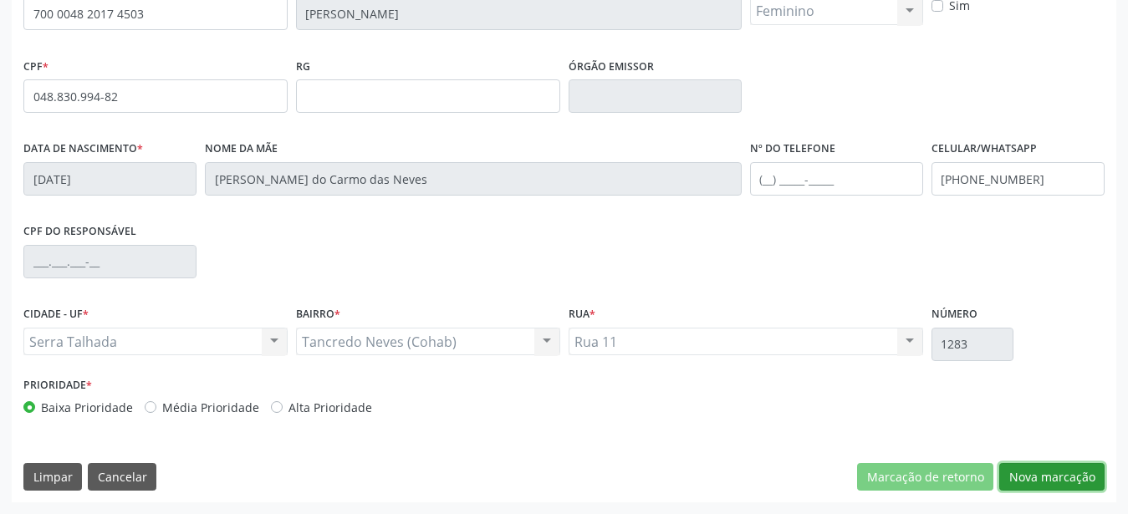
click at [1067, 474] on button "Nova marcação" at bounding box center [1051, 477] width 105 height 28
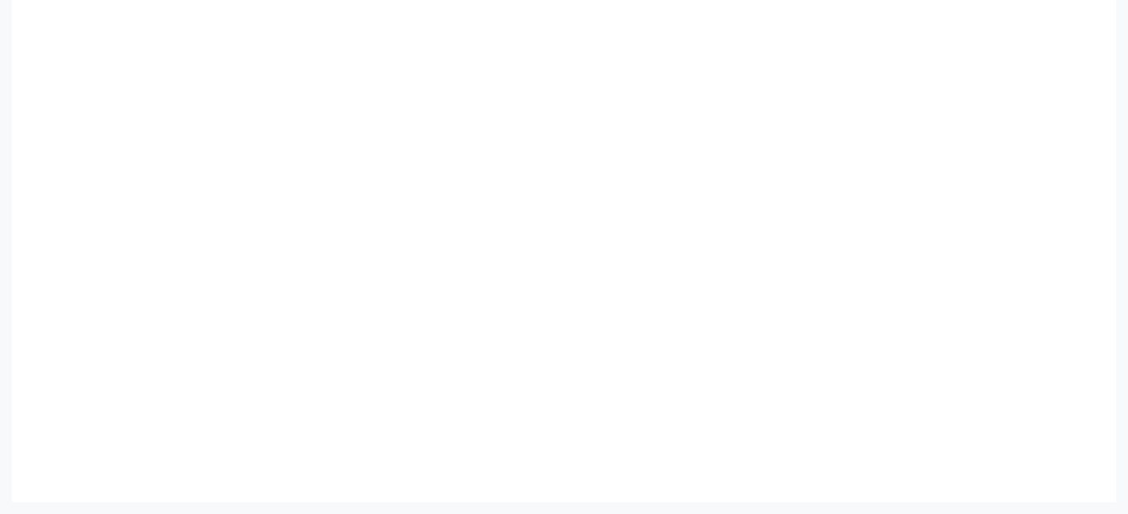
scroll to position [380, 0]
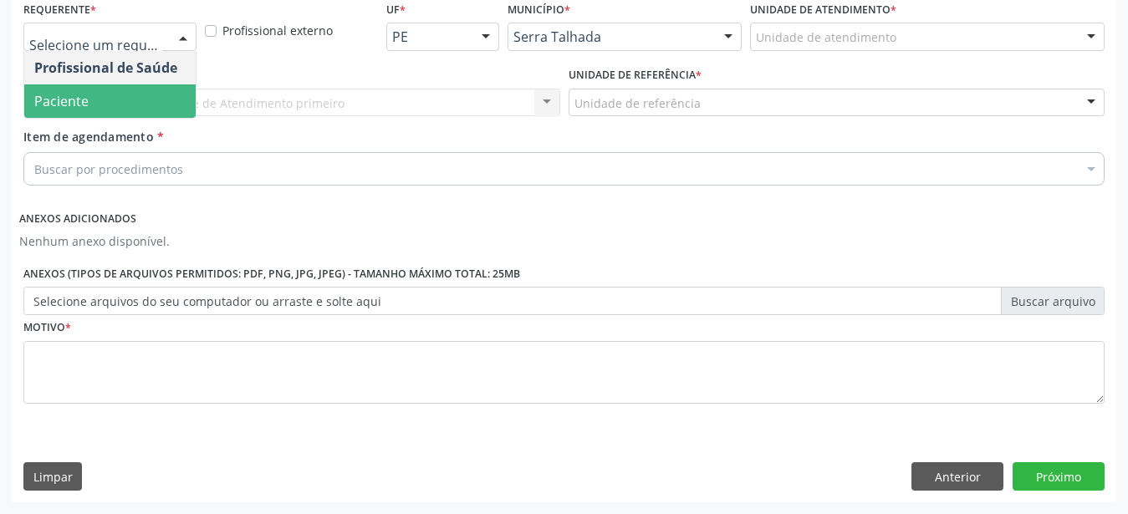
click at [140, 95] on span "Paciente" at bounding box center [109, 100] width 171 height 33
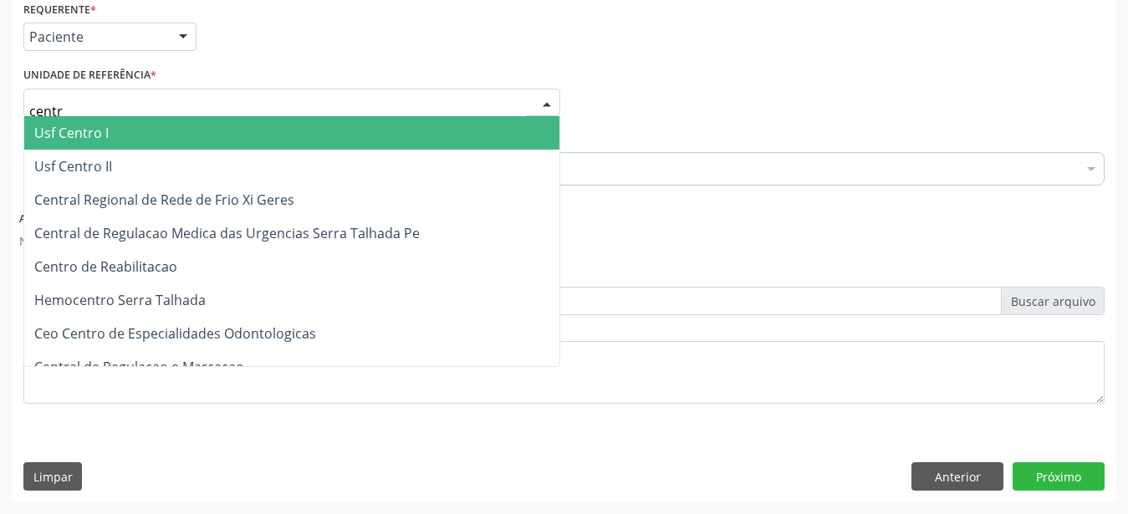
type input "centro"
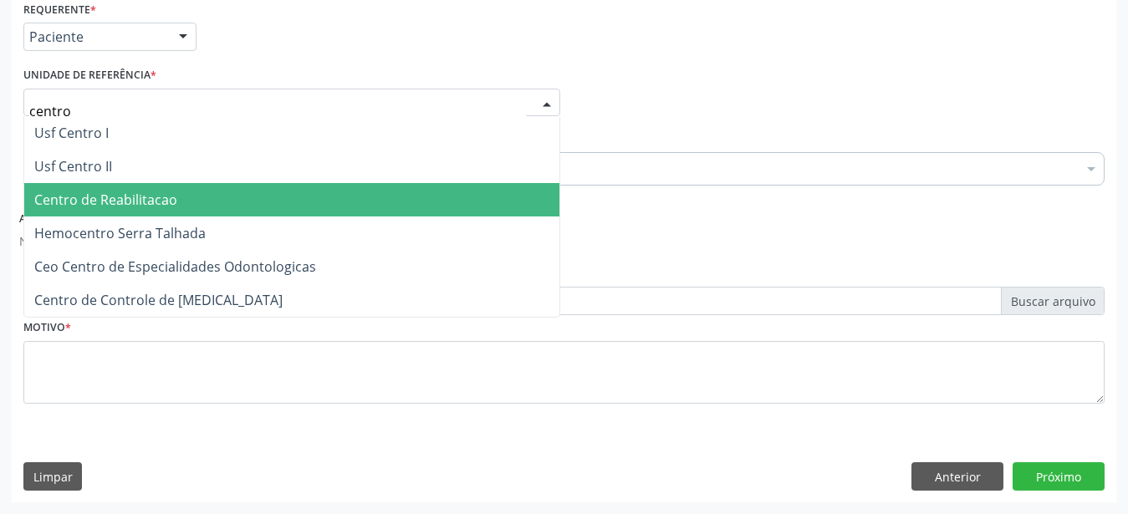
click at [141, 191] on span "Centro de Reabilitacao" at bounding box center [105, 200] width 143 height 18
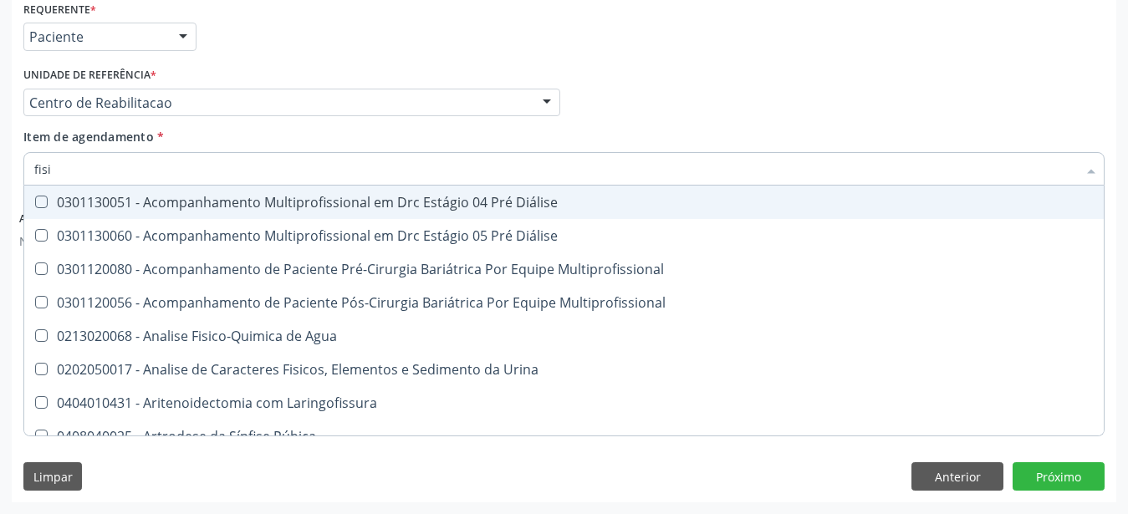
type input "fisio"
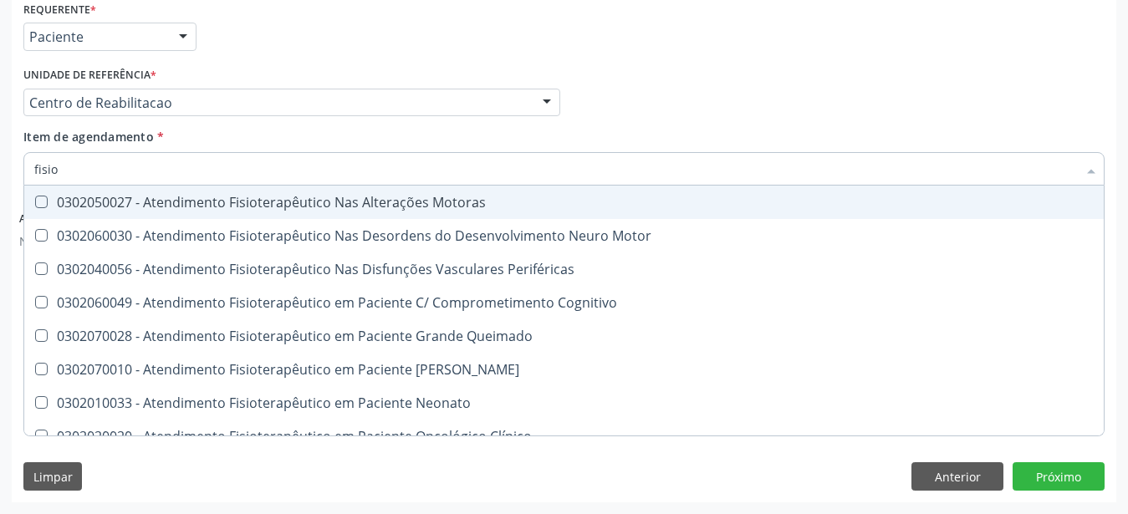
drag, startPoint x: 326, startPoint y: 191, endPoint x: 371, endPoint y: 167, distance: 50.9
click at [327, 196] on div "0302050027 - Atendimento Fisioterapêutico Nas Alterações Motoras" at bounding box center [632, 202] width 1197 height 13
checkbox Motoras "true"
drag, startPoint x: 778, startPoint y: 25, endPoint x: 768, endPoint y: 38, distance: 16.1
click at [768, 38] on div "Requerente * Paciente Profissional de Saúde Paciente Nenhum resultado encontrad…" at bounding box center [564, 29] width 1090 height 65
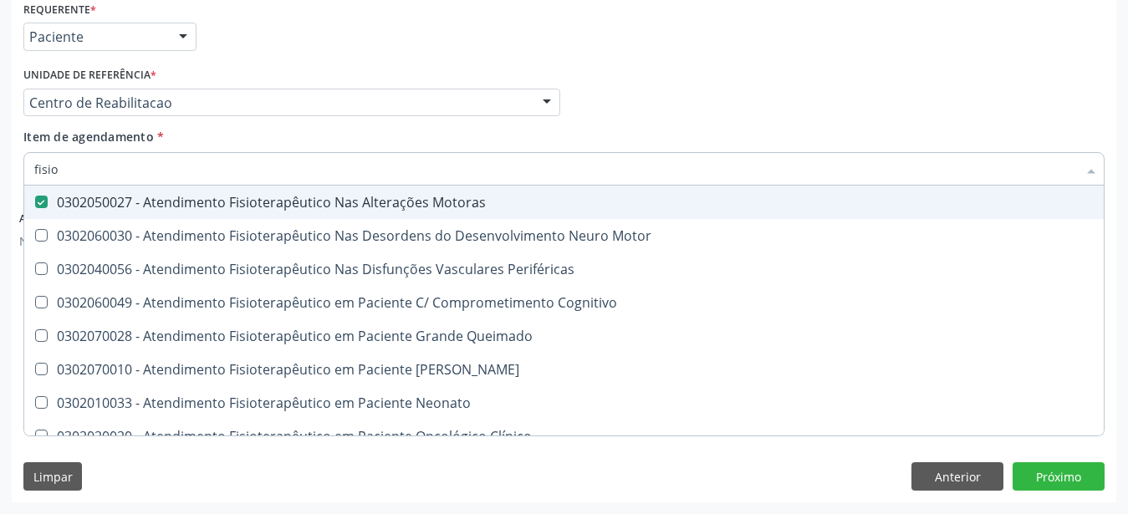
checkbox Motor "true"
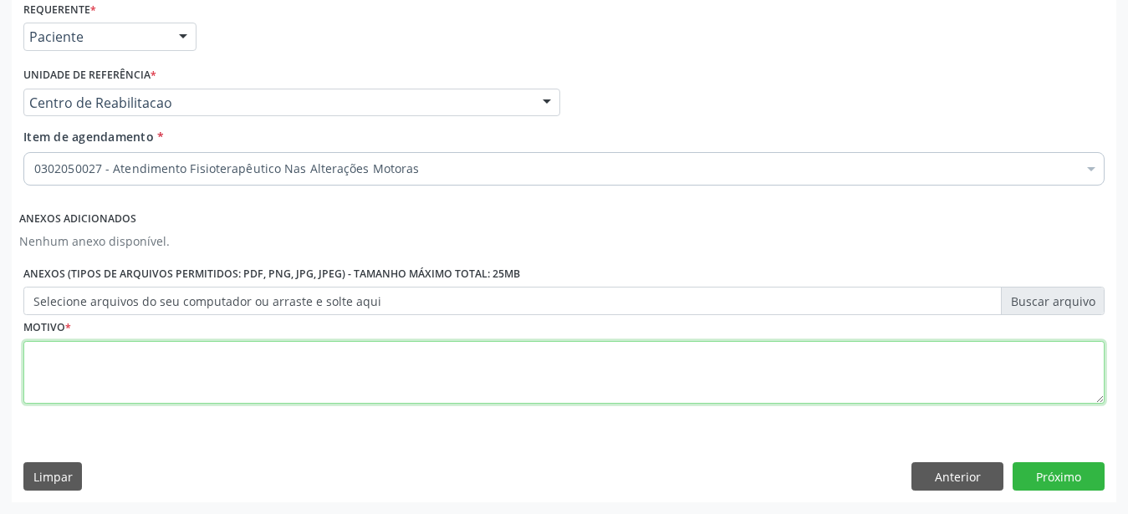
click at [197, 392] on textarea at bounding box center [563, 373] width 1081 height 64
type textarea "..."
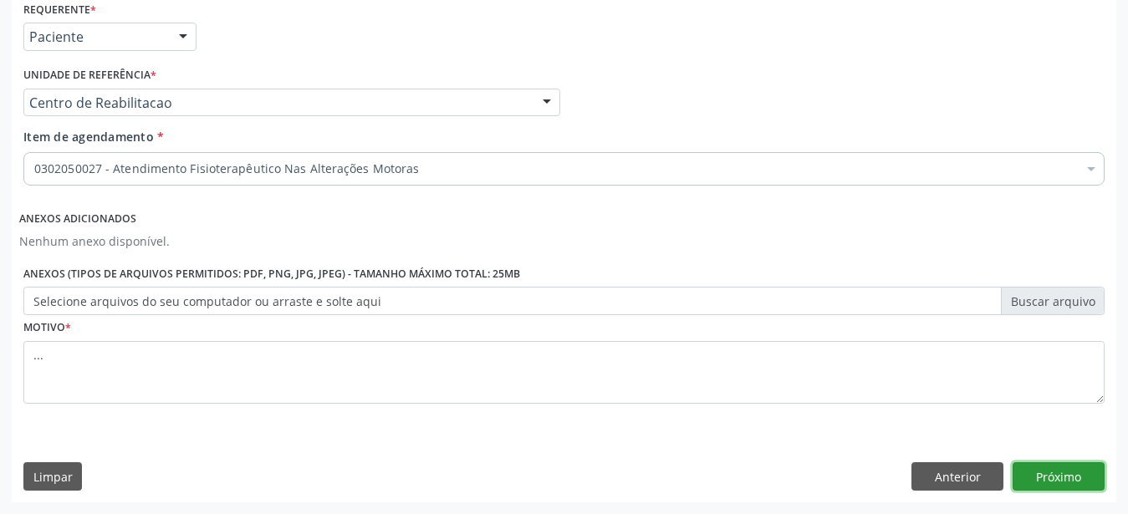
click at [1082, 470] on button "Próximo" at bounding box center [1059, 477] width 92 height 28
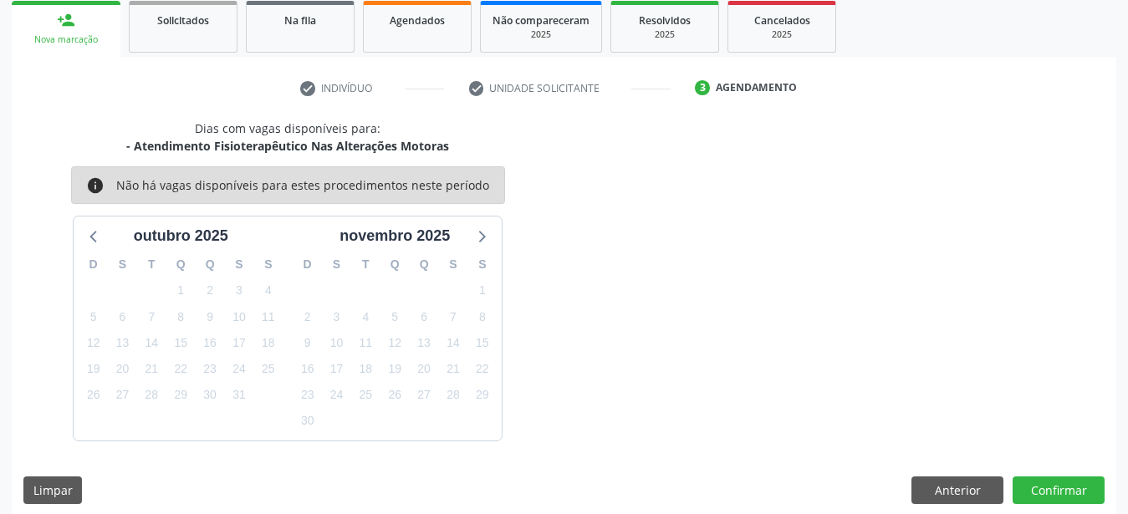
scroll to position [263, 0]
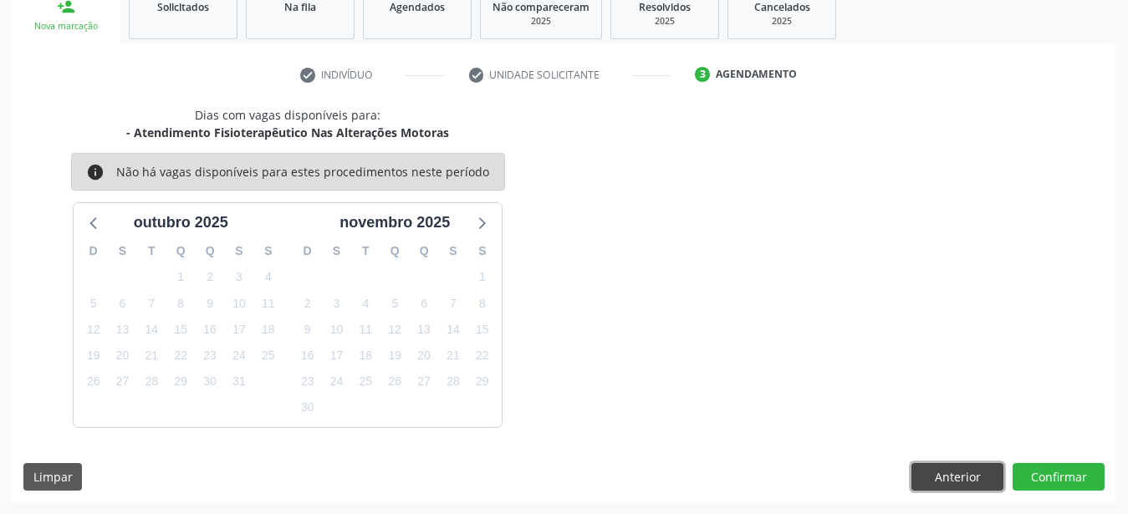
click at [943, 484] on button "Anterior" at bounding box center [958, 477] width 92 height 28
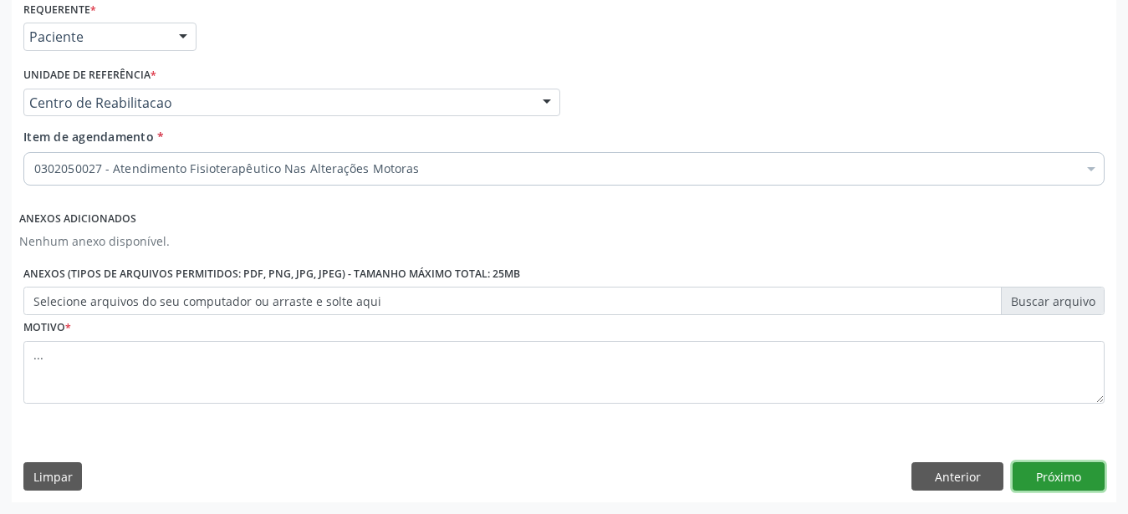
click at [1062, 478] on button "Próximo" at bounding box center [1059, 477] width 92 height 28
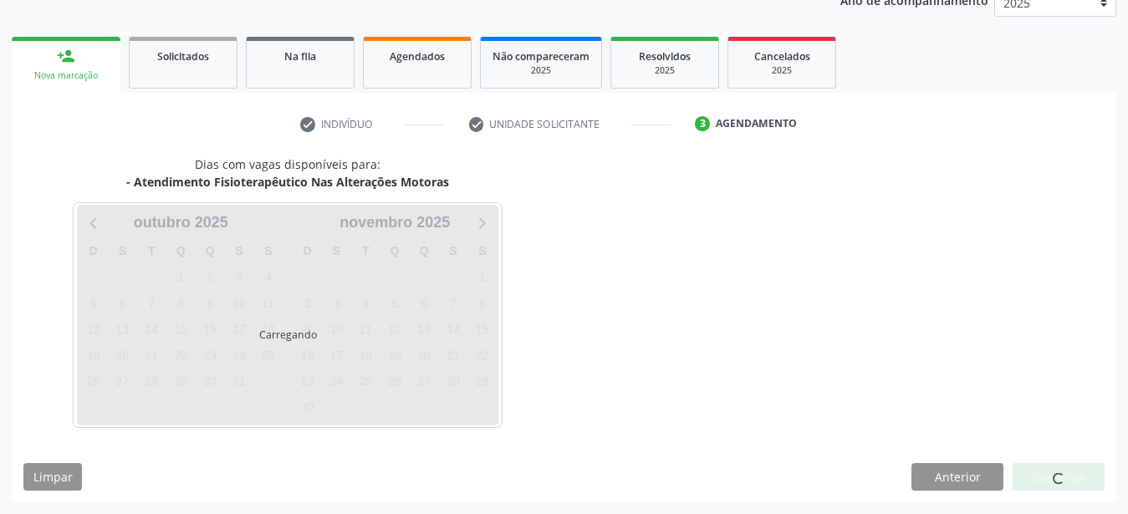
scroll to position [213, 0]
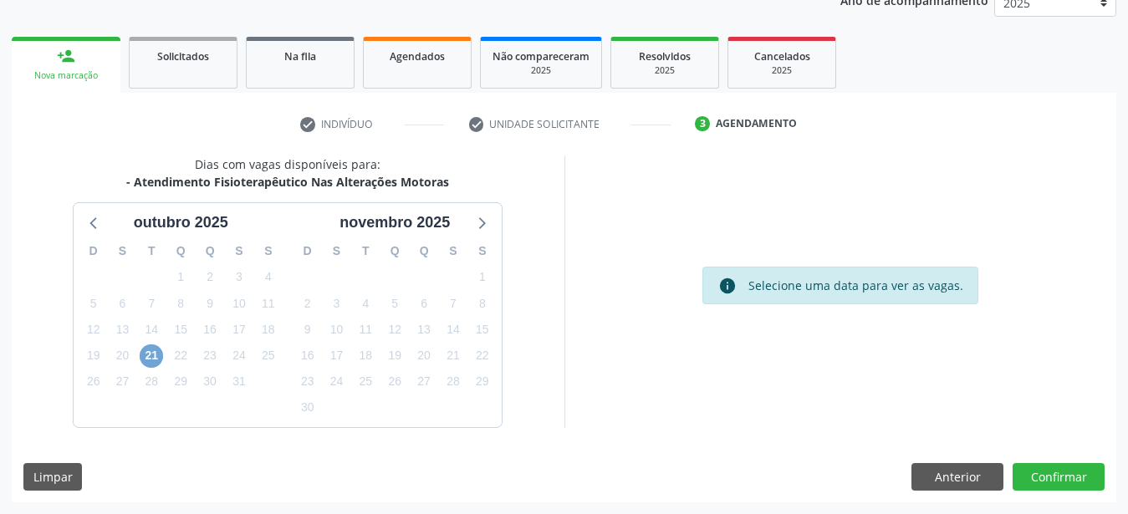
click at [153, 354] on span "21" at bounding box center [151, 356] width 23 height 23
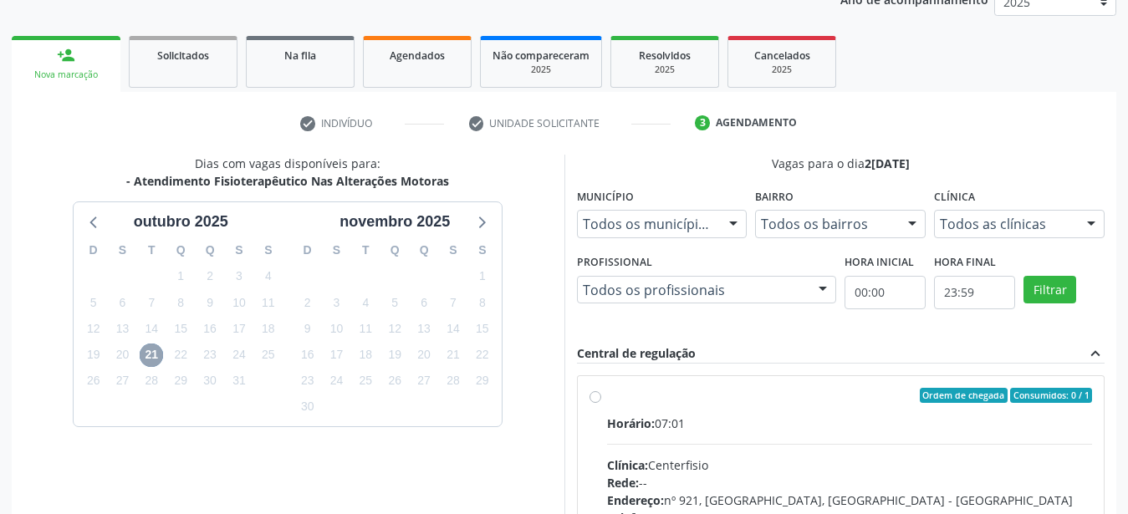
scroll to position [299, 0]
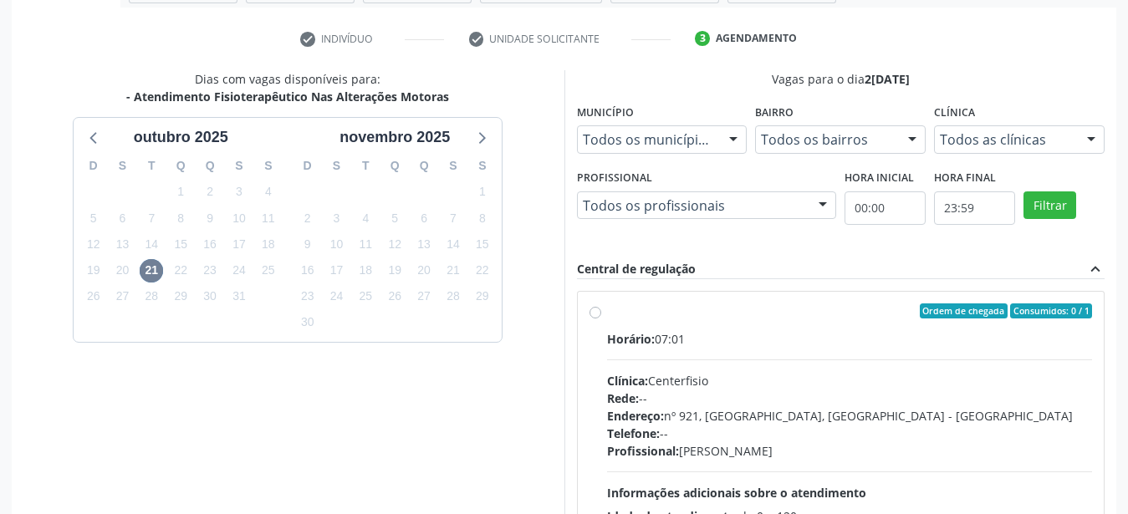
click at [607, 312] on label "Ordem de chegada Consumidos: 0 / 1 Horário: 07:01 Clínica: Centerfisio Rede: --…" at bounding box center [850, 432] width 486 height 257
click at [590, 312] on input "Ordem de chegada Consumidos: 0 / 1 Horário: 07:01 Clínica: Centerfisio Rede: --…" at bounding box center [596, 311] width 12 height 15
radio input "true"
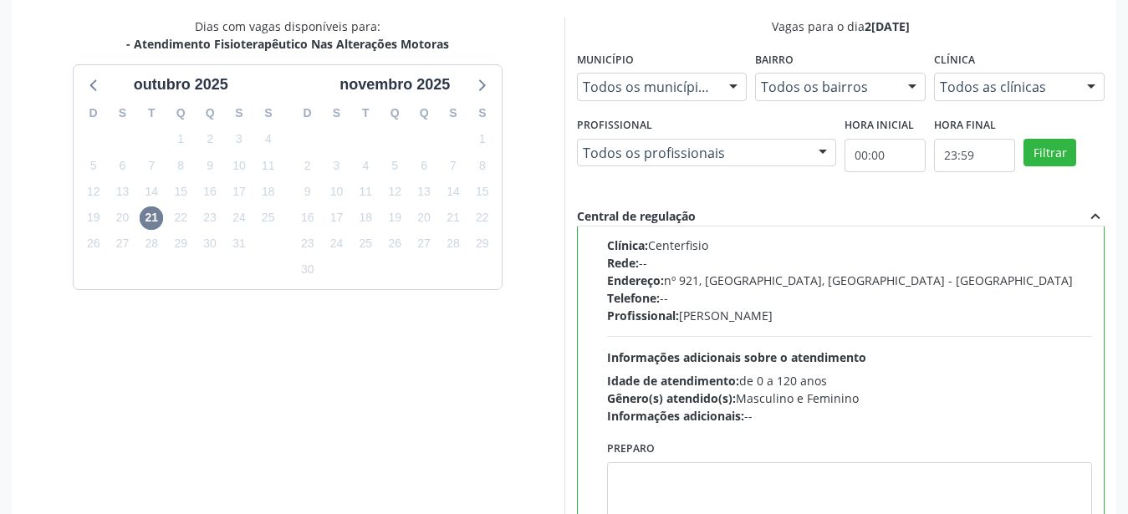
scroll to position [484, 0]
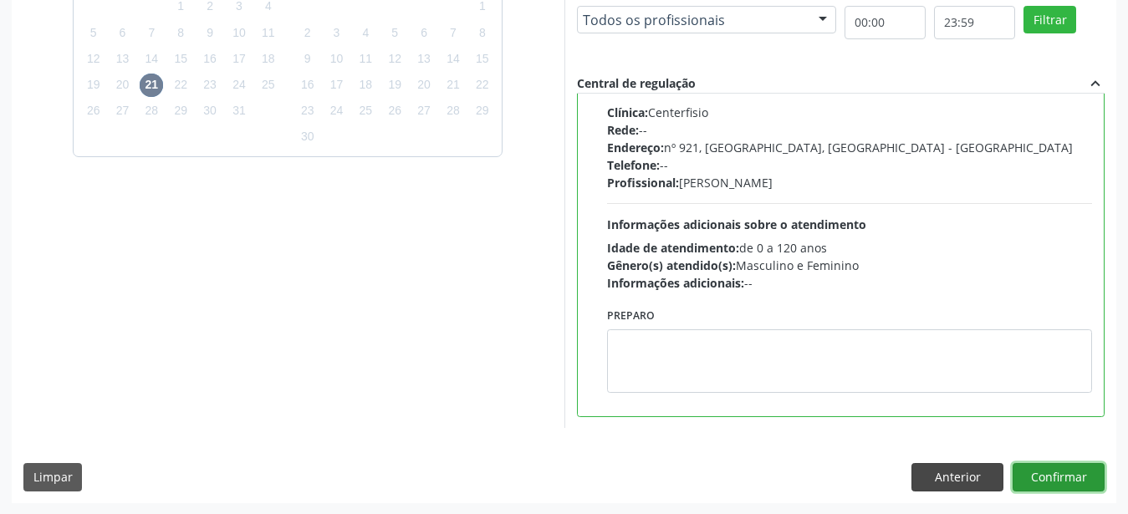
drag, startPoint x: 1058, startPoint y: 475, endPoint x: 988, endPoint y: 470, distance: 70.4
click at [1054, 479] on button "Confirmar" at bounding box center [1059, 477] width 92 height 28
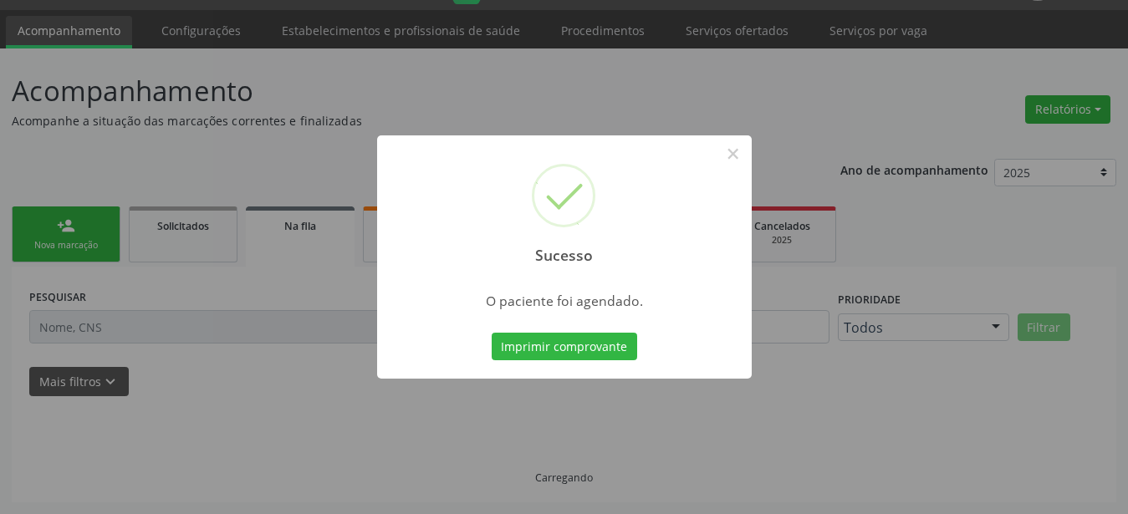
scroll to position [43, 0]
click at [582, 339] on button "Imprimir comprovante" at bounding box center [565, 347] width 146 height 28
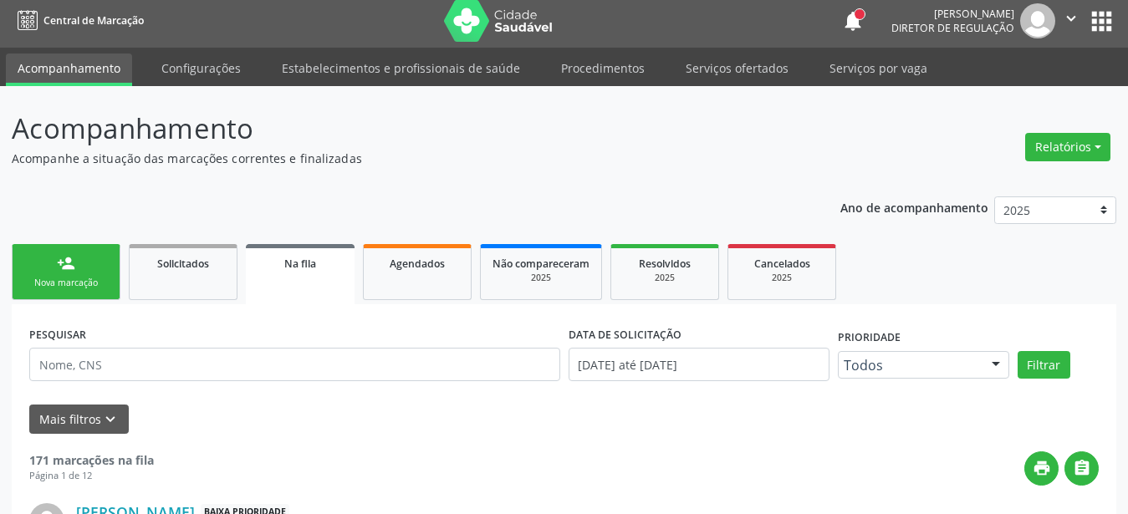
scroll to position [0, 0]
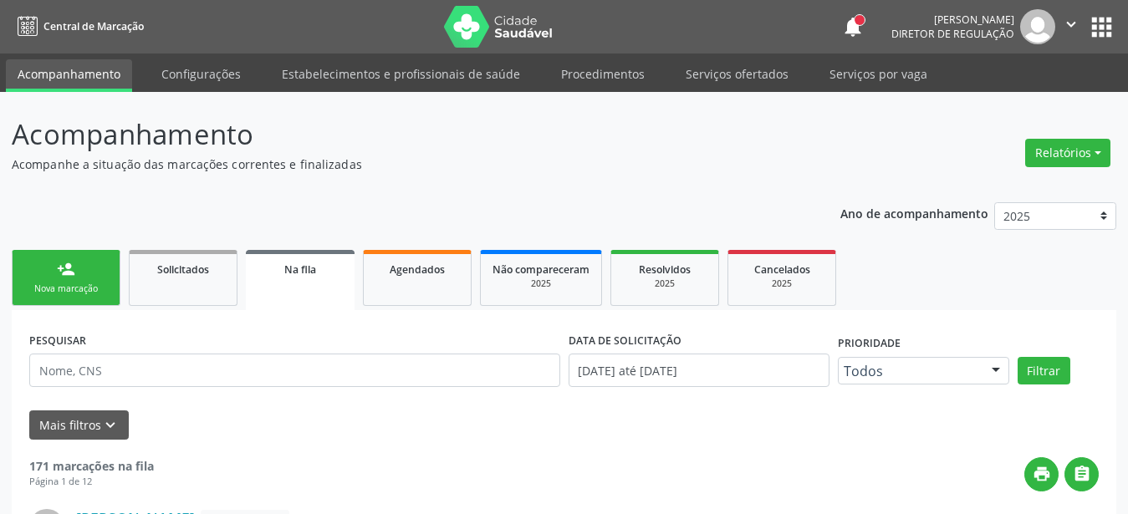
click at [1095, 24] on button "apps" at bounding box center [1101, 27] width 29 height 29
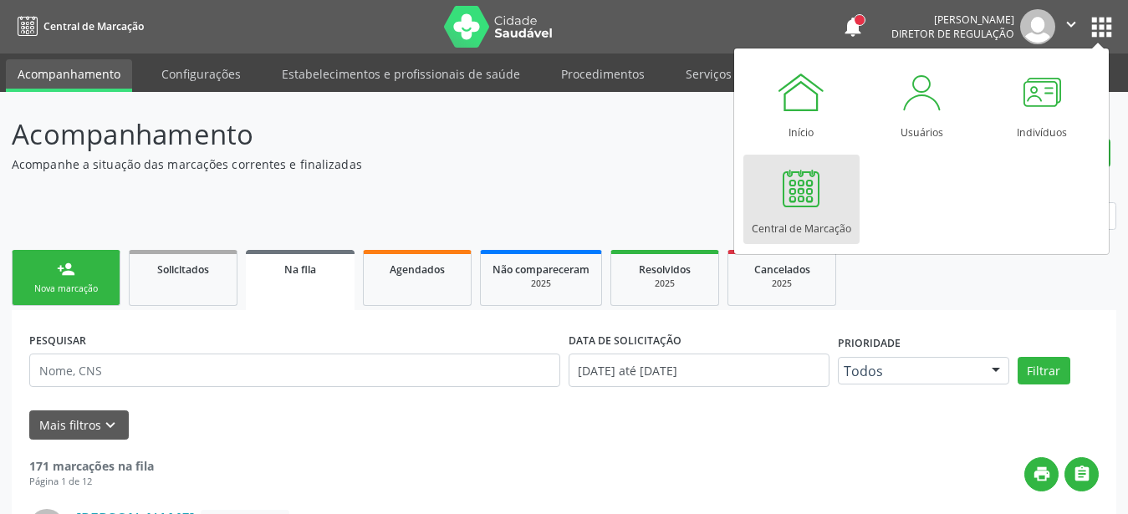
click at [820, 192] on div at bounding box center [801, 188] width 50 height 50
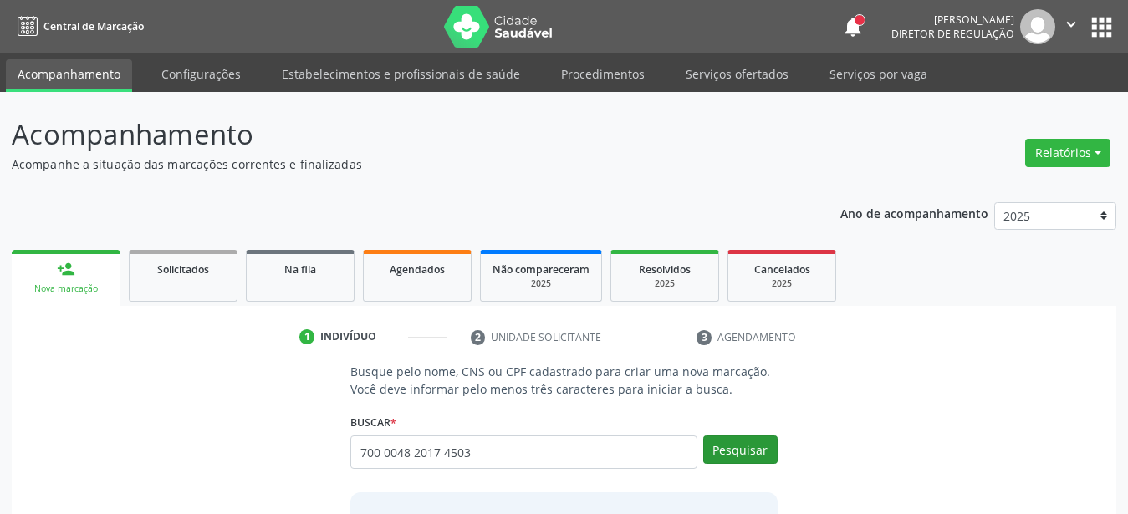
type input "700 0048 2017 4503"
click at [761, 452] on button "Pesquisar" at bounding box center [740, 450] width 74 height 28
type input "700 0048 2017 4503"
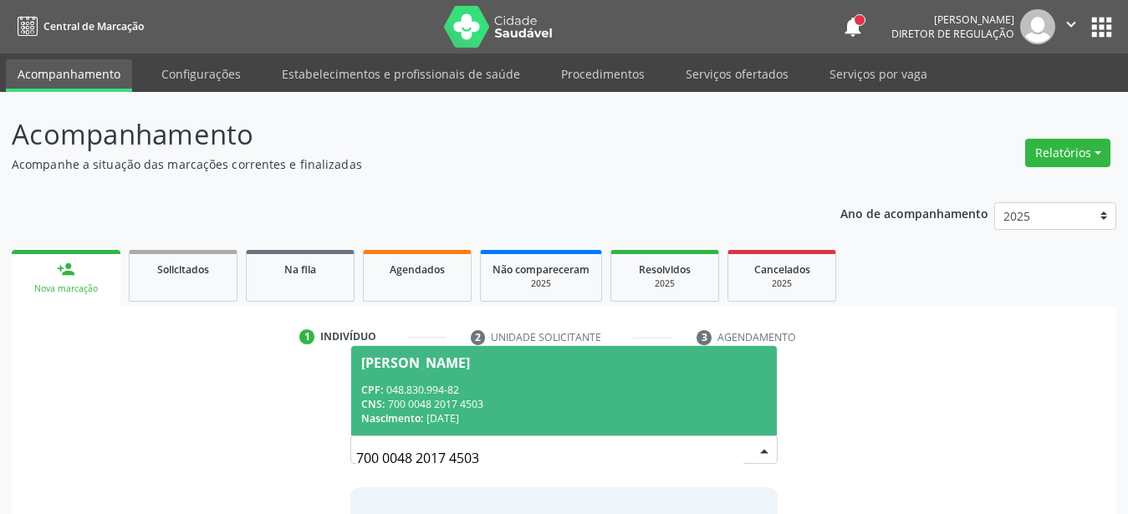
click at [470, 358] on div "[PERSON_NAME]" at bounding box center [415, 362] width 109 height 13
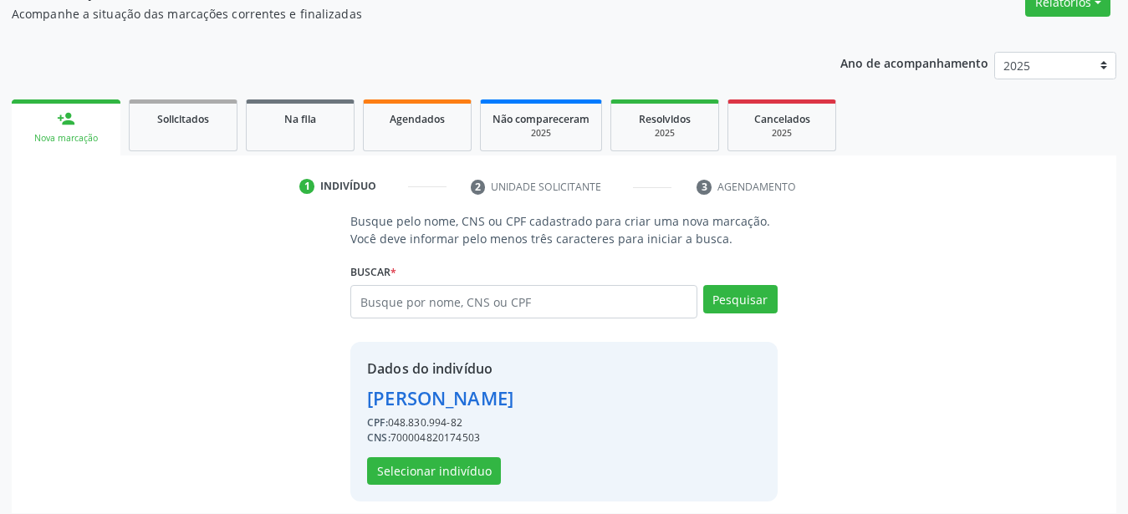
scroll to position [161, 0]
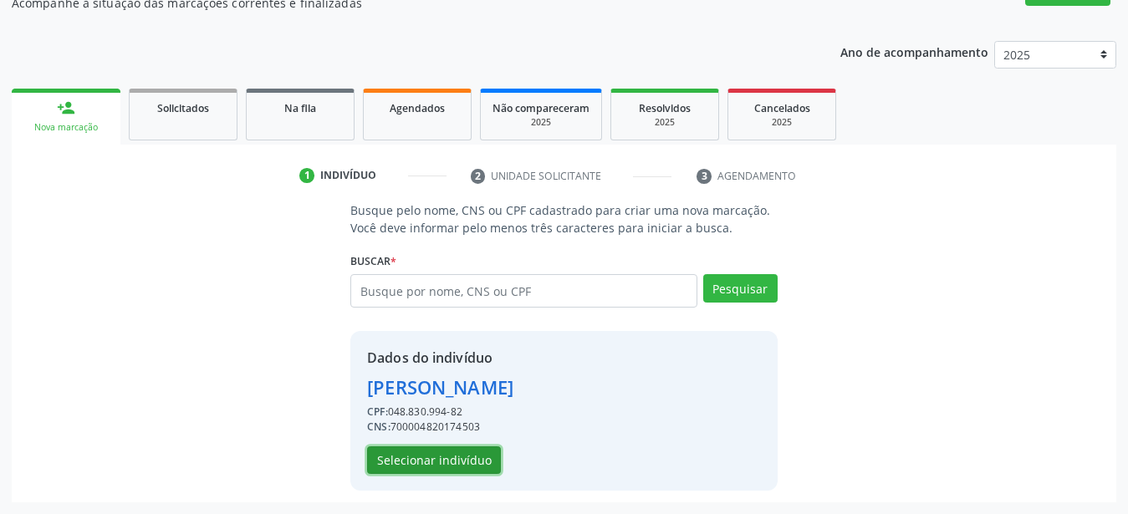
click at [421, 466] on button "Selecionar indivíduo" at bounding box center [434, 461] width 134 height 28
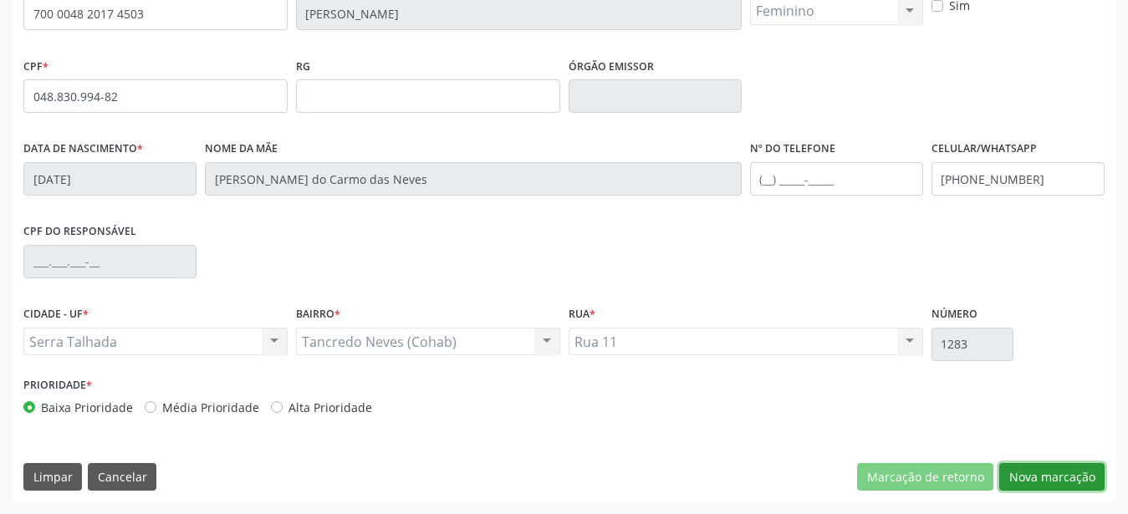
click at [1070, 472] on button "Nova marcação" at bounding box center [1051, 477] width 105 height 28
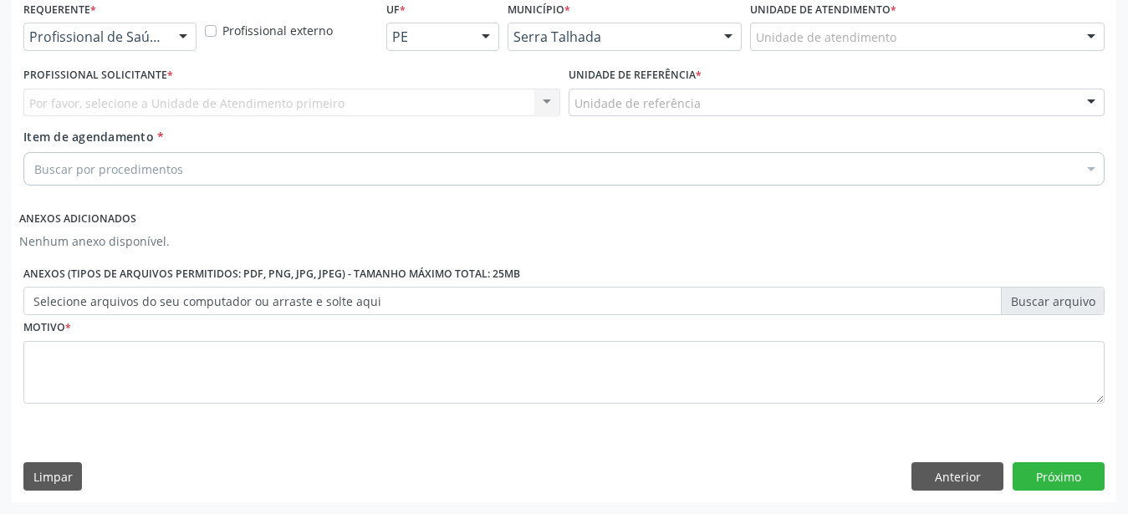
scroll to position [380, 0]
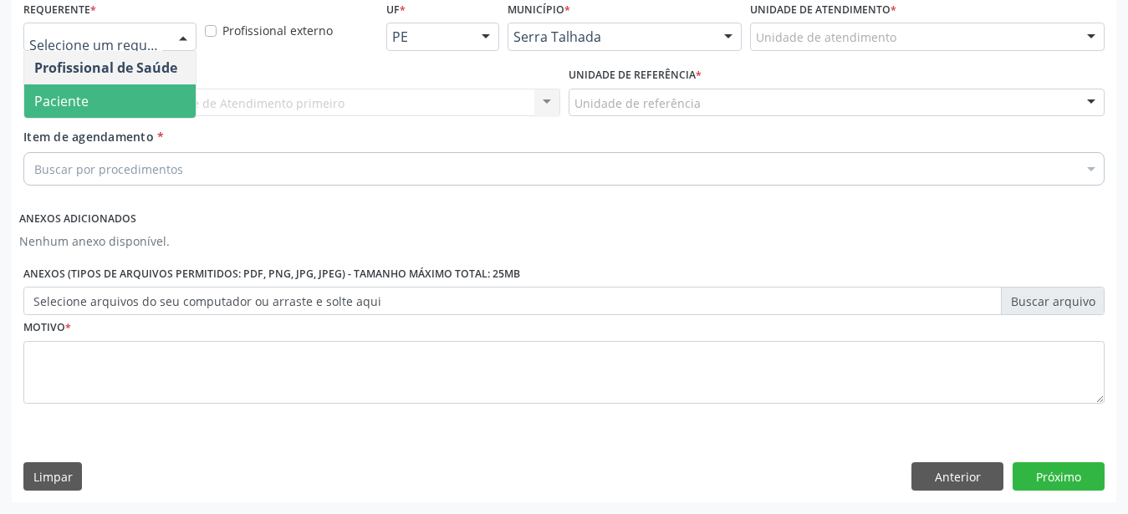
click at [109, 93] on span "Paciente" at bounding box center [109, 100] width 171 height 33
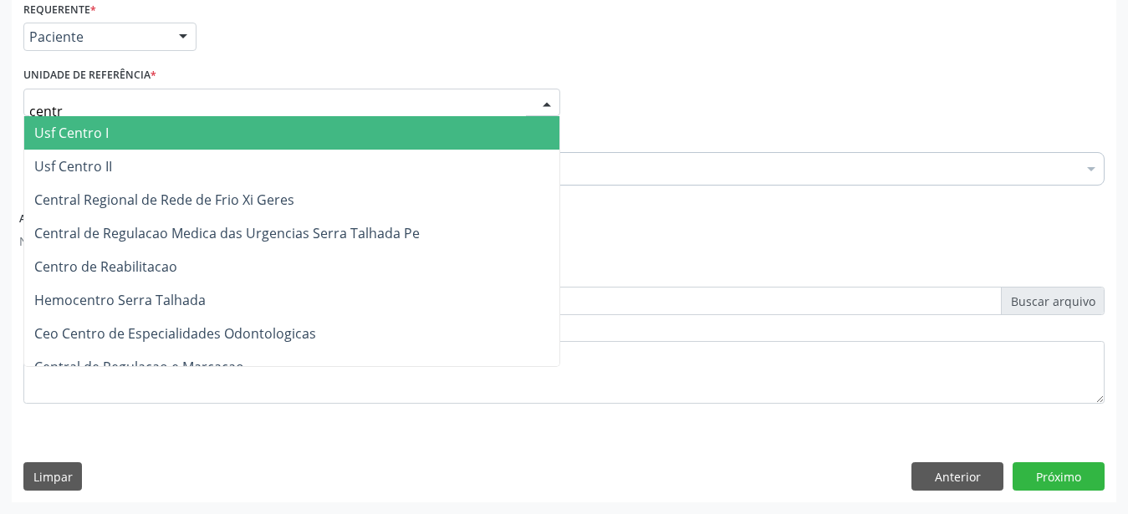
type input "centro"
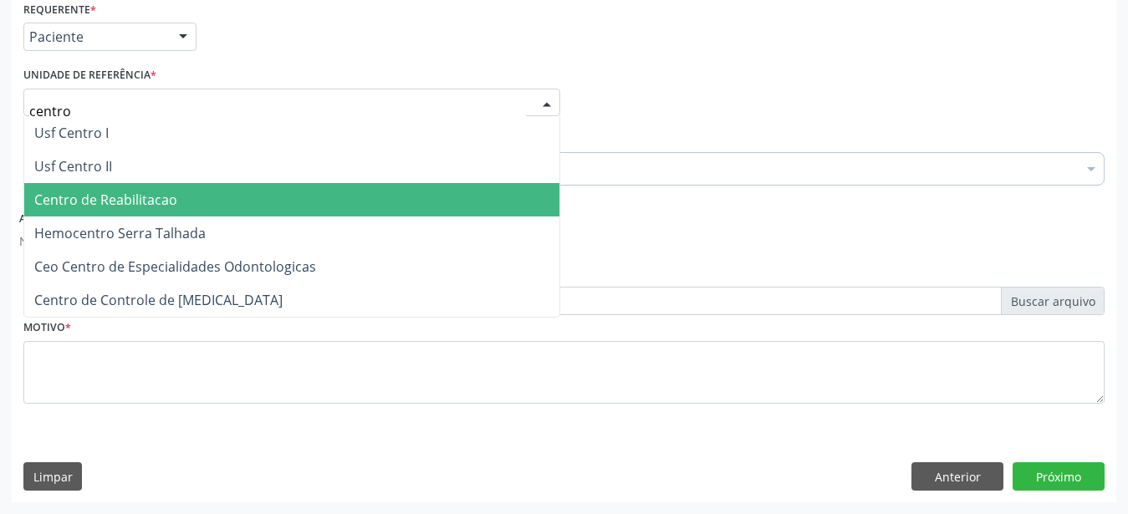
drag, startPoint x: 244, startPoint y: 173, endPoint x: 234, endPoint y: 181, distance: 13.1
click at [242, 183] on span "Centro de Reabilitacao" at bounding box center [291, 199] width 535 height 33
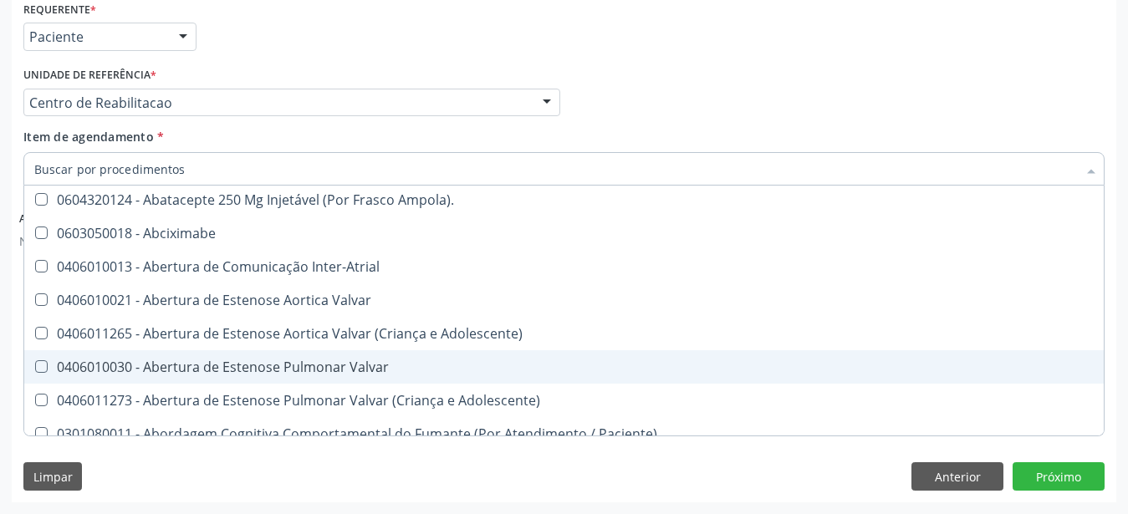
scroll to position [0, 0]
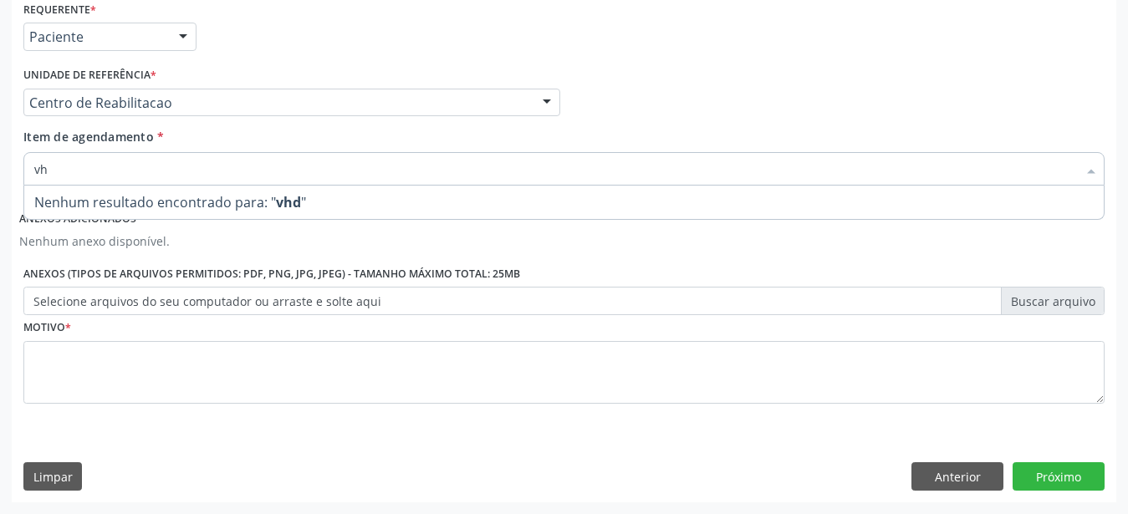
type input "vhs"
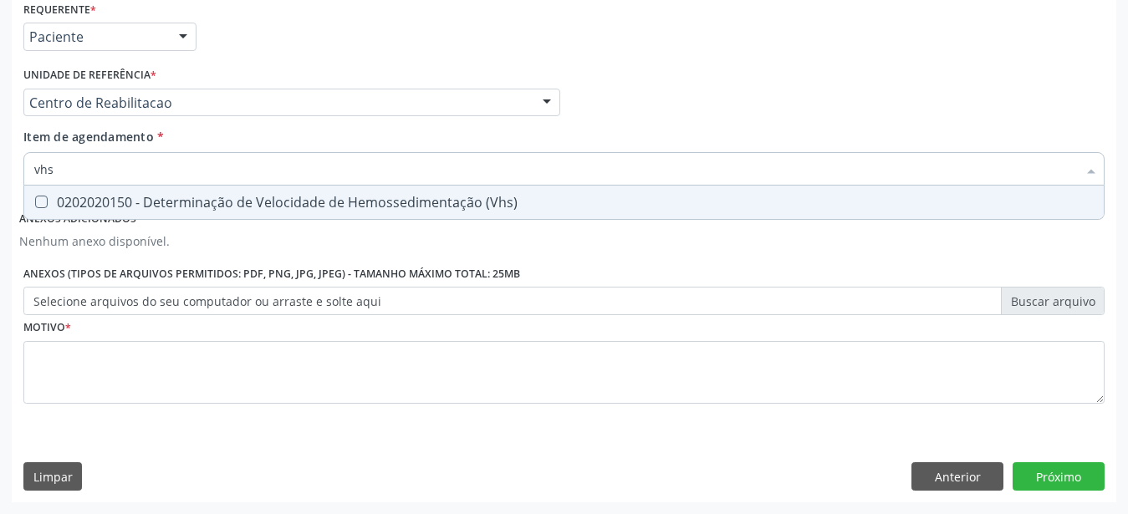
click at [174, 196] on div "0202020150 - Determinação de Velocidade de Hemossedimentação (Vhs)" at bounding box center [564, 202] width 1060 height 13
checkbox \(Vhs\) "true"
type input "v"
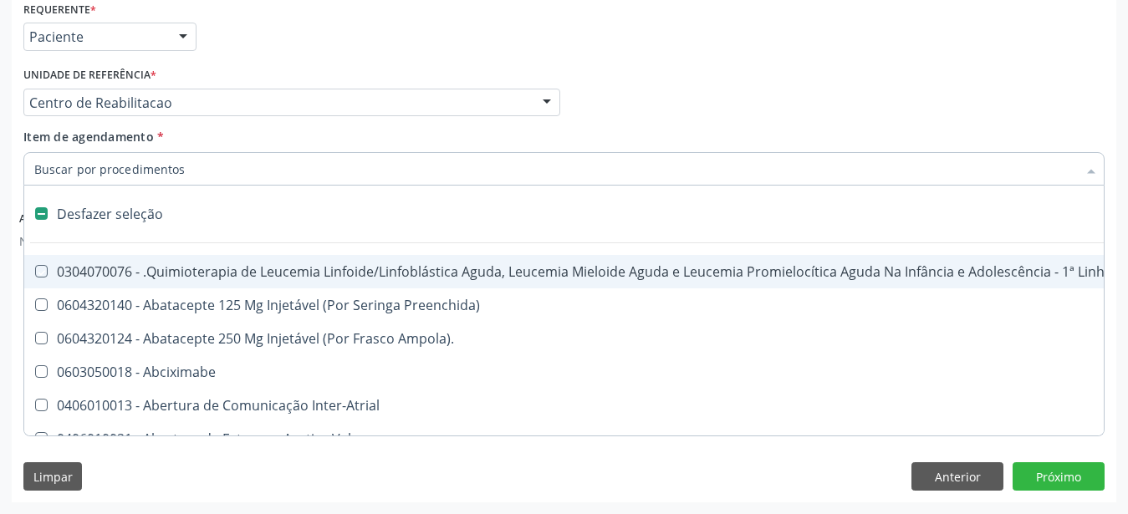
checkbox Manutenção "false"
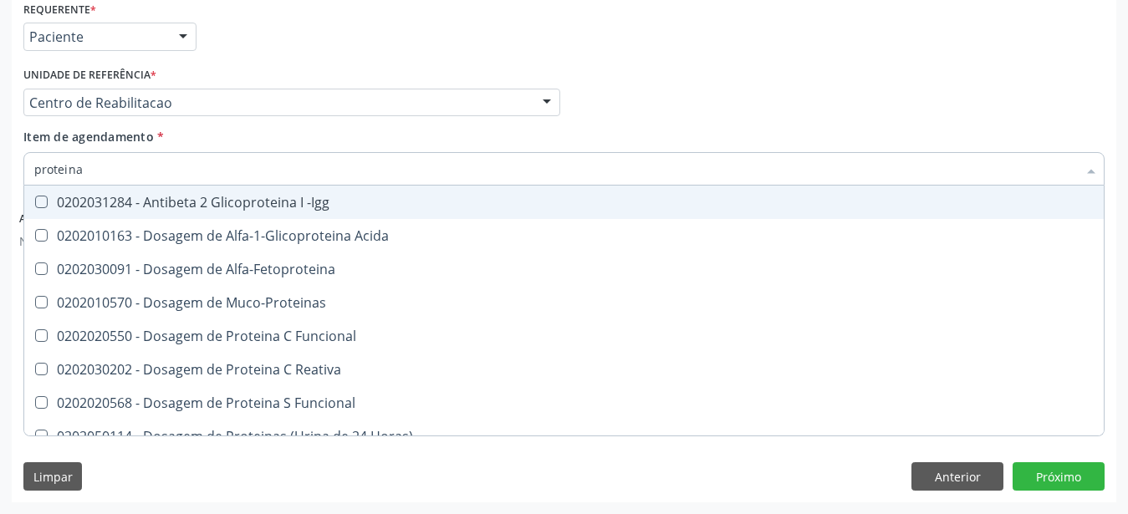
type input "proteina c"
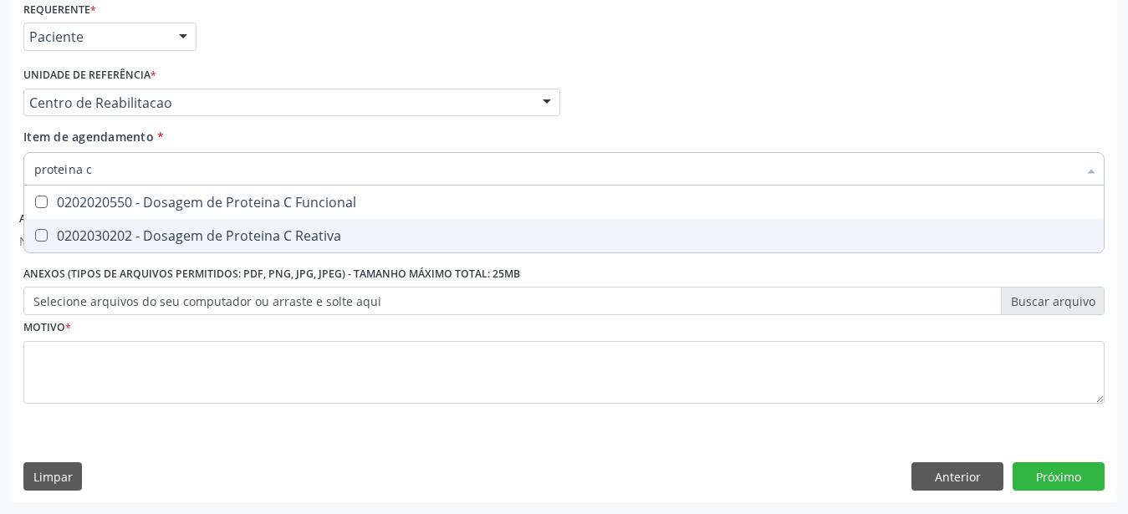
click at [173, 229] on div "0202030202 - Dosagem de Proteina C Reativa" at bounding box center [564, 235] width 1060 height 13
checkbox Reativa "true"
type input "proteina"
checkbox Reativa "false"
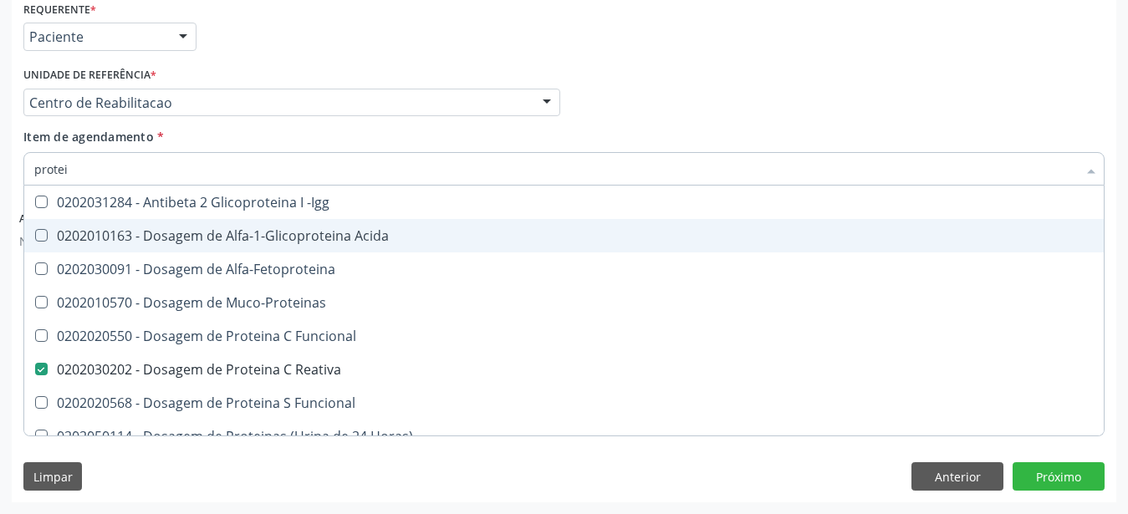
type input "prote"
checkbox Reativa "false"
checkbox Lipoproteinas "true"
type input "prot"
checkbox Lipoproteinas "false"
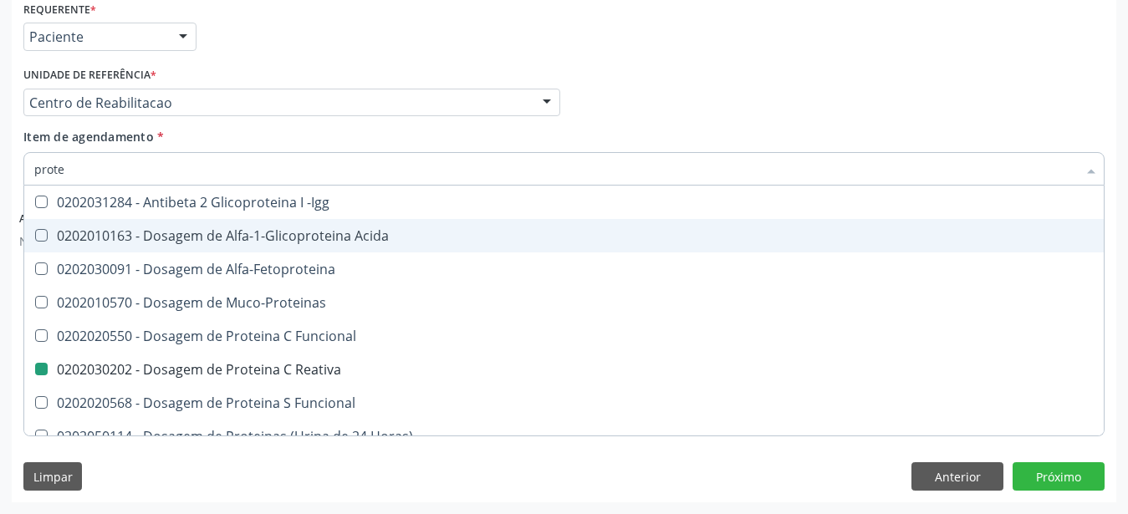
checkbox \(Ppd\) "true"
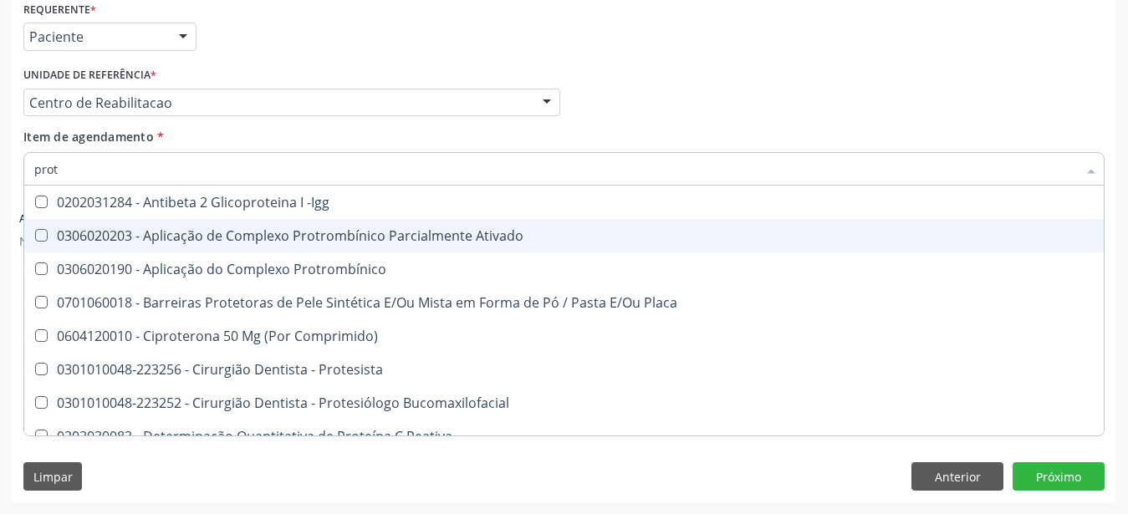
type input "pro"
checkbox Reativa "false"
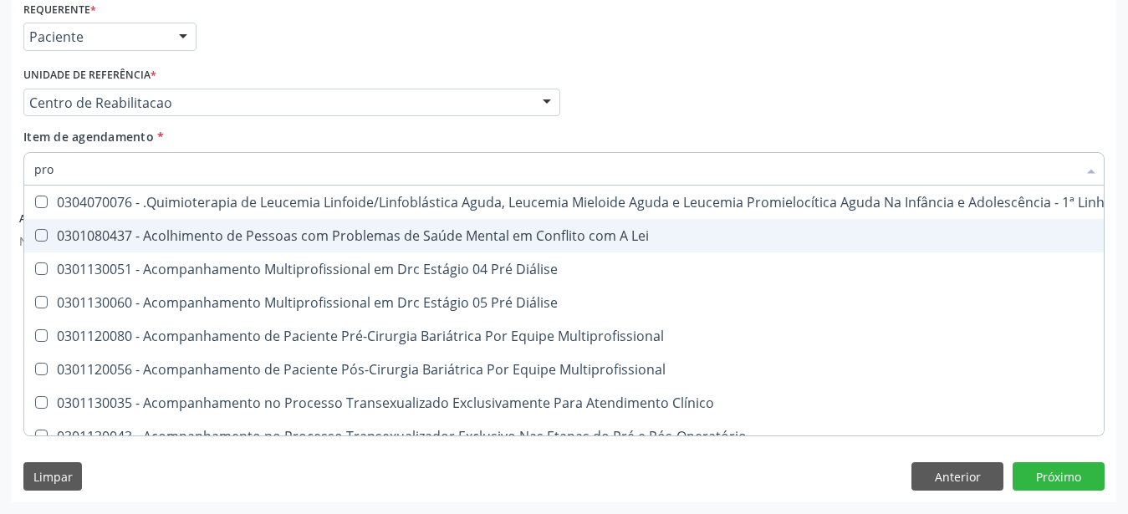
type input "pr"
checkbox Reativa "false"
checkbox Laco "true"
type input "p"
checkbox Laco "false"
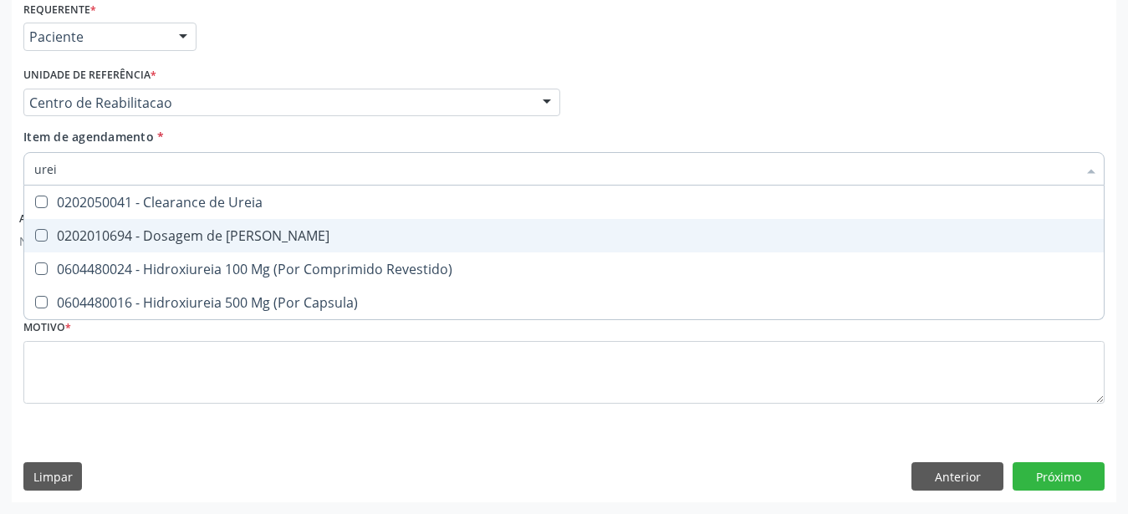
type input "ureia"
click at [169, 229] on div "0202010694 - Dosagem de Ureia" at bounding box center [564, 235] width 1060 height 13
checkbox Ureia "true"
type input "ure"
checkbox Ureia "false"
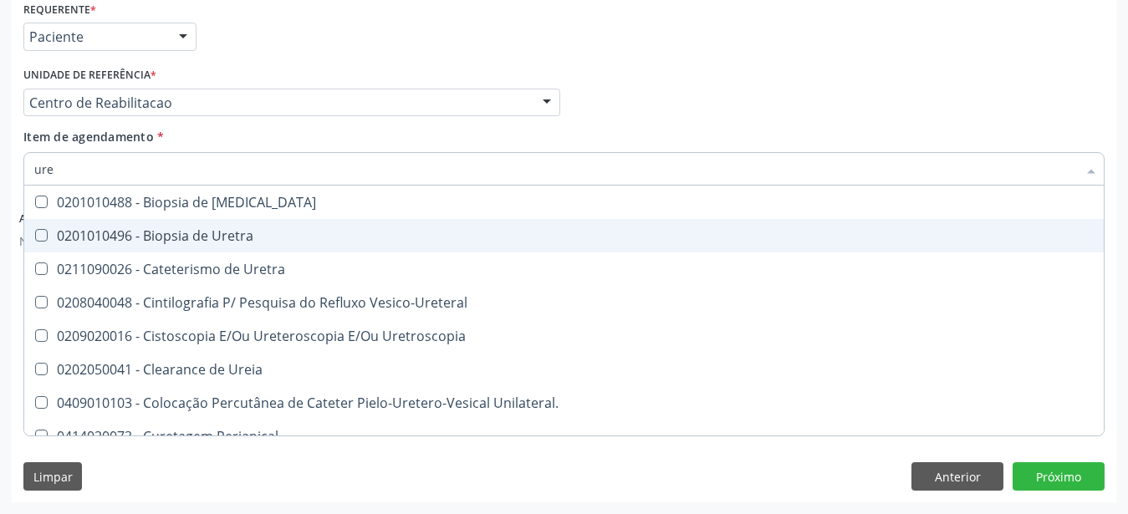
type input "ur"
checkbox Ureia "false"
type input "u"
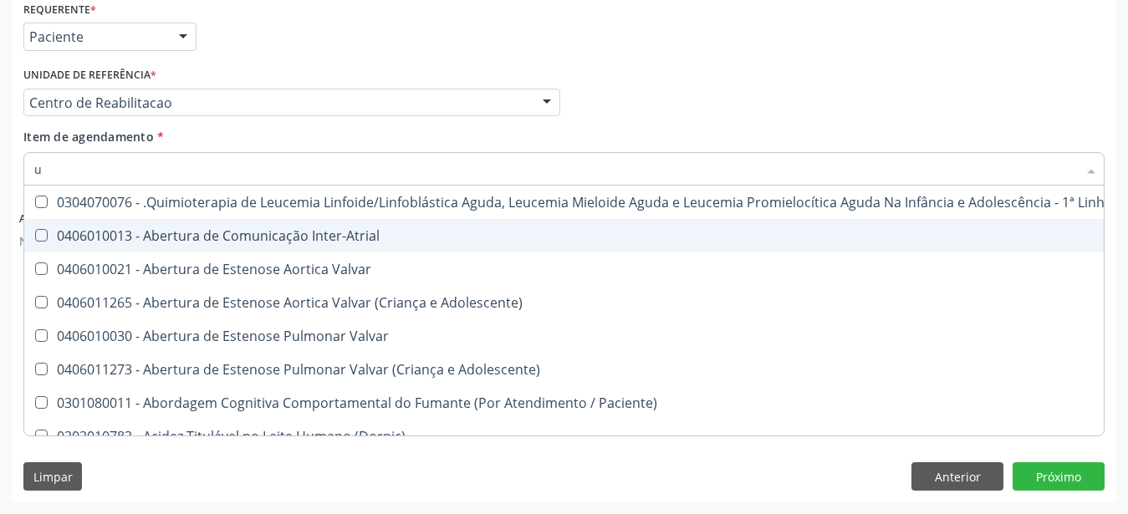
checkbox Ureia "false"
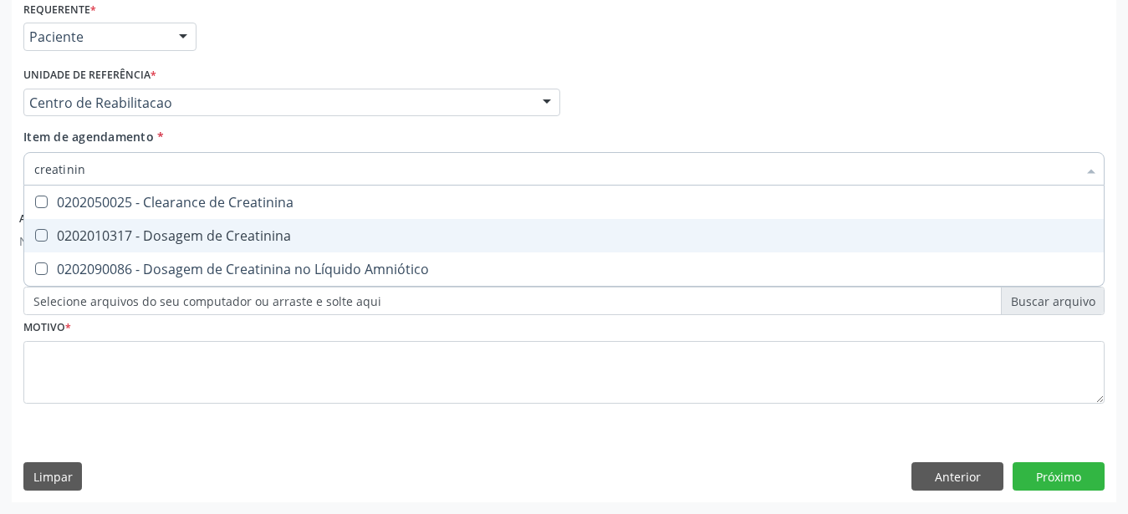
type input "creatinina"
click at [169, 229] on div "0202010317 - Dosagem de Creatinina" at bounding box center [564, 235] width 1060 height 13
checkbox Creatinina "true"
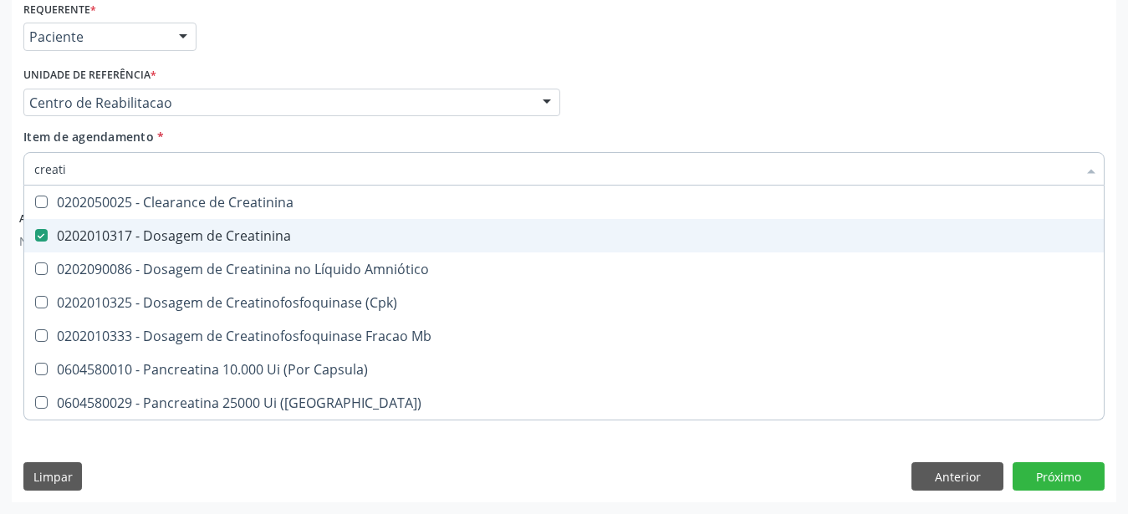
type input "creat"
checkbox Creatinina "false"
checkbox \(Cpk\) "true"
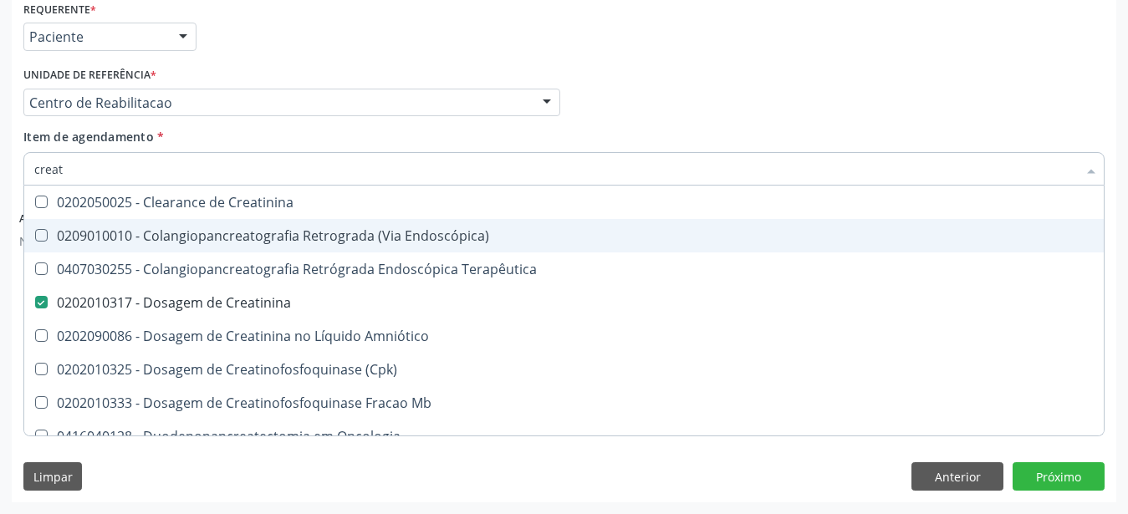
type input "crea"
checkbox Creatinina "false"
checkbox Mb "true"
type input "cre"
checkbox Mb "false"
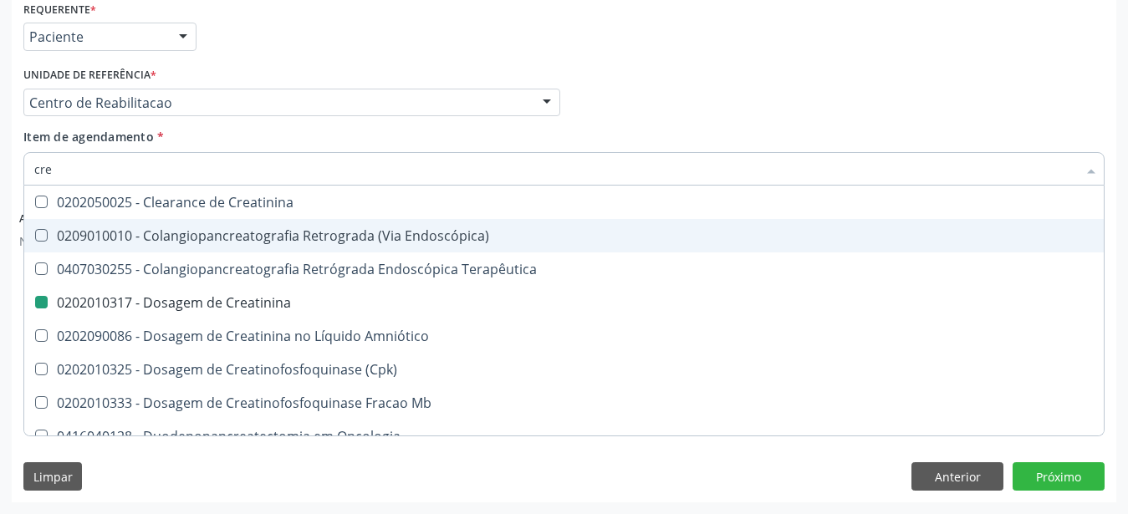
checkbox Oncologia "true"
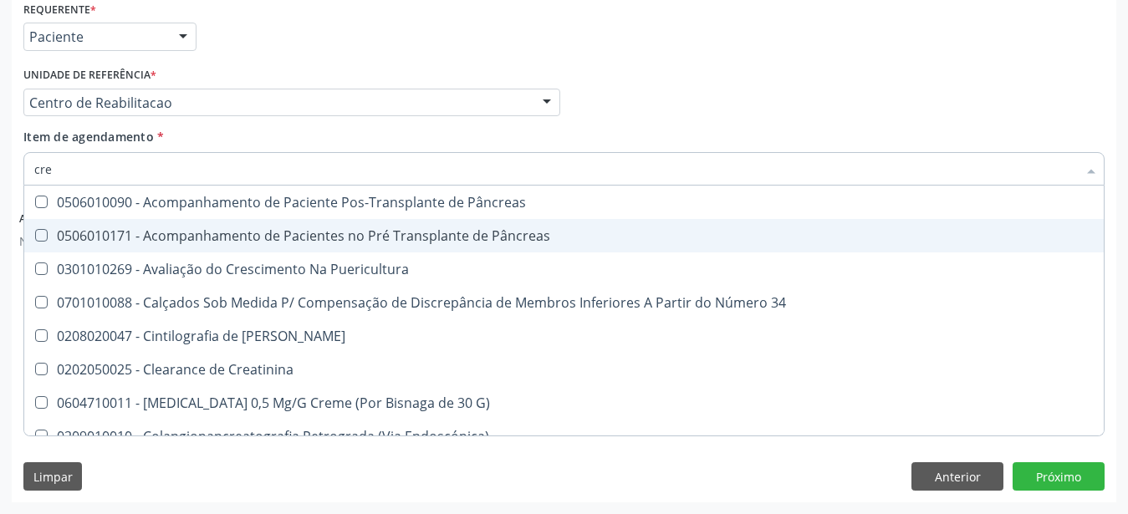
type input "cr"
checkbox Creatinina "false"
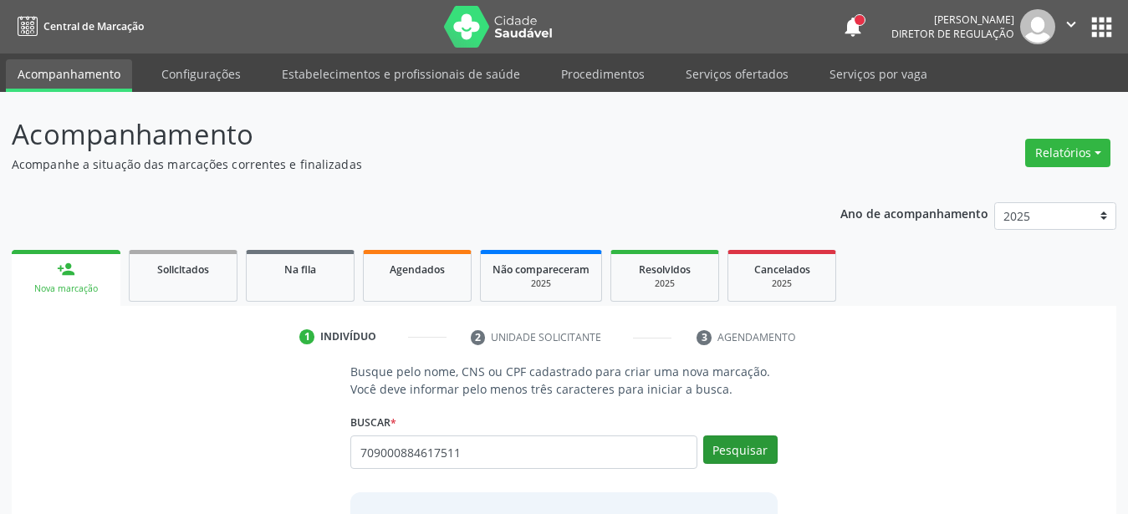
type input "709000884617511"
click at [748, 457] on button "Pesquisar" at bounding box center [740, 450] width 74 height 28
type input "709000884617511"
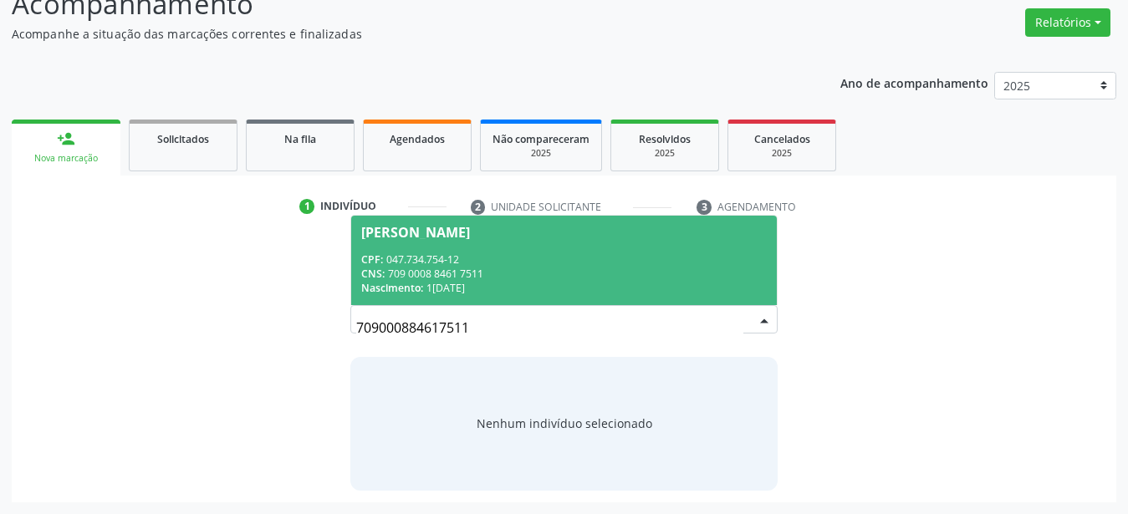
scroll to position [130, 0]
click at [461, 289] on div "Nascimento: 1[DATE]" at bounding box center [564, 289] width 406 height 14
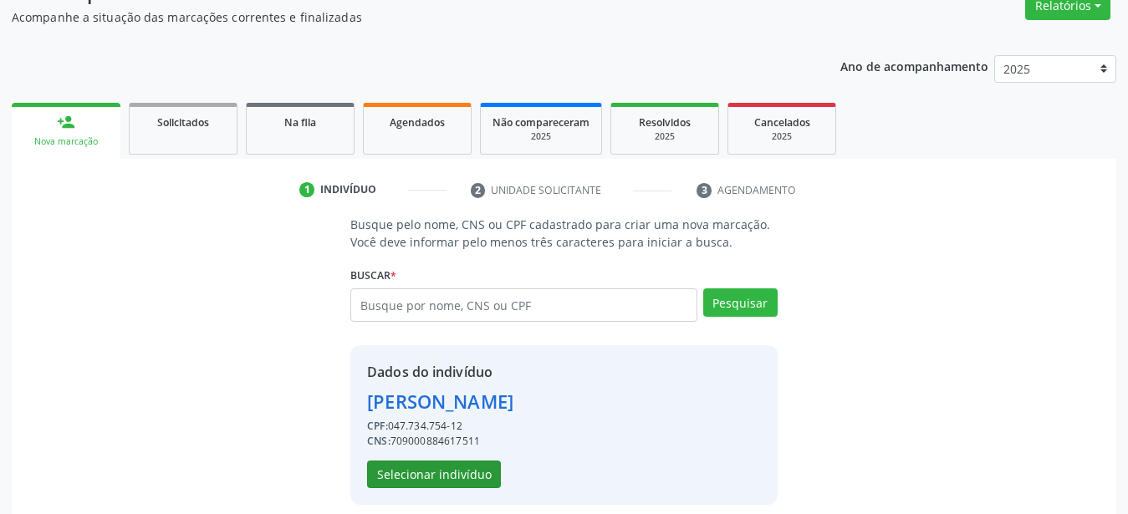
scroll to position [161, 0]
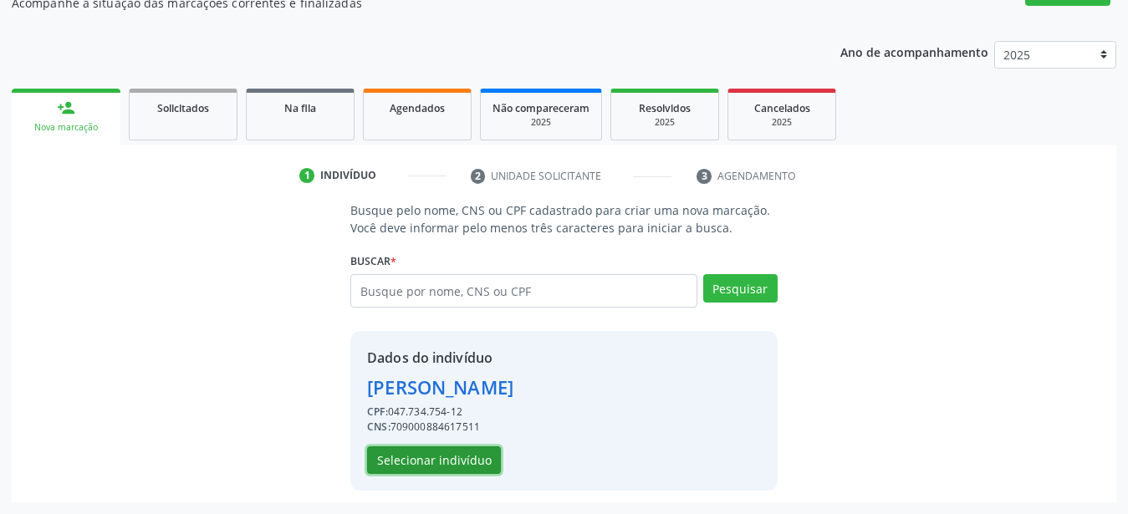
click at [462, 468] on button "Selecionar indivíduo" at bounding box center [434, 461] width 134 height 28
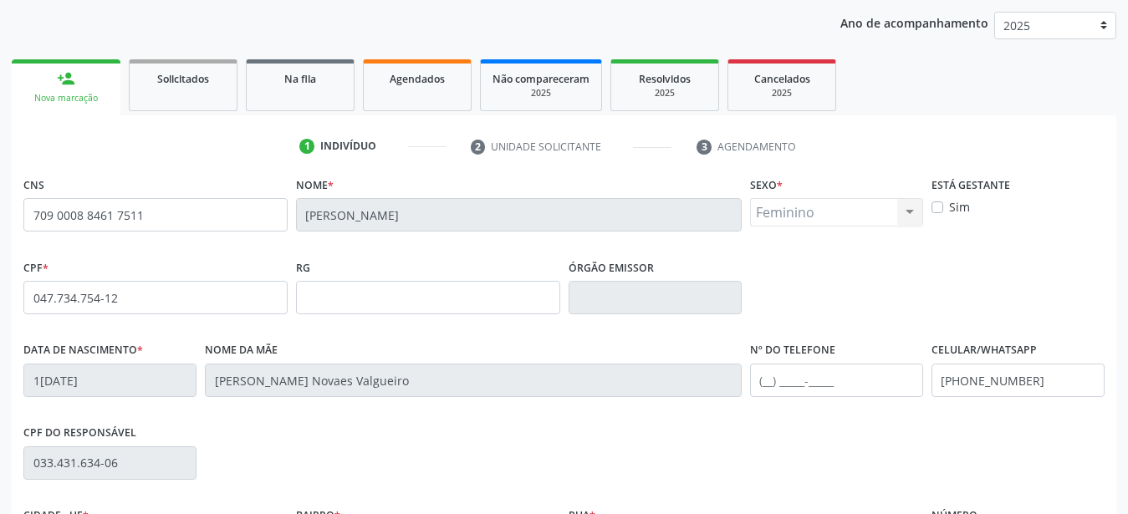
scroll to position [247, 0]
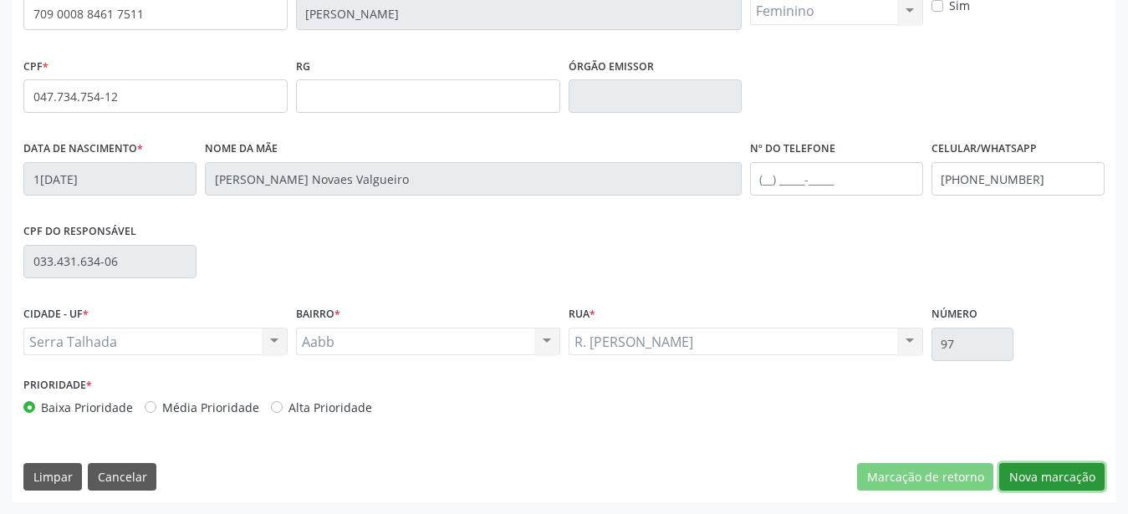
drag, startPoint x: 1017, startPoint y: 467, endPoint x: 1004, endPoint y: 447, distance: 23.0
click at [1017, 466] on button "Nova marcação" at bounding box center [1051, 477] width 105 height 28
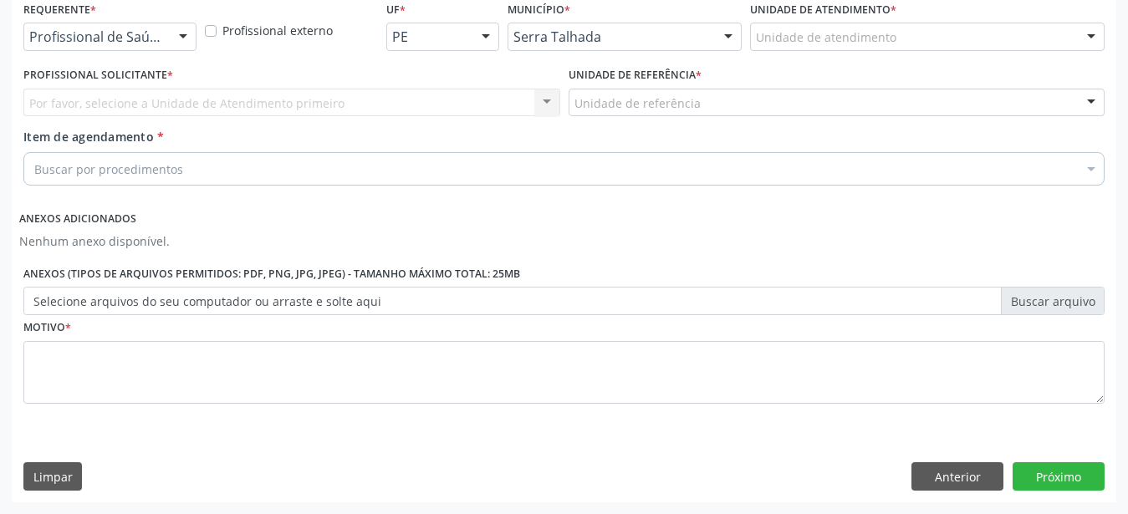
scroll to position [209, 0]
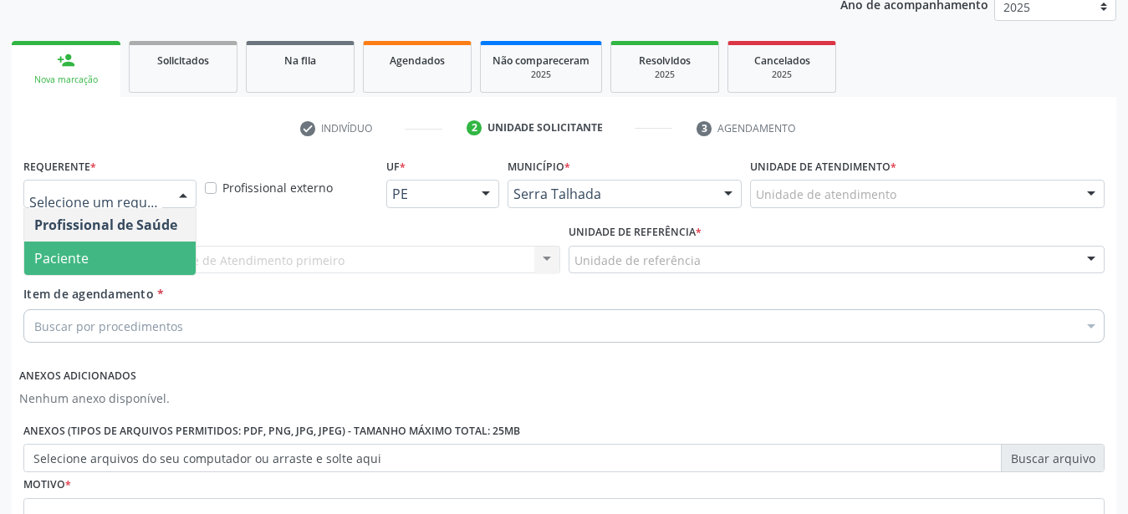
click at [111, 248] on span "Paciente" at bounding box center [109, 258] width 171 height 33
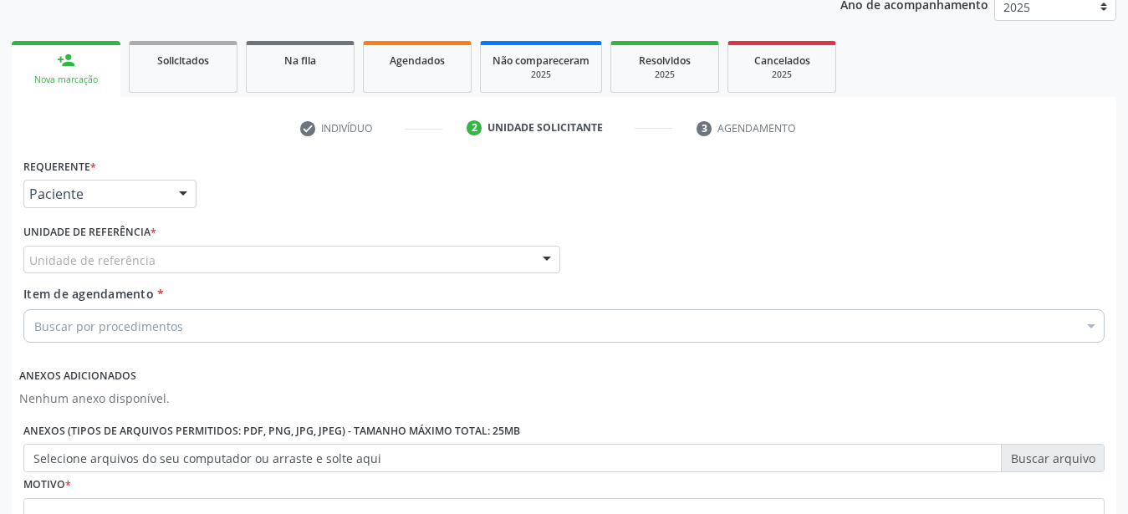
click at [108, 233] on label "Unidade de referência *" at bounding box center [89, 233] width 133 height 26
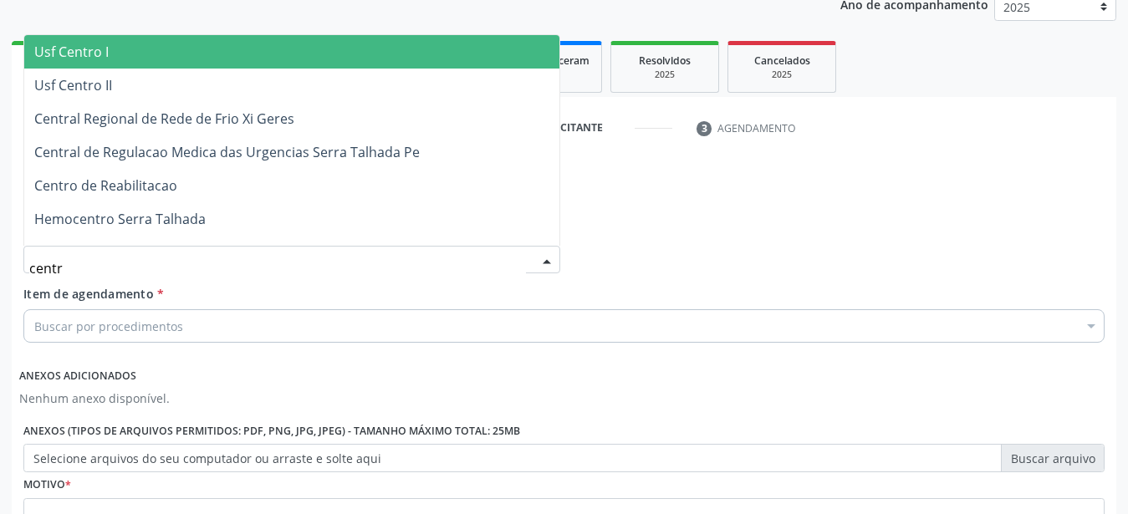
type input "centro"
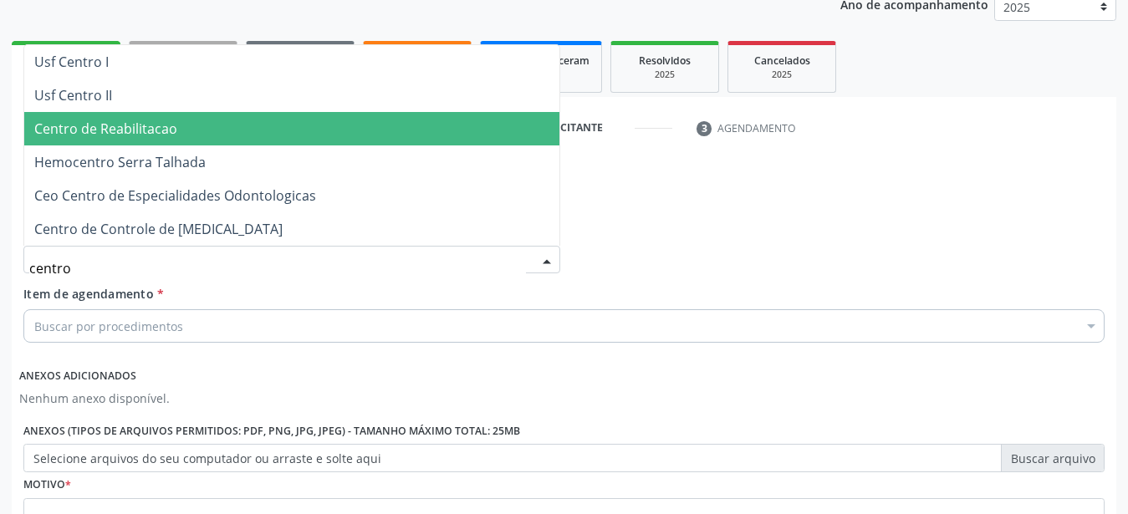
click at [139, 134] on span "Centro de Reabilitacao" at bounding box center [105, 129] width 143 height 18
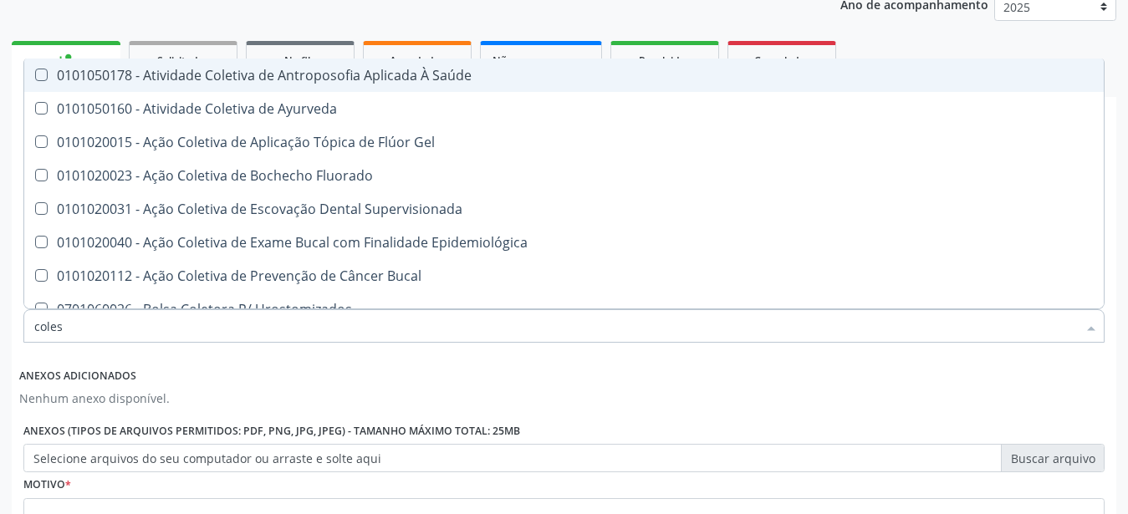
type input "colest"
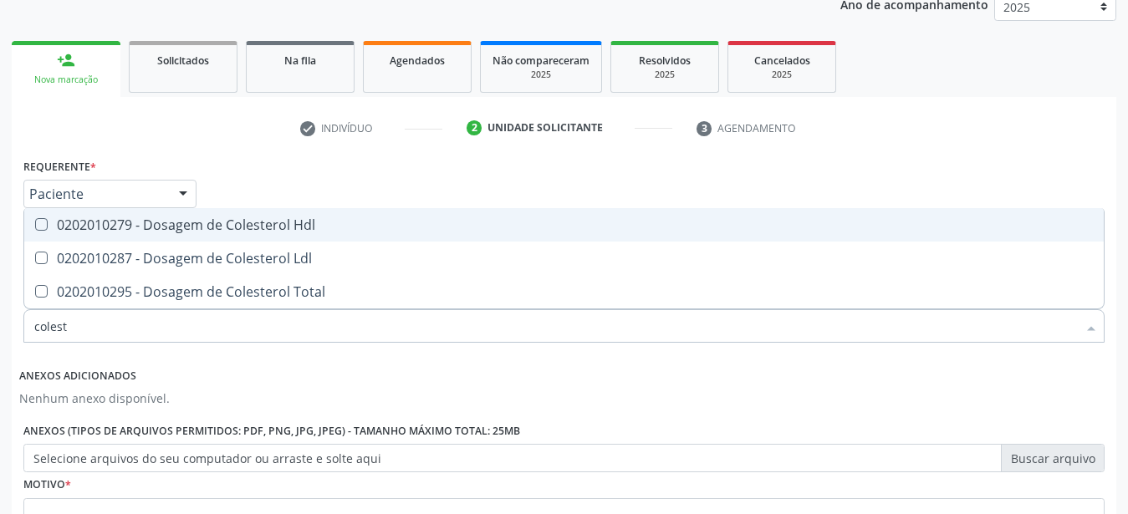
drag, startPoint x: 96, startPoint y: 220, endPoint x: 85, endPoint y: 252, distance: 33.6
click at [96, 224] on div "0202010279 - Dosagem de Colesterol Hdl" at bounding box center [564, 224] width 1060 height 13
checkbox Hdl "true"
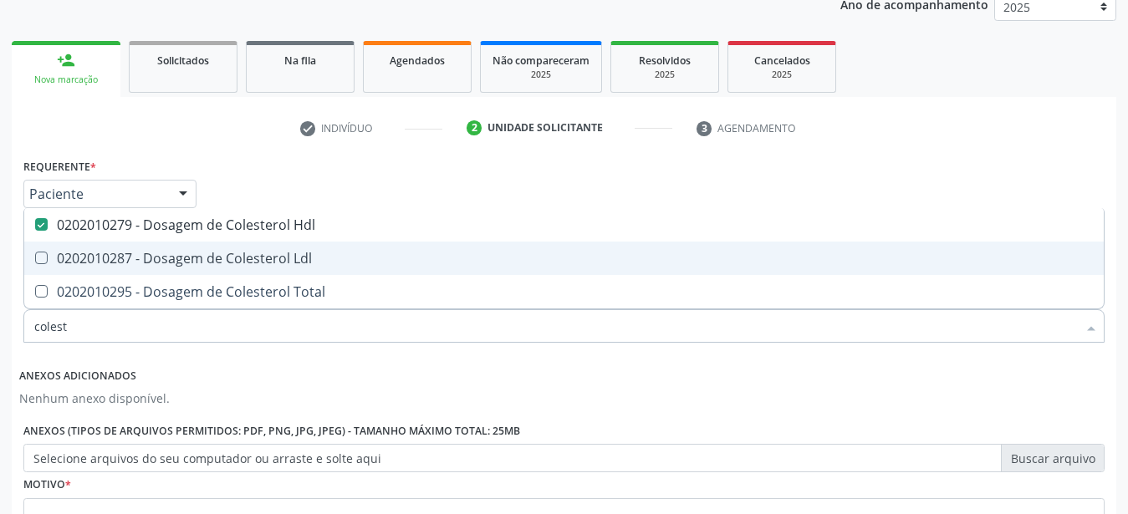
drag, startPoint x: 85, startPoint y: 252, endPoint x: 75, endPoint y: 274, distance: 24.7
click at [84, 253] on div "0202010287 - Dosagem de Colesterol Ldl" at bounding box center [564, 258] width 1060 height 13
checkbox Ldl "true"
click at [75, 280] on span "0202010295 - Dosagem de Colesterol Total" at bounding box center [564, 291] width 1080 height 33
checkbox Total "true"
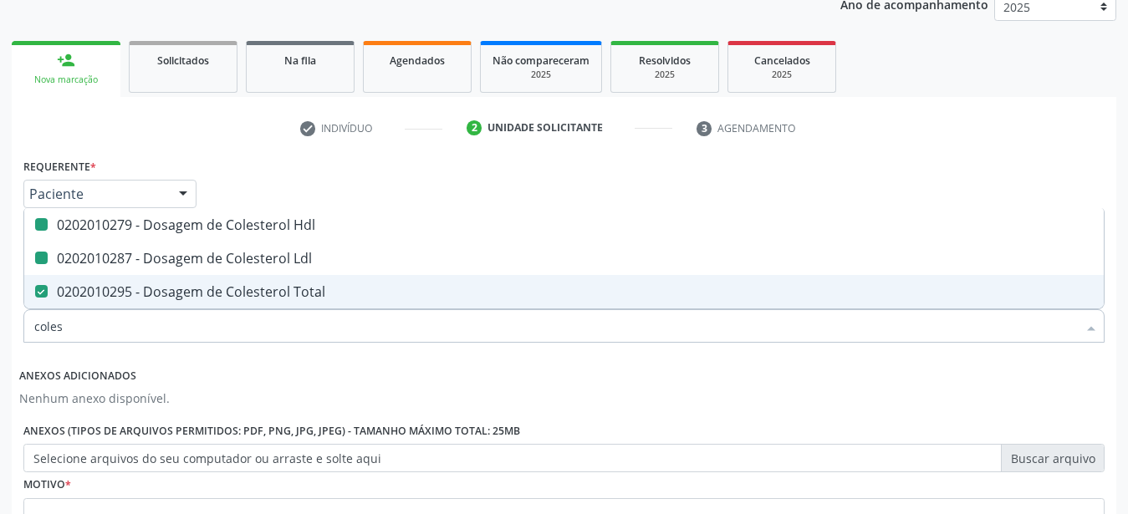
type input "cole"
checkbox Hdl "false"
checkbox Ldl "false"
checkbox Total "false"
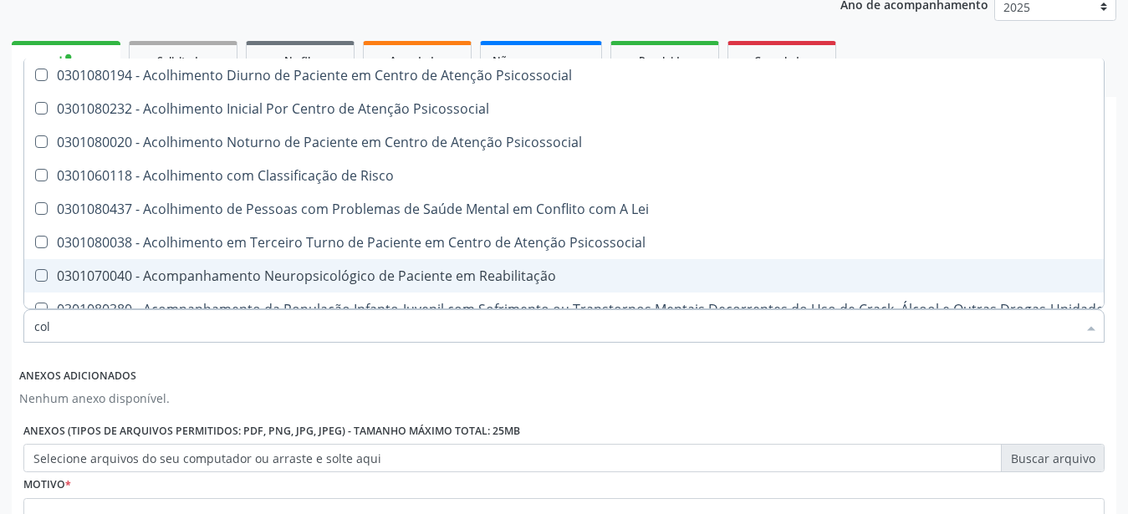
type input "co"
checkbox Hdl "false"
checkbox Ldl "false"
checkbox Total "false"
type input "c"
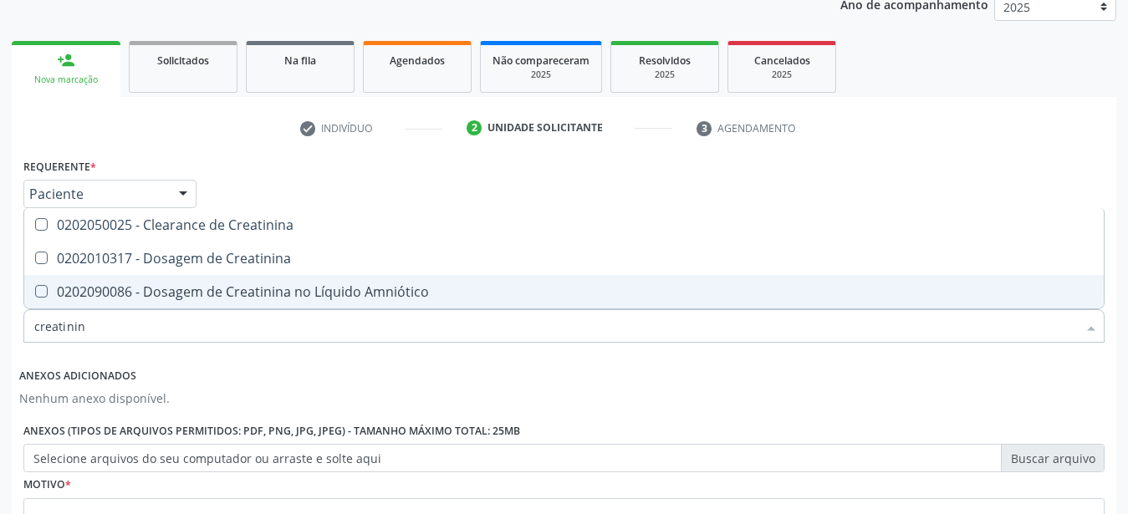
type input "creatinina"
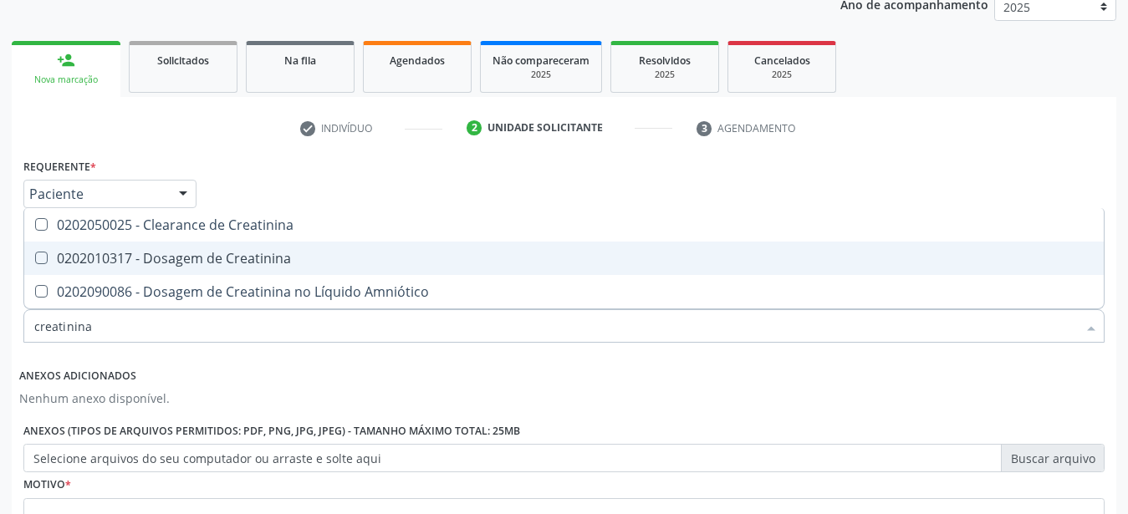
click at [152, 252] on div "0202010317 - Dosagem de Creatinina" at bounding box center [564, 258] width 1060 height 13
checkbox Creatinina "true"
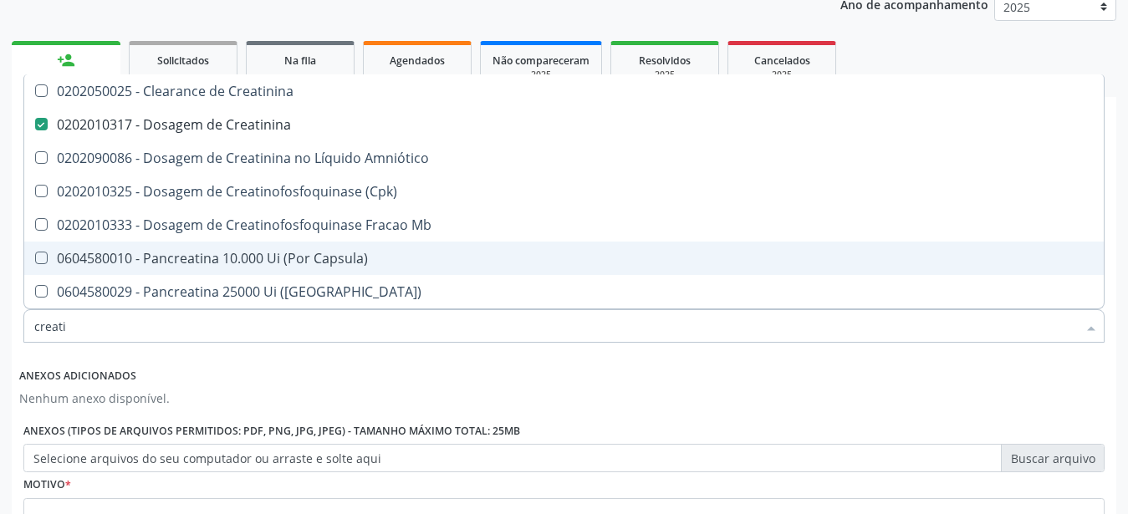
type input "creat"
checkbox Creatinina "false"
checkbox \(Cpk\) "true"
type input "crea"
checkbox \(Cpk\) "false"
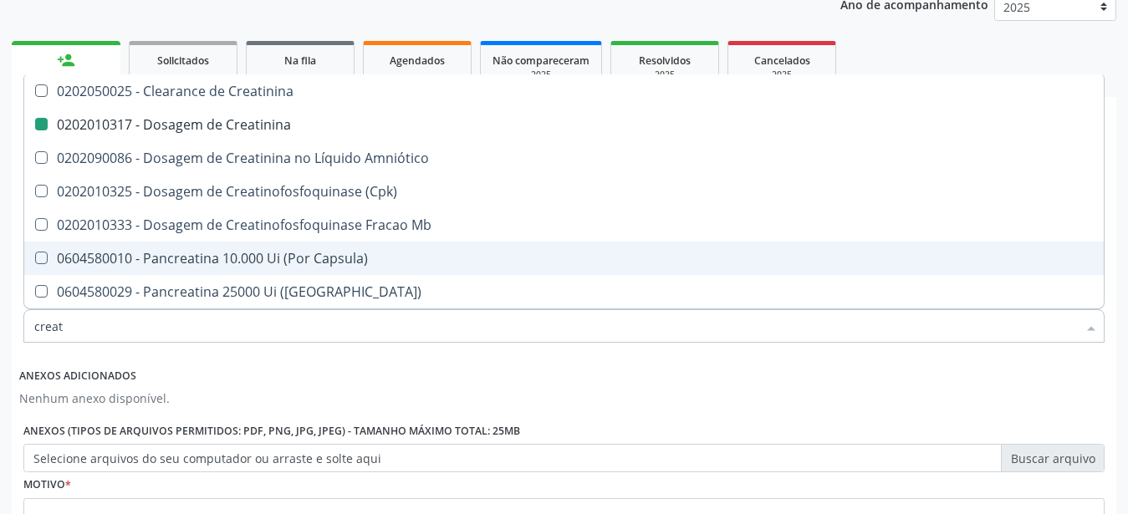
checkbox Capsula\) "true"
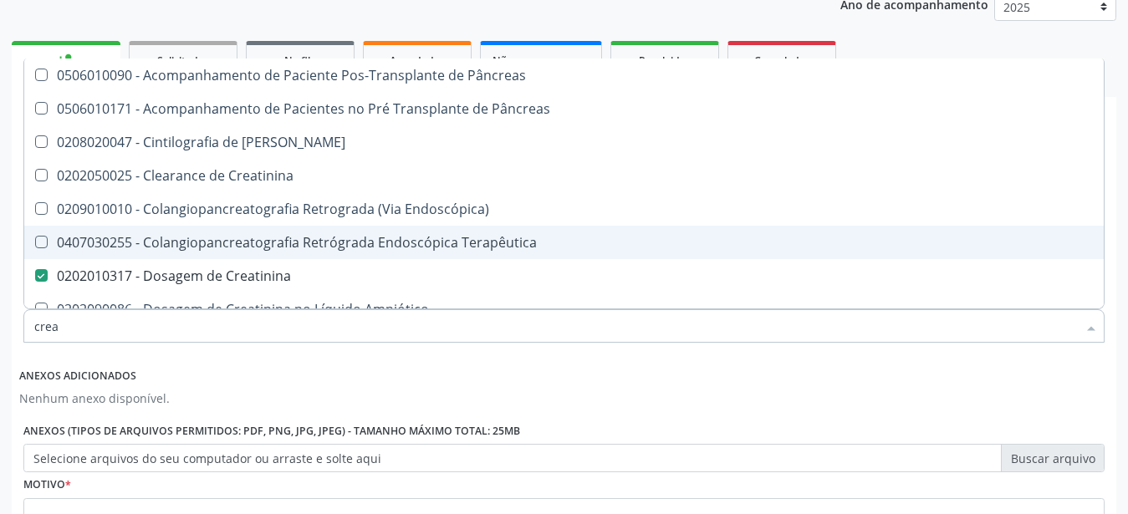
type input "cre"
checkbox Creatinina "false"
checkbox Oncologia "true"
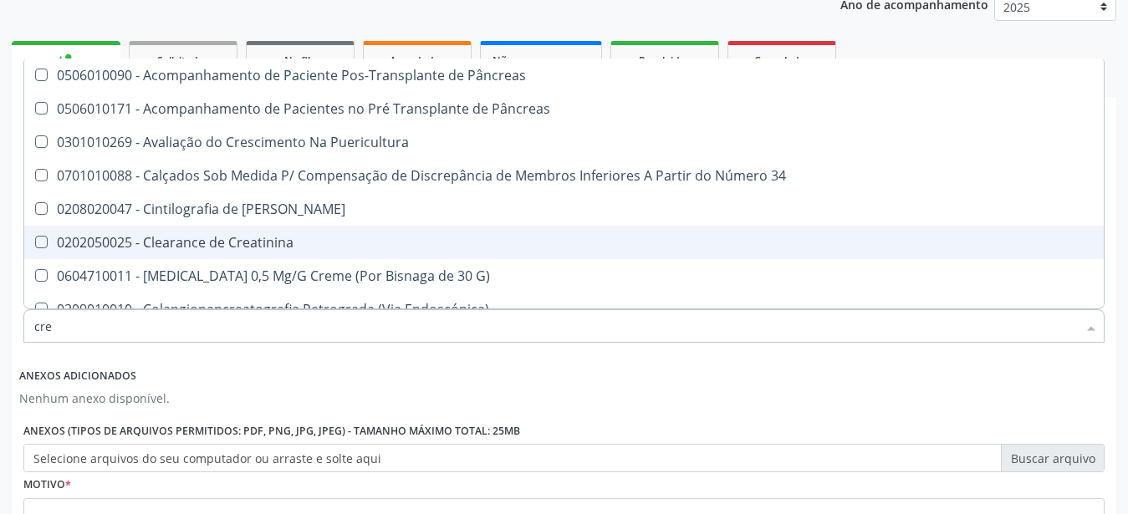
type input "cr"
checkbox Creatinina "false"
type input "c"
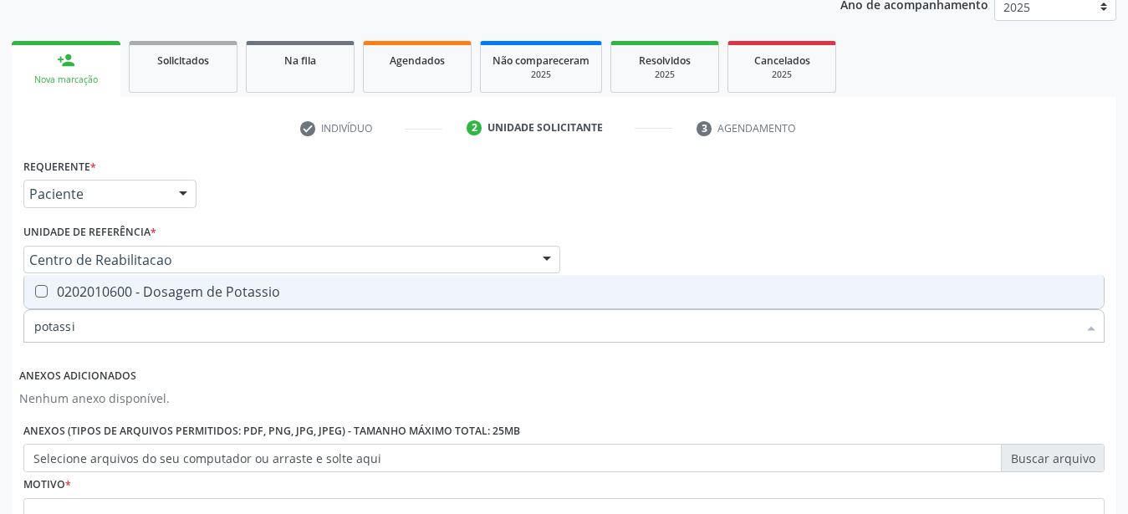
type input "potassio"
click at [136, 285] on div "0202010600 - Dosagem de Potassio" at bounding box center [564, 291] width 1060 height 13
checkbox Potassio "true"
type input "pot"
checkbox Potassio "false"
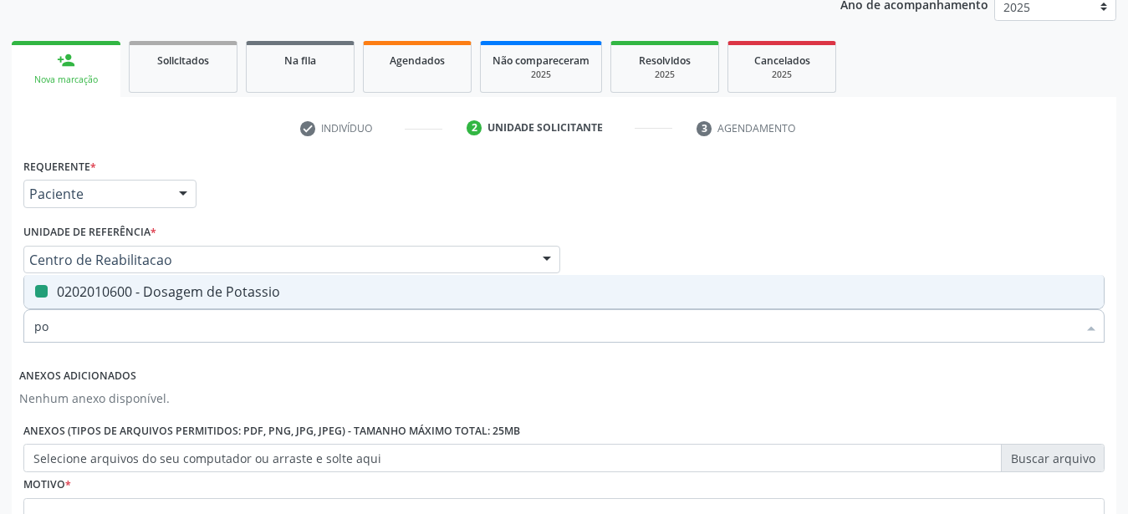
type input "p"
type input "trigli"
click at [135, 287] on div "0202010678 - Dosagem de Triglicerideos" at bounding box center [564, 291] width 1060 height 13
checkbox Triglicerideos "true"
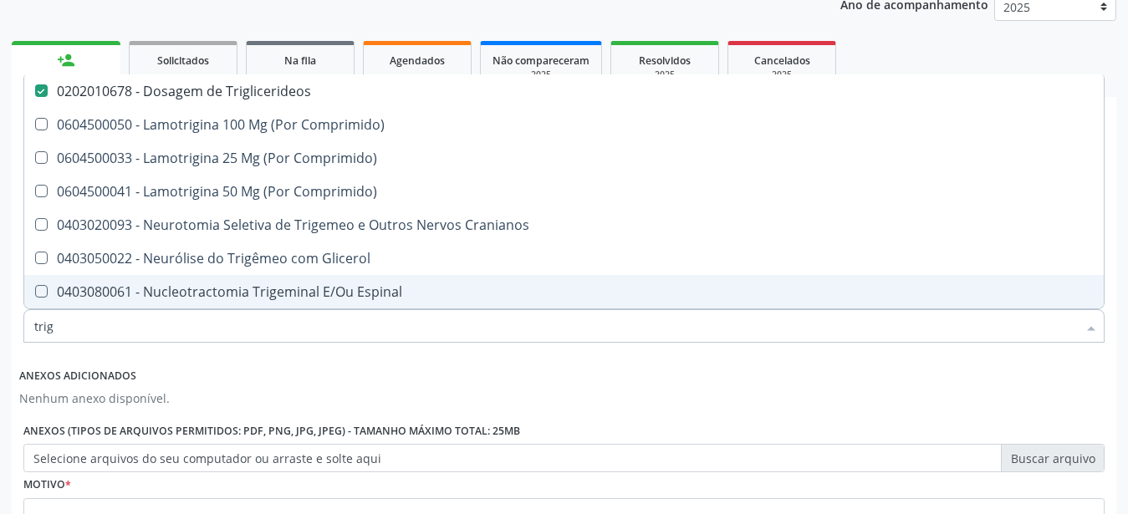
type input "tri"
checkbox Triglicerideos "false"
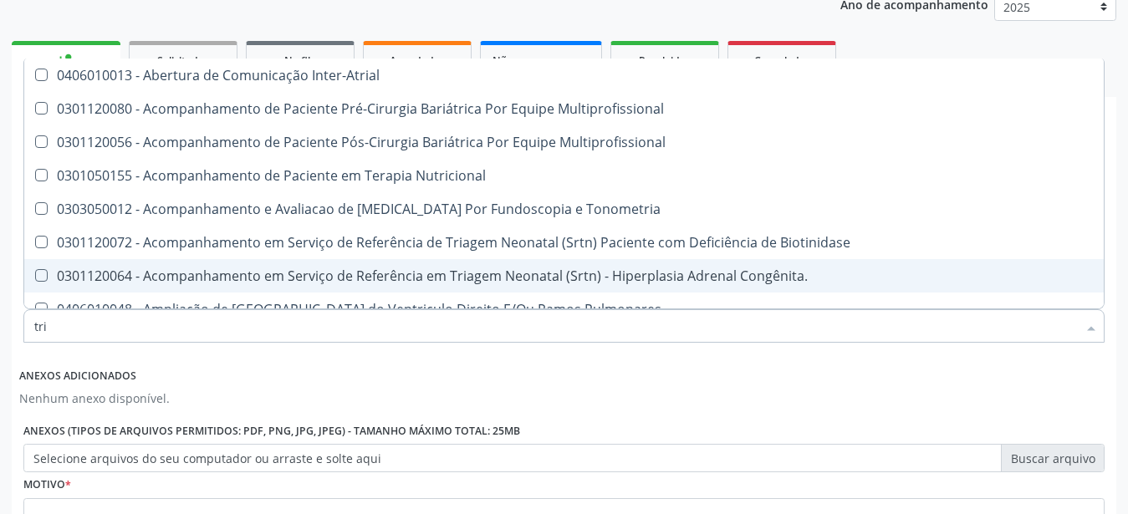
type input "tr"
checkbox Triglicerideos "false"
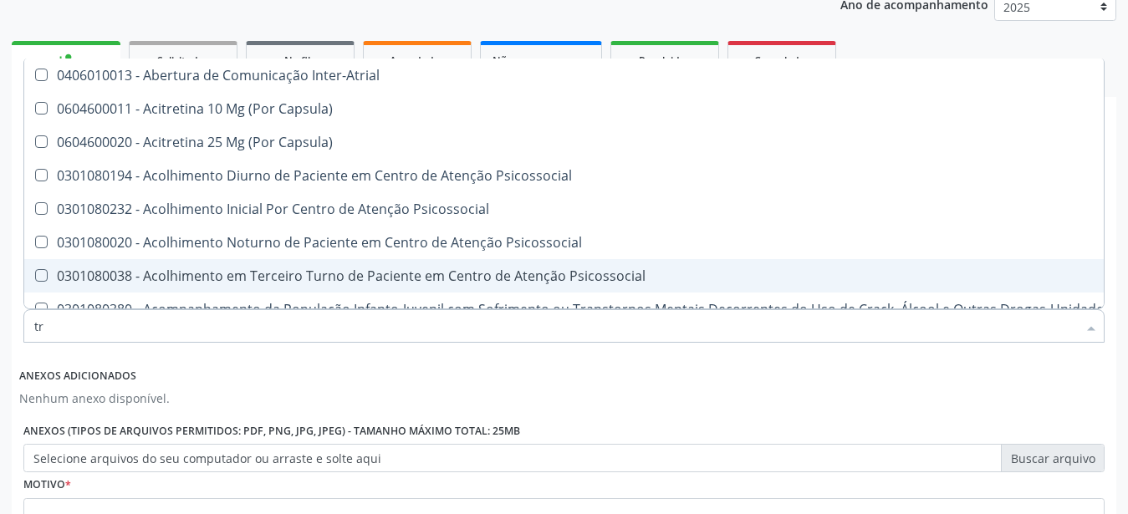
type input "t"
checkbox Triglicerideos "false"
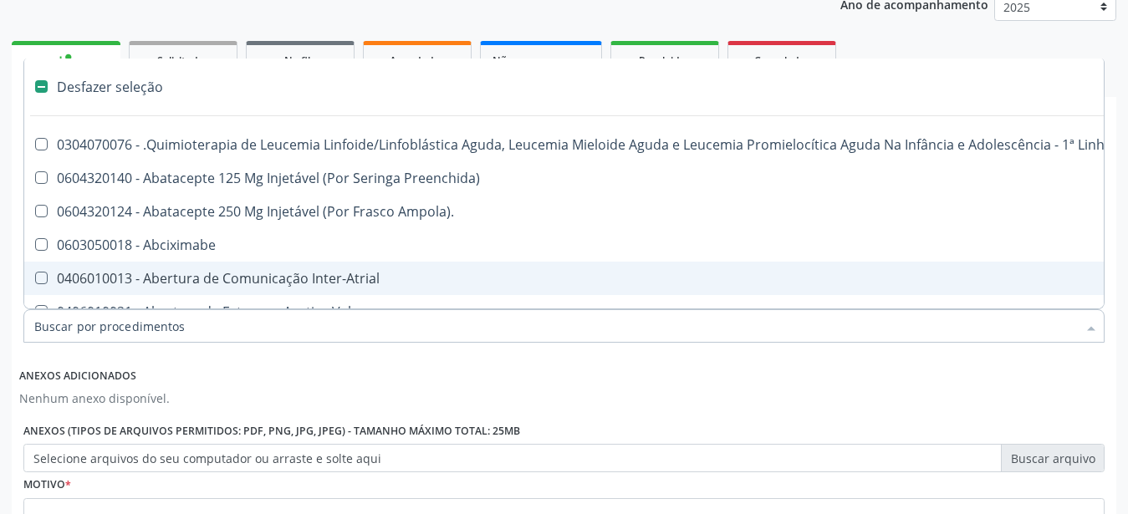
type input "u"
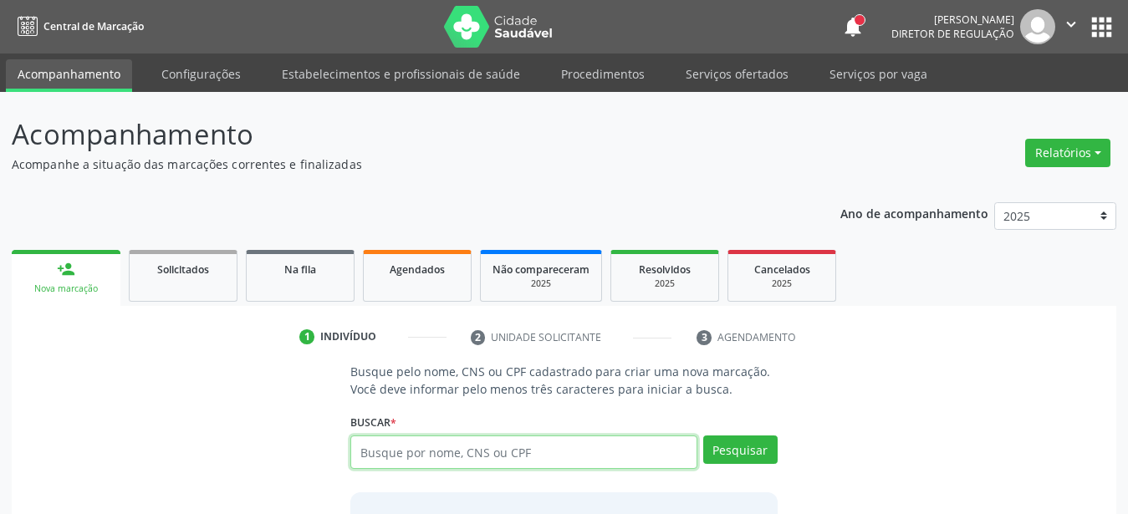
click at [509, 460] on input "text" at bounding box center [523, 452] width 347 height 33
type input "700006803935404"
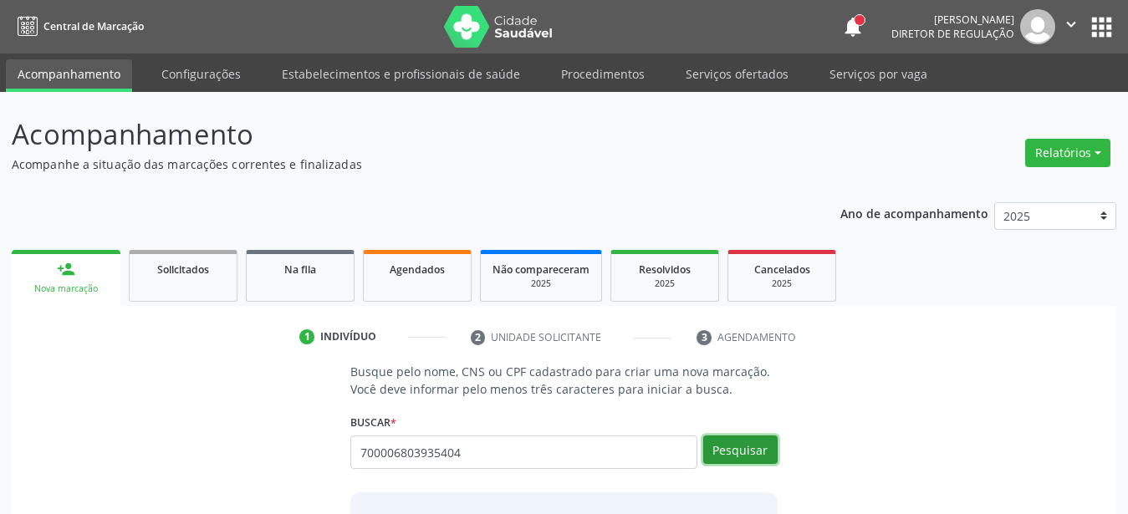
click at [750, 453] on button "Pesquisar" at bounding box center [740, 450] width 74 height 28
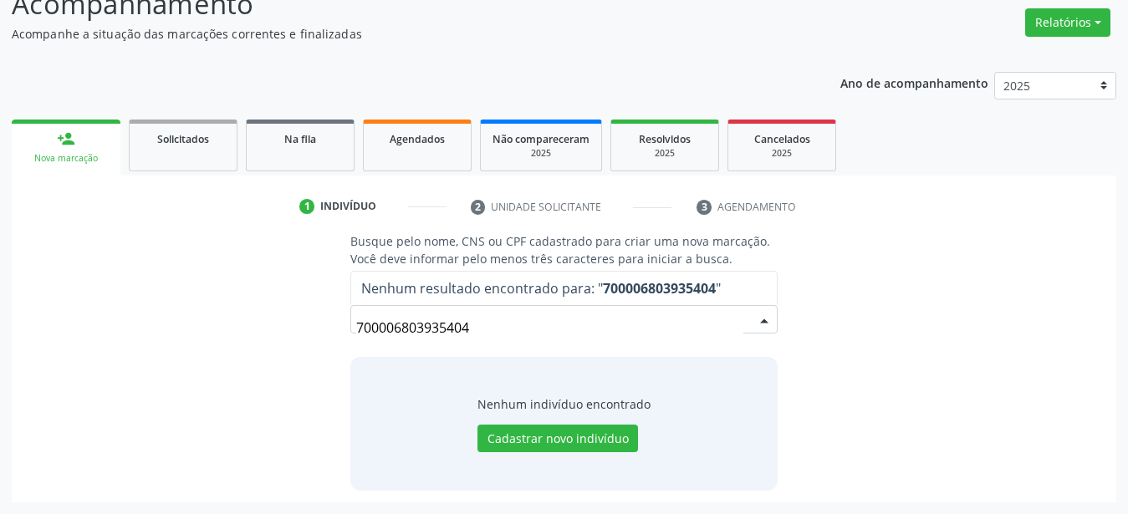
scroll to position [130, 0]
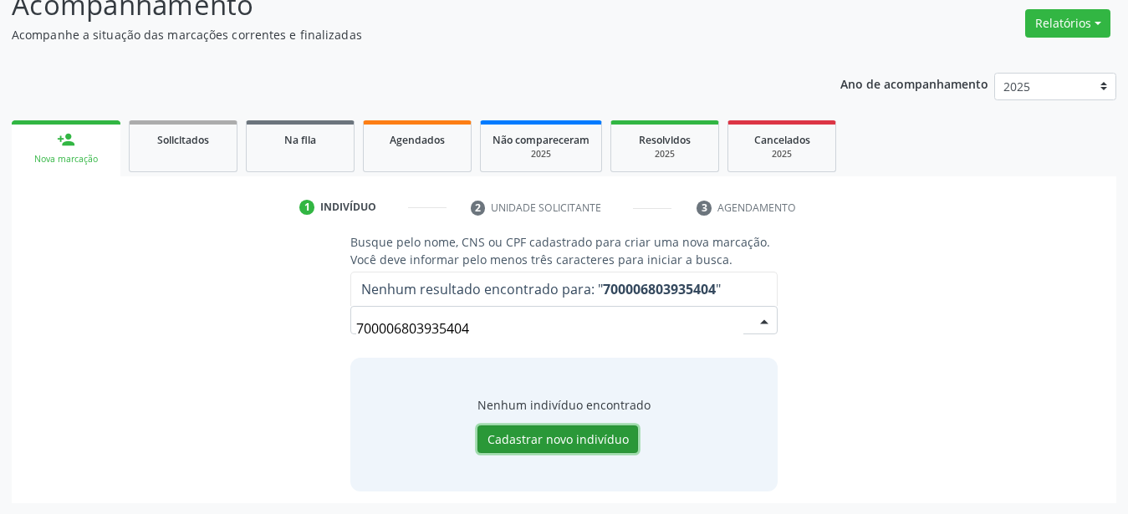
click at [510, 433] on button "Cadastrar novo indivíduo" at bounding box center [558, 440] width 161 height 28
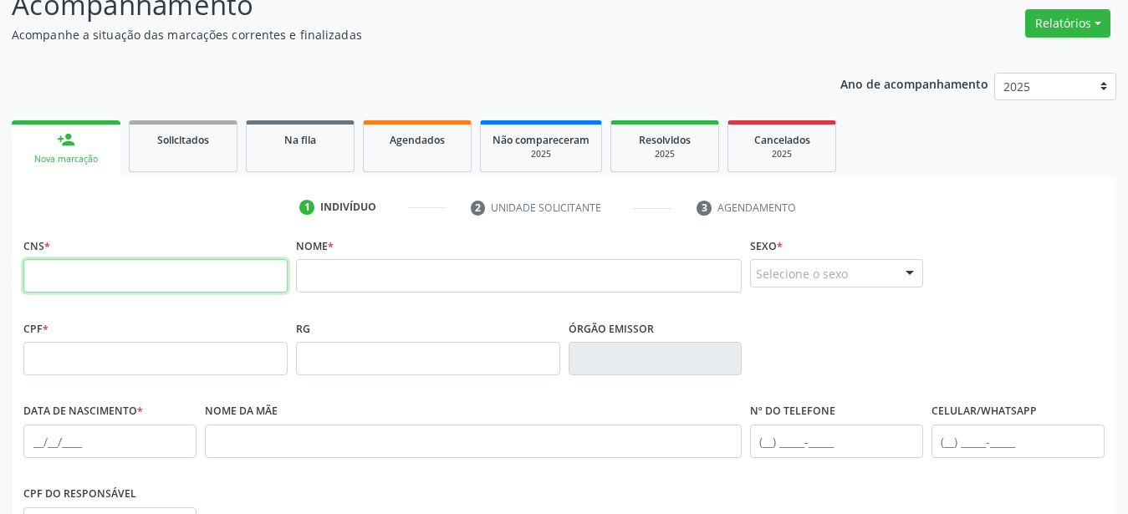
click at [87, 267] on input "text" at bounding box center [155, 275] width 264 height 33
type input "700 0068 0393 5404"
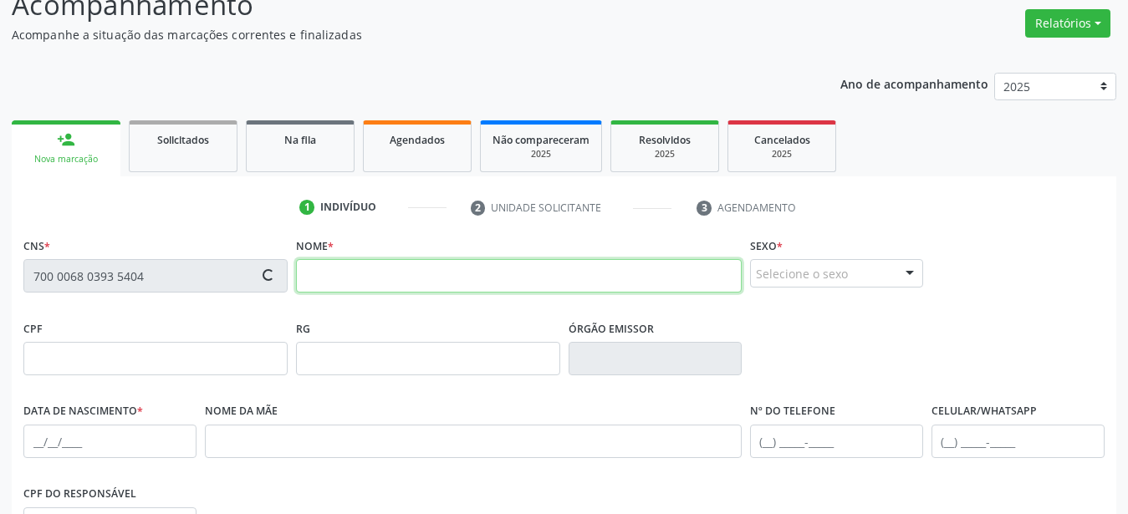
click at [364, 271] on input "text" at bounding box center [519, 275] width 446 height 33
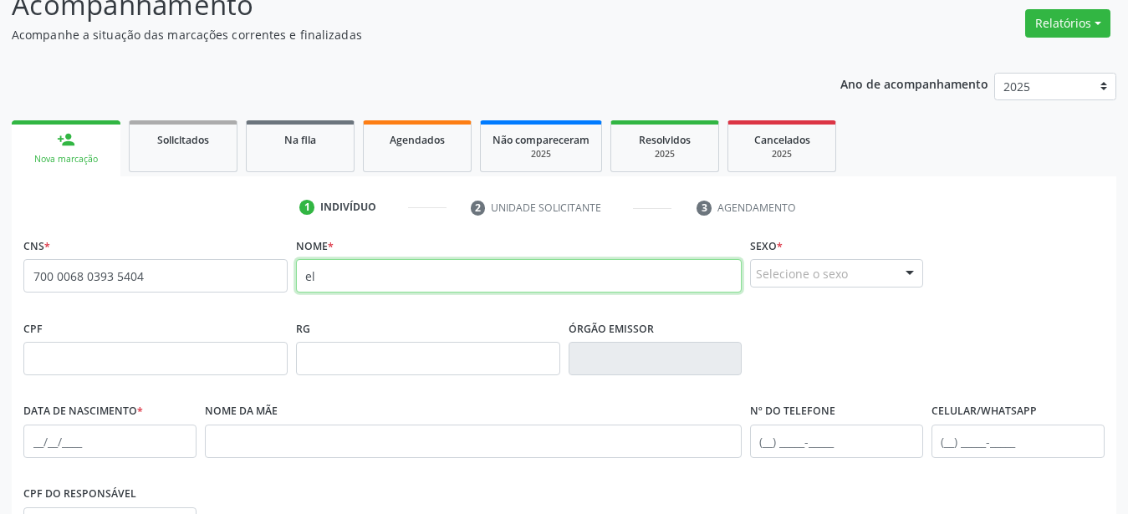
type input "e"
type input "[PERSON_NAME]"
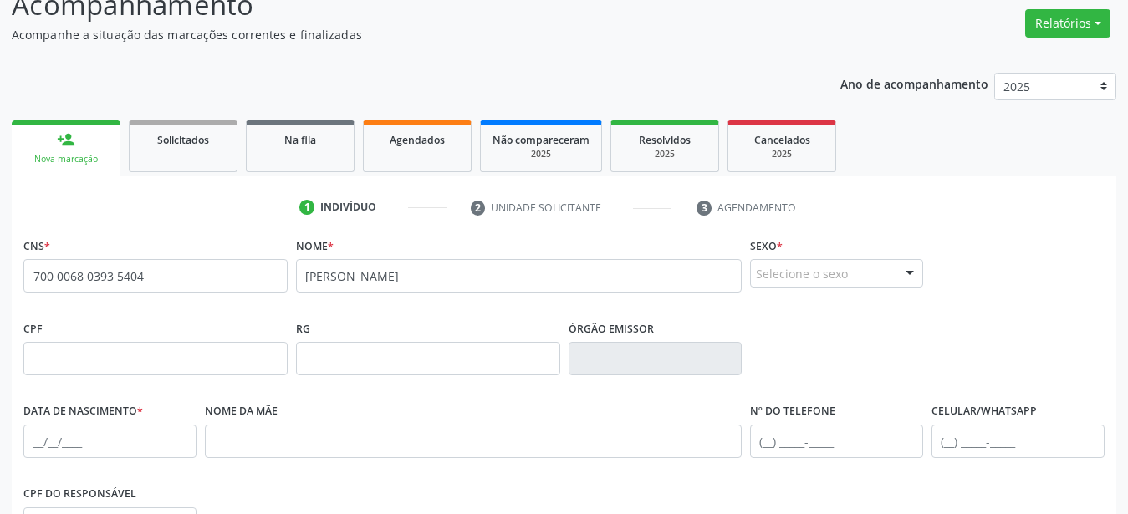
click at [799, 282] on div "Selecione o sexo" at bounding box center [836, 273] width 173 height 28
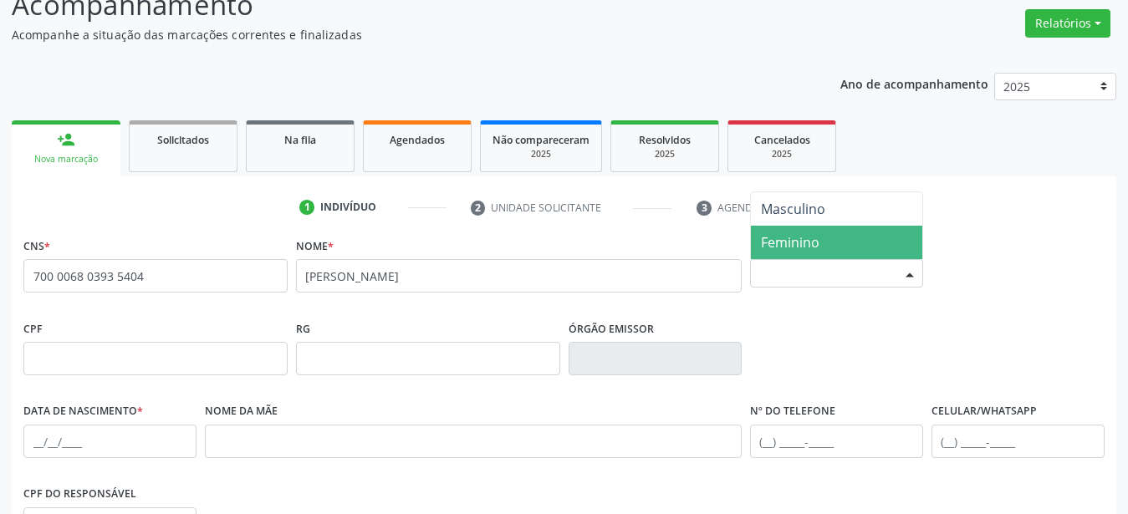
click at [773, 255] on span "Feminino" at bounding box center [836, 242] width 171 height 33
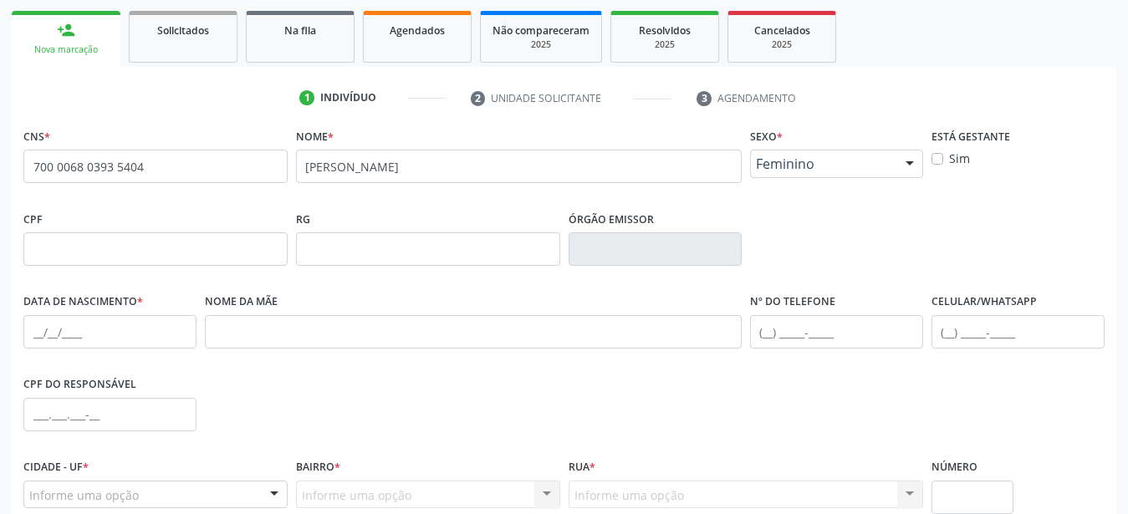
scroll to position [300, 0]
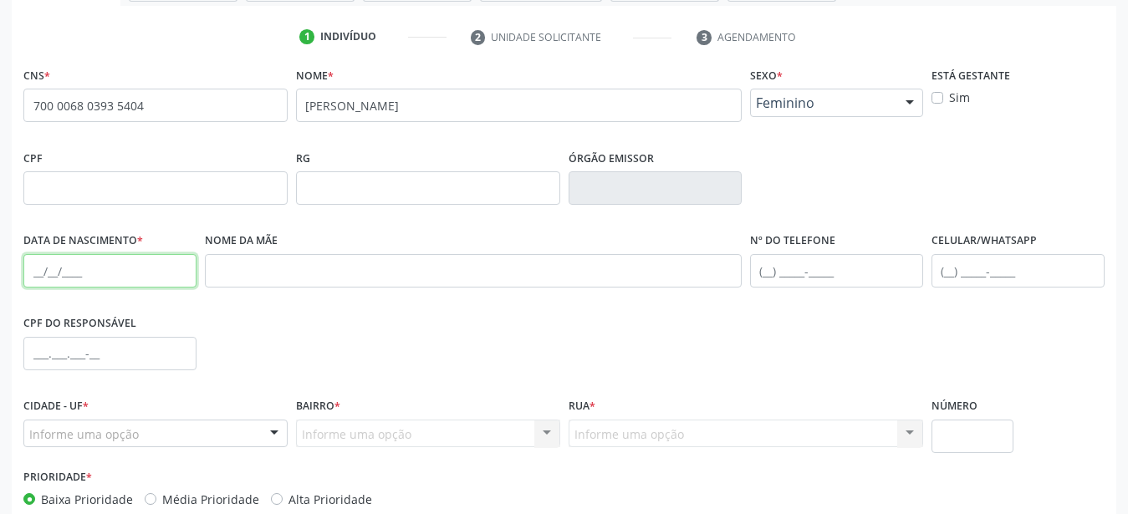
click at [38, 267] on input "text" at bounding box center [109, 270] width 173 height 33
type input "1[DATE]"
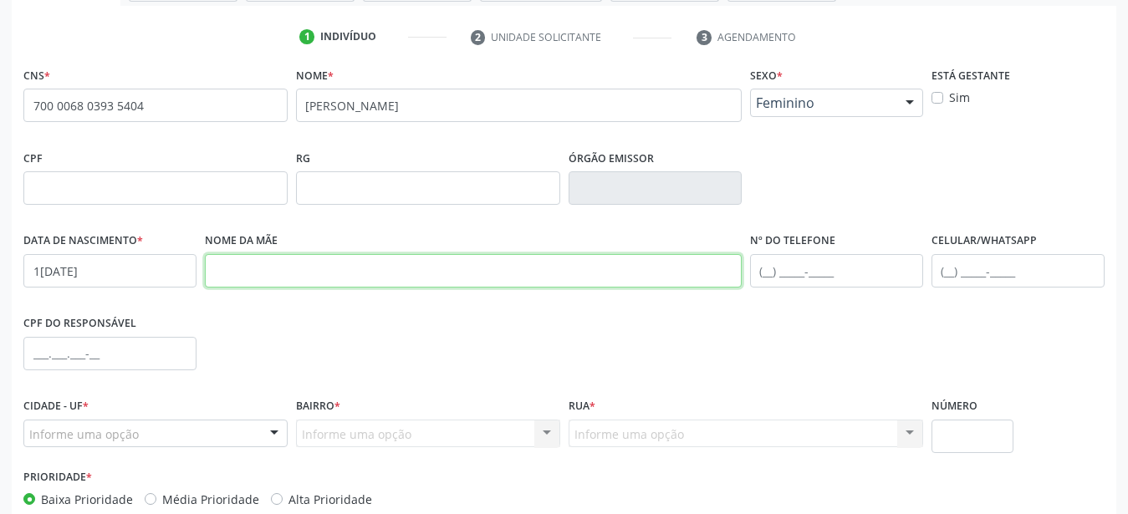
click at [294, 272] on input "text" at bounding box center [473, 270] width 537 height 33
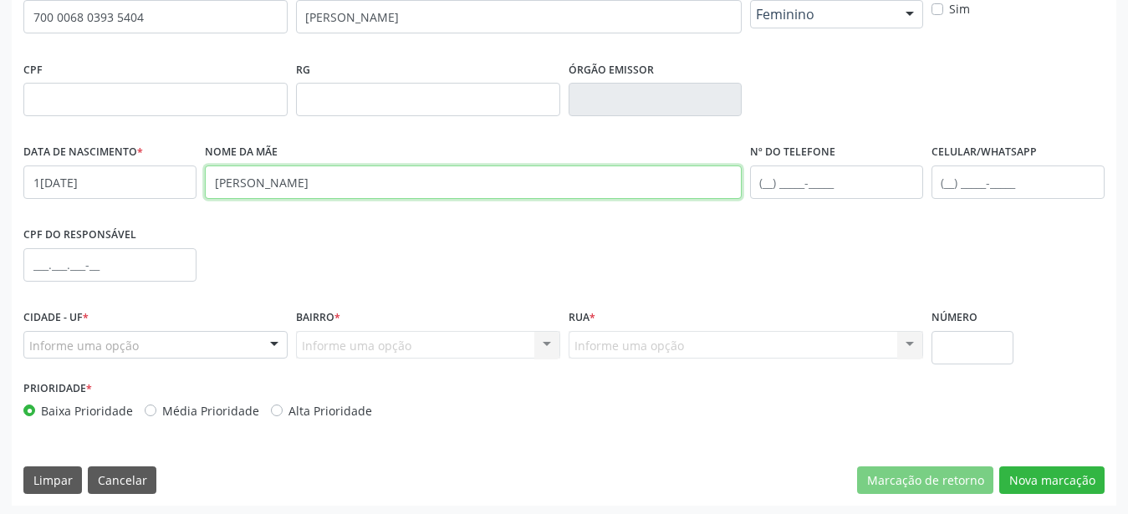
scroll to position [392, 0]
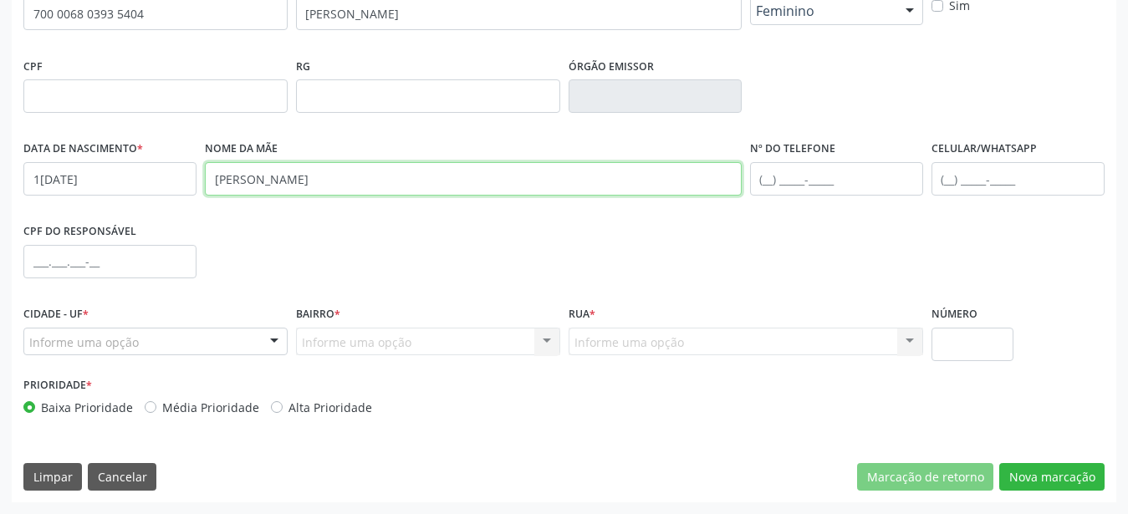
type input "[PERSON_NAME]"
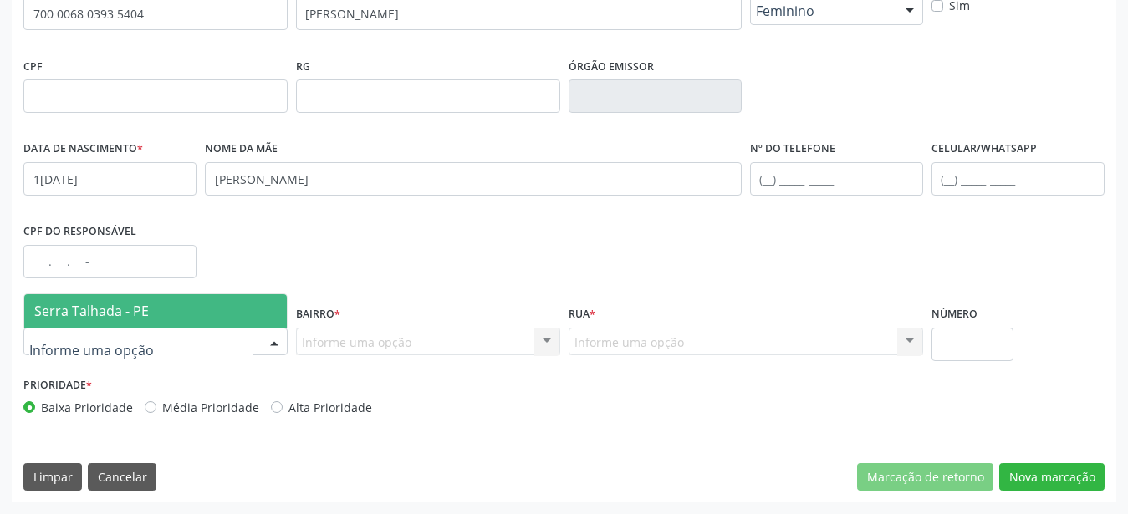
drag, startPoint x: 84, startPoint y: 309, endPoint x: 98, endPoint y: 299, distance: 17.4
click at [84, 311] on span "Serra Talhada - PE" at bounding box center [91, 311] width 115 height 18
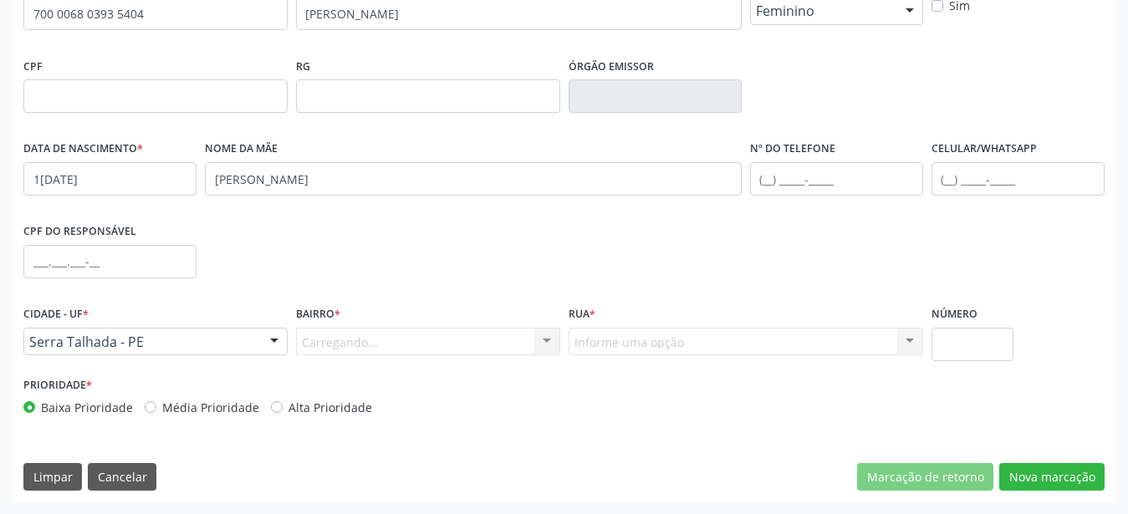
drag, startPoint x: 350, startPoint y: 338, endPoint x: 355, endPoint y: 330, distance: 8.6
click at [356, 340] on div "Carregando... Nenhum resultado encontrado para: " " Nenhuma opção encontrada. D…" at bounding box center [428, 342] width 264 height 28
click at [390, 350] on div "Carregando... Nenhum resultado encontrado para: " " Nenhuma opção encontrada. D…" at bounding box center [428, 342] width 264 height 28
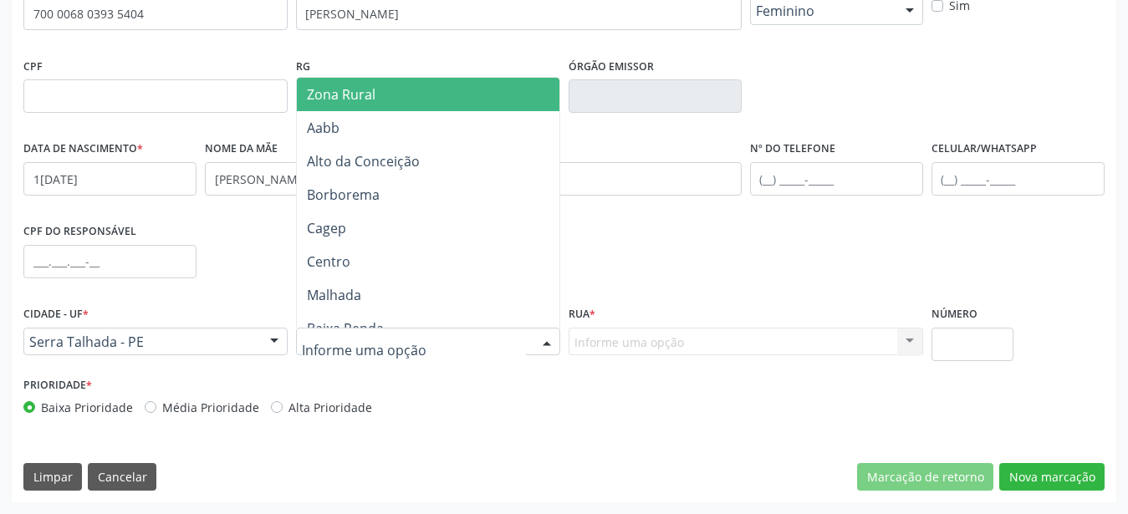
click at [347, 93] on span "Zona Rural" at bounding box center [341, 94] width 69 height 18
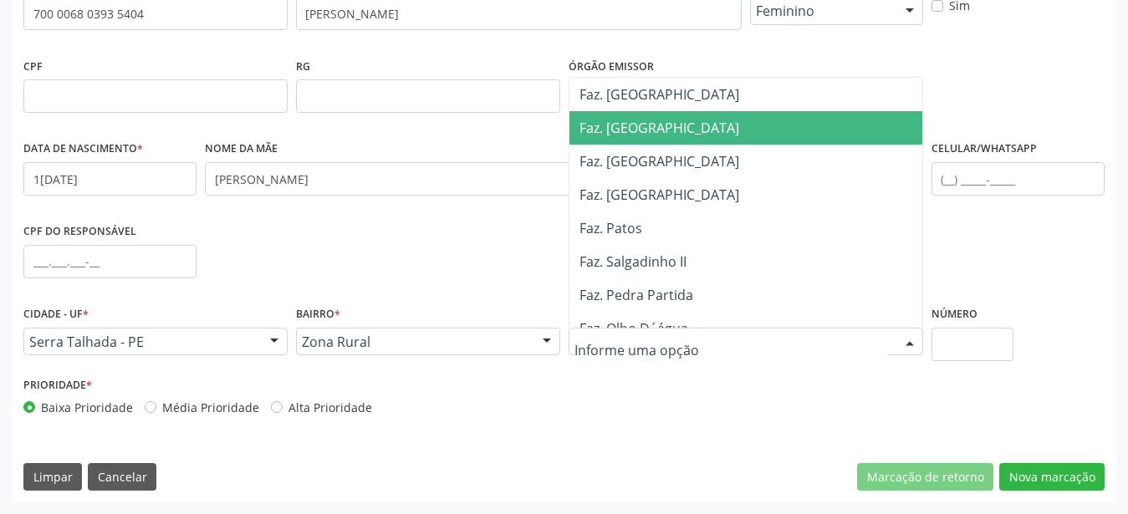
click at [638, 136] on span "Faz. [GEOGRAPHIC_DATA]" at bounding box center [660, 128] width 160 height 18
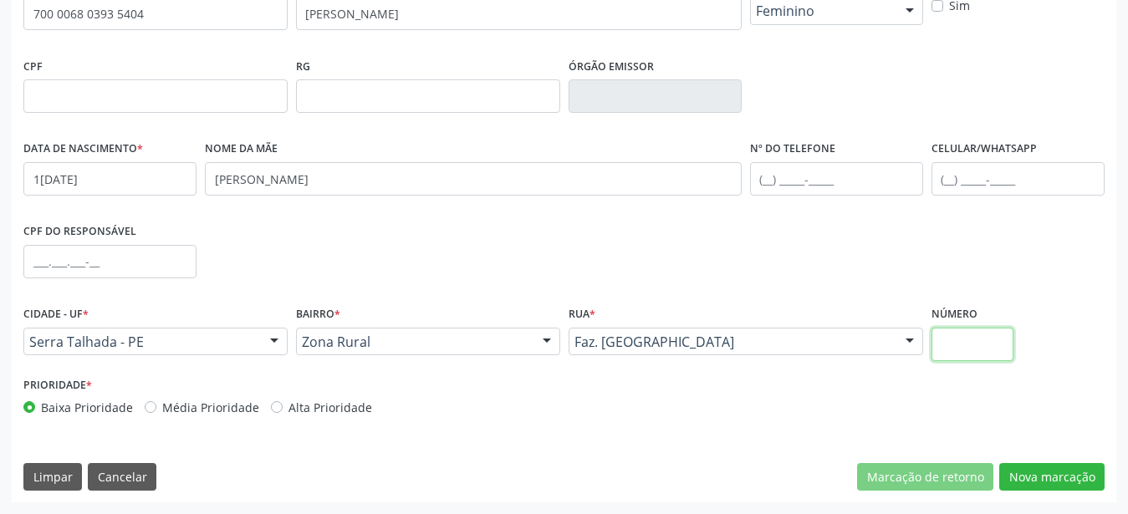
click at [978, 350] on input "text" at bounding box center [973, 344] width 83 height 33
type input "00"
click at [1062, 468] on button "Nova marcação" at bounding box center [1051, 477] width 105 height 28
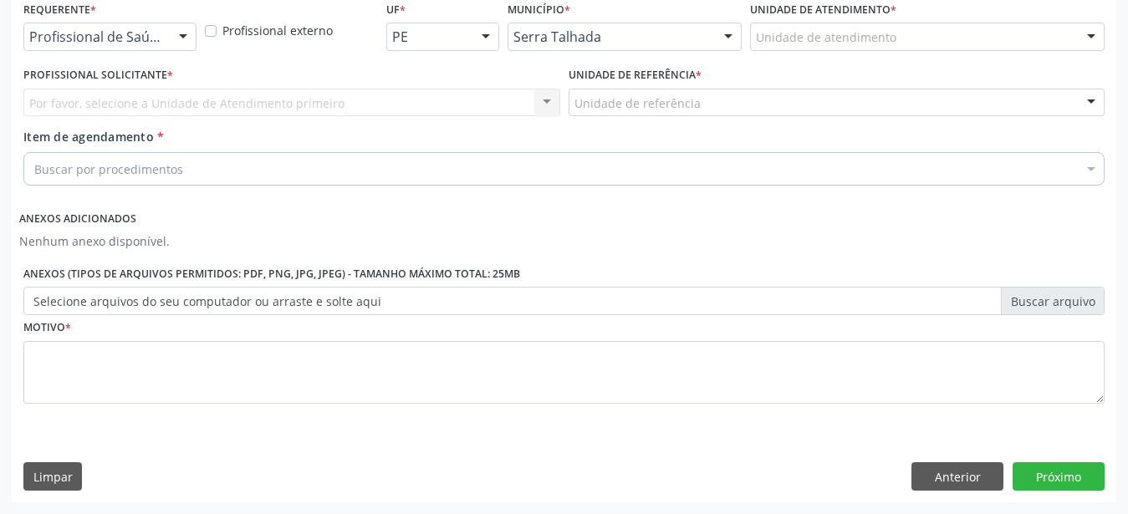
scroll to position [380, 0]
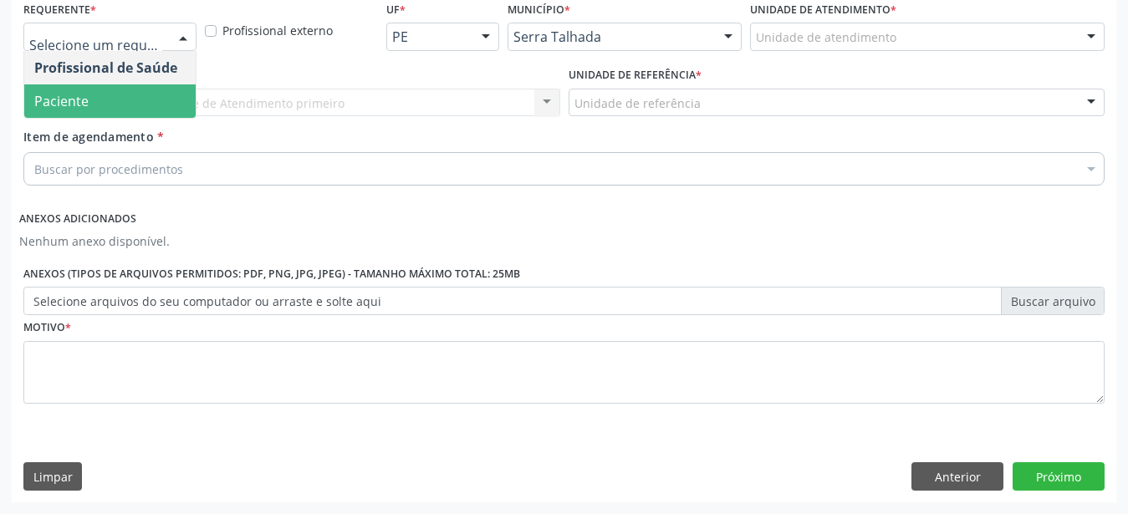
click at [118, 84] on span "Paciente" at bounding box center [109, 100] width 171 height 33
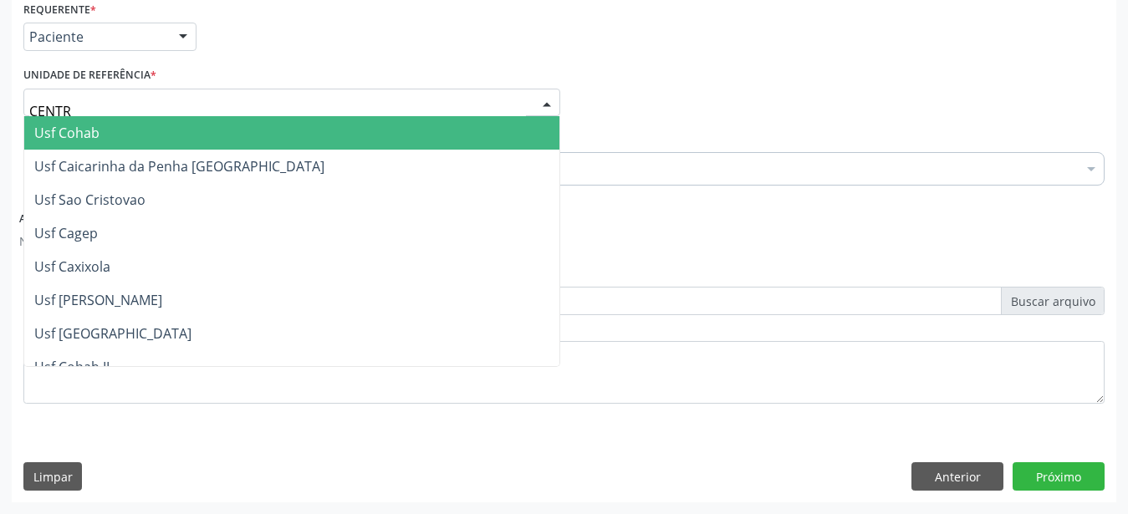
type input "CENTRO"
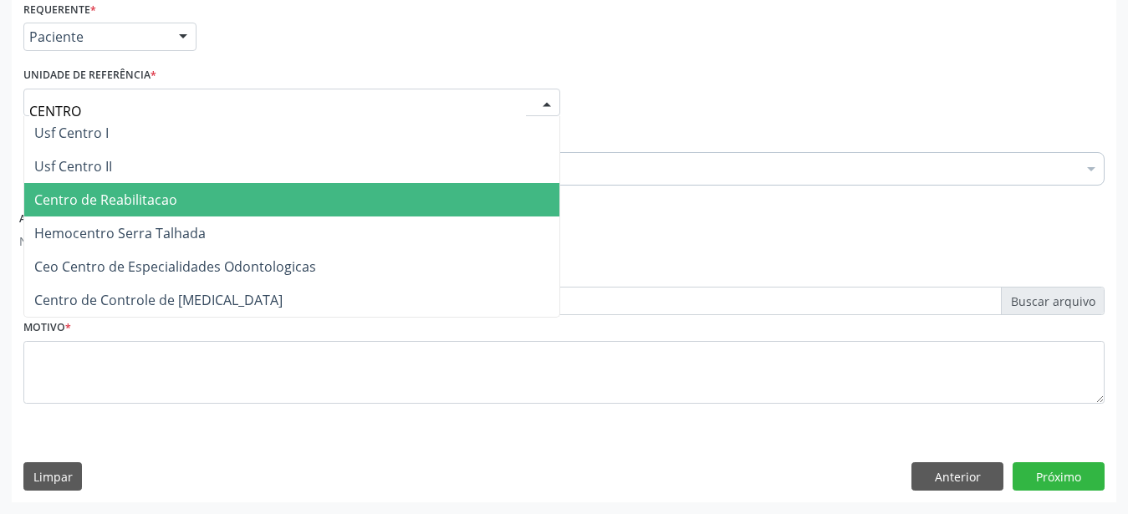
click at [110, 192] on span "Centro de Reabilitacao" at bounding box center [105, 200] width 143 height 18
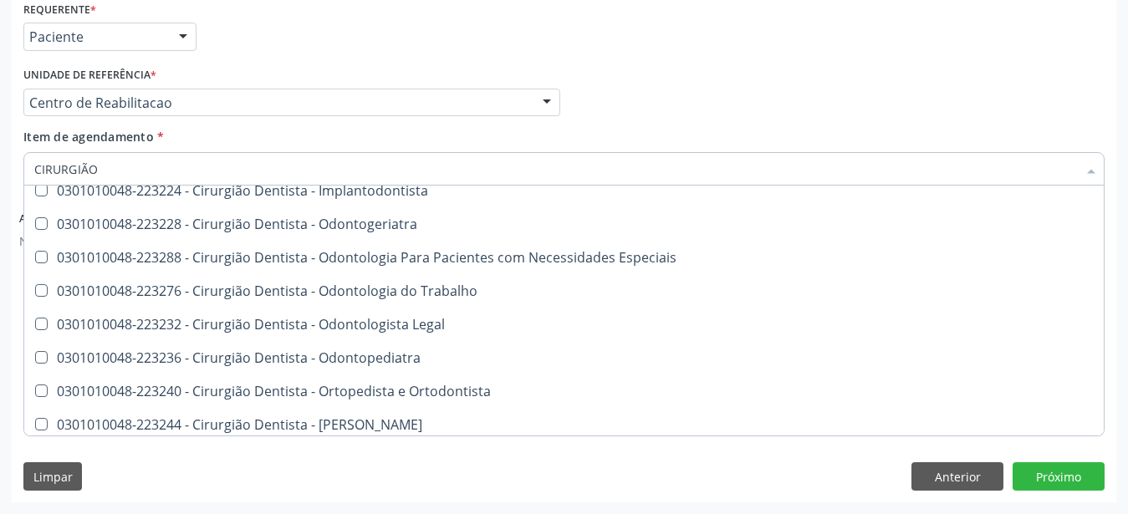
scroll to position [0, 0]
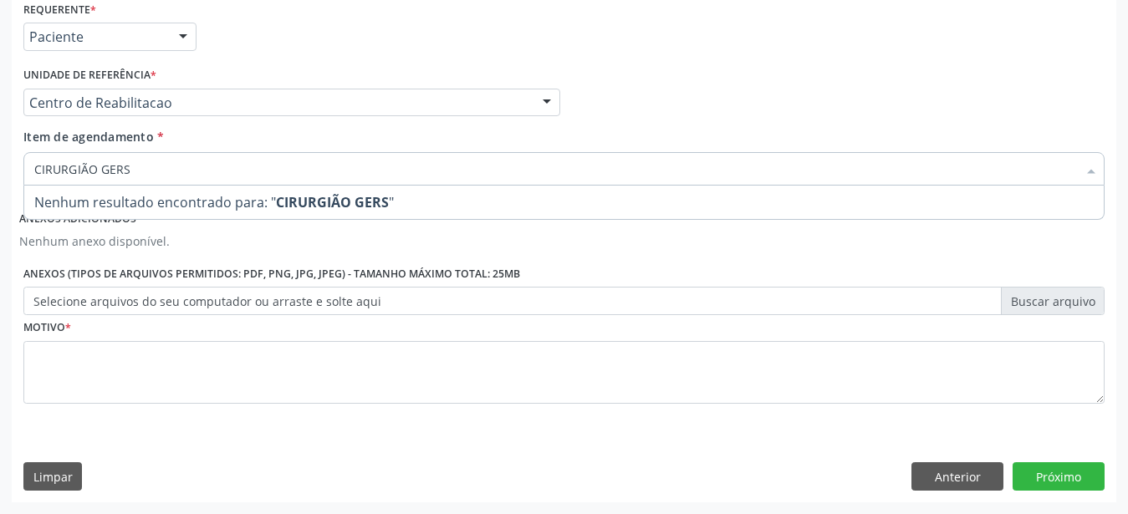
type input "CIRURGIÃO GER"
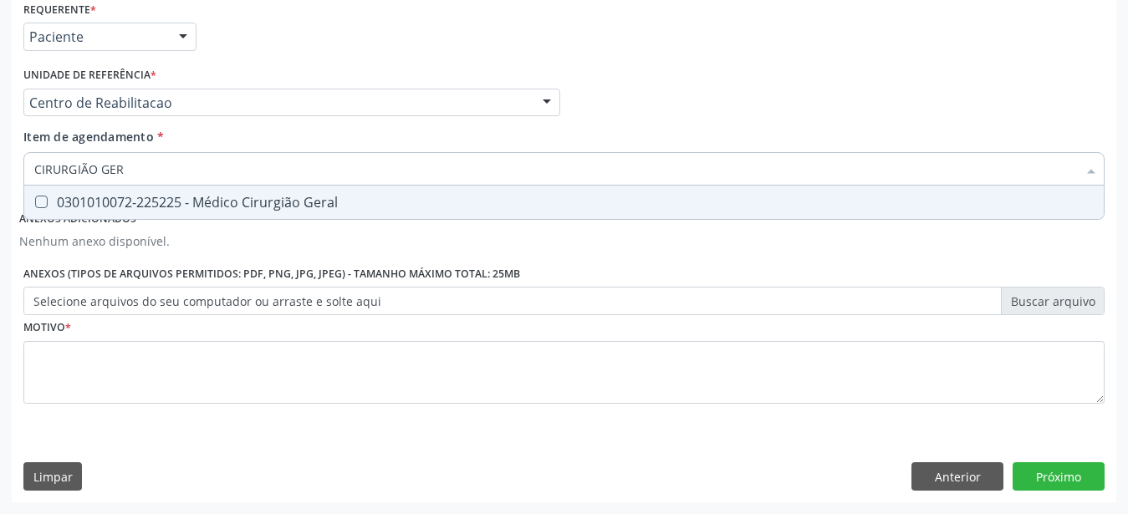
click at [169, 186] on span "0301010072-225225 - Médico Cirurgião Geral" at bounding box center [564, 202] width 1080 height 33
checkbox Geral "true"
click at [640, 100] on div "Profissional Solicitante Por favor, selecione a Unidade de Atendimento primeiro…" at bounding box center [564, 95] width 1090 height 65
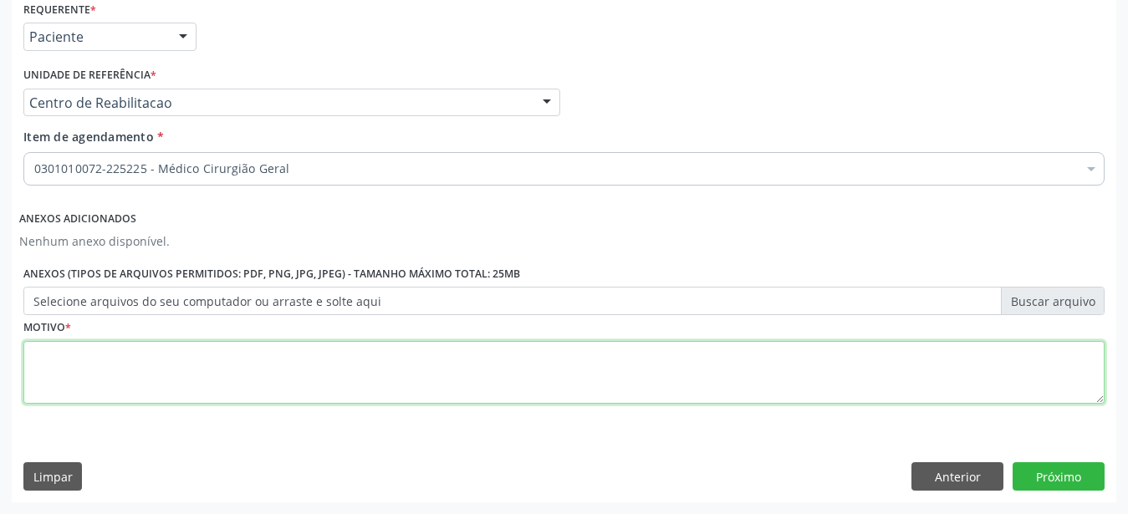
click at [104, 353] on textarea at bounding box center [563, 373] width 1081 height 64
type textarea "..."
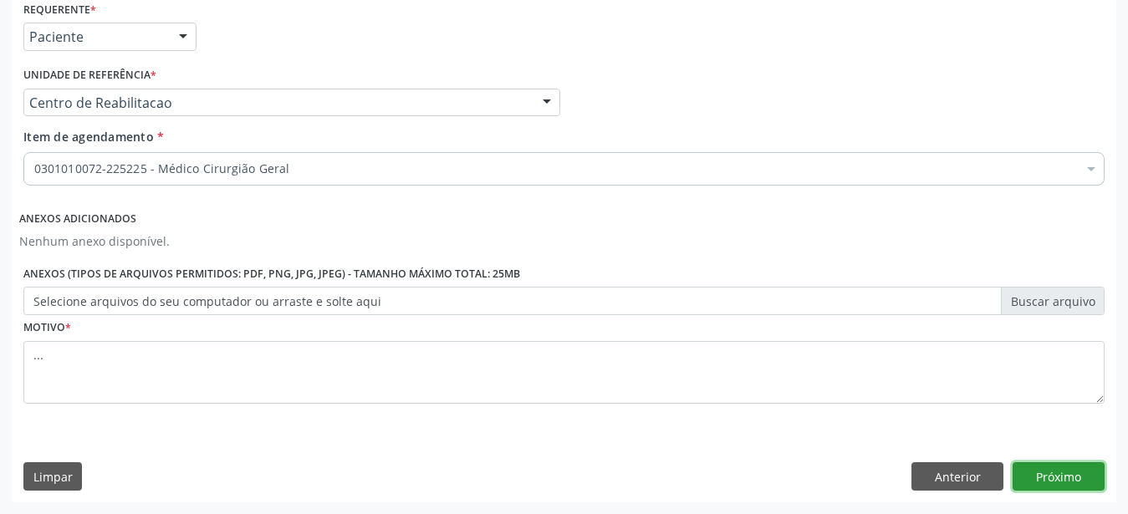
click at [1078, 473] on button "Próximo" at bounding box center [1059, 477] width 92 height 28
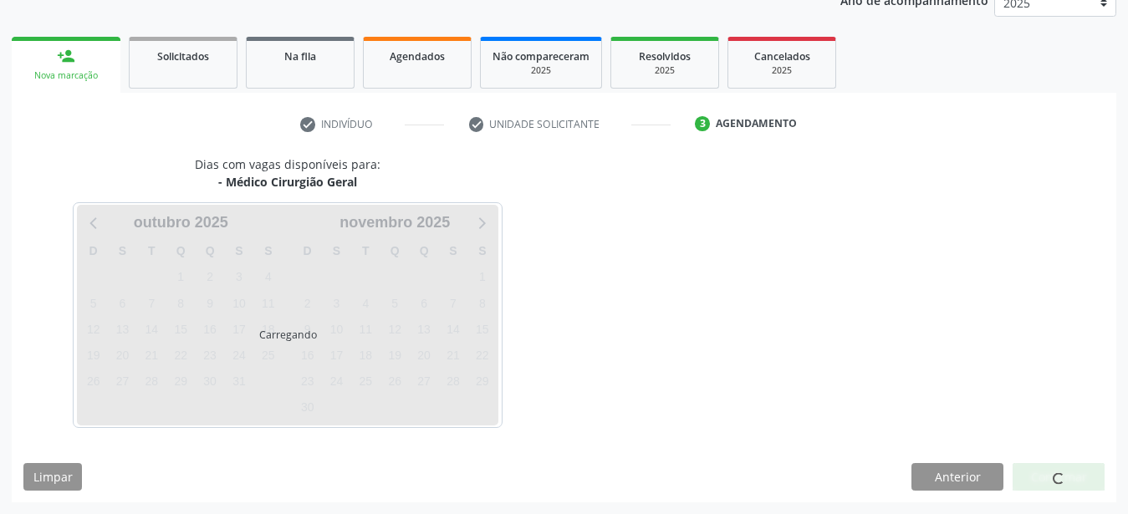
scroll to position [213, 0]
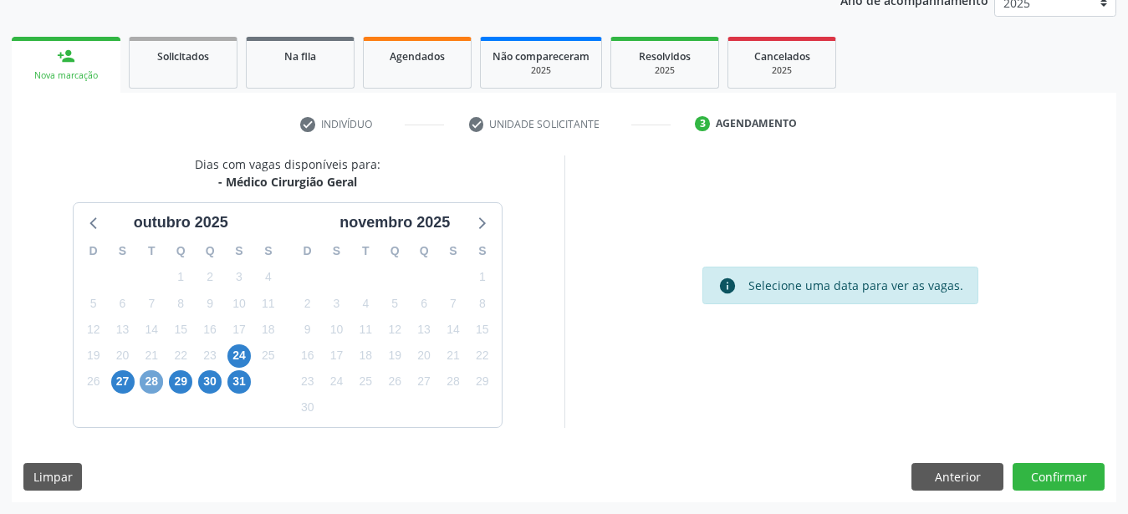
click at [148, 386] on span "28" at bounding box center [151, 382] width 23 height 23
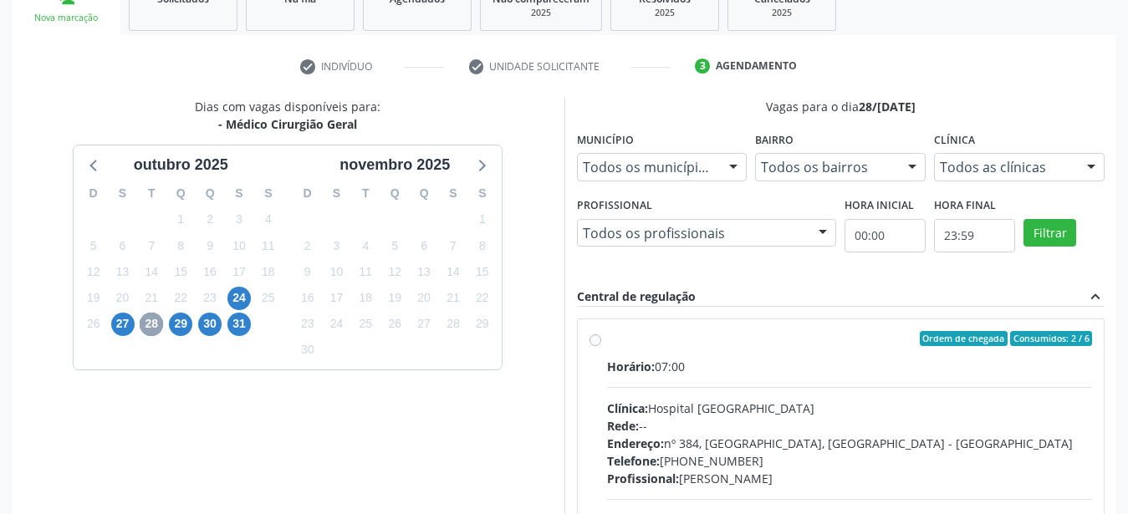
scroll to position [299, 0]
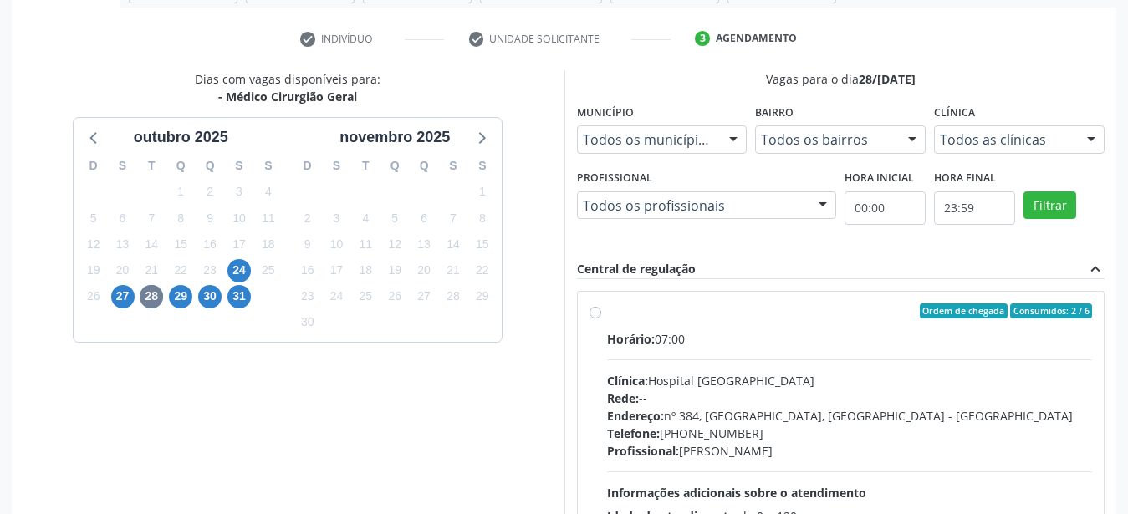
click at [588, 315] on div "Ordem de chegada Consumidos: 2 / 6 Horário: 07:00 Clínica: Hospital [GEOGRAPHIC…" at bounding box center [841, 432] width 527 height 280
radio input "true"
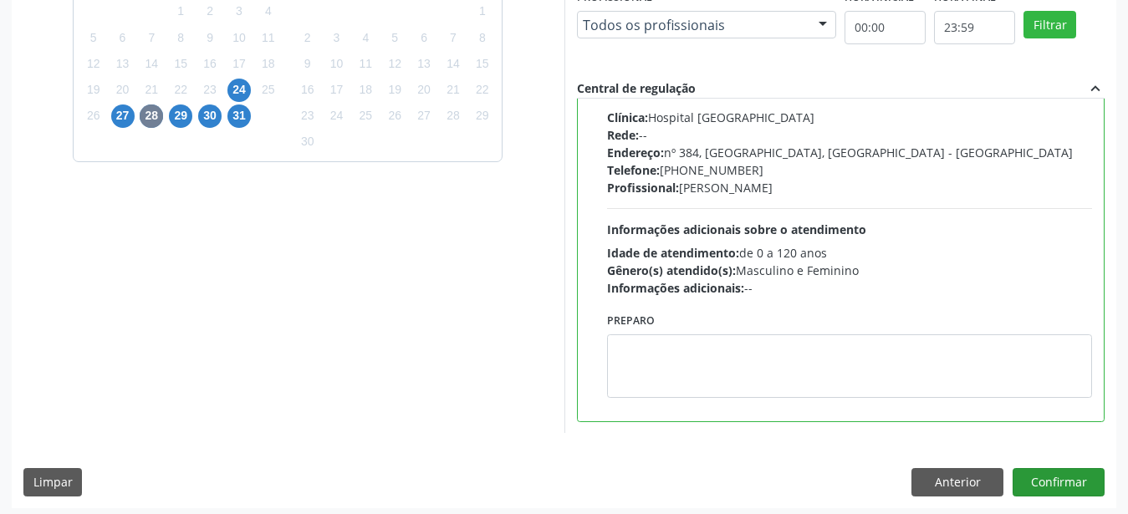
scroll to position [484, 0]
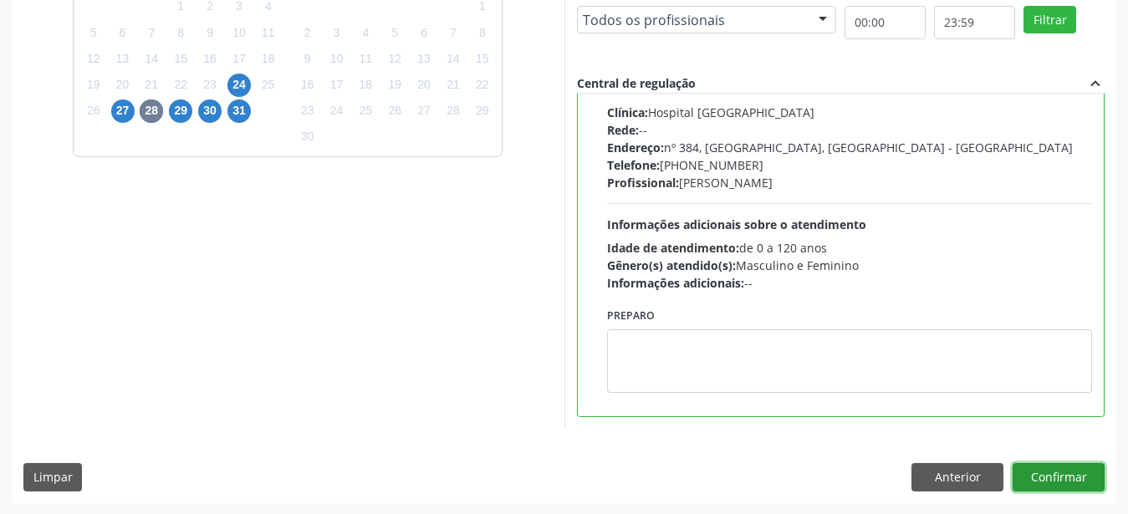
click at [1071, 468] on button "Confirmar" at bounding box center [1059, 477] width 92 height 28
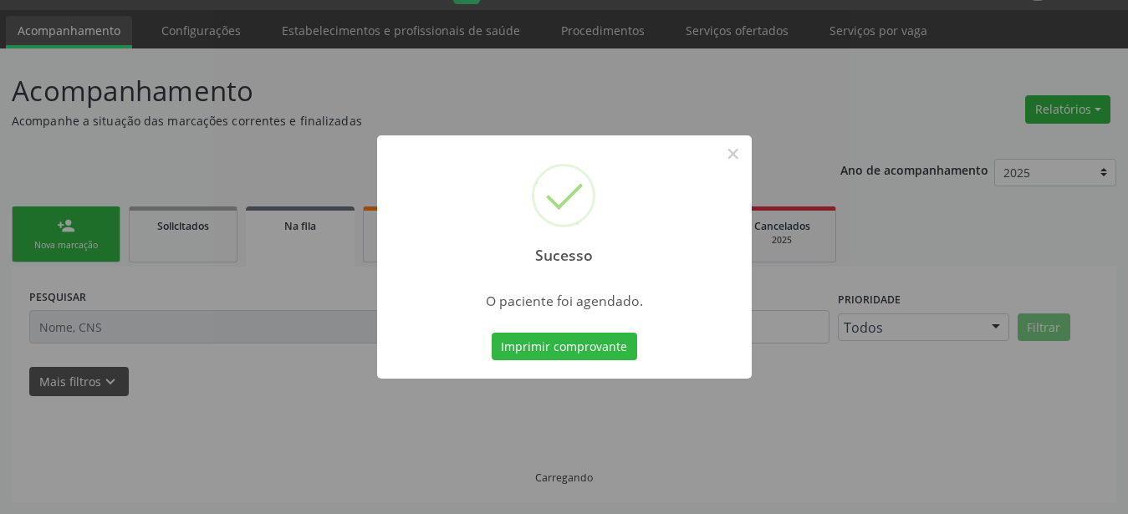
scroll to position [43, 0]
click at [562, 344] on button "Imprimir comprovante" at bounding box center [565, 347] width 146 height 28
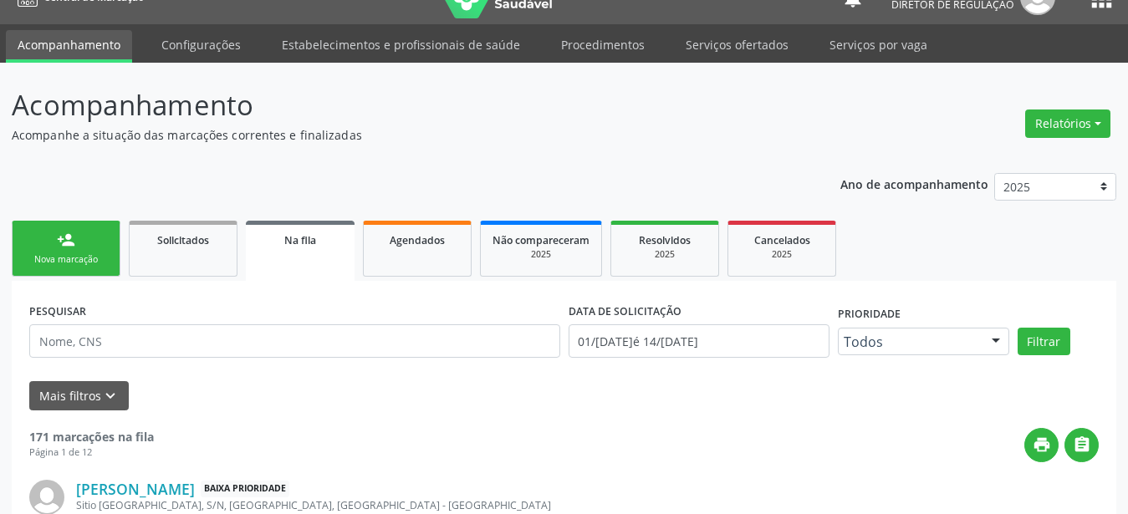
scroll to position [0, 0]
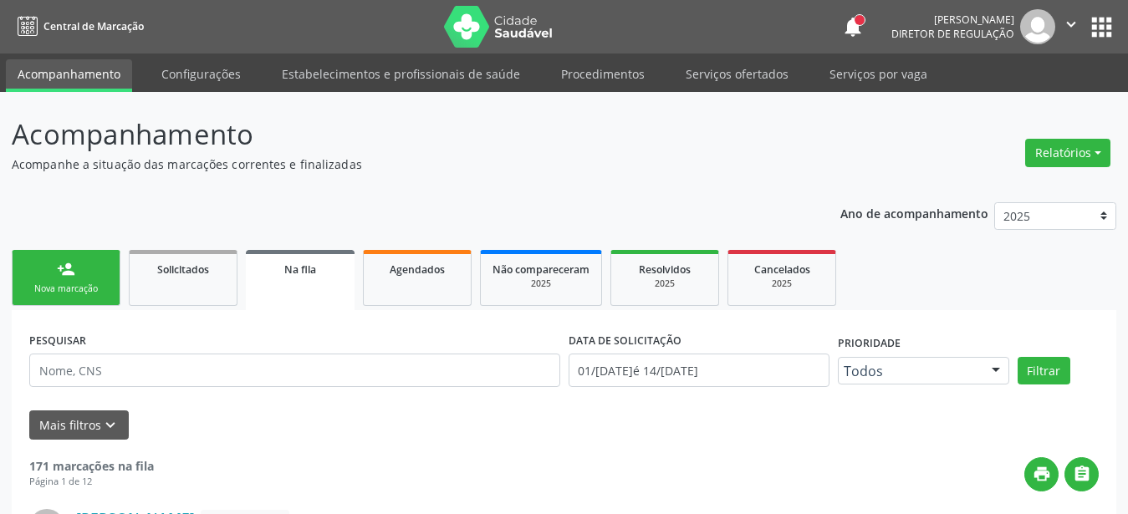
click at [1072, 28] on icon "" at bounding box center [1071, 24] width 18 height 18
click at [1008, 95] on link "Sair" at bounding box center [1028, 101] width 115 height 23
